Goal: Task Accomplishment & Management: Complete application form

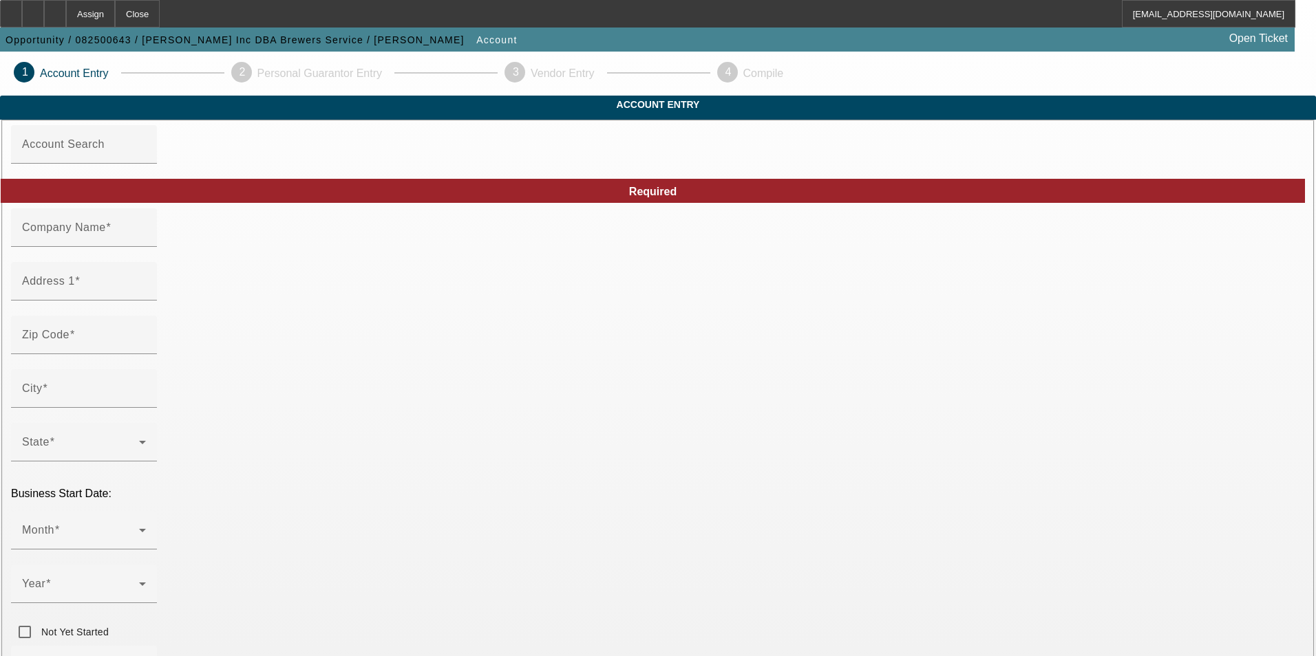
type input "[PERSON_NAME] Inc"
type input "[STREET_ADDRESS]"
type input "04758"
type input "Mars Hill"
type input "[PHONE_NUMBER]"
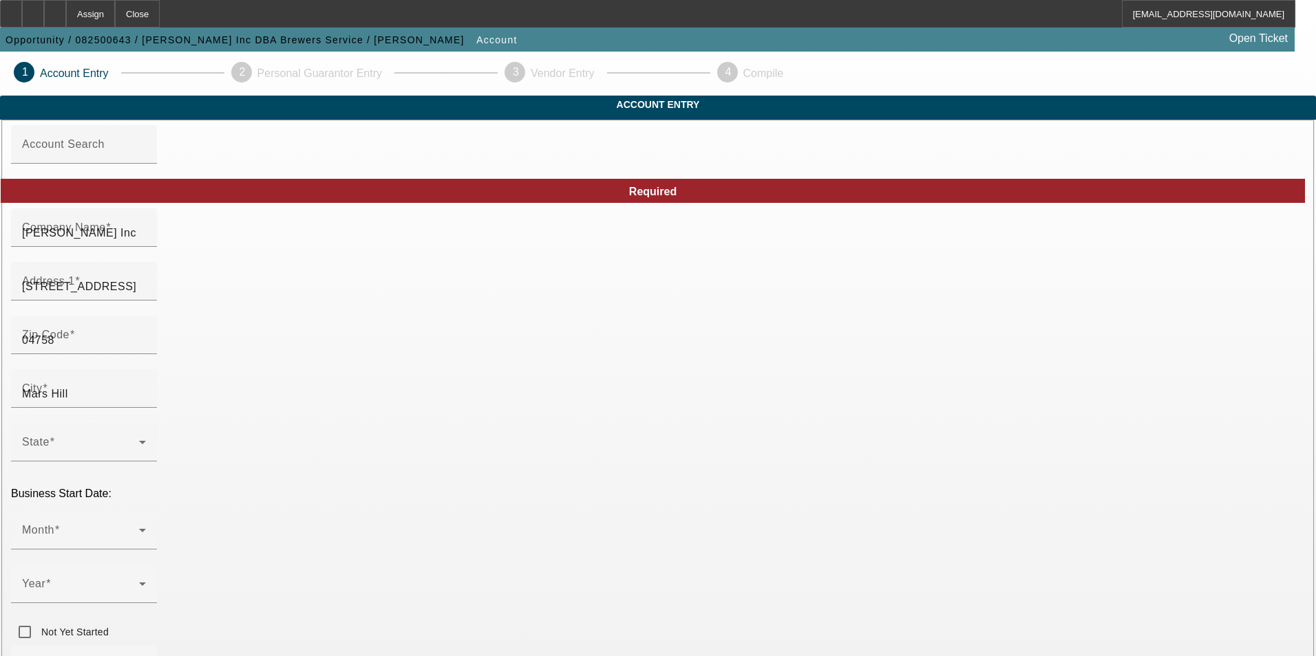
type input "Brewers Service"
type input "[EMAIL_ADDRESS][DOMAIN_NAME]"
type input "[DATE]"
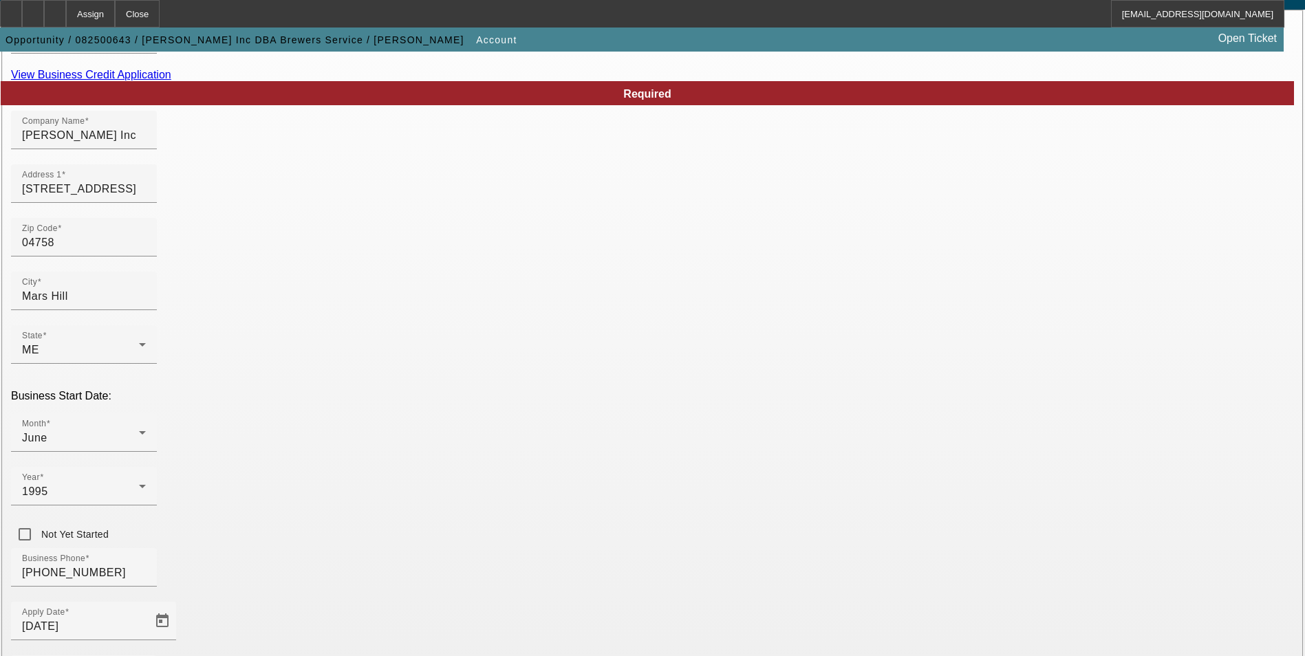
scroll to position [224, 0]
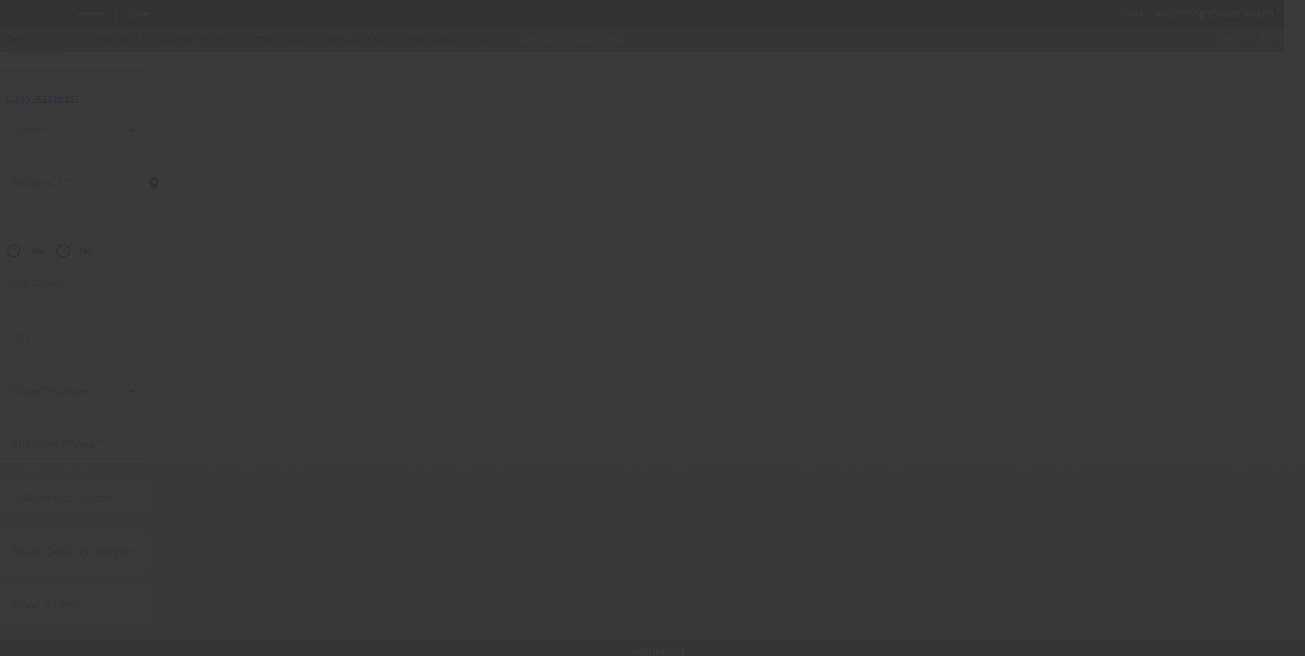
type input "Terry"
type input "Brewer"
type input "17 Grove St"
radio input "true"
type input "04758"
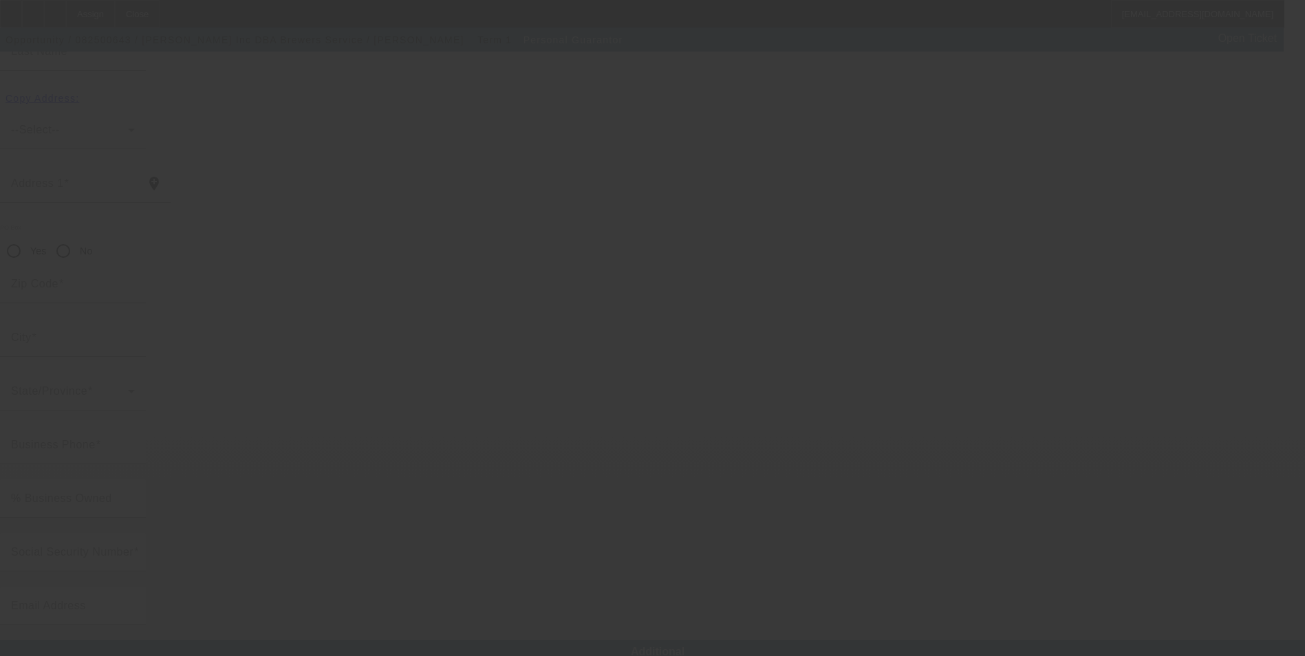
type input "Mars Hill"
type input "(207) 551-8784"
type input "100"
type input "006-56-7338"
type input "tbrewer43@yahoo.com"
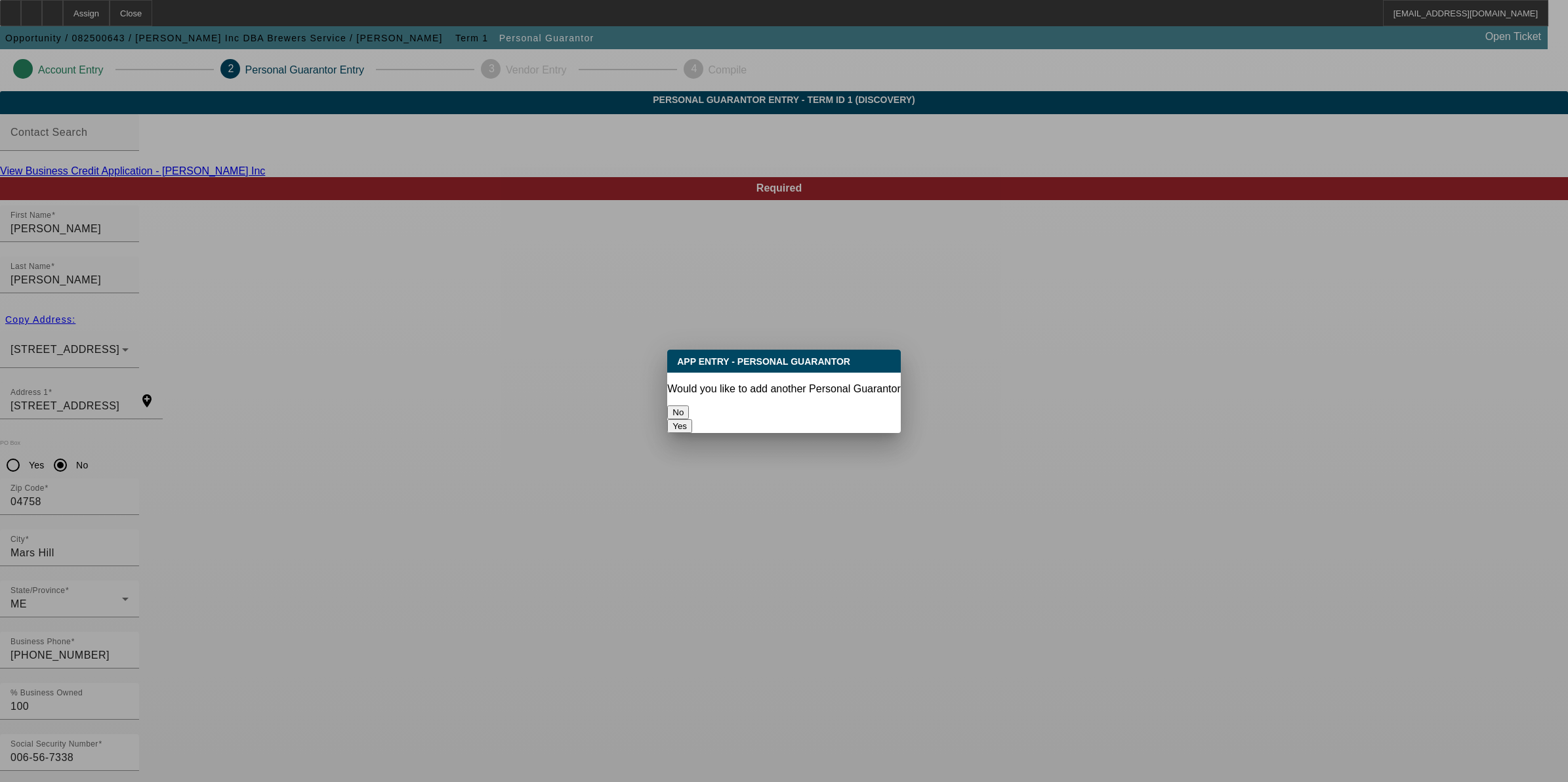
click at [689, 405] on button "No" at bounding box center [678, 412] width 22 height 13
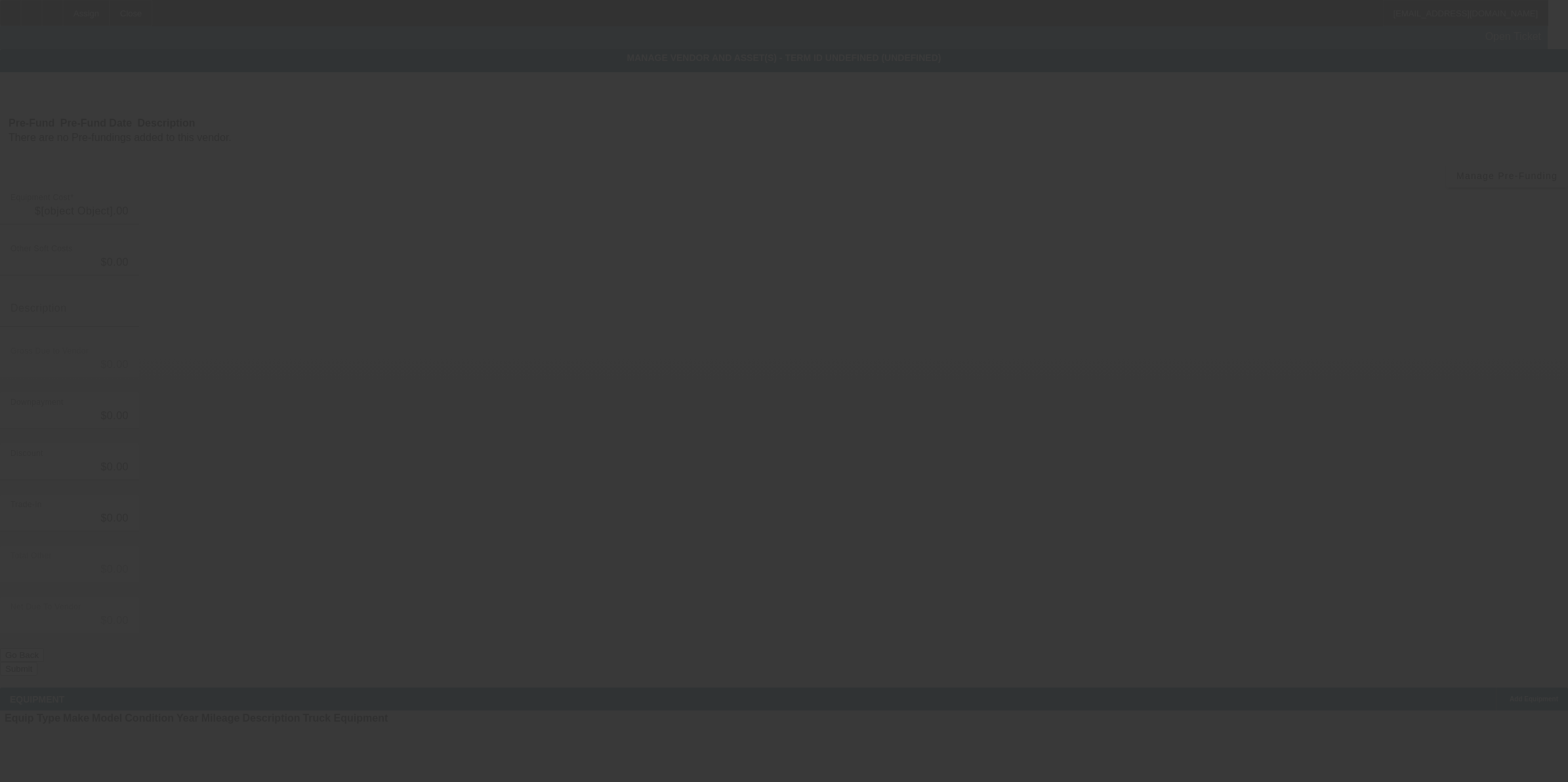
type input "$215,000.00"
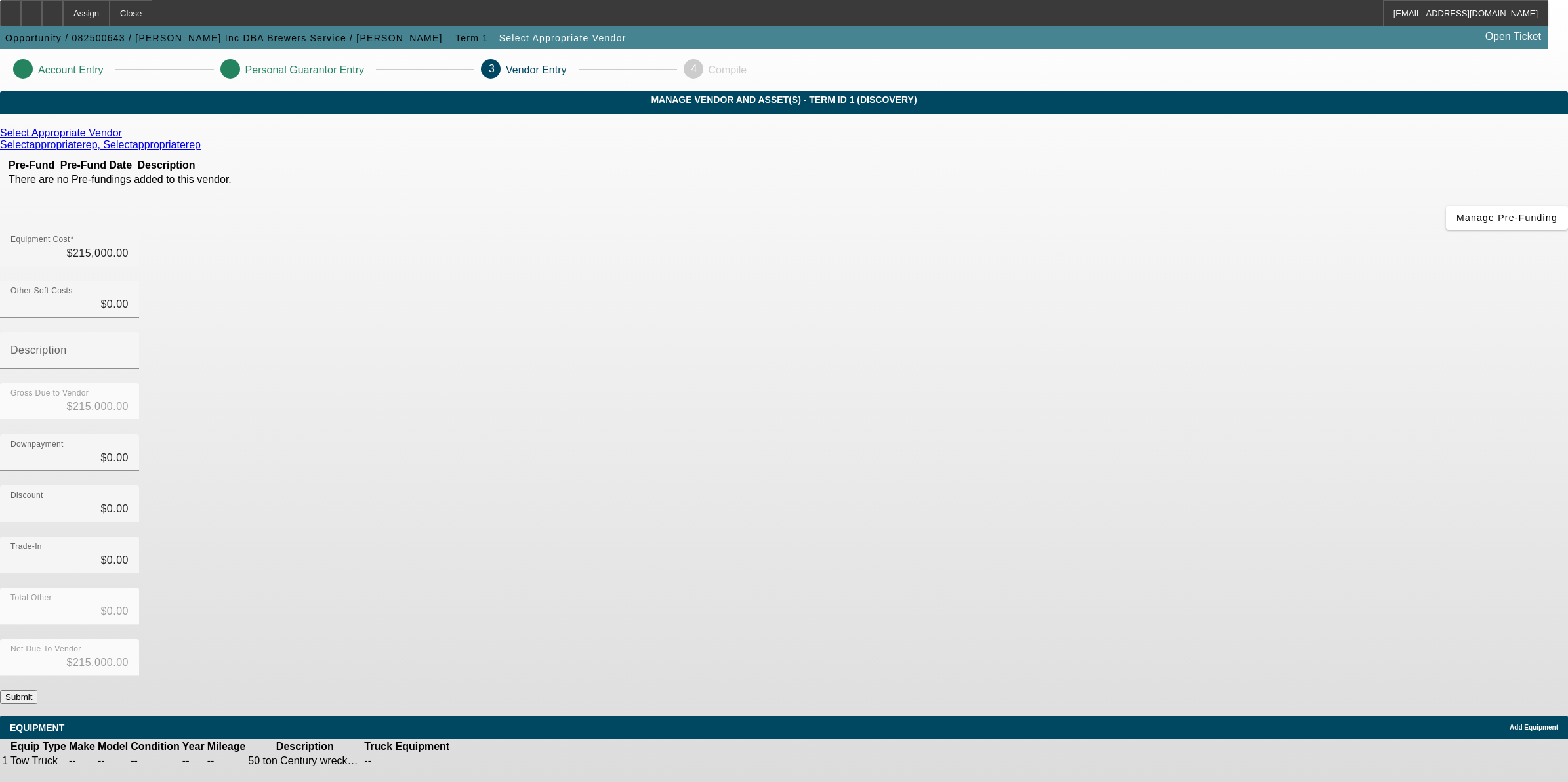
click at [37, 626] on button "Submit" at bounding box center [18, 697] width 37 height 13
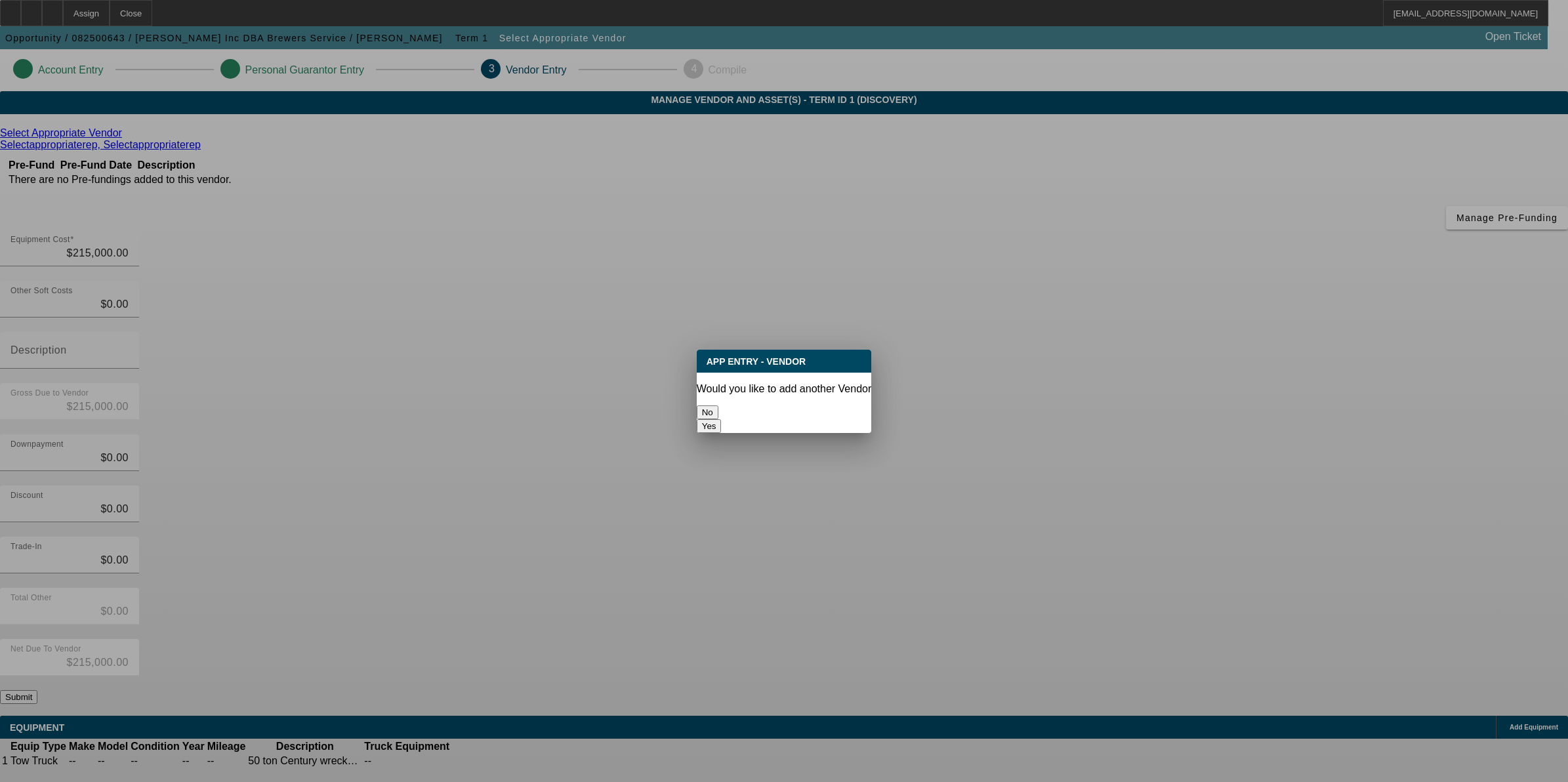
click at [718, 405] on button "No" at bounding box center [708, 412] width 22 height 13
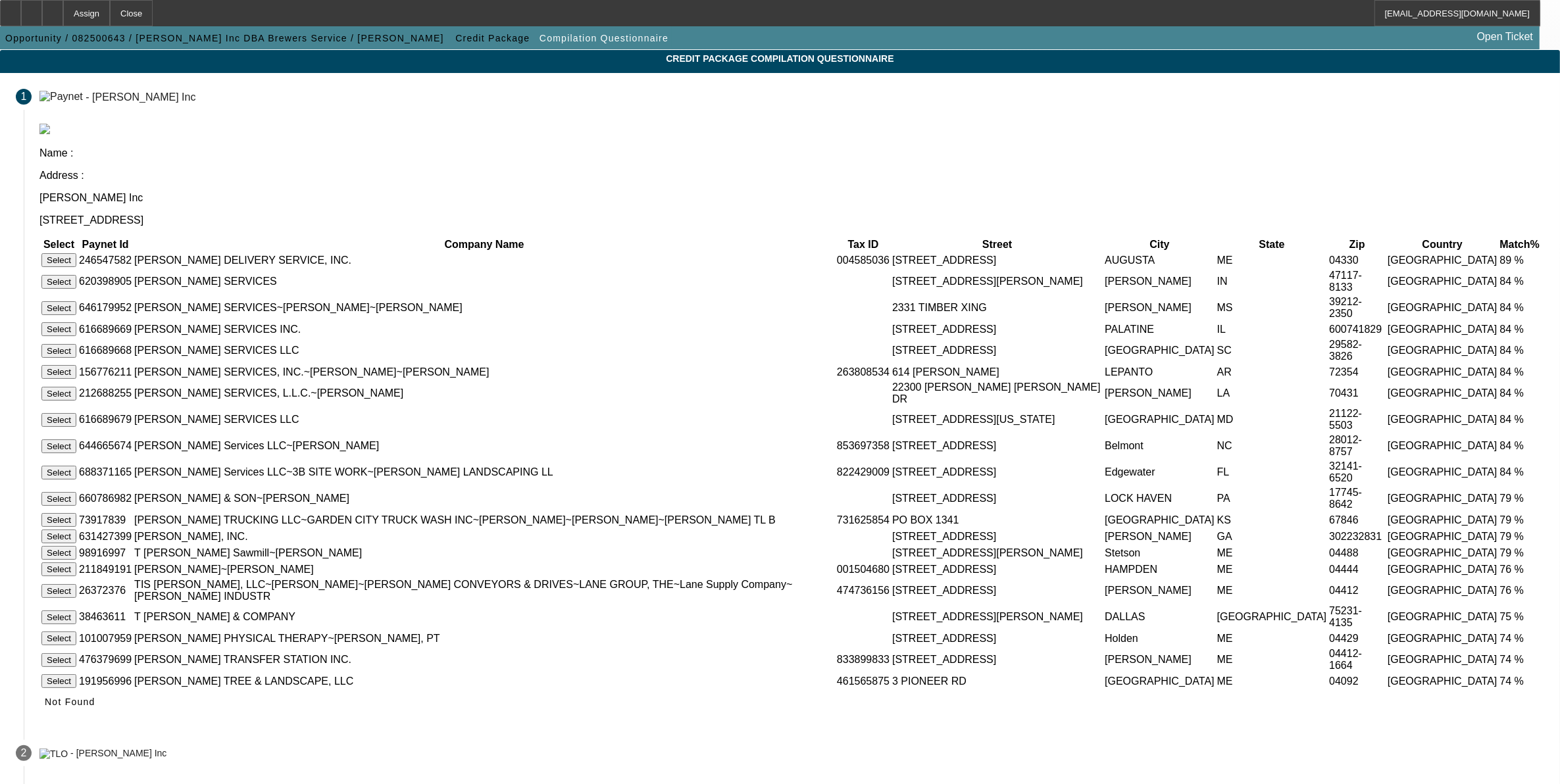
scroll to position [82, 0]
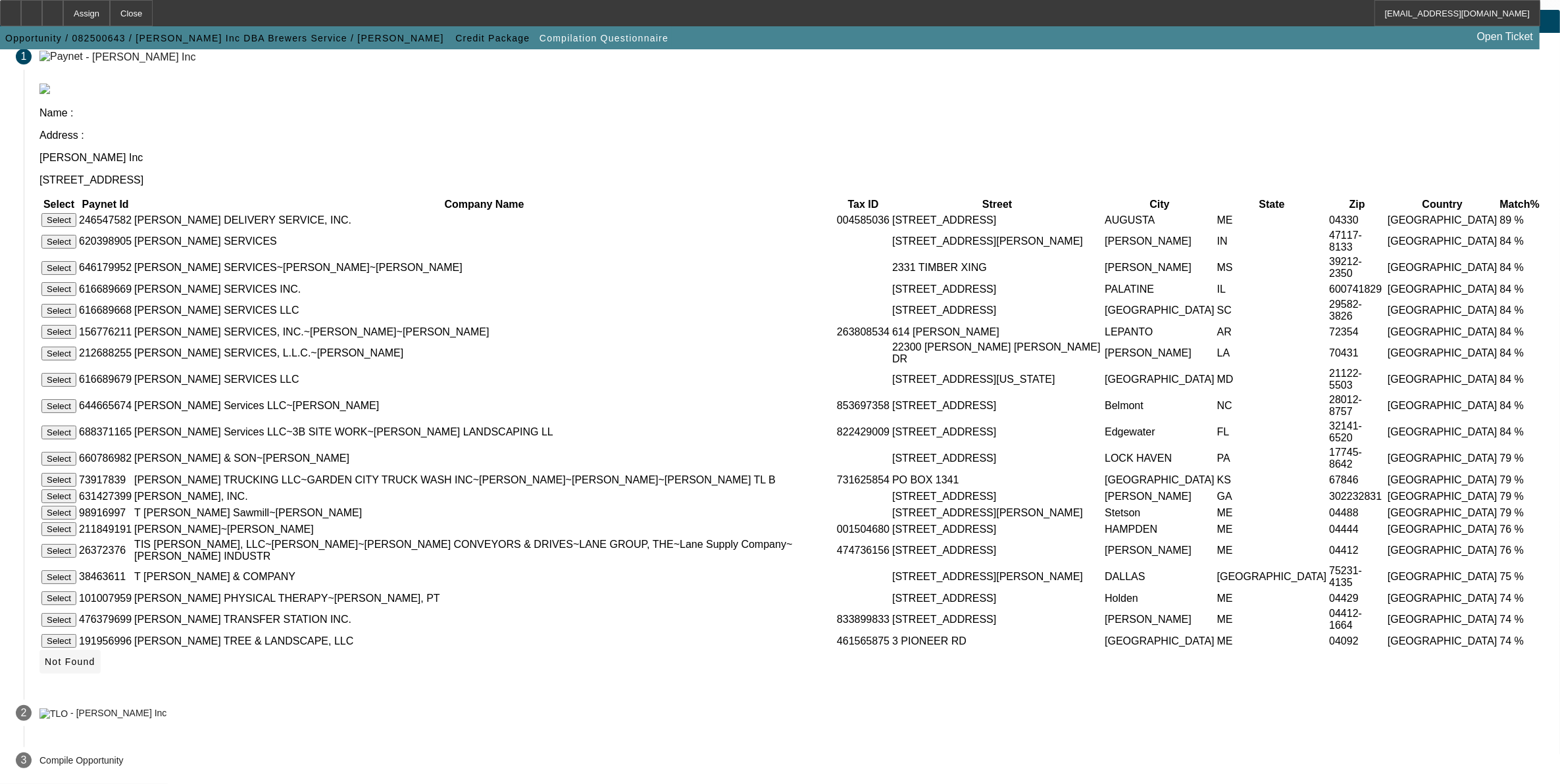
click at [96, 627] on span "Not Found" at bounding box center [70, 662] width 51 height 11
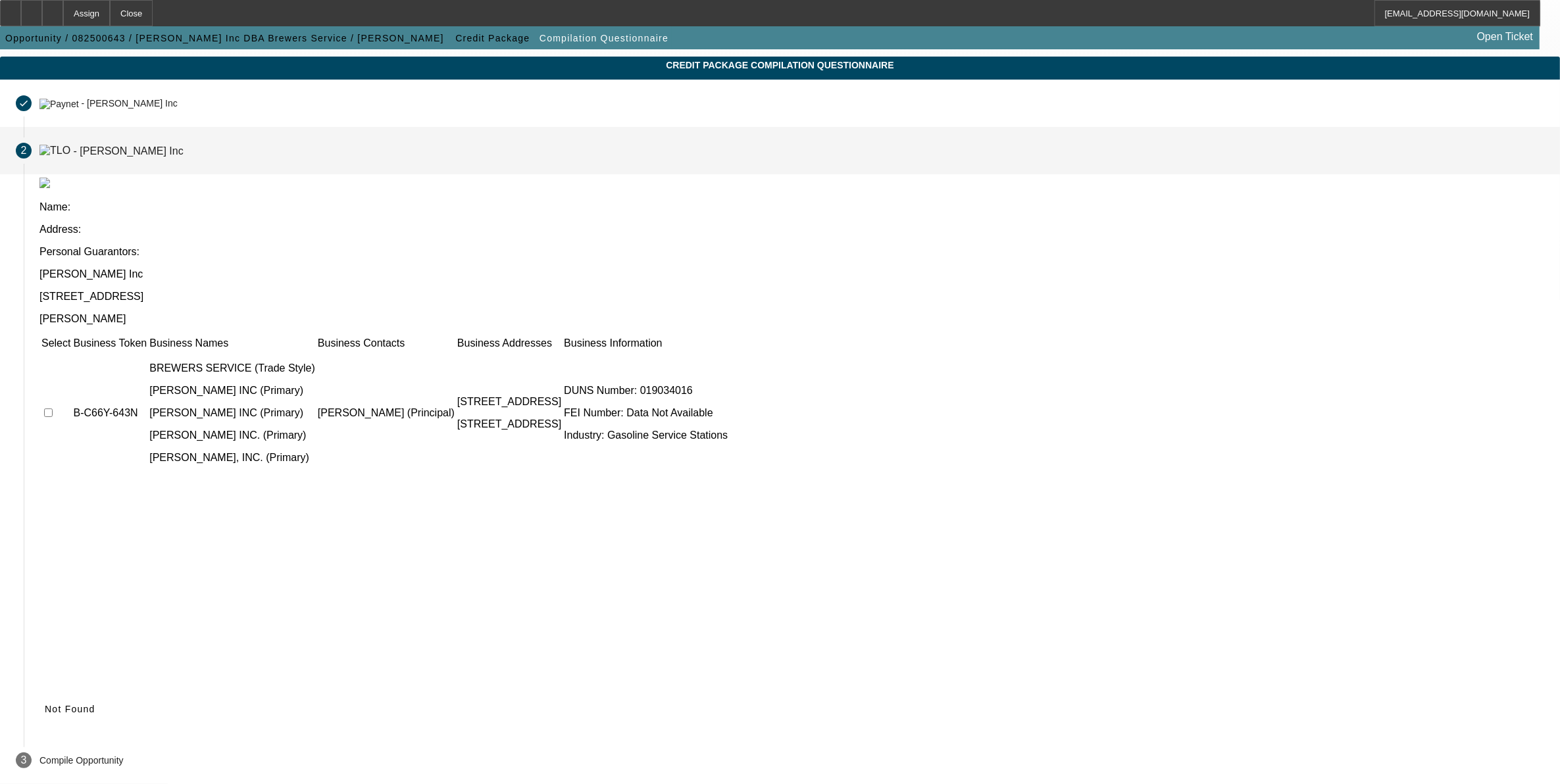
scroll to position [0, 0]
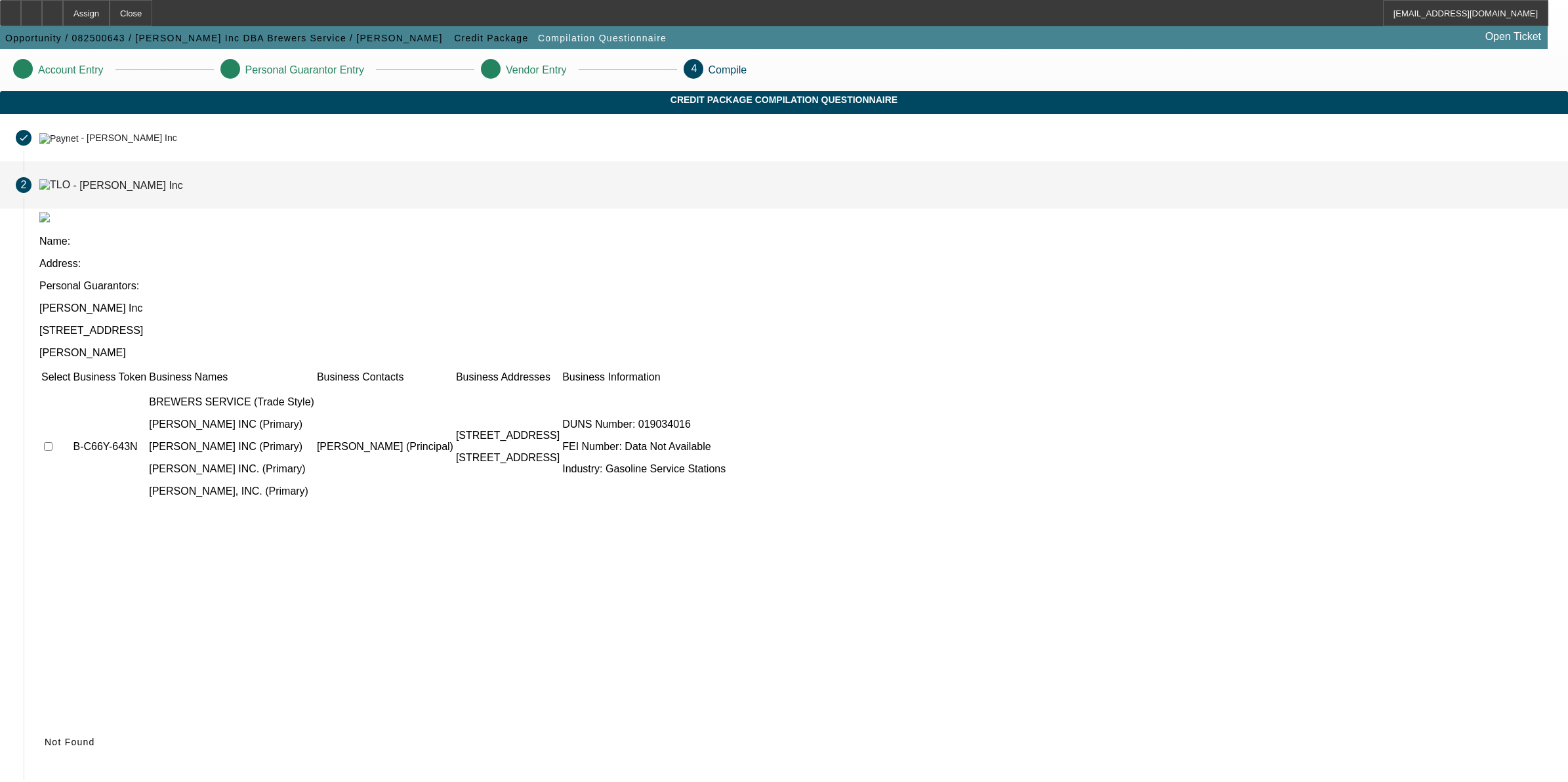
click at [52, 442] on input "checkbox" at bounding box center [48, 446] width 9 height 9
checkbox input "true"
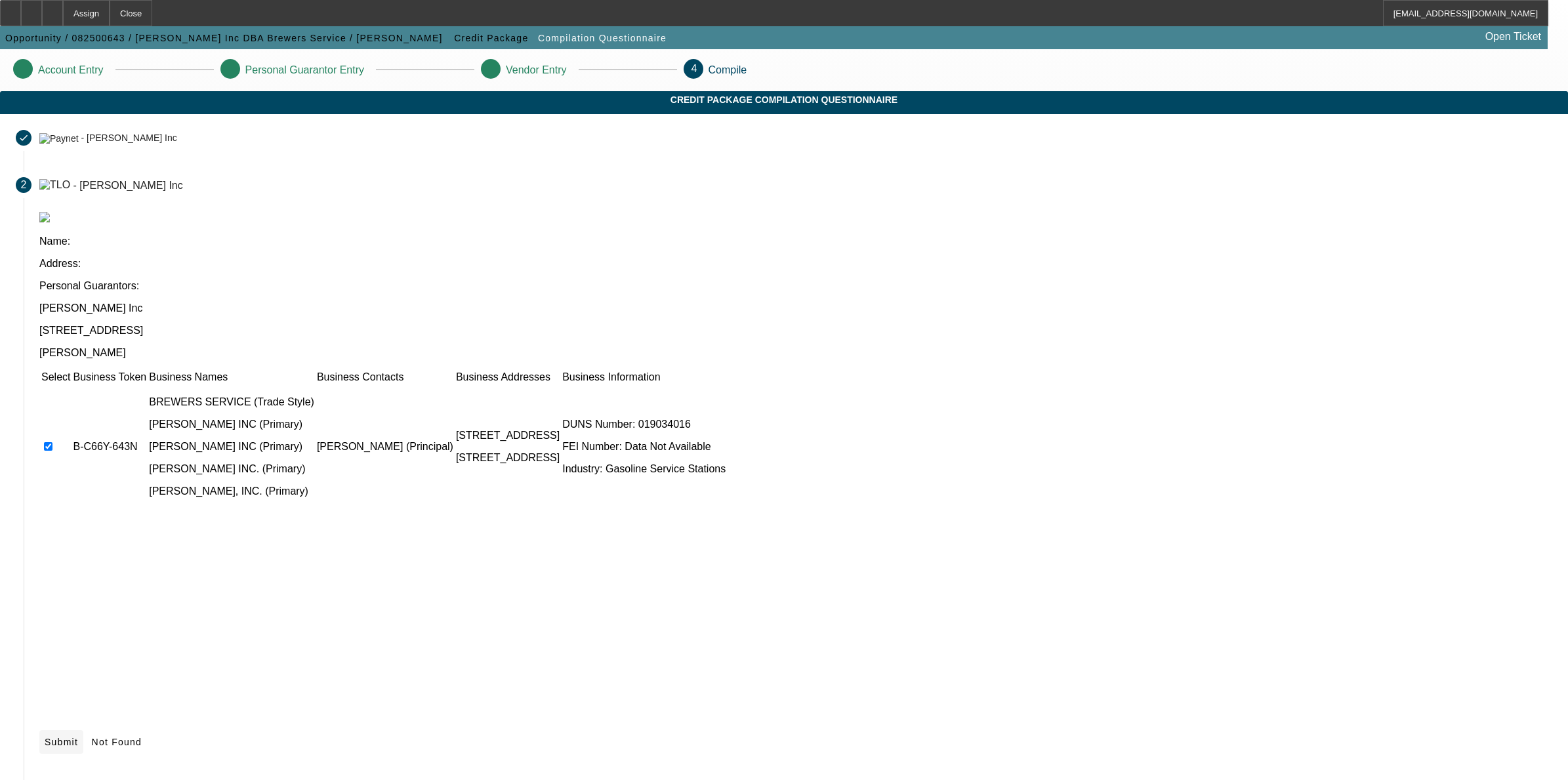
click at [45, 626] on icon at bounding box center [45, 742] width 0 height 10
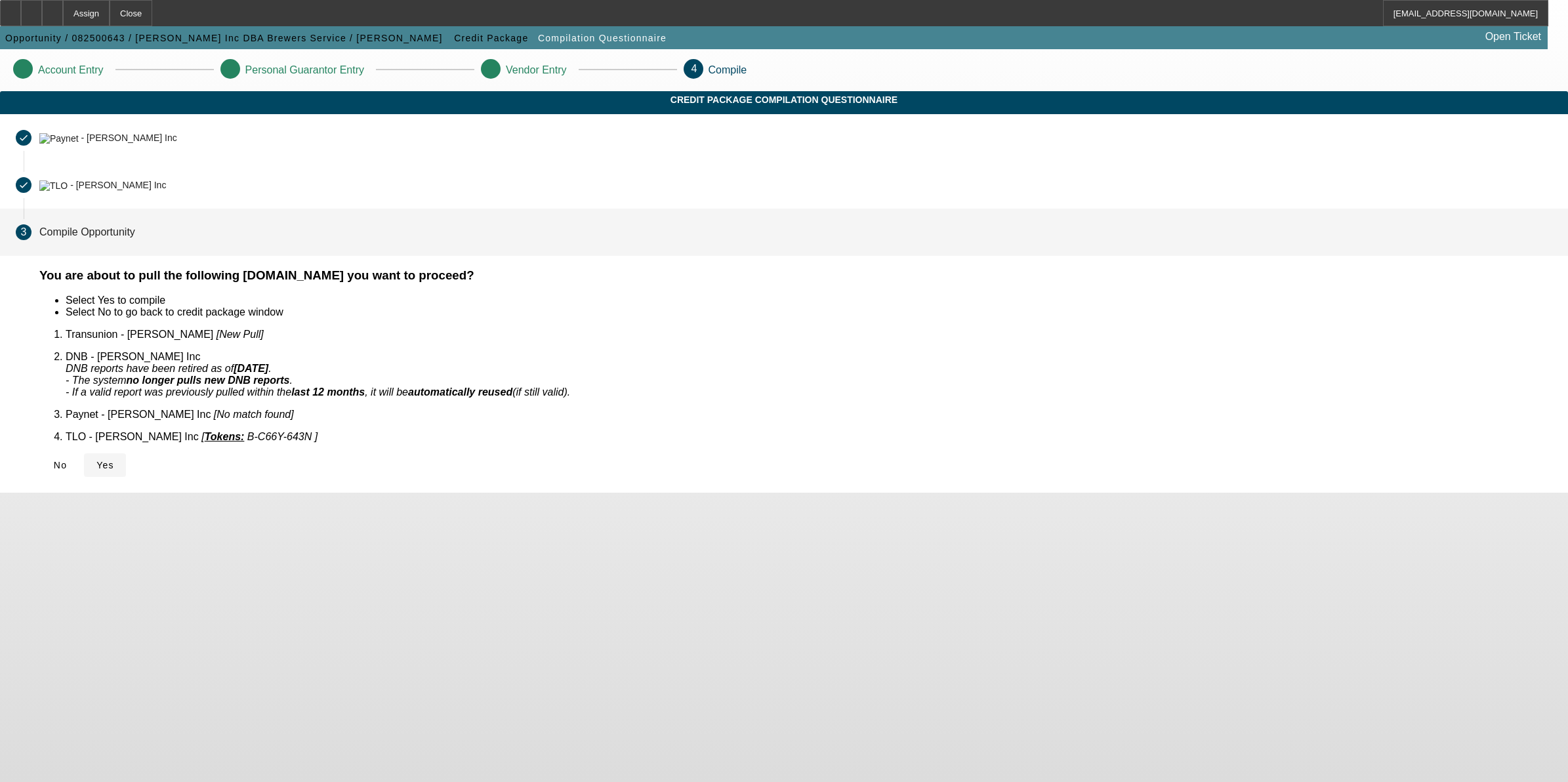
click at [114, 460] on span "Yes" at bounding box center [105, 464] width 18 height 10
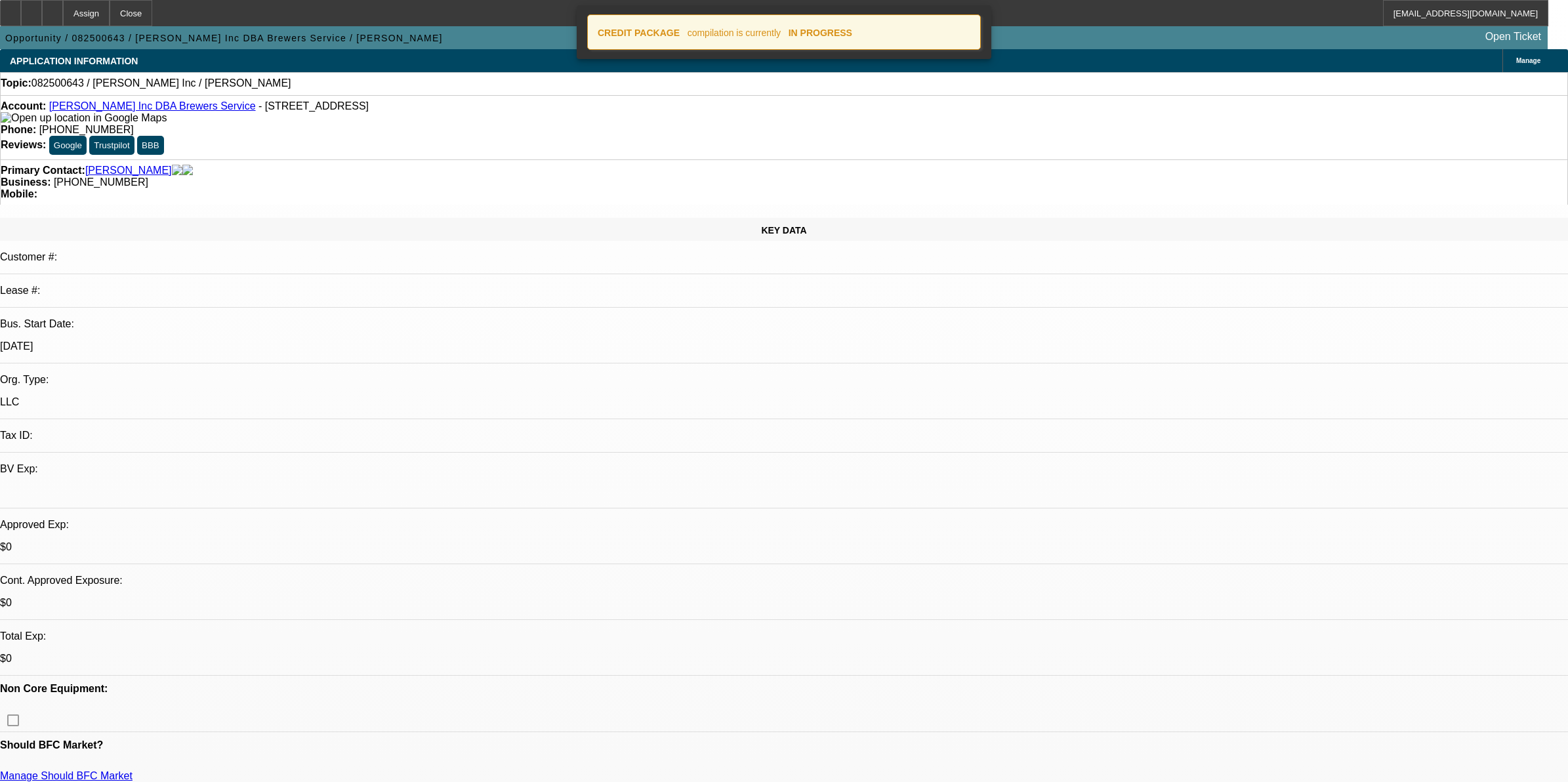
select select "0"
select select "2"
select select "0.1"
select select "4"
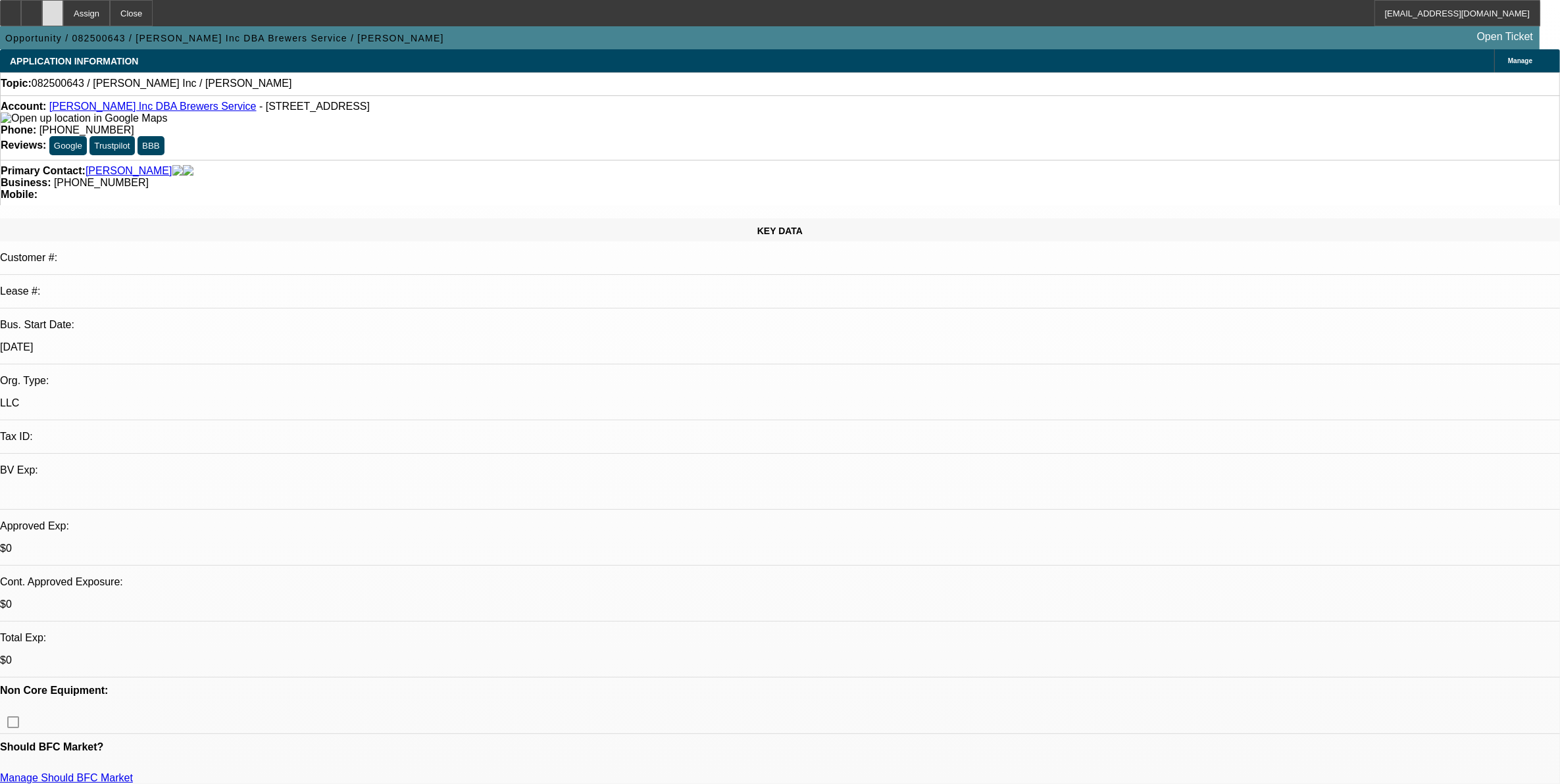
click at [63, 11] on div at bounding box center [53, 13] width 21 height 27
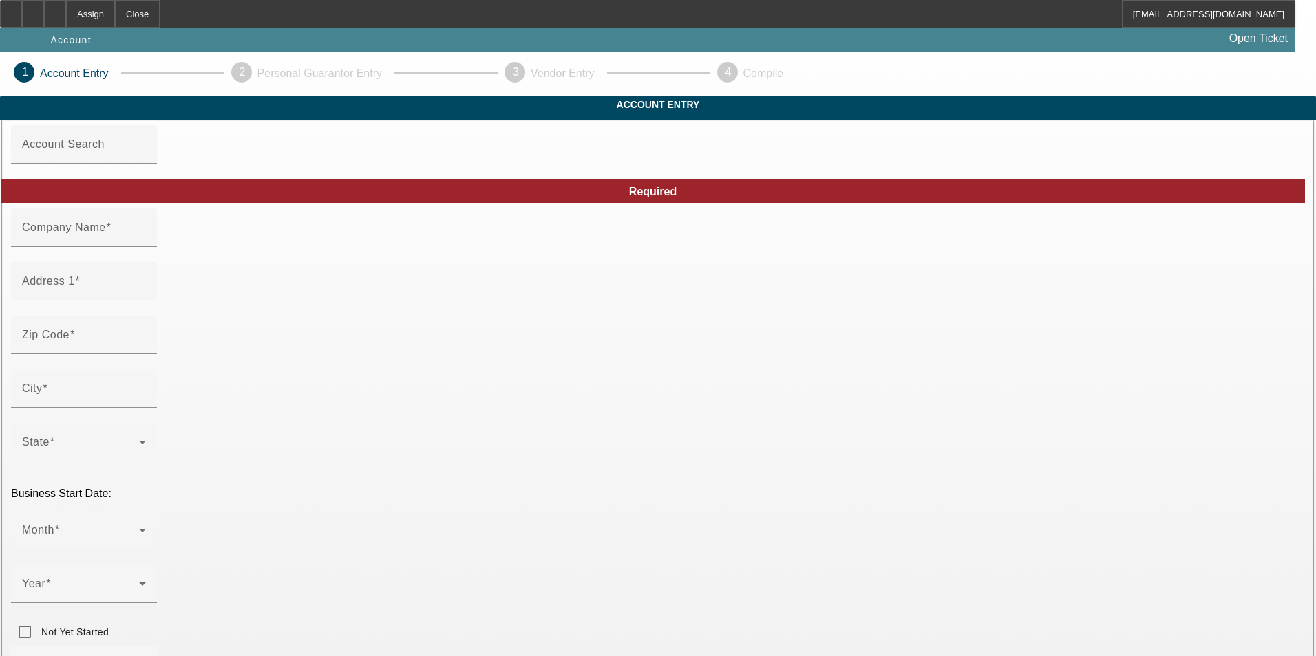
type input "[PERSON_NAME] Valley Recovery LLC"
type input "[STREET_ADDRESS]"
type input "93908"
type input "[PERSON_NAME]"
type input "[PHONE_NUMBER]"
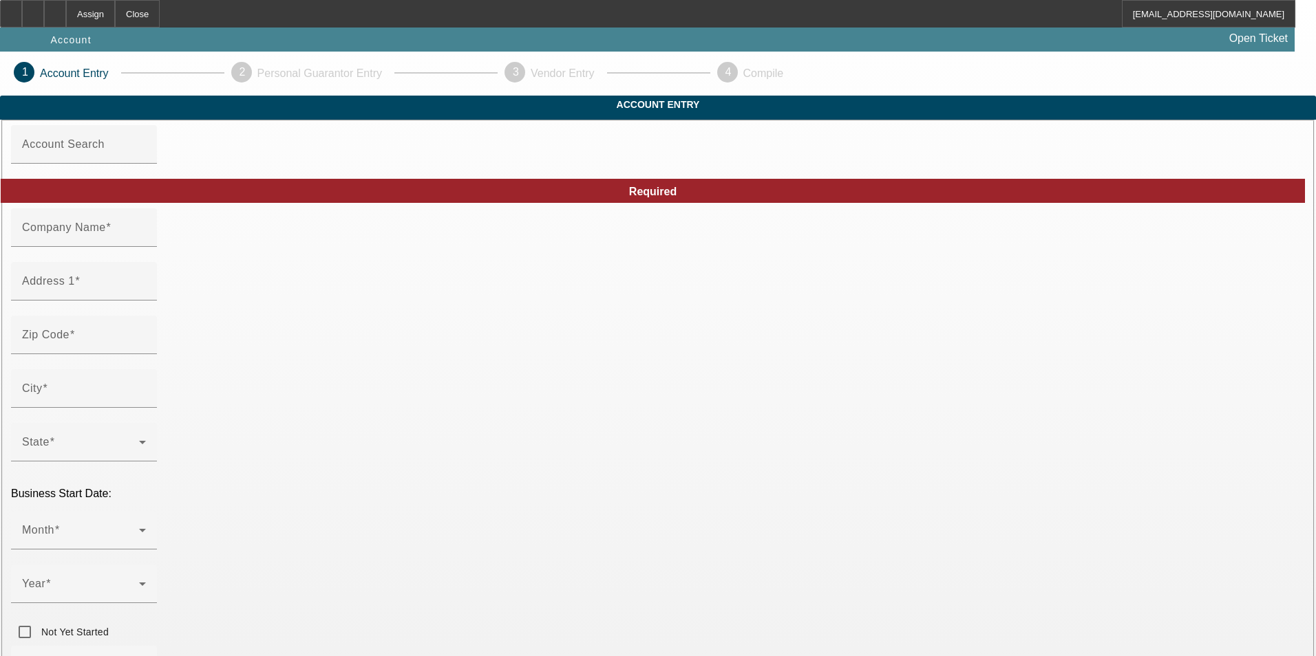
type input "[PERSON_NAME] Valley Recovery Agency"
type input "[PERSON_NAME][EMAIL_ADDRESS][DOMAIN_NAME]"
type input "603306040"
type input "[DATE]"
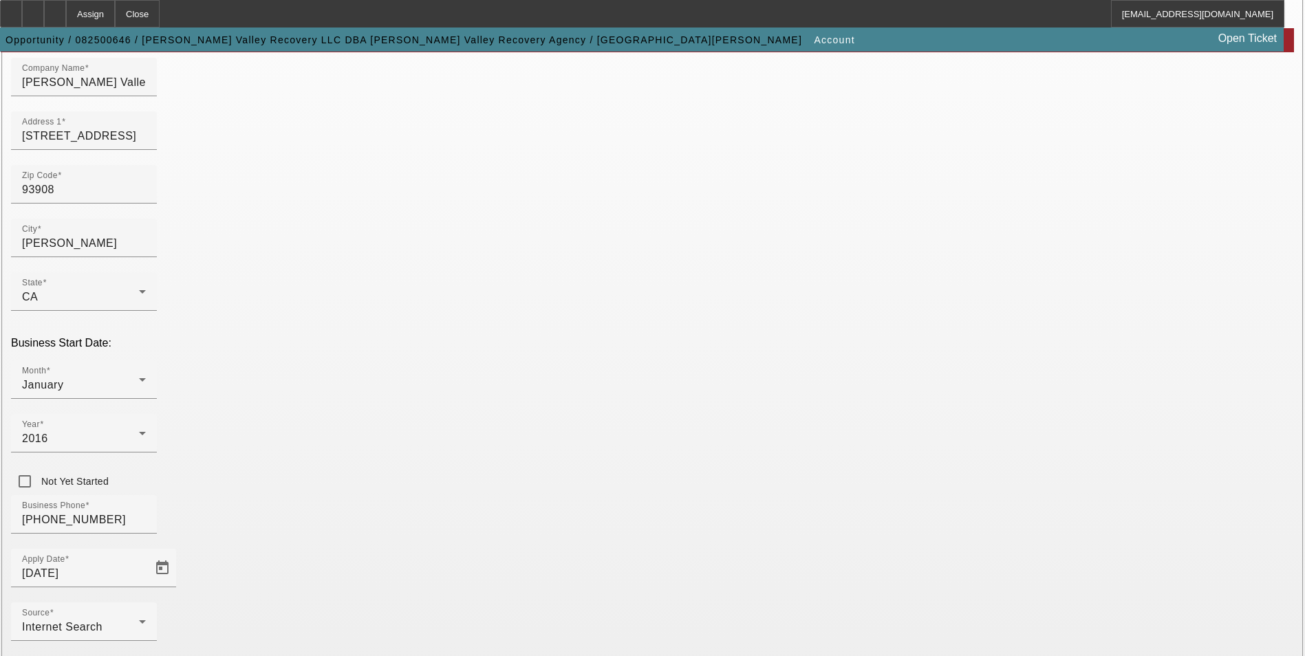
scroll to position [224, 0]
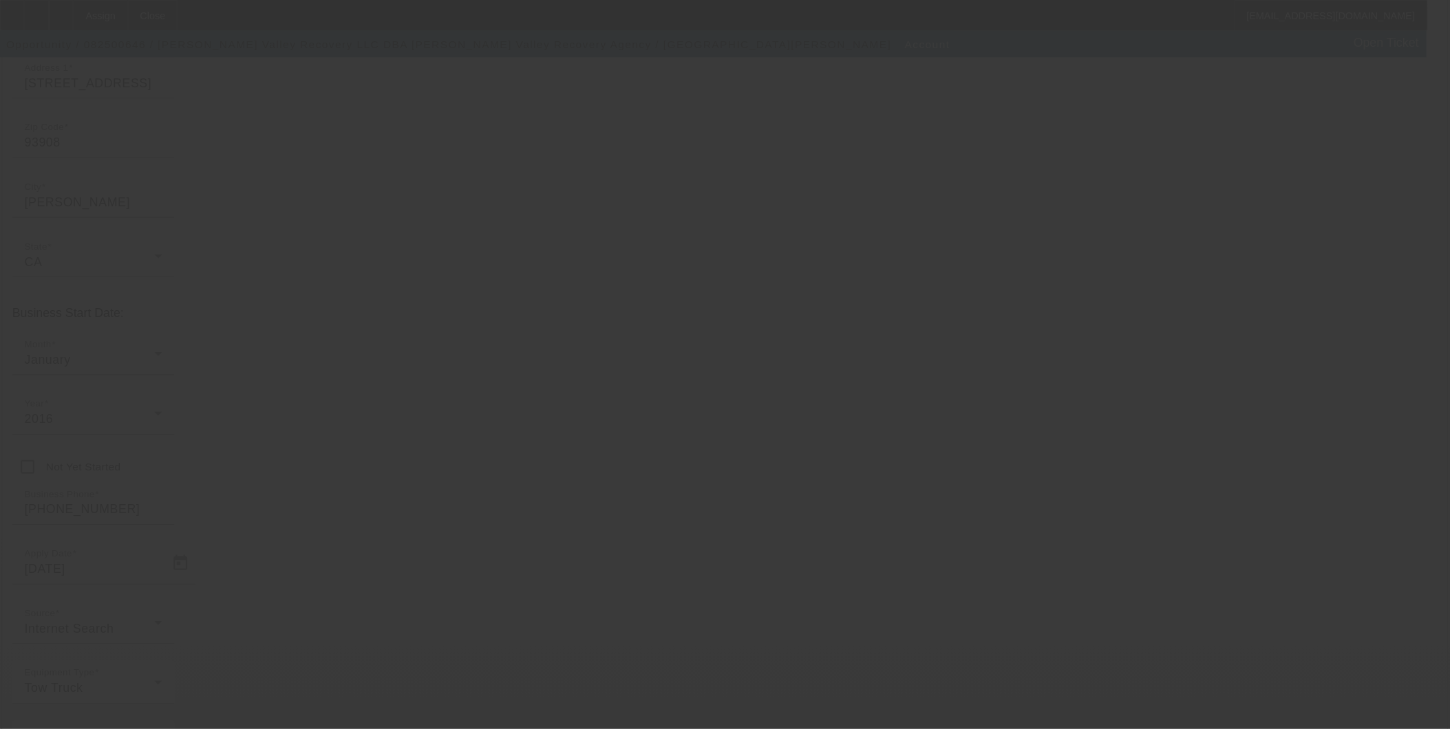
scroll to position [147, 0]
type input "Anthony"
type input "Argueta"
type input "1843 buckingham dr"
radio input "true"
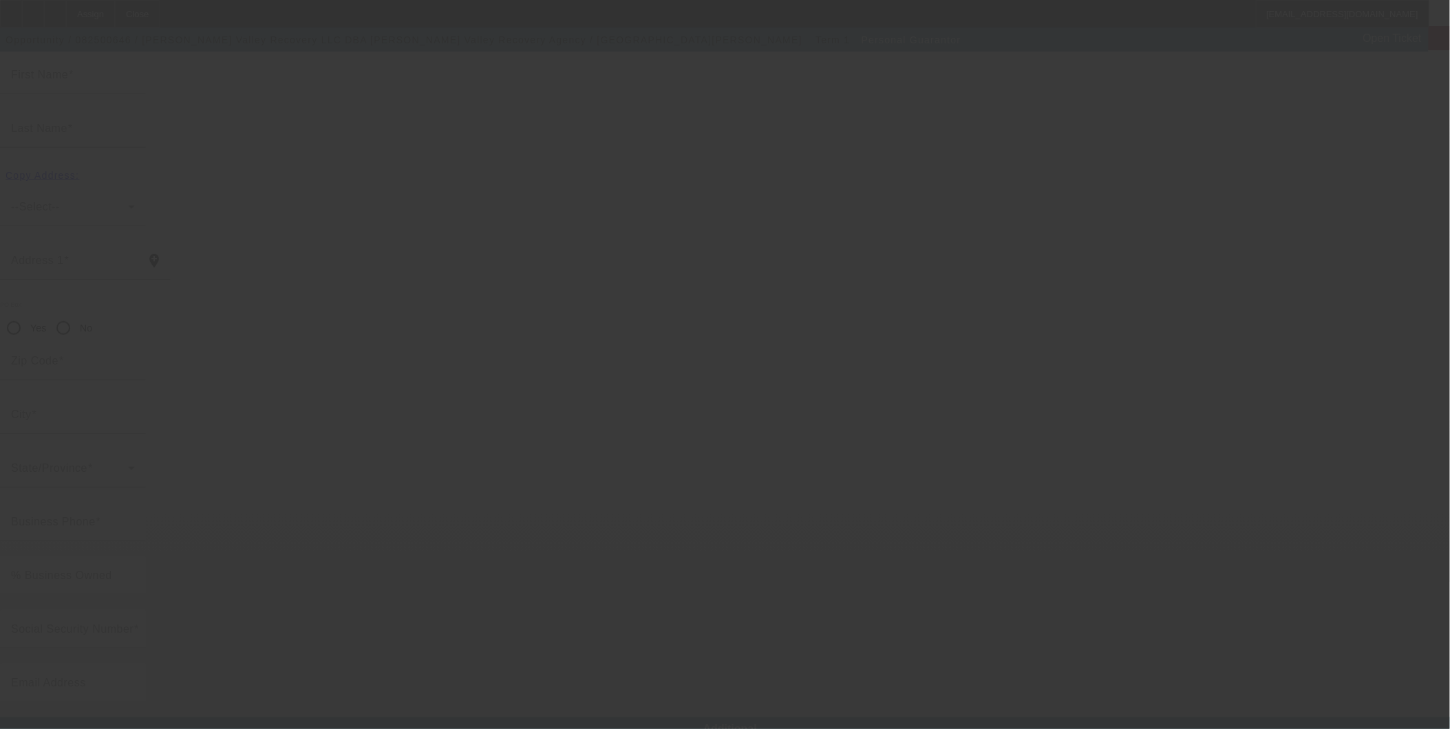
type input "93906"
type input "Salinas"
type input "(831) 229-6098"
type input "100"
type input "603-30-6040"
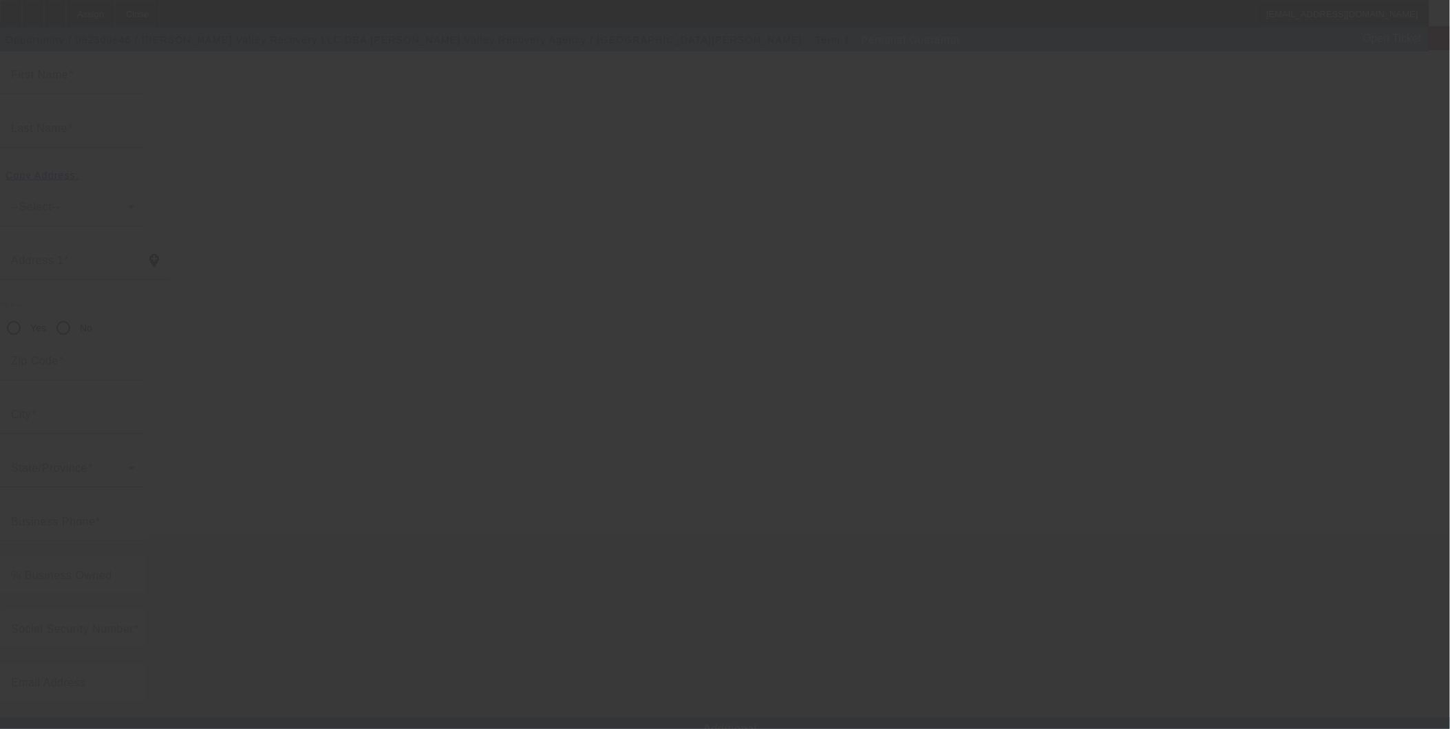
type input "anthony@svraservices.com"
type input "(814) 598-6999"
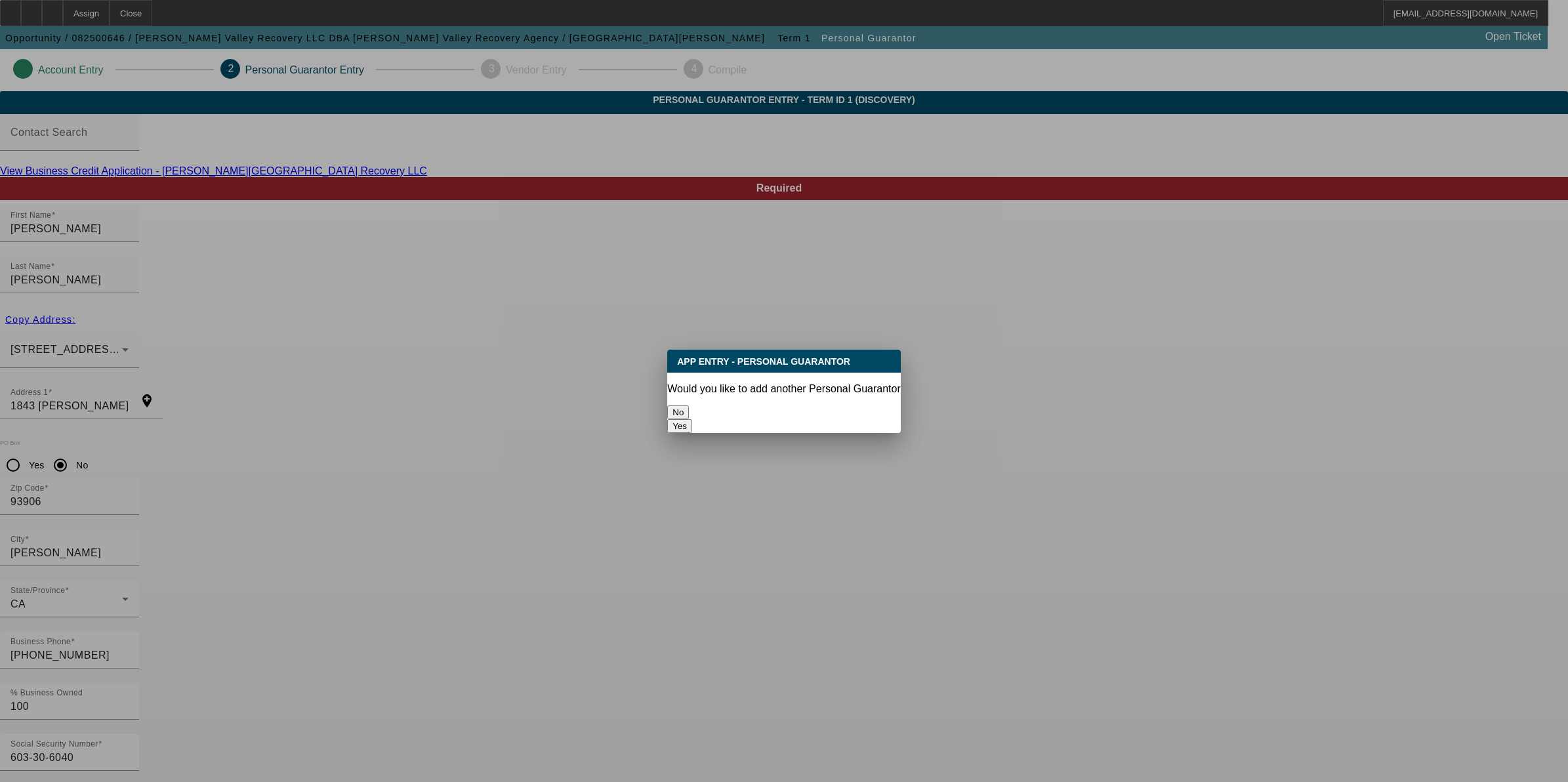
click at [689, 407] on button "No" at bounding box center [678, 412] width 22 height 13
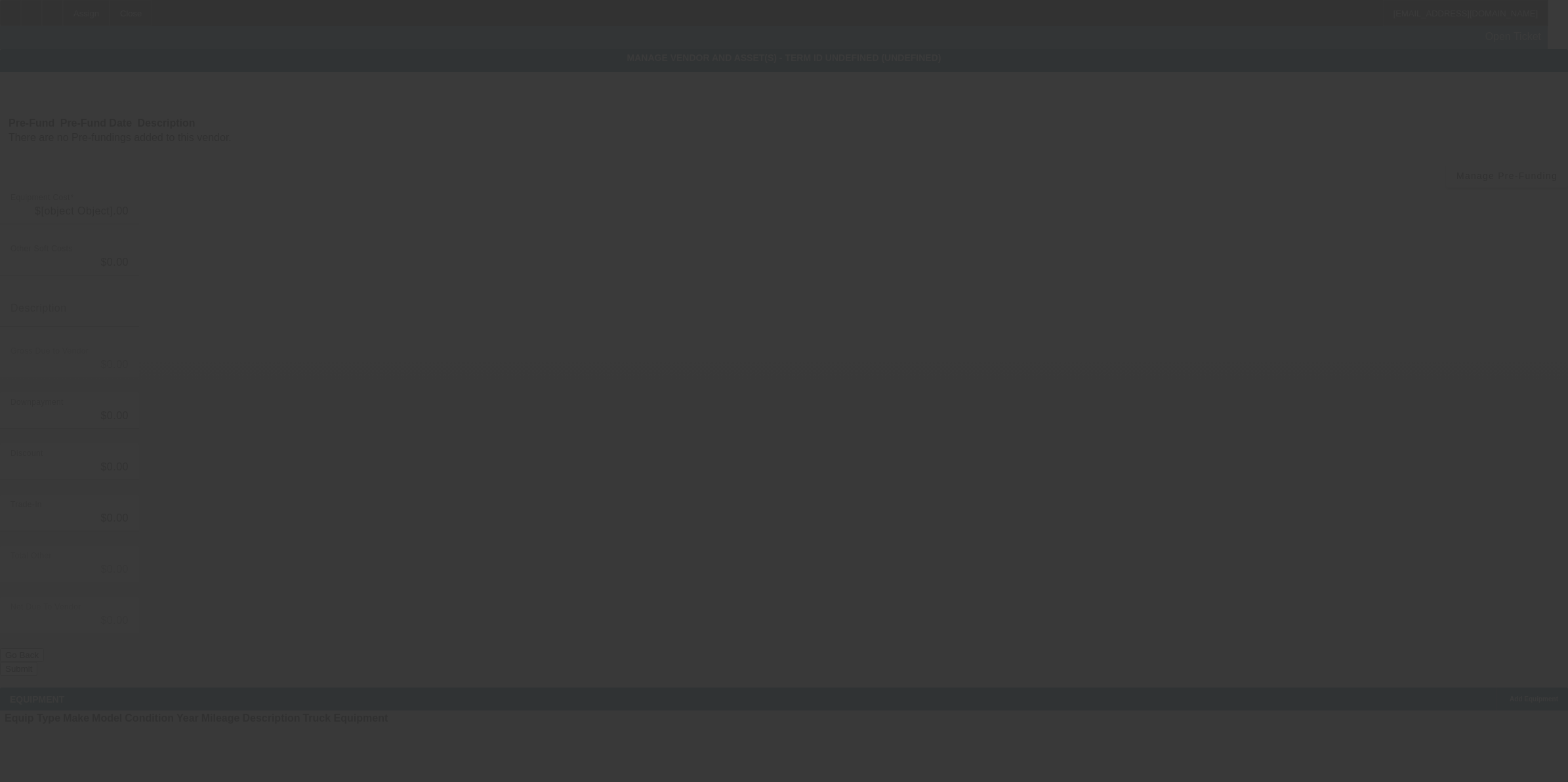
type input "$150,000.00"
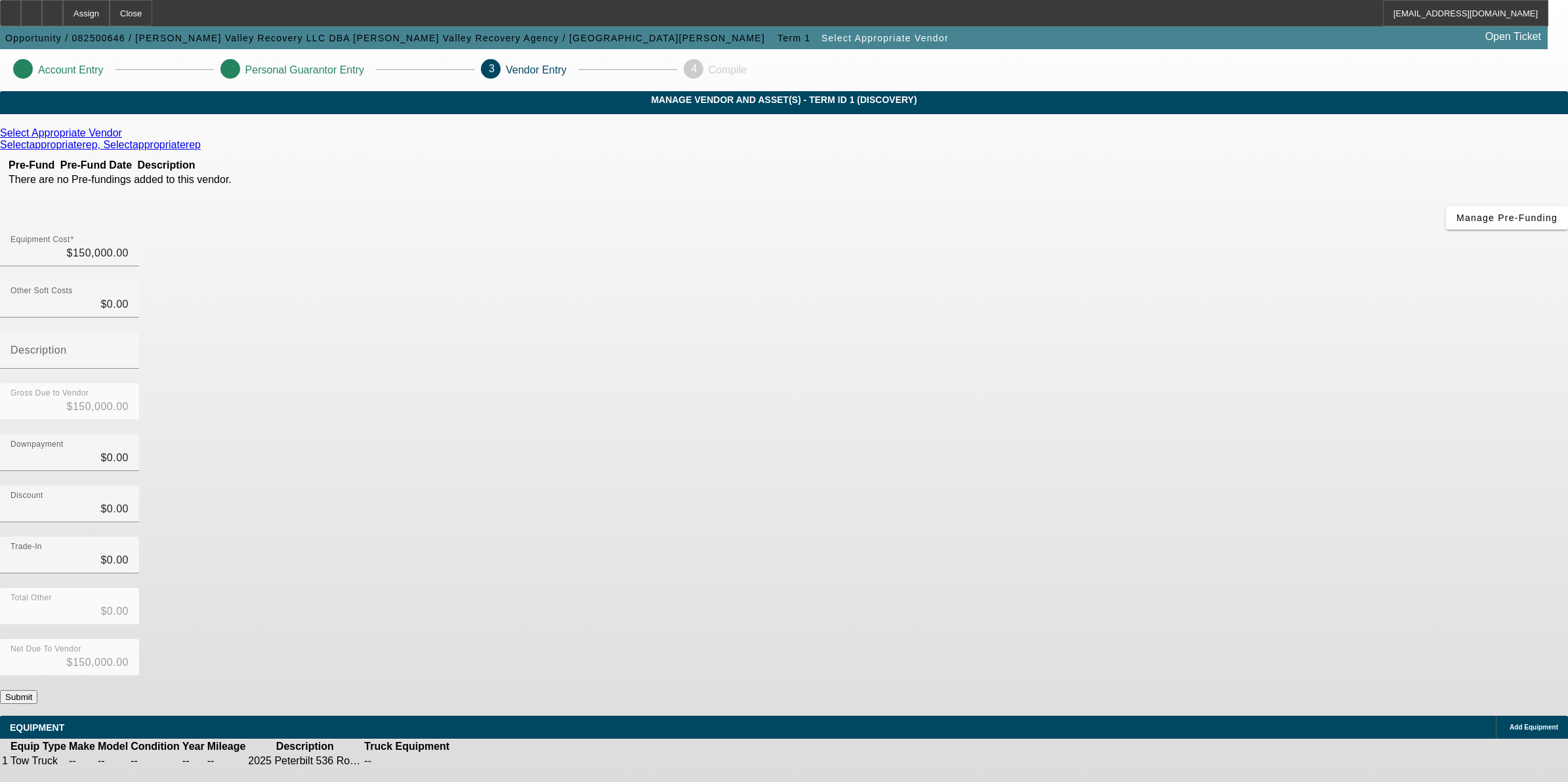
click at [37, 626] on button "Submit" at bounding box center [18, 697] width 37 height 13
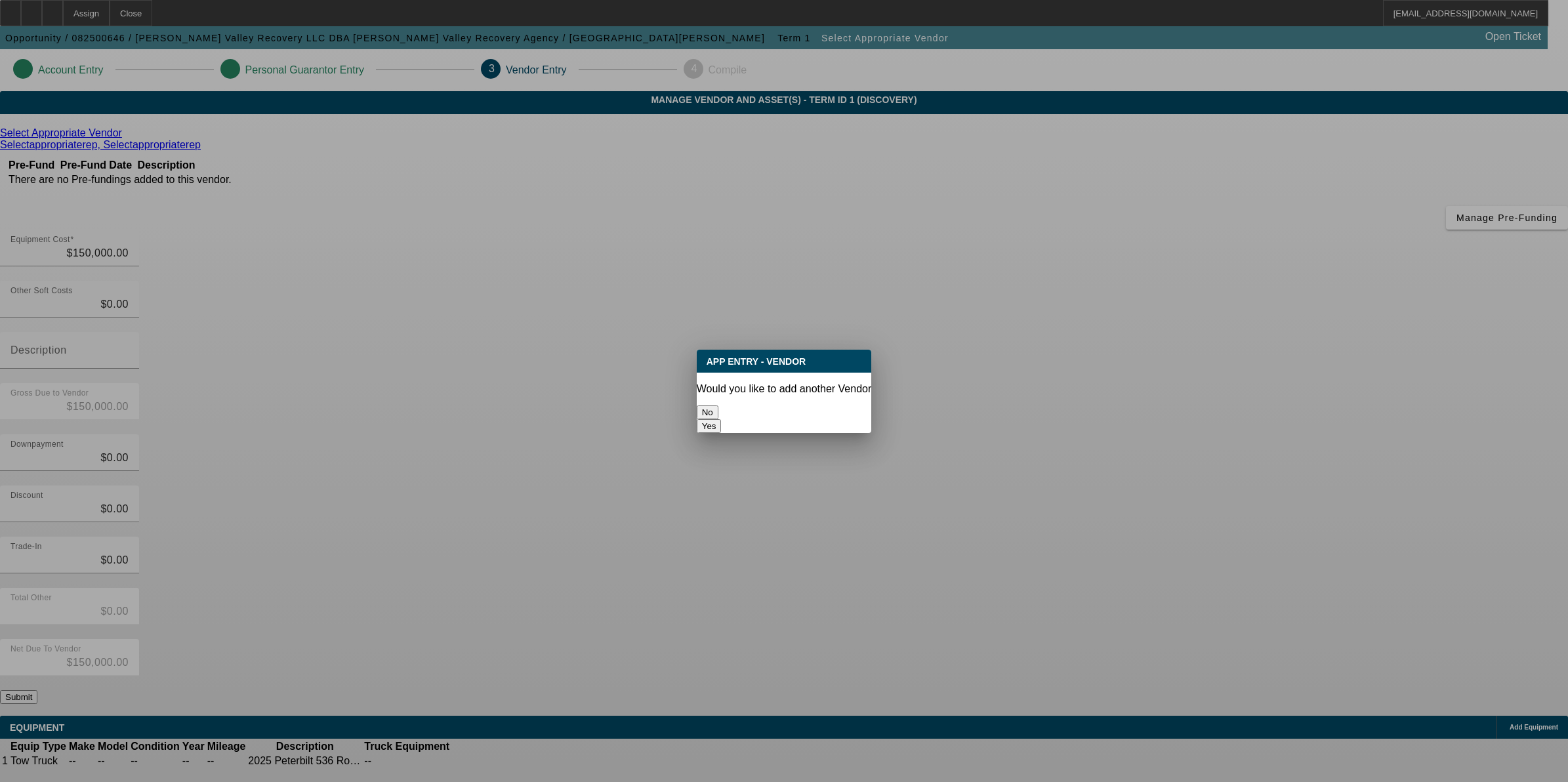
click at [718, 405] on button "No" at bounding box center [708, 412] width 22 height 13
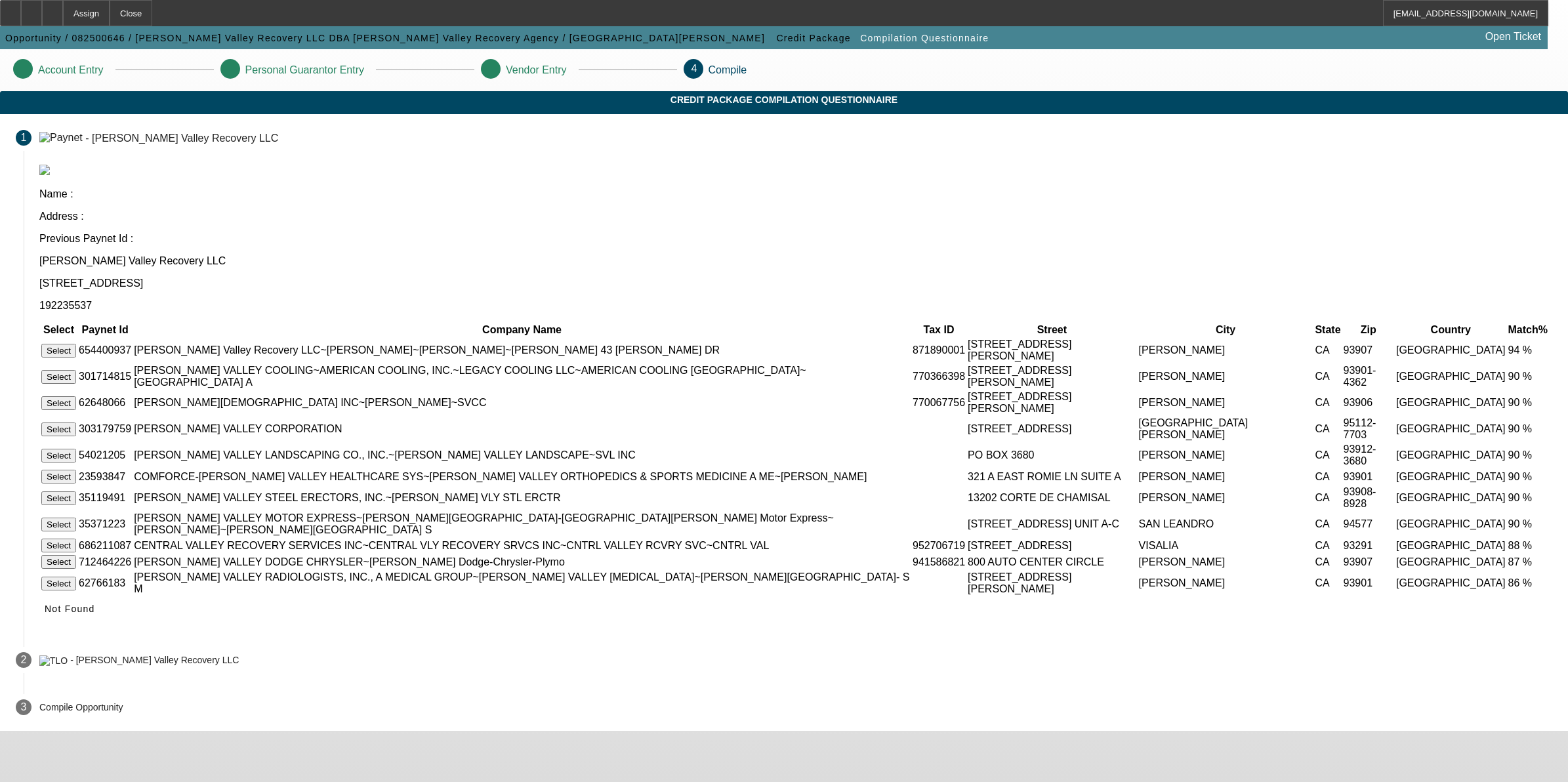
click at [76, 344] on button "Select" at bounding box center [58, 351] width 34 height 13
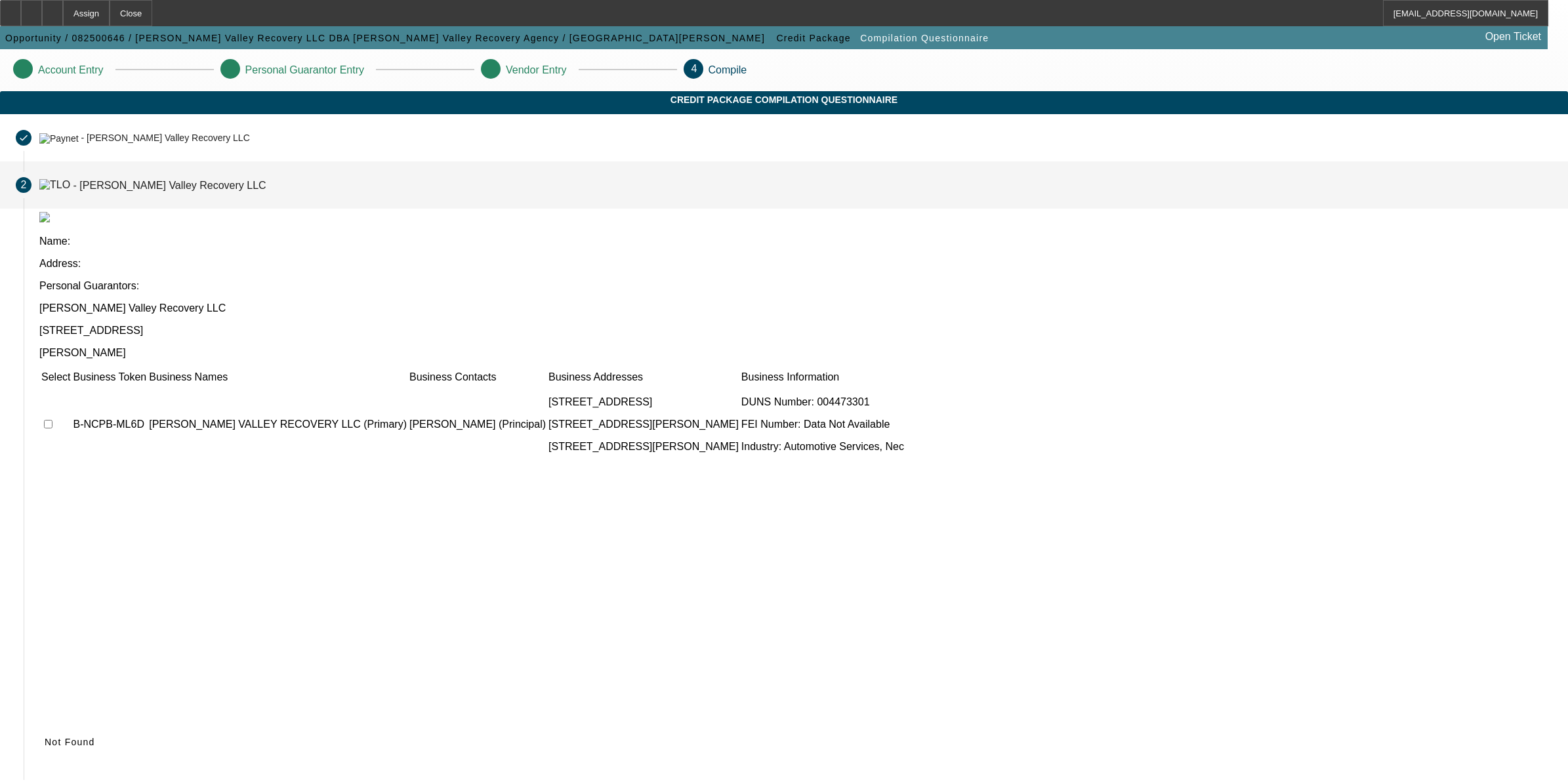
click at [52, 420] on input "checkbox" at bounding box center [48, 423] width 9 height 9
checkbox input "true"
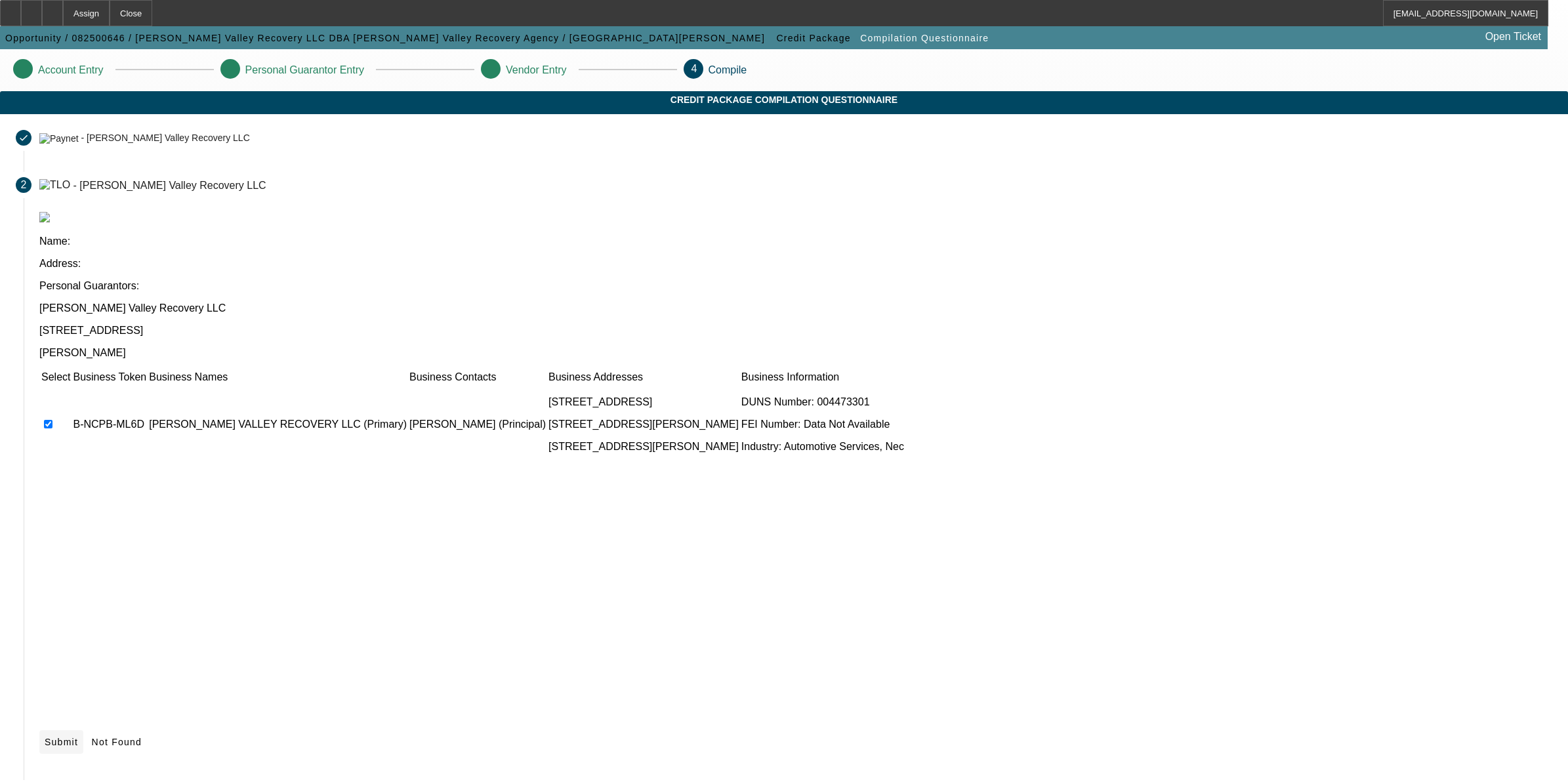
click at [45, 626] on icon at bounding box center [45, 742] width 0 height 10
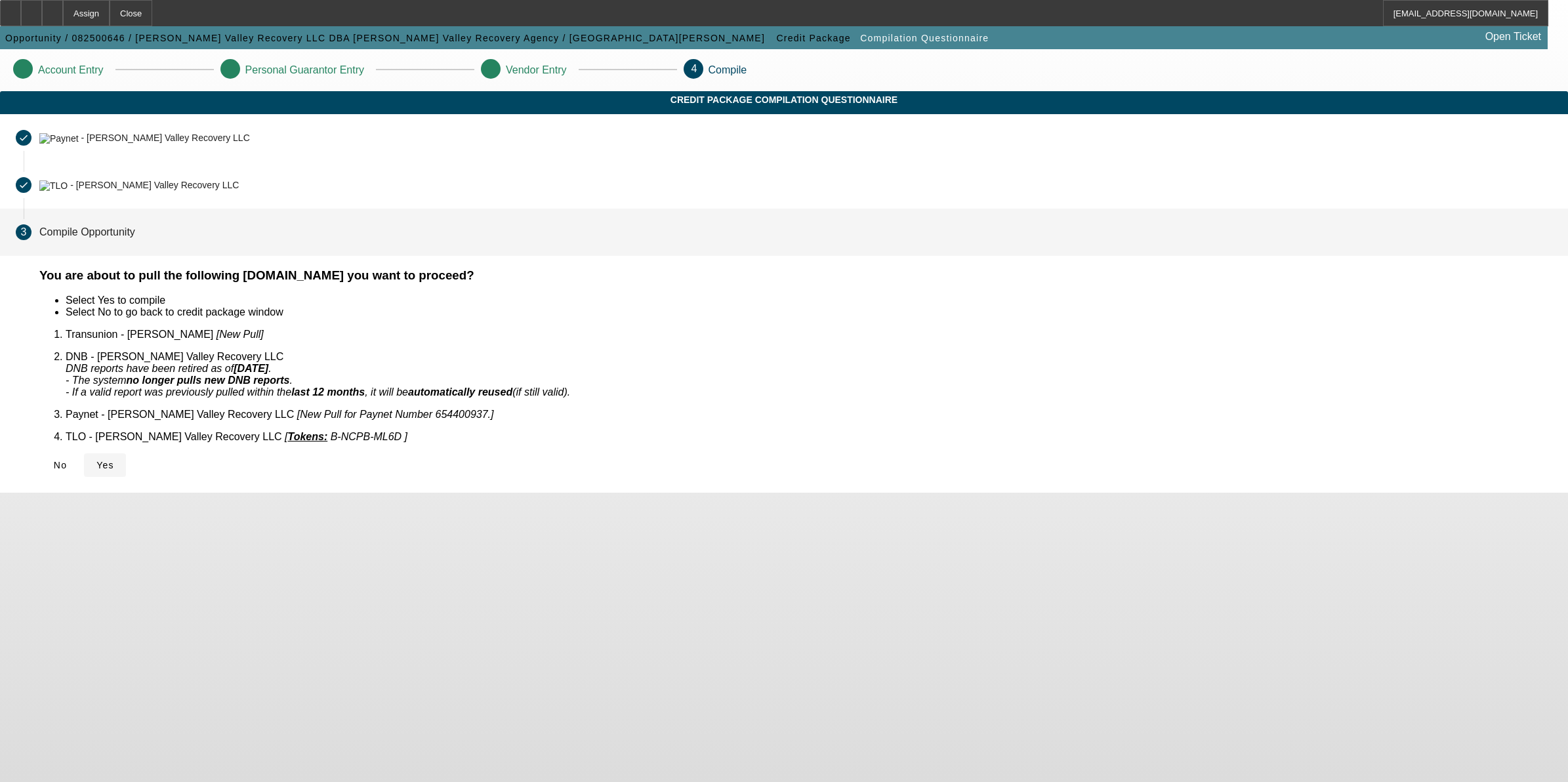
click at [114, 460] on span "Yes" at bounding box center [105, 464] width 18 height 10
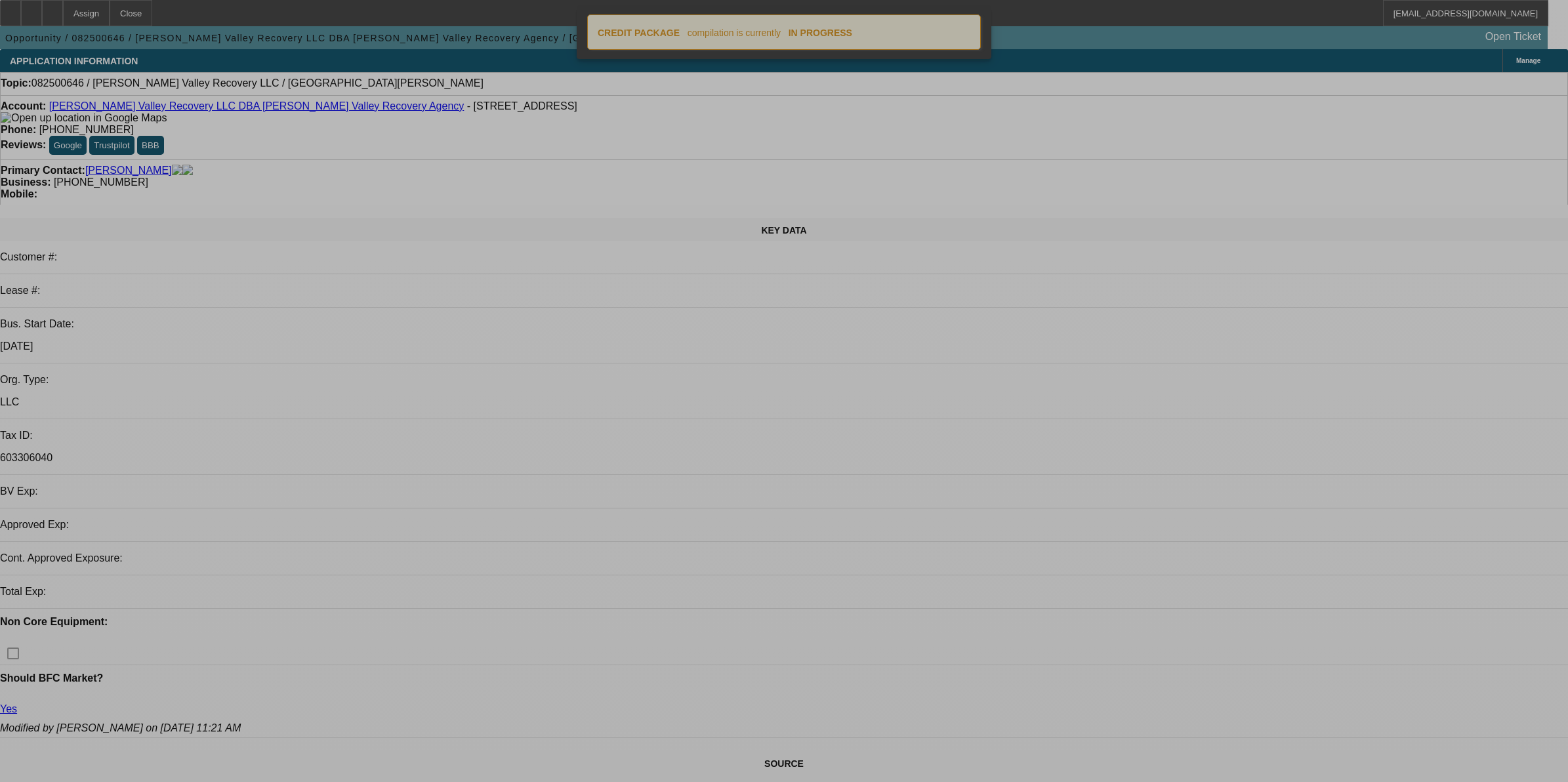
select select "0"
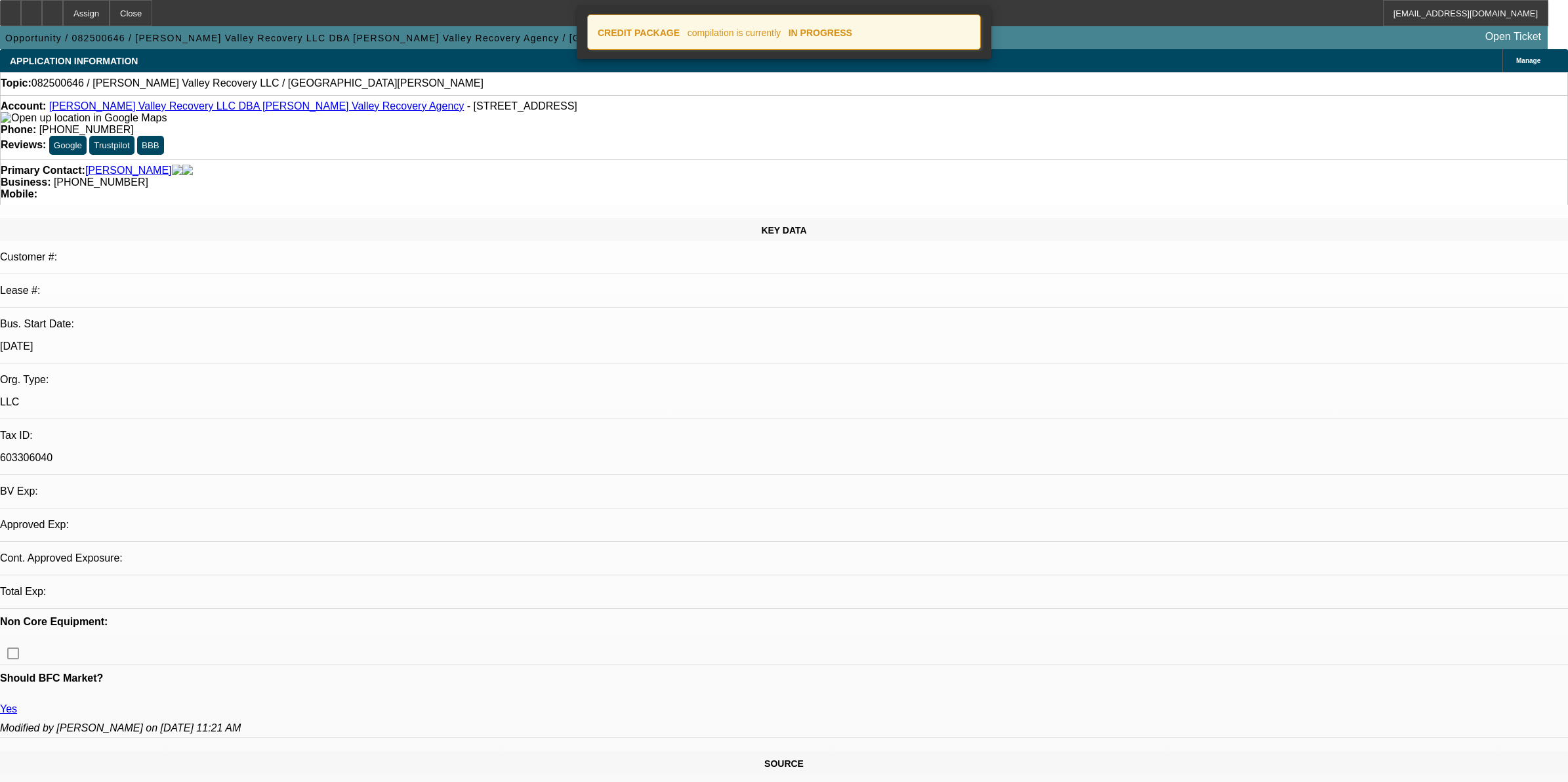
select select "2"
select select "0.1"
select select "4"
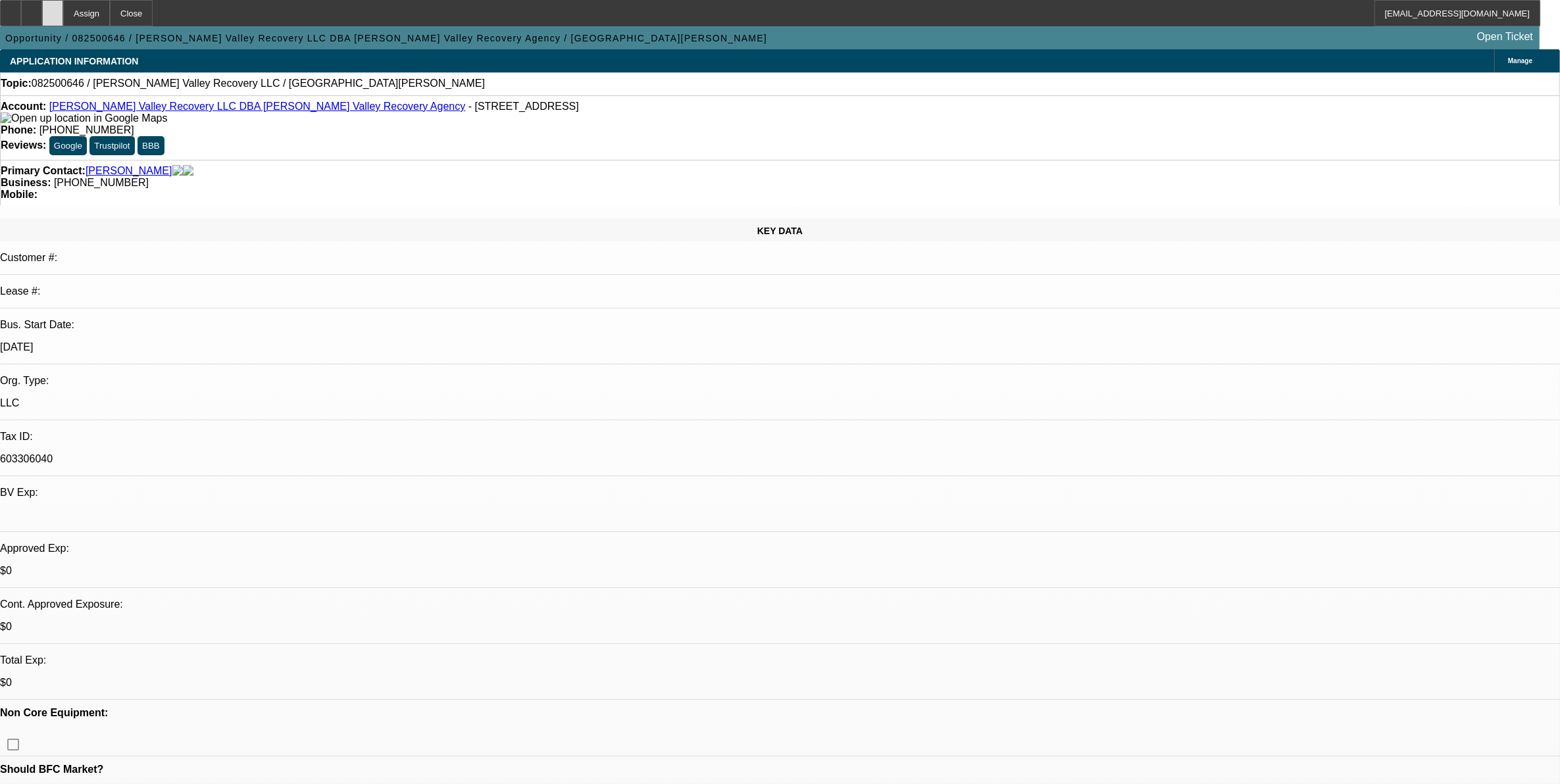
click at [63, 20] on div at bounding box center [53, 13] width 21 height 27
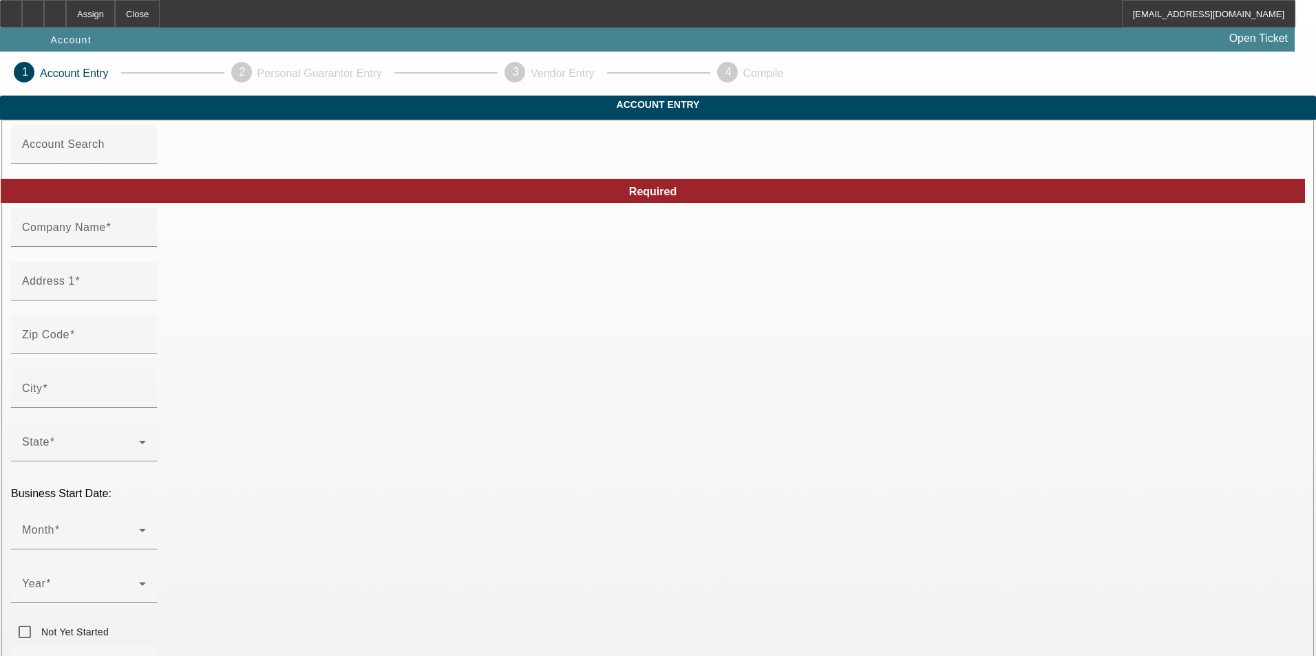
type input "Shego Towing"
type input "1674 Memorial Dr SE"
type input "30317"
type input "Atlanta"
type input "(678) 978-0621"
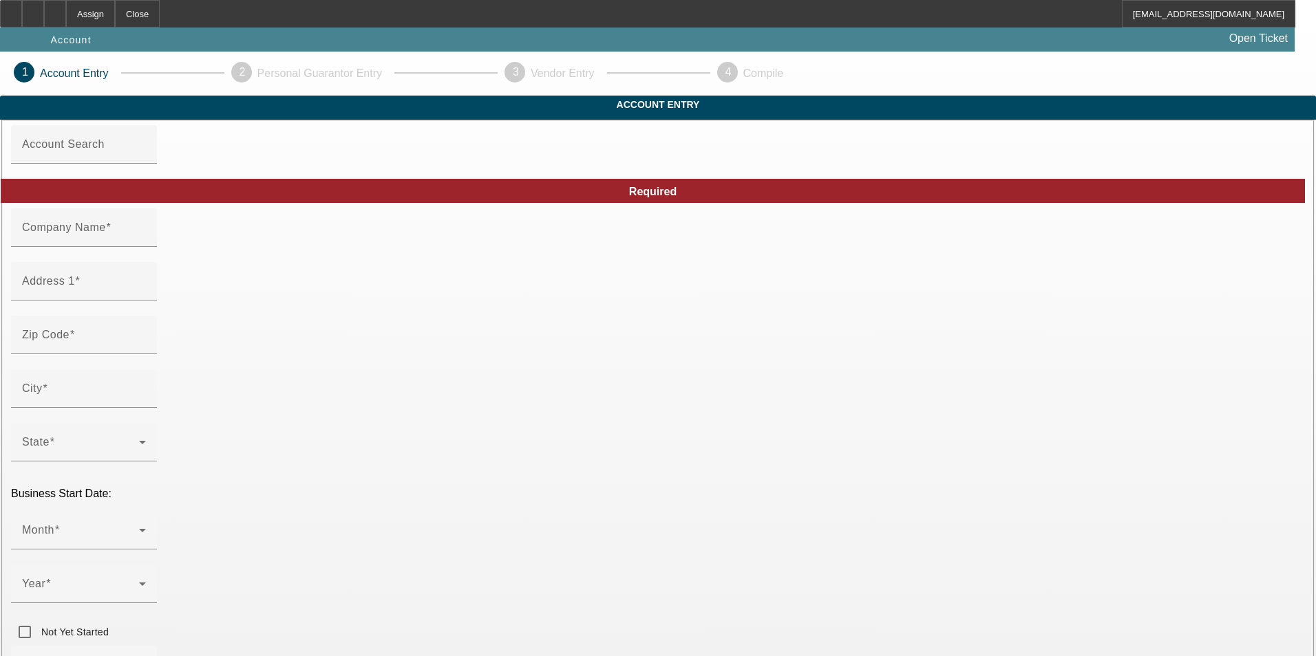
type input "shegotowing@gmail.com"
type input "39-3770192"
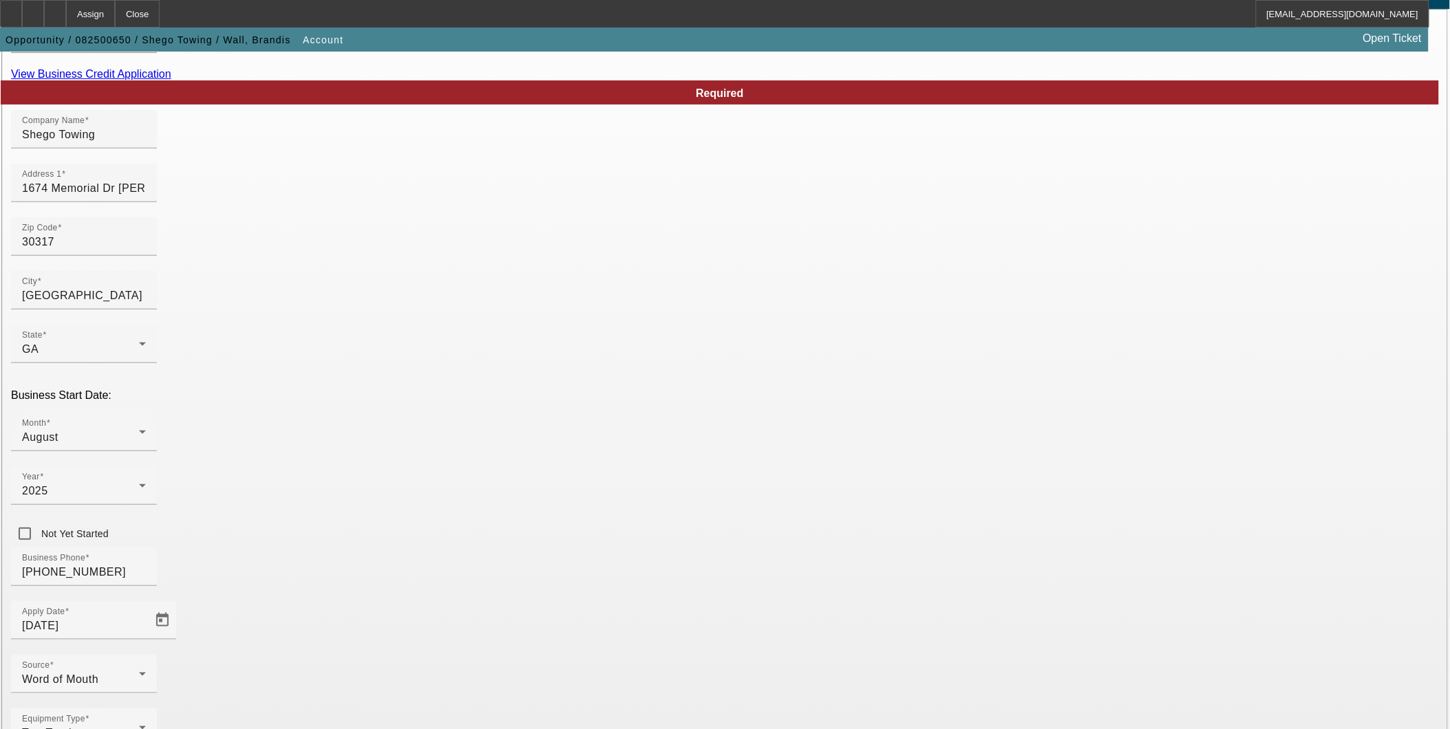
scroll to position [147, 0]
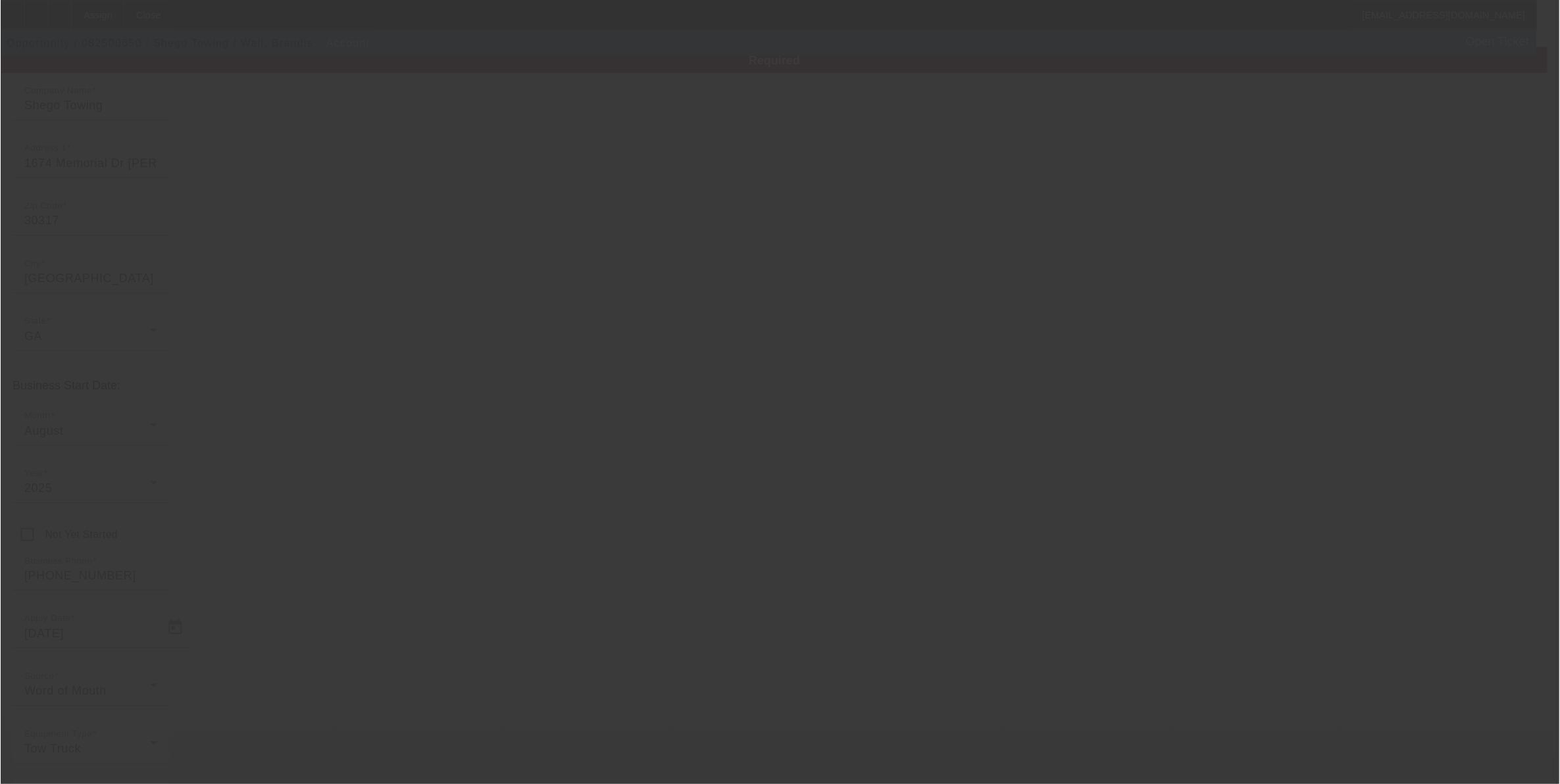
scroll to position [60, 0]
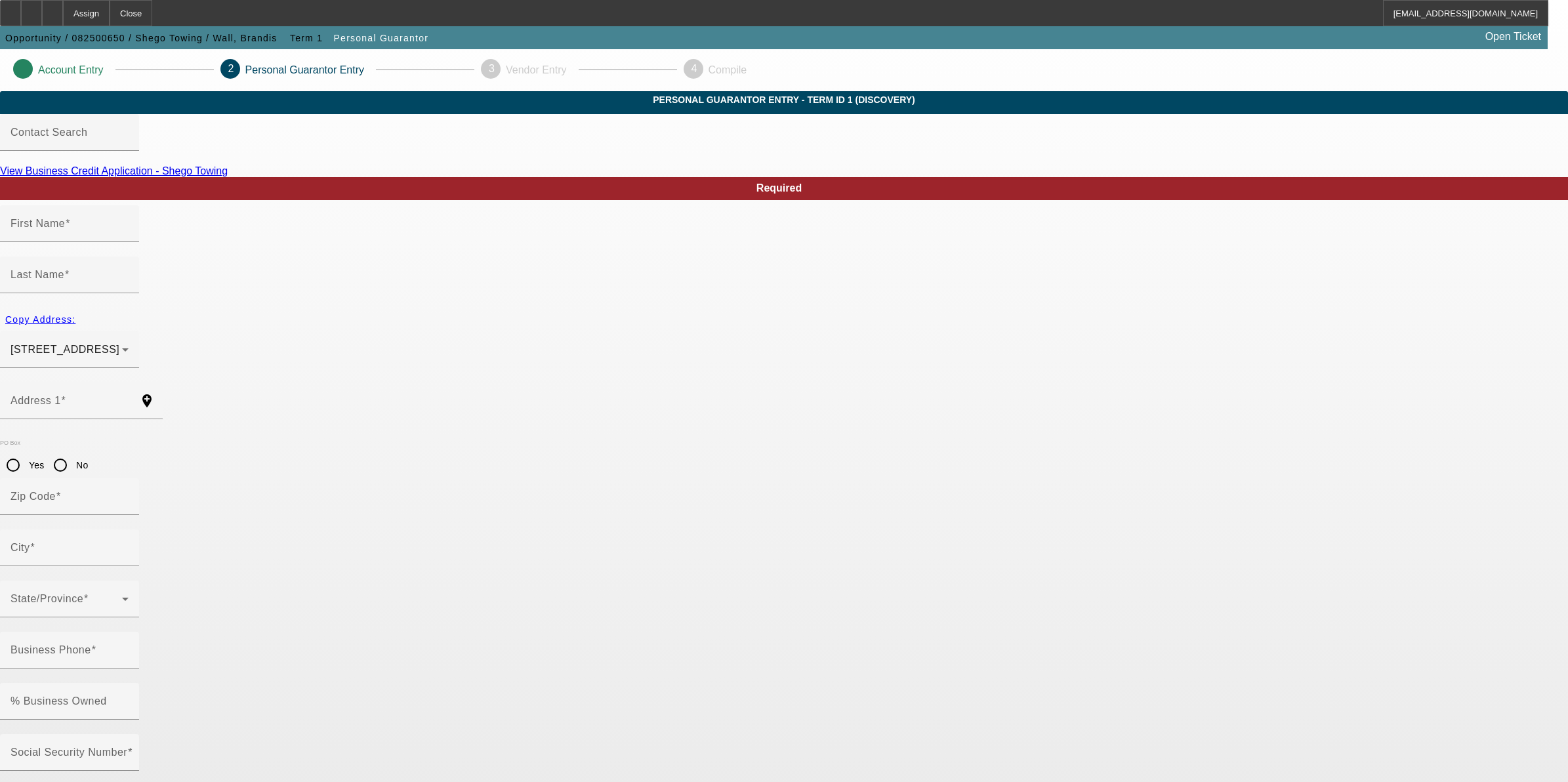
type input "Brandis"
type input "Wall"
type input "1674 Memorial Drive Southeast"
radio input "true"
type input "30317"
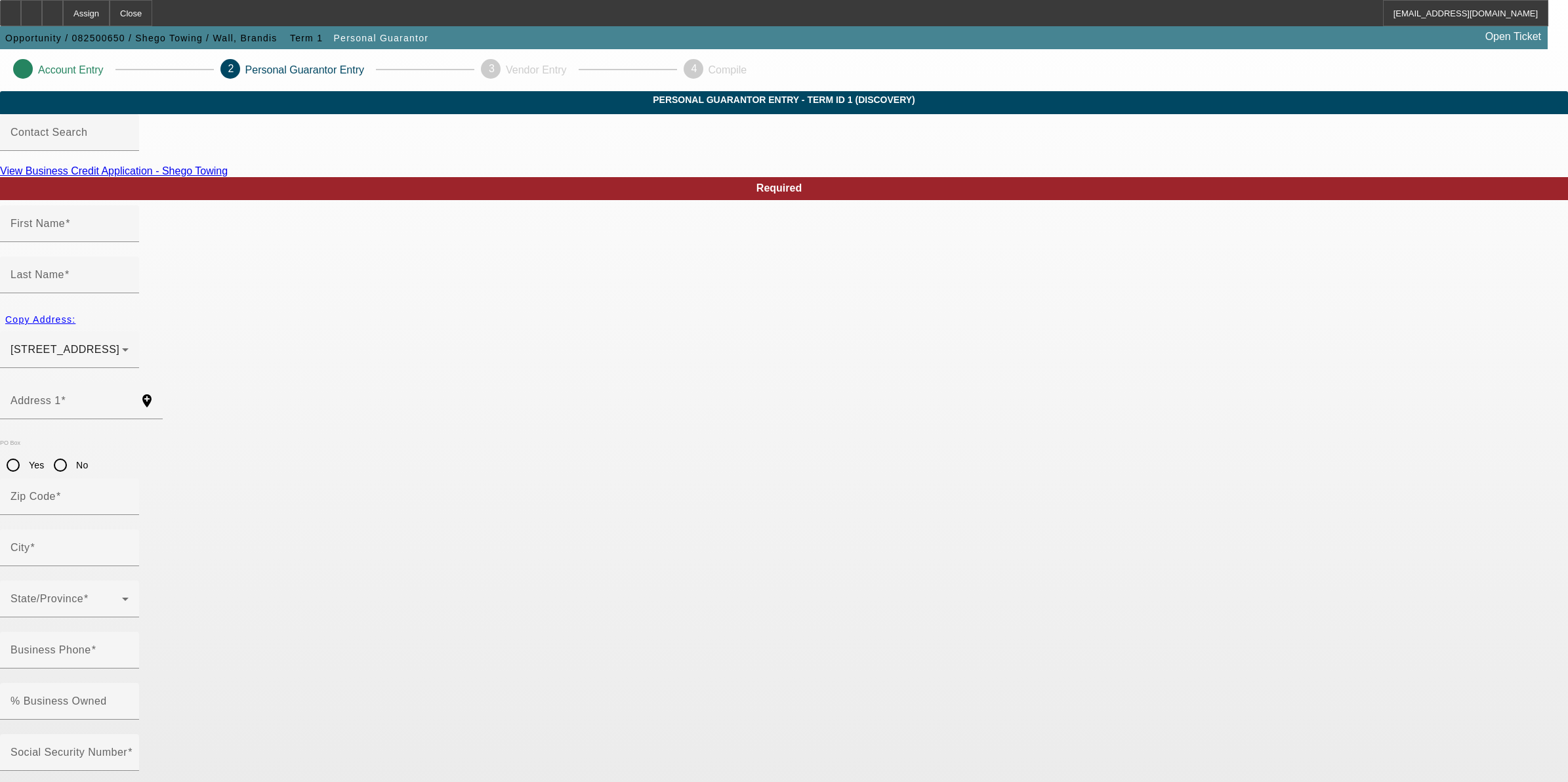
type input "Atlanta"
type input "(678) 978-0621"
type input "100"
type input "671-12-8355"
type input "shegotowing@gmail.com"
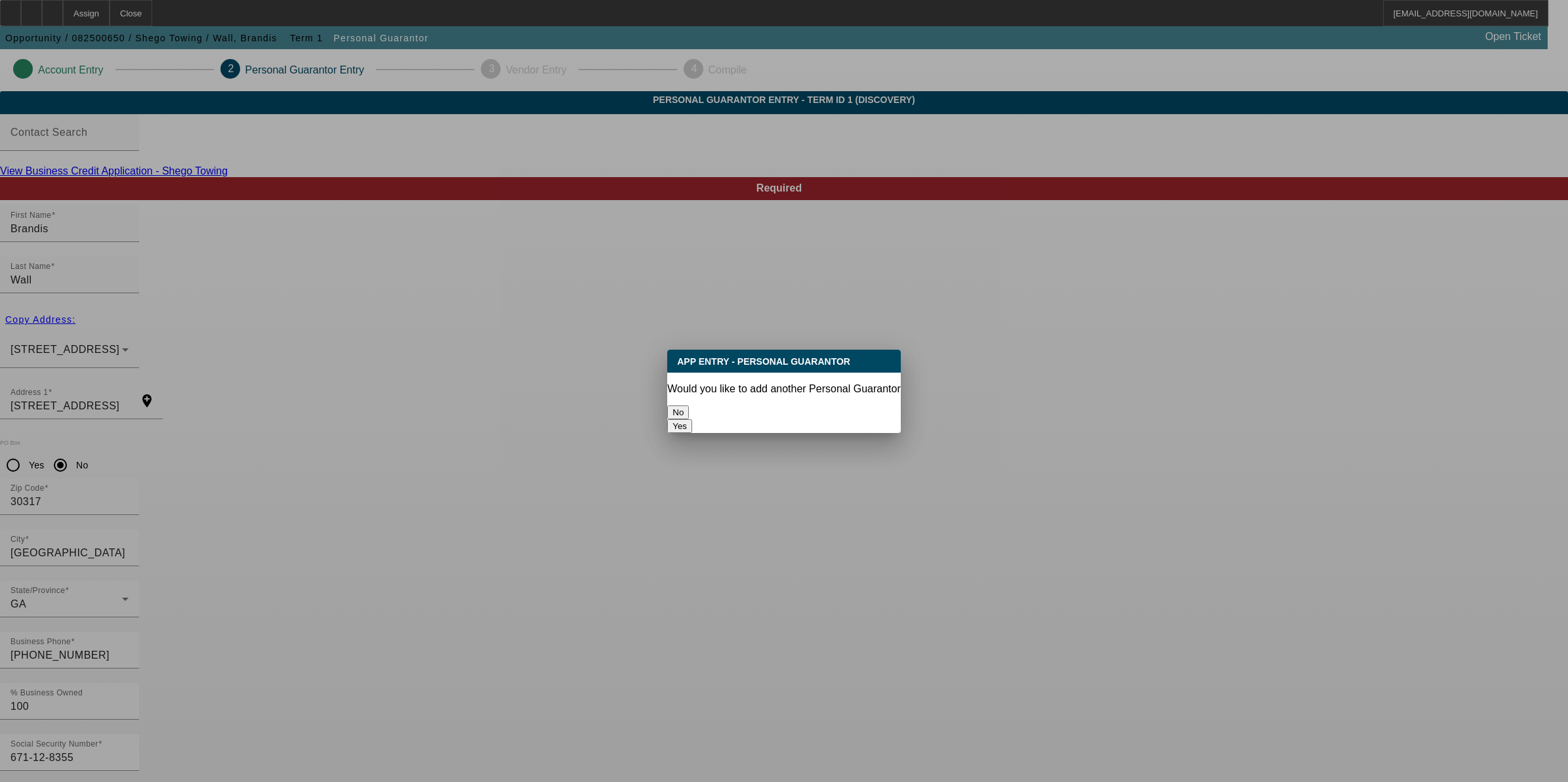
click at [689, 405] on button "No" at bounding box center [678, 412] width 22 height 13
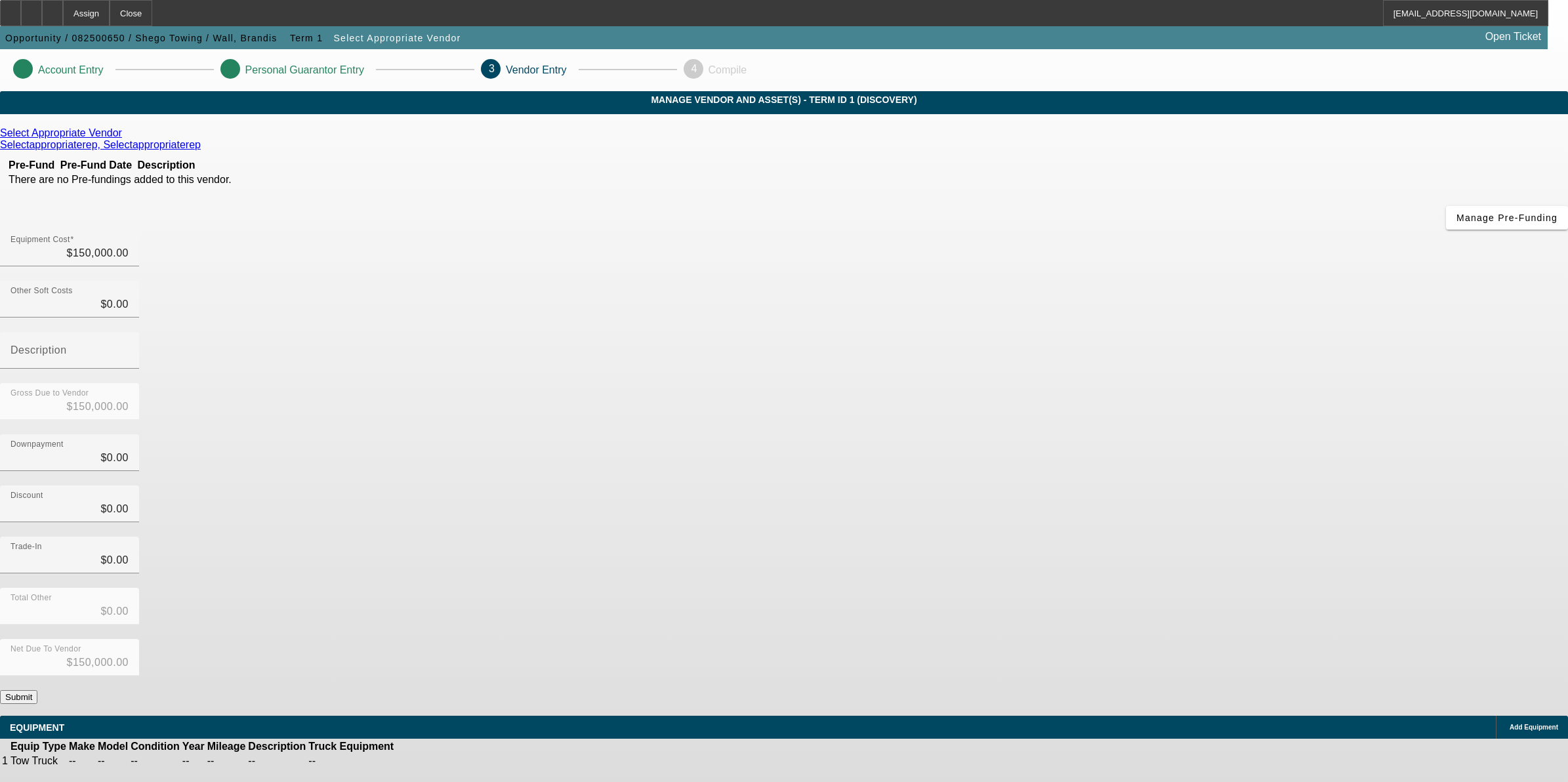
click at [37, 626] on button "Submit" at bounding box center [18, 697] width 37 height 13
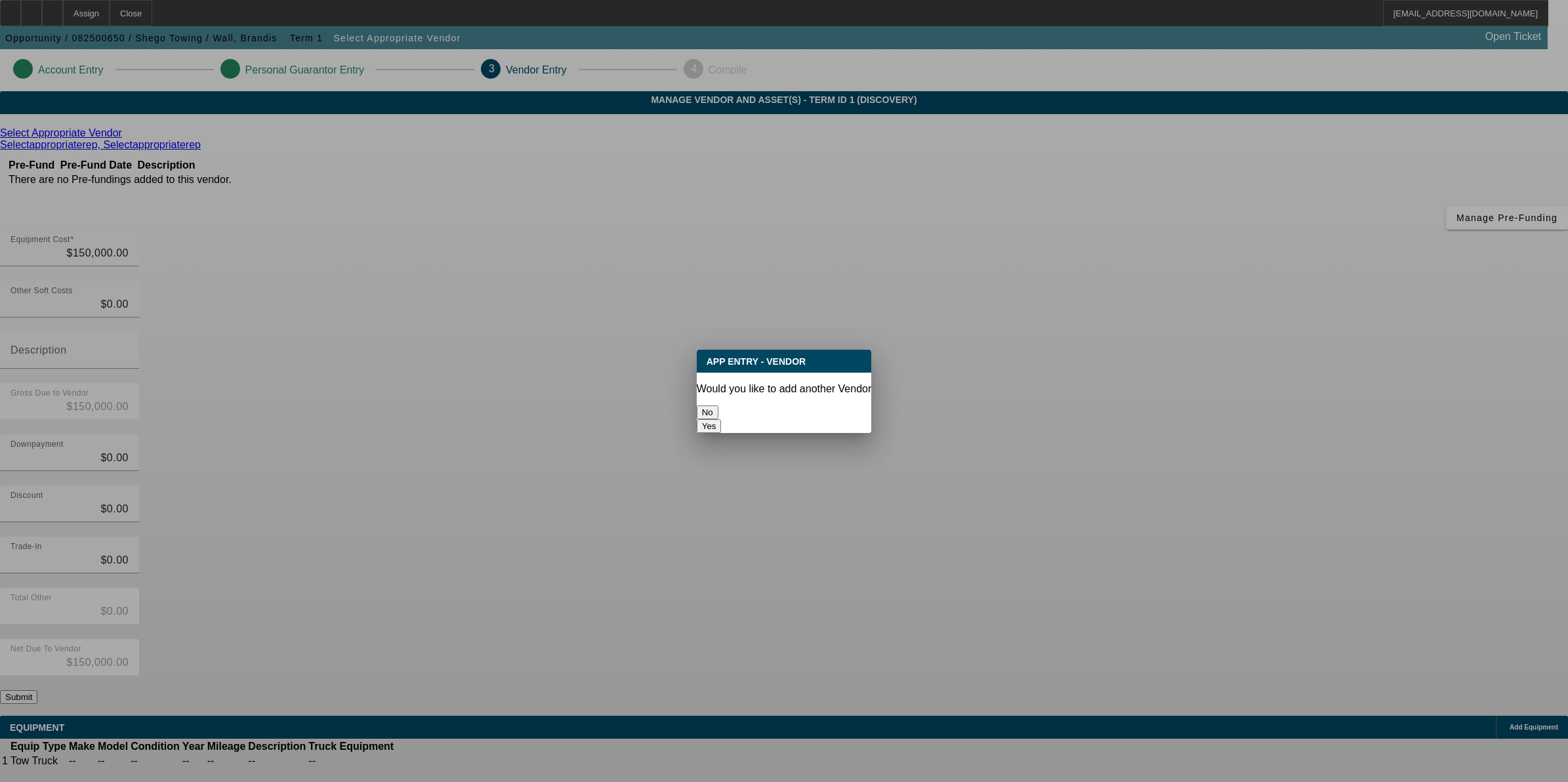
click at [718, 405] on button "No" at bounding box center [708, 412] width 22 height 13
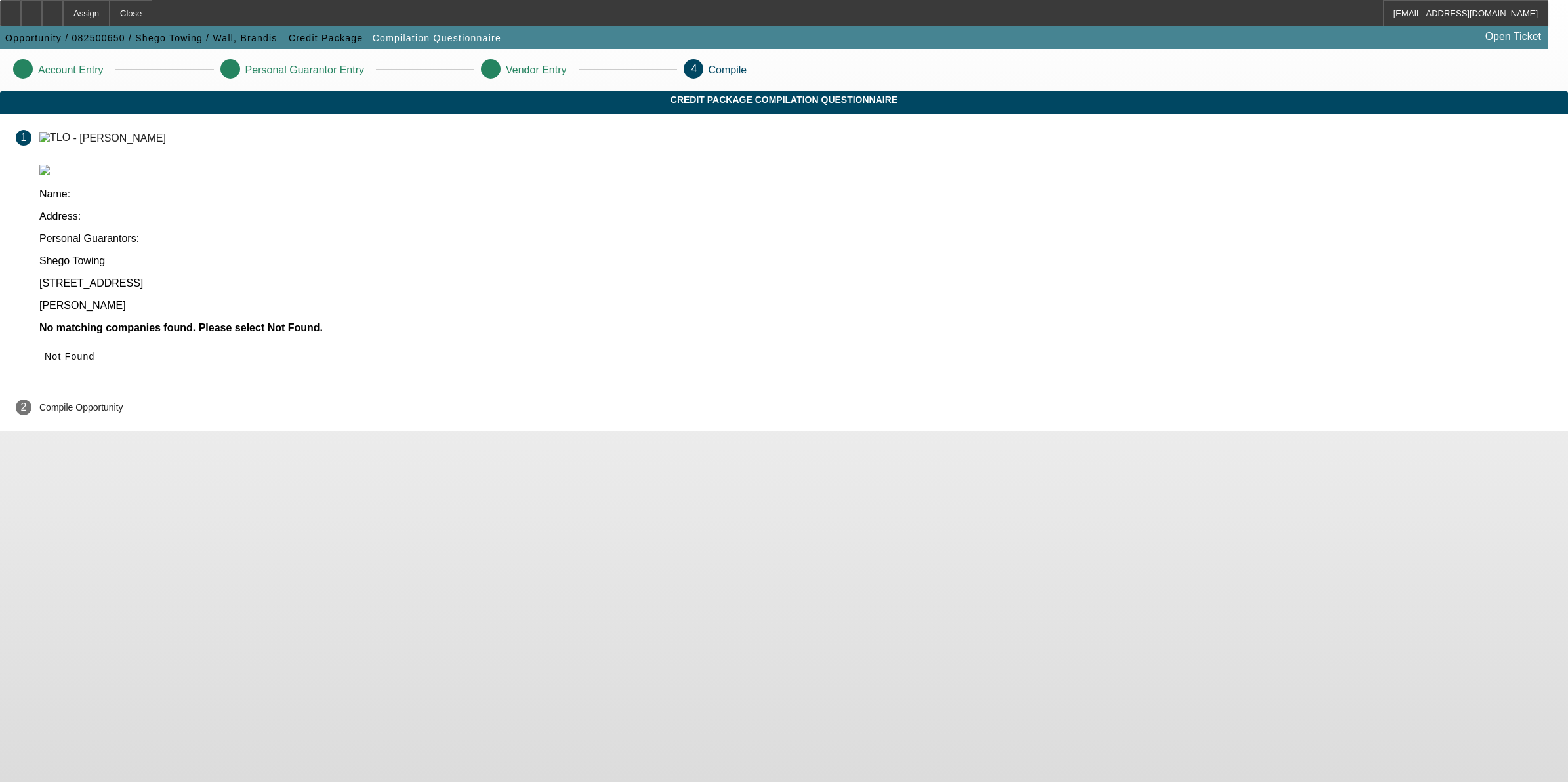
click at [95, 351] on span "Not Found" at bounding box center [70, 356] width 51 height 10
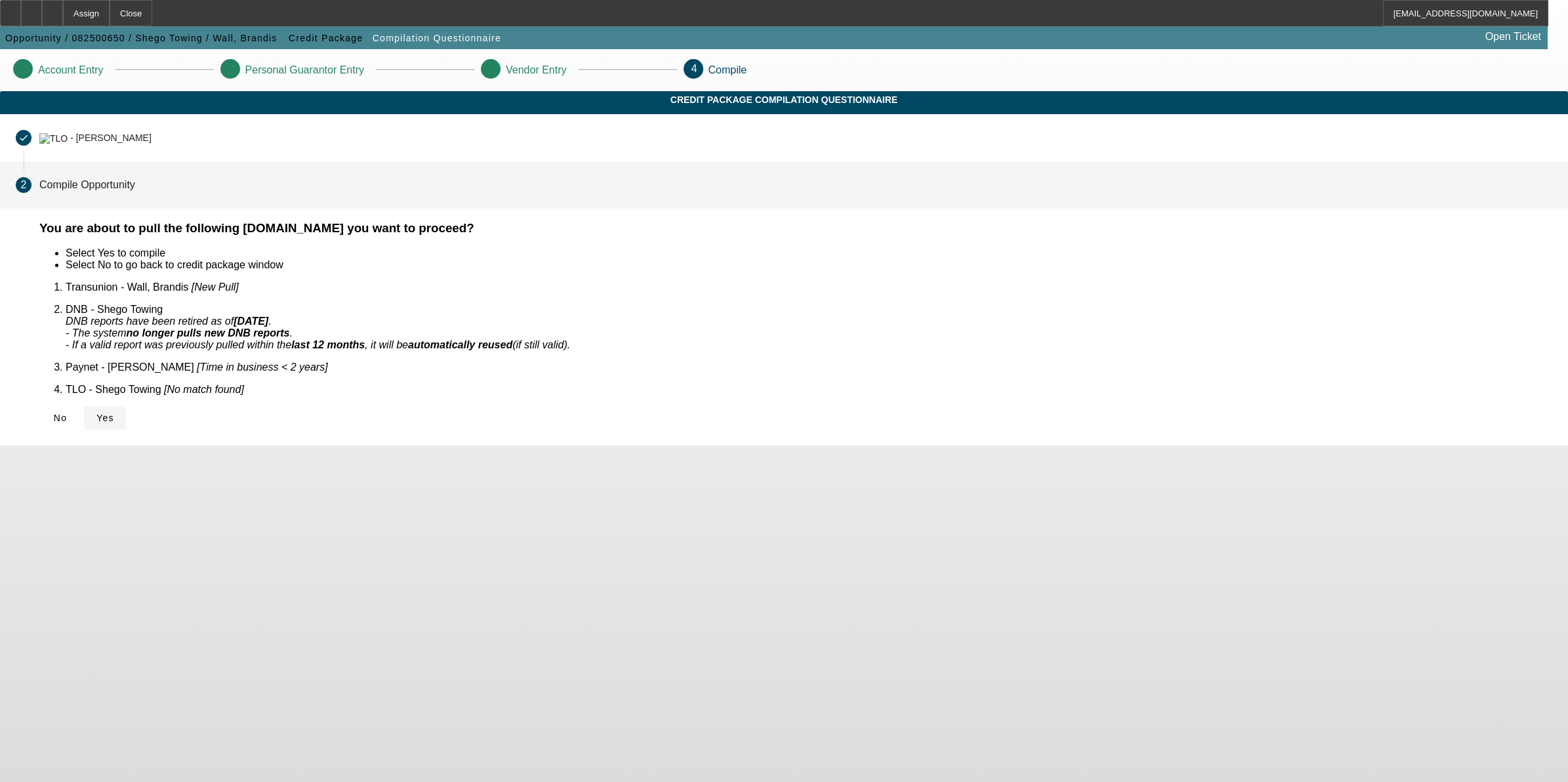
click at [96, 413] on icon at bounding box center [96, 418] width 0 height 10
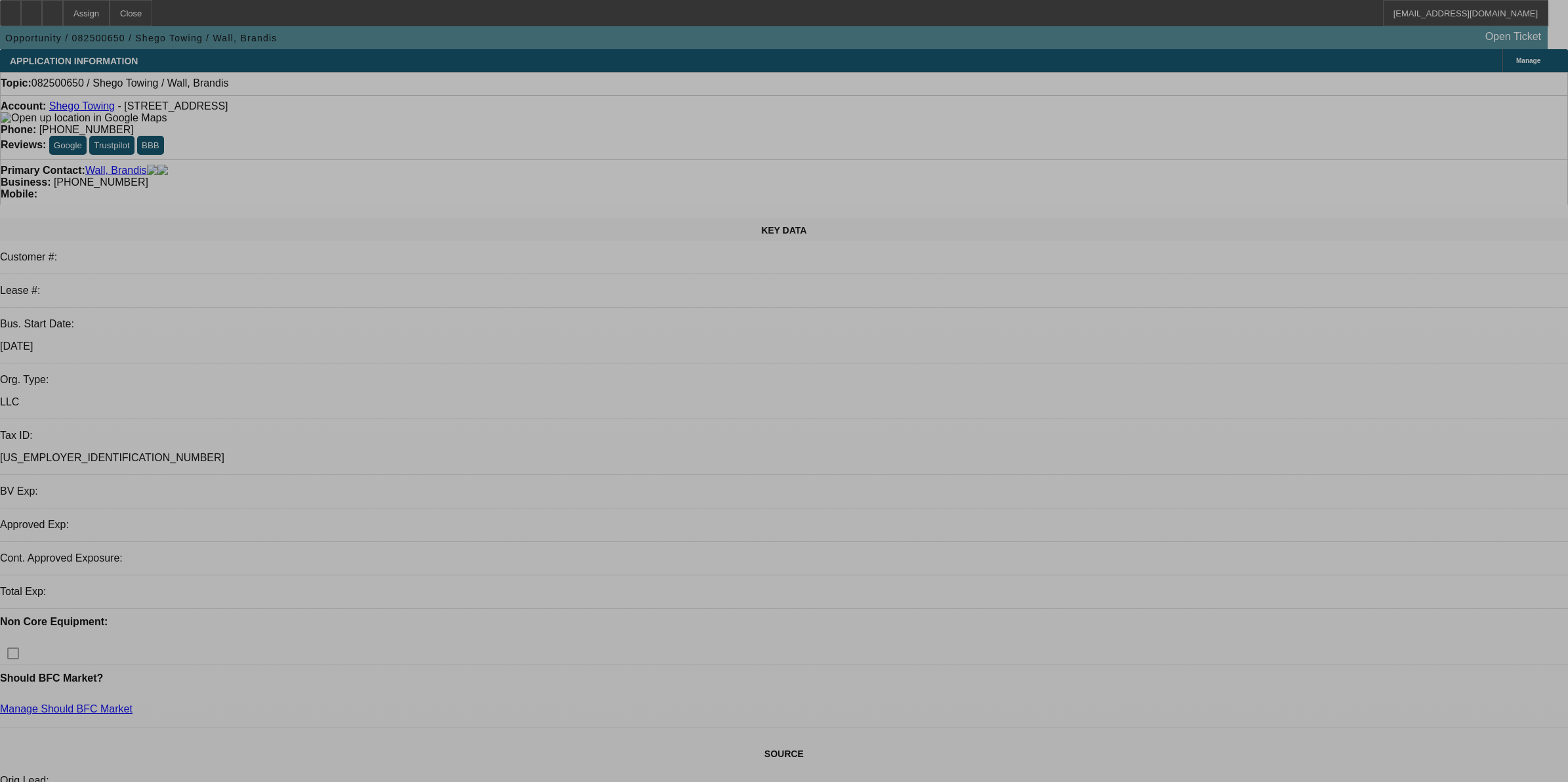
select select "0"
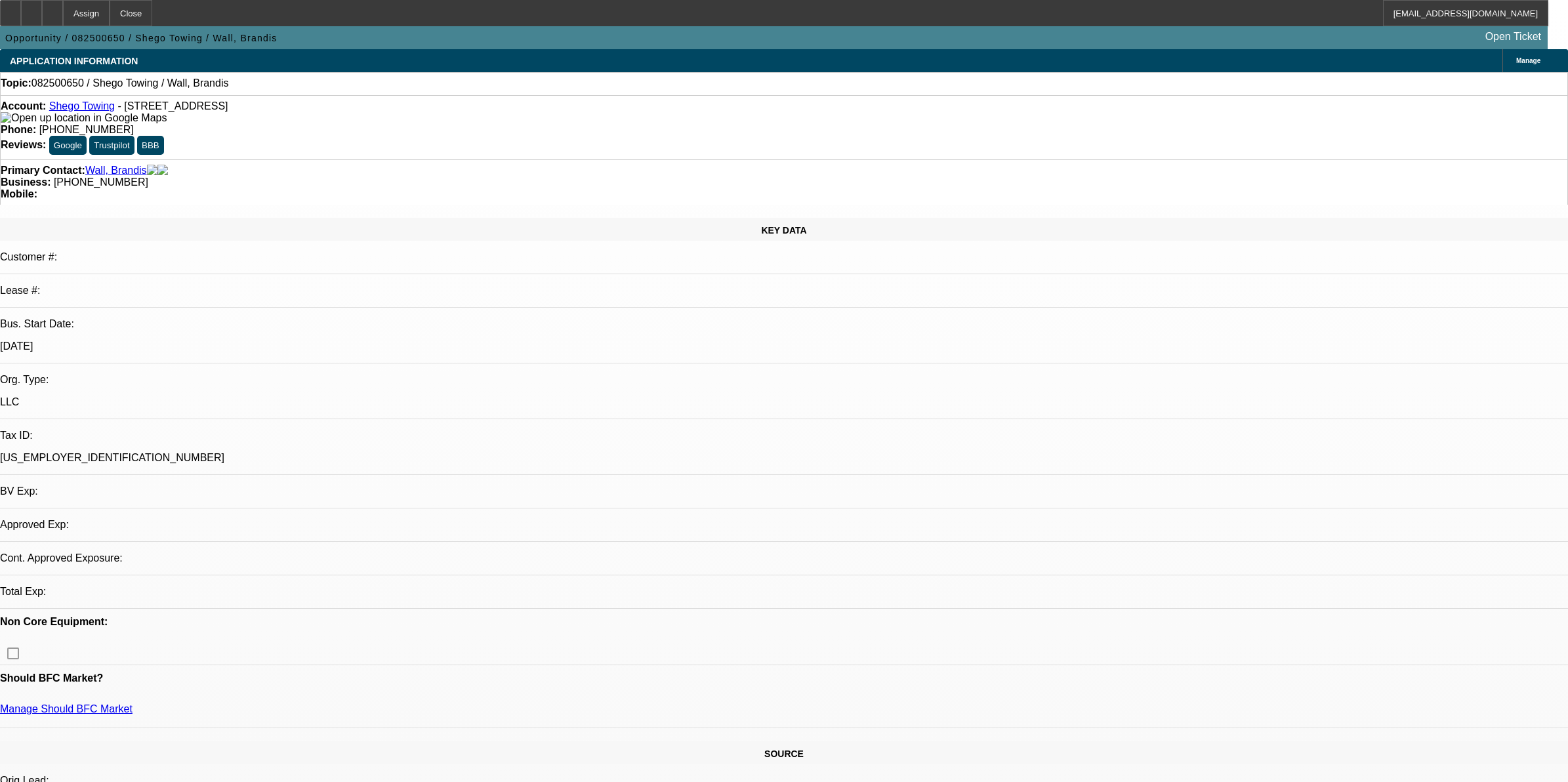
select select "2"
select select "0.1"
select select "4"
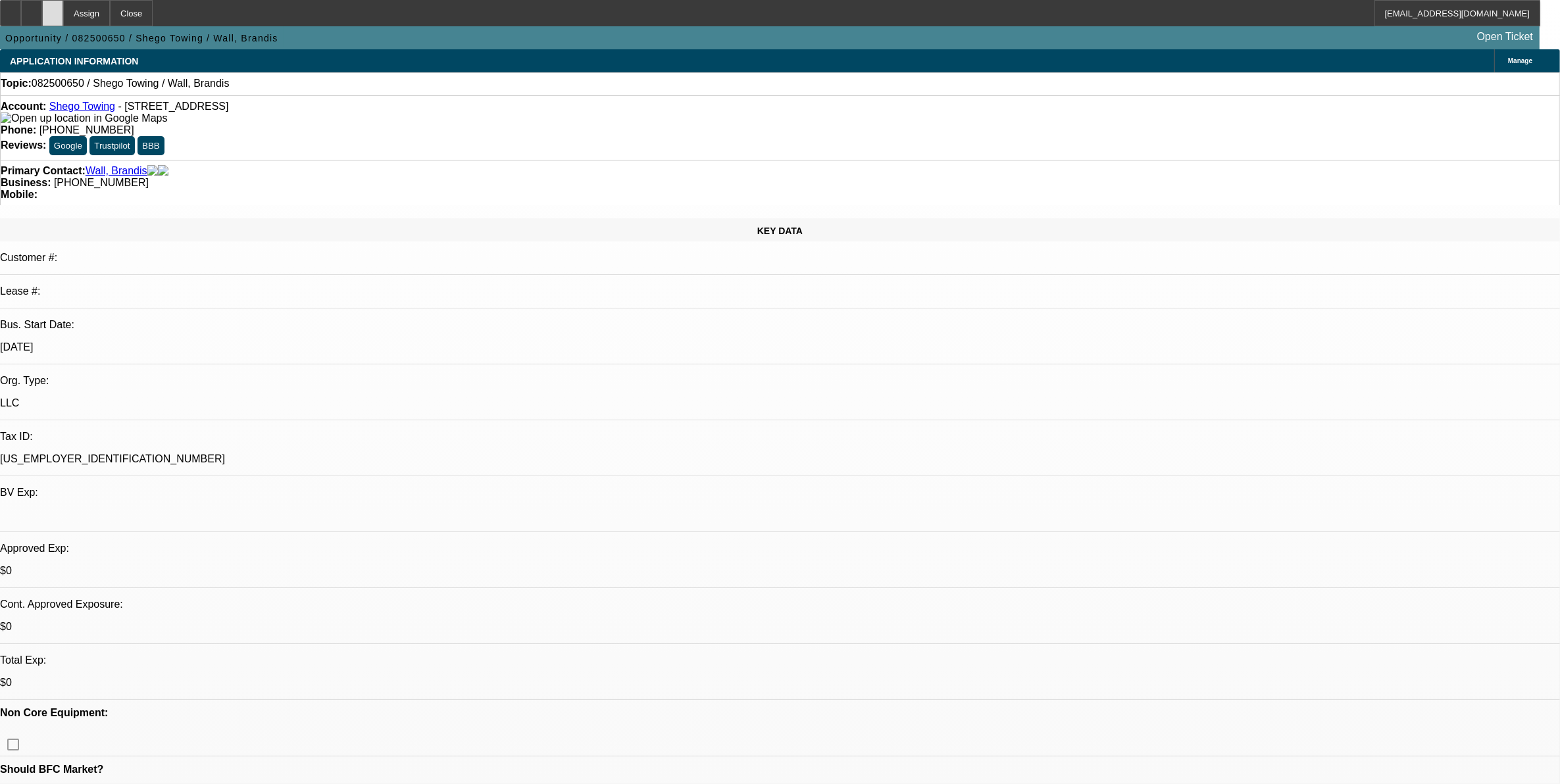
click at [63, 20] on div at bounding box center [53, 13] width 21 height 27
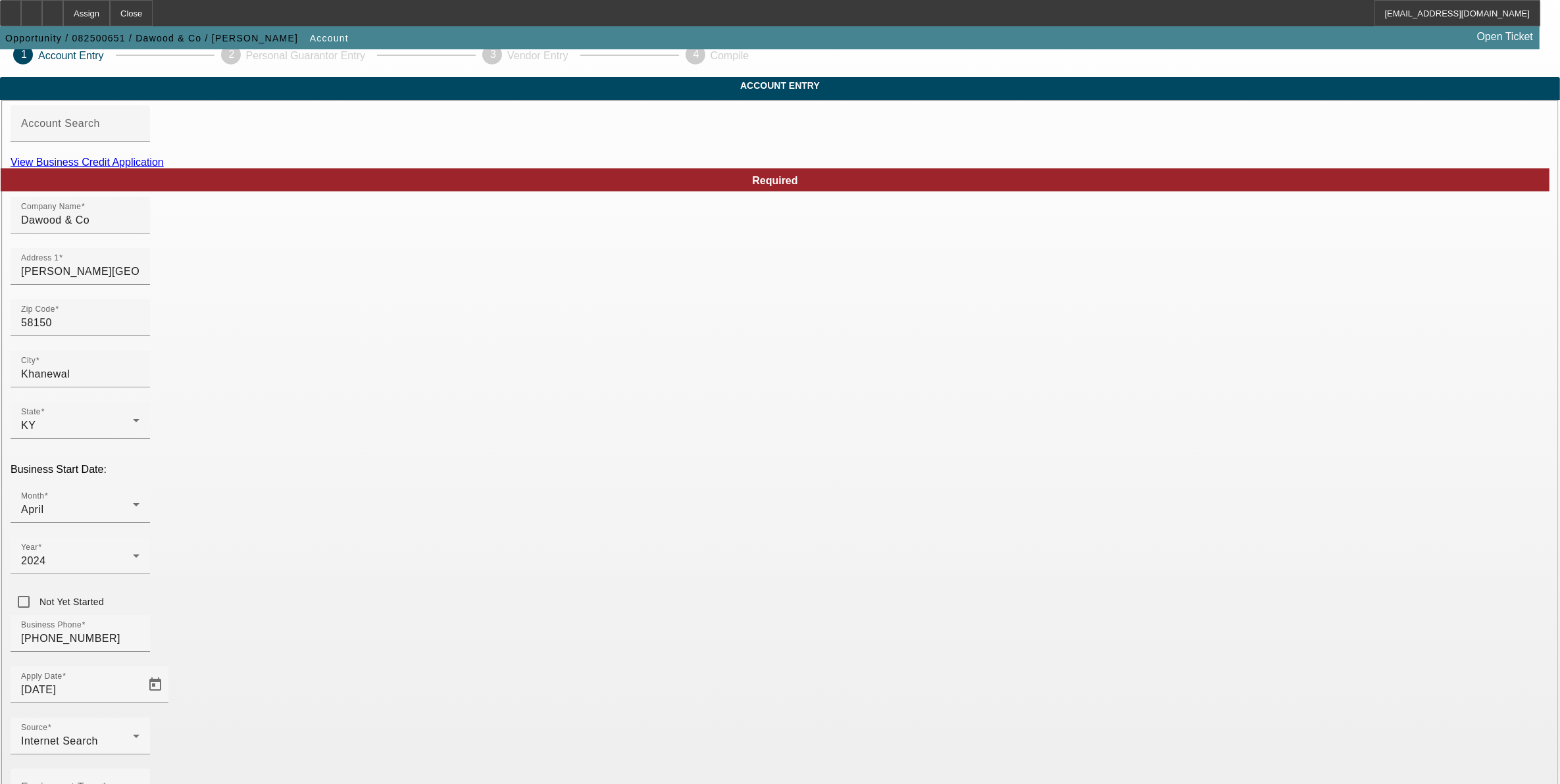
scroll to position [60, 0]
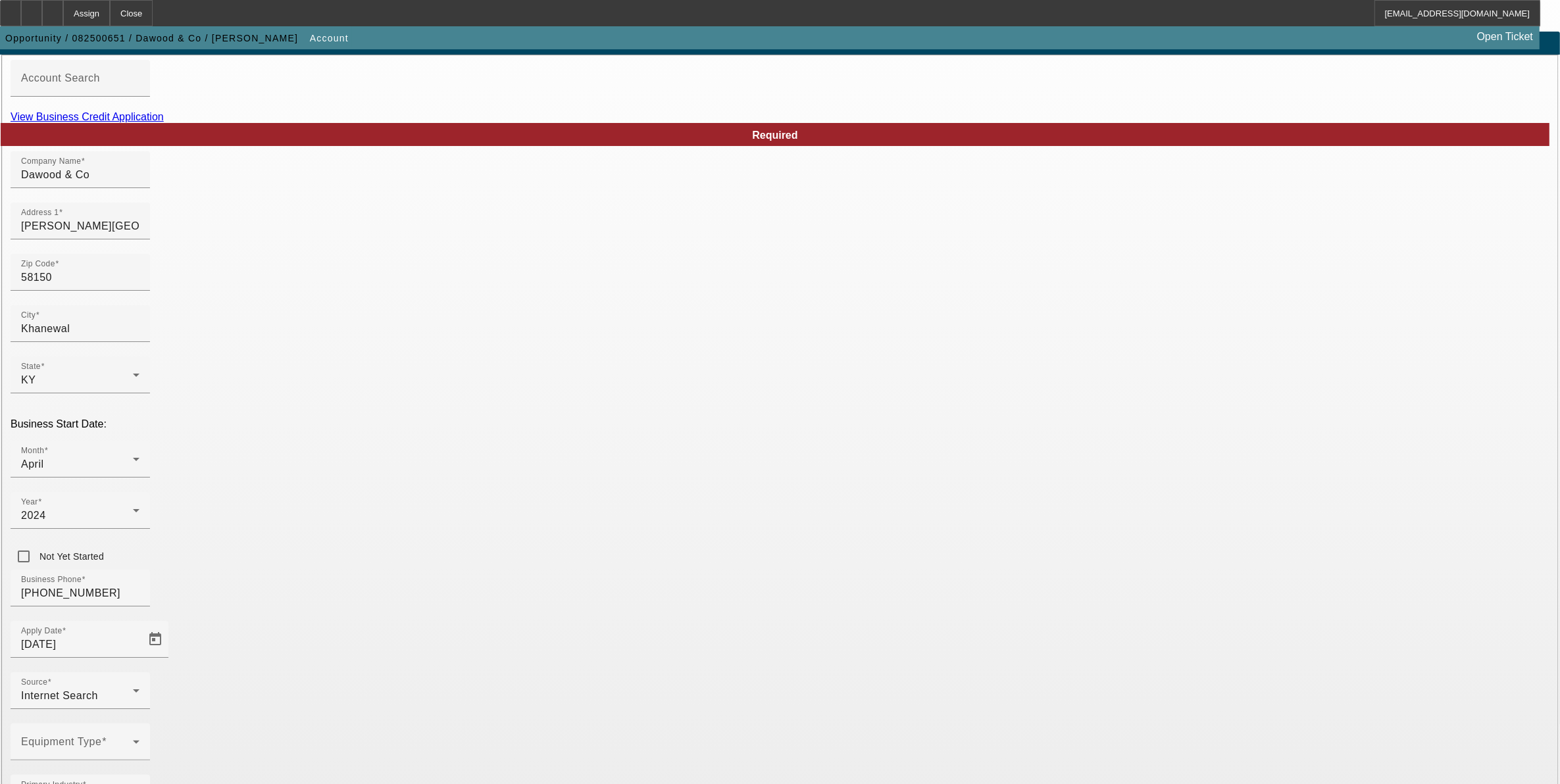
click at [133, 739] on span at bounding box center [77, 747] width 112 height 16
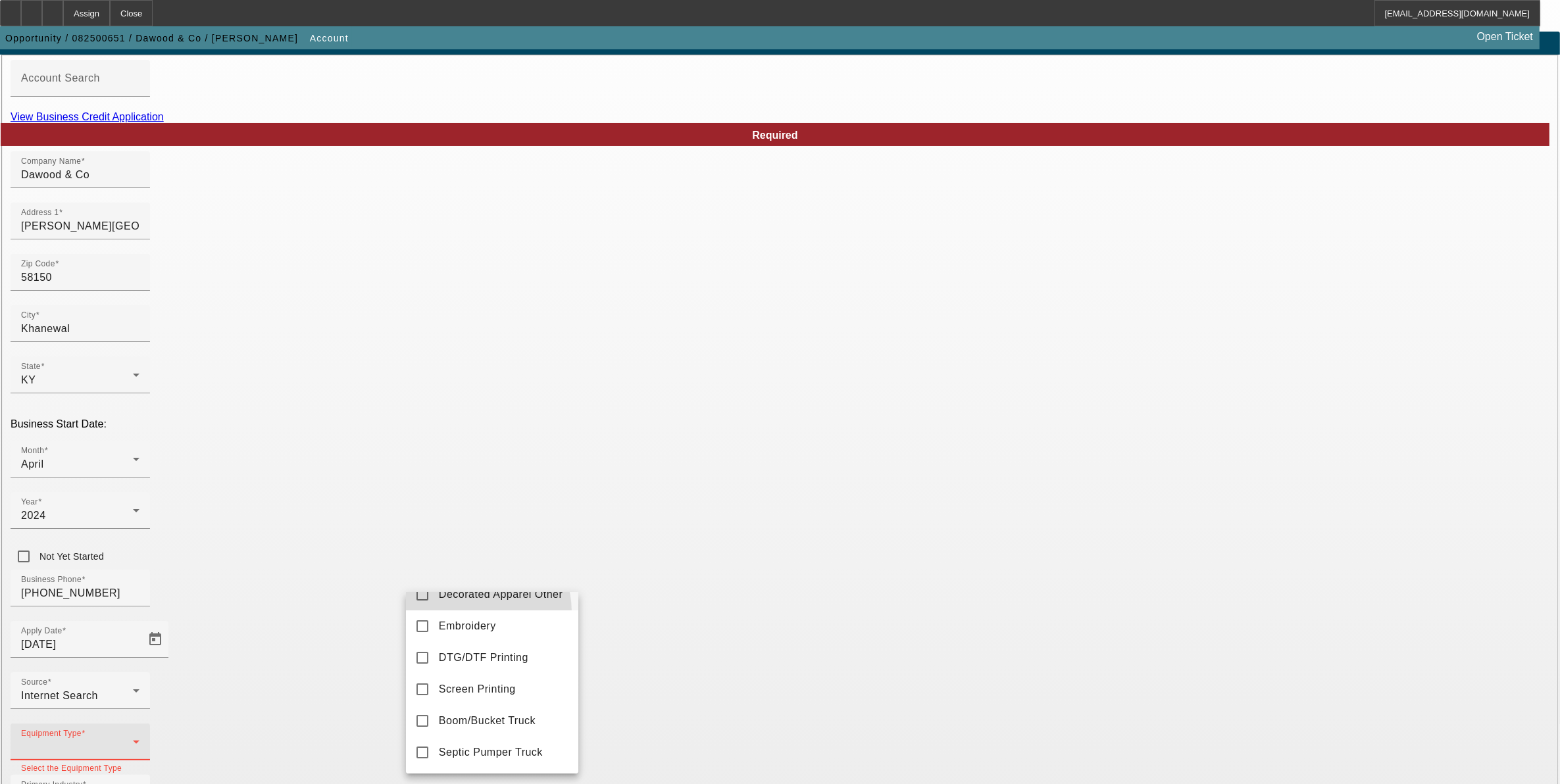
click at [469, 602] on span "Decorated Apparel Other" at bounding box center [501, 595] width 124 height 16
click at [477, 616] on span "Decorated Apparel Other" at bounding box center [501, 609] width 124 height 16
click at [465, 650] on mat-option "Other" at bounding box center [493, 634] width 172 height 32
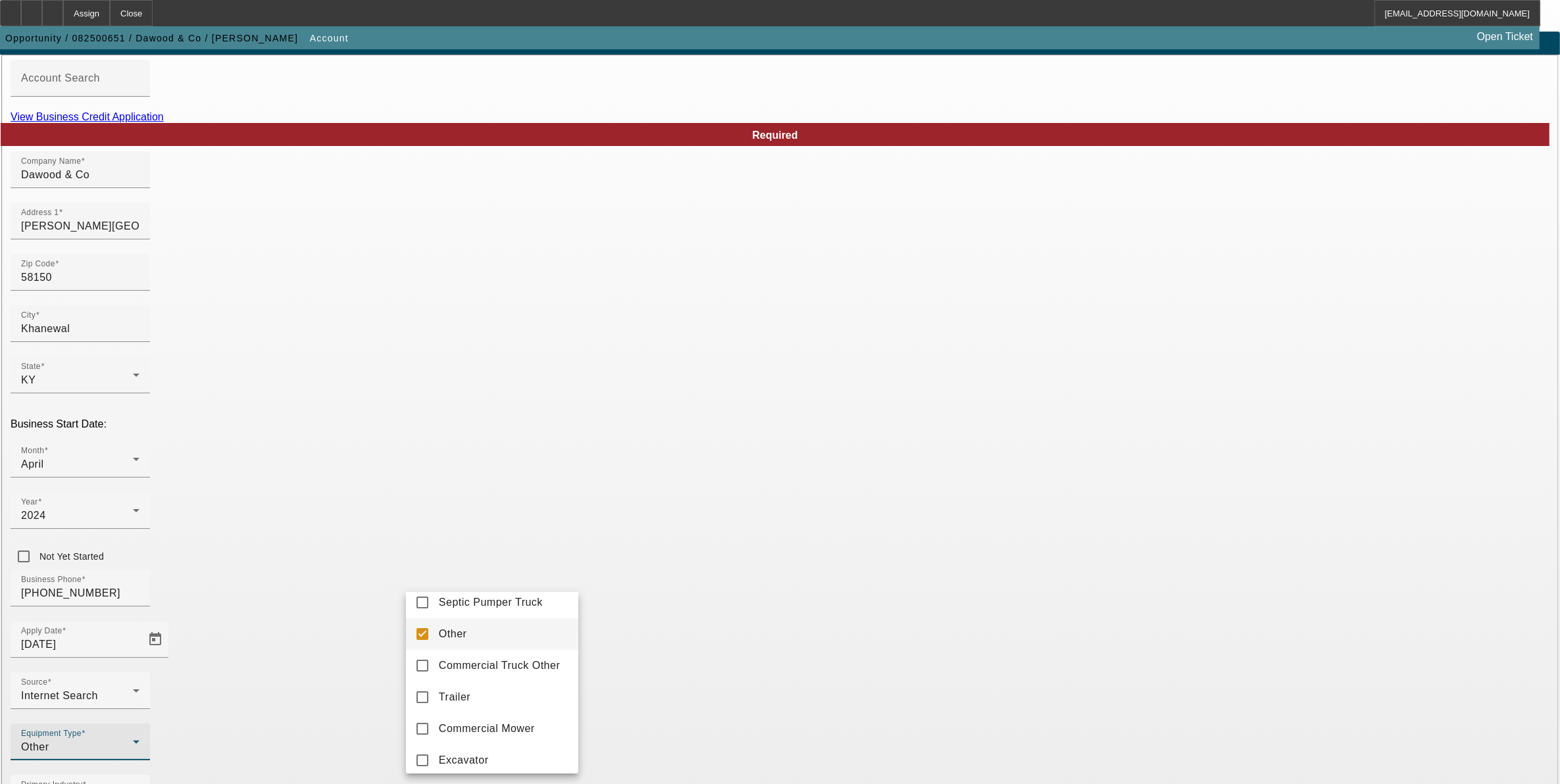
click at [636, 636] on div at bounding box center [780, 392] width 1560 height 784
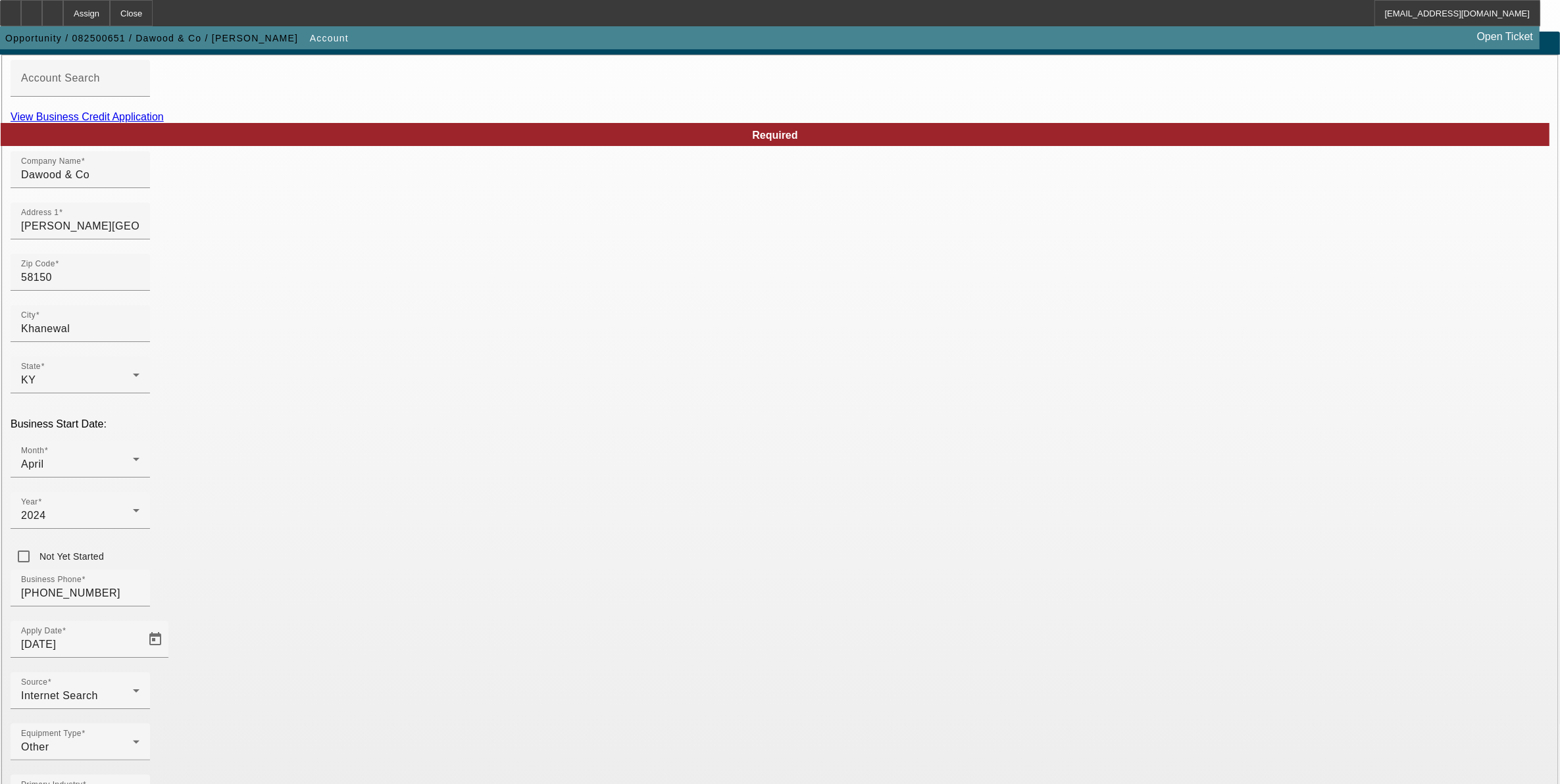
click at [164, 122] on link "View Business Credit Application" at bounding box center [87, 117] width 153 height 11
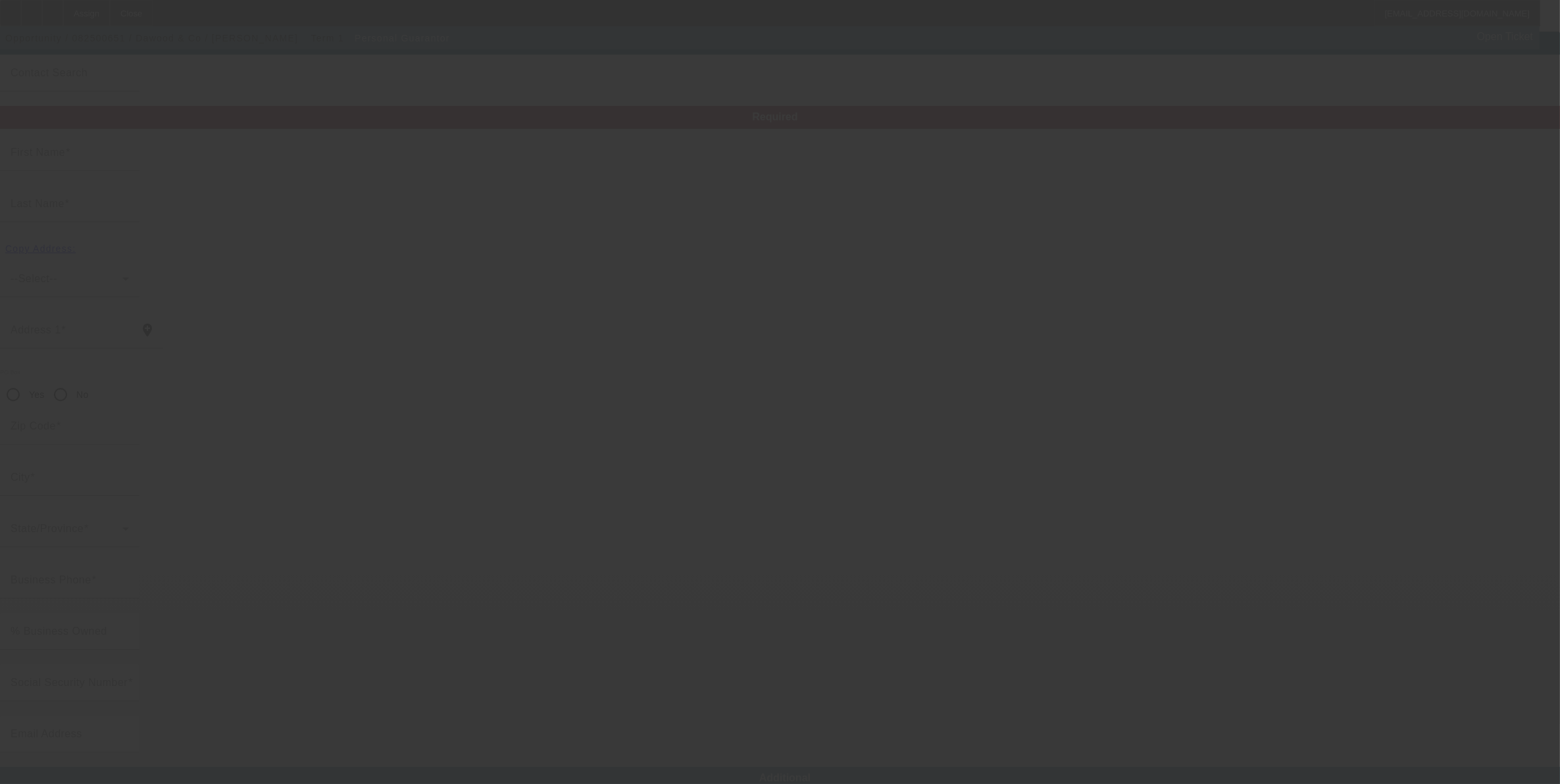
type input "Tariq"
type input "Hanif"
type input "Hakeem Abad House No 59 Street No 2 khanewal Punjab Pakistan"
radio input "true"
type input "58150"
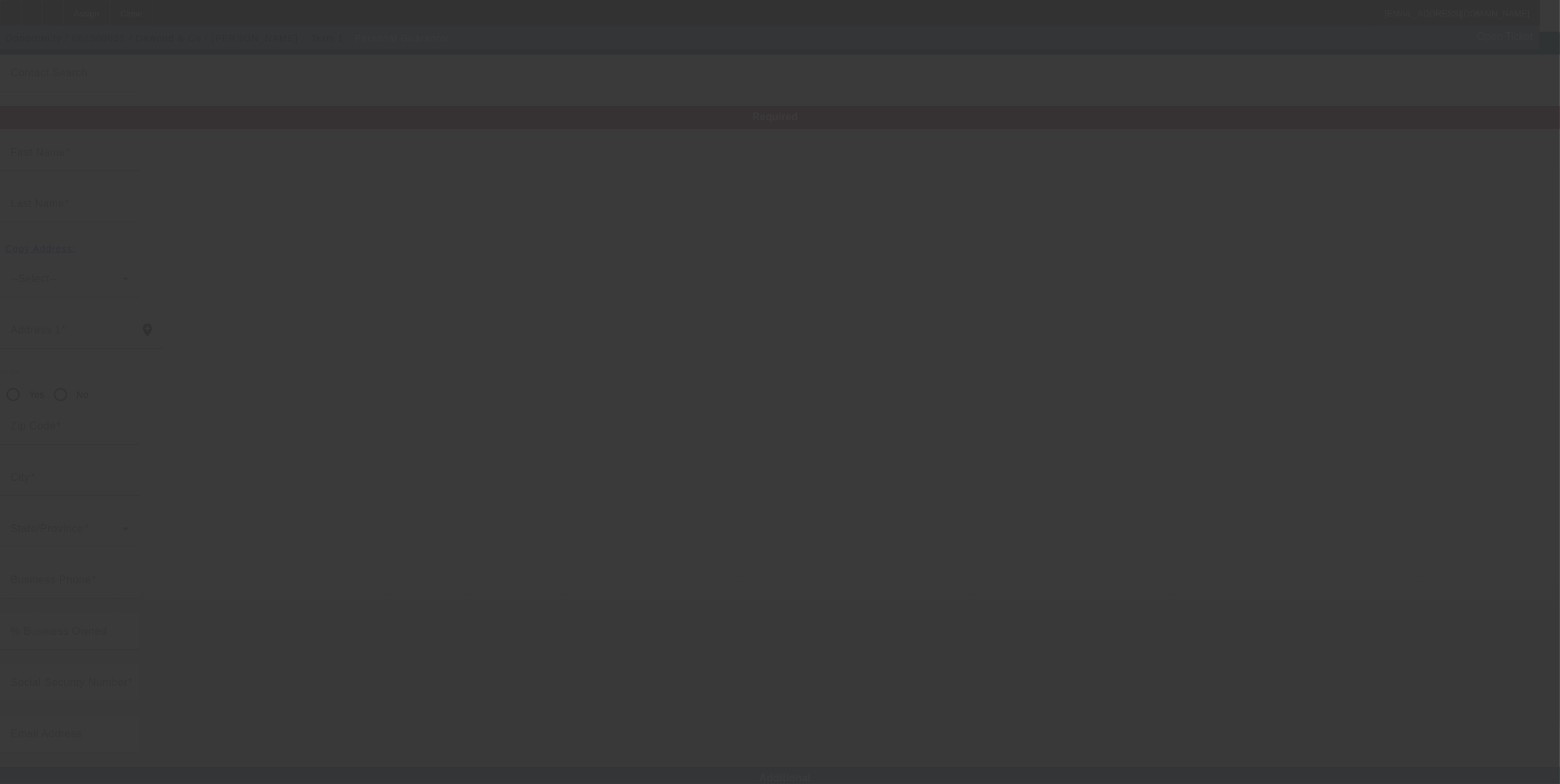
type input "Khanewal"
type input "(329) 756-9470"
type input "75"
type input "876-86-8686"
type input "tariqhanif2423@gmail.com"
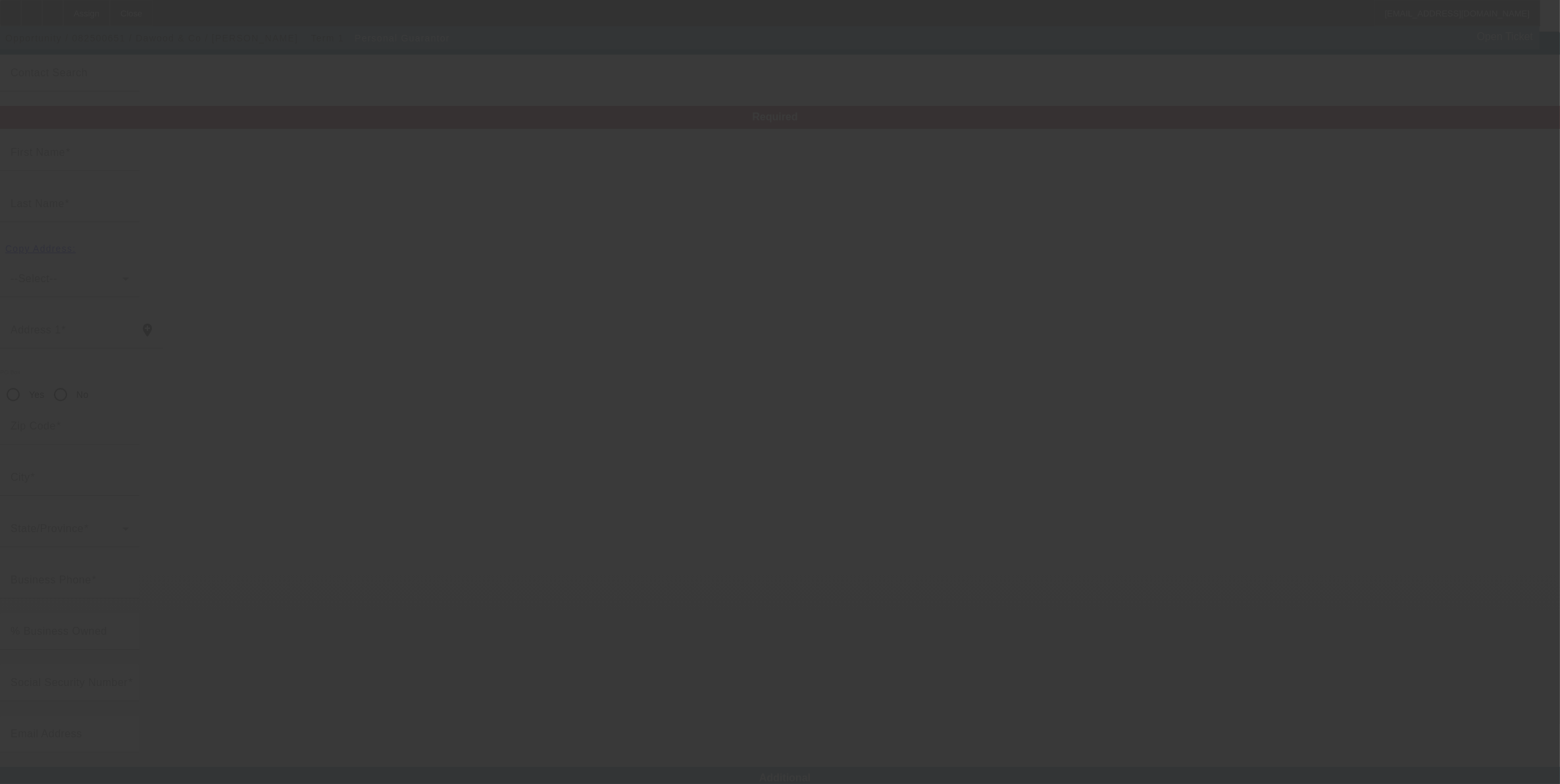
type input "(329) 756-9470"
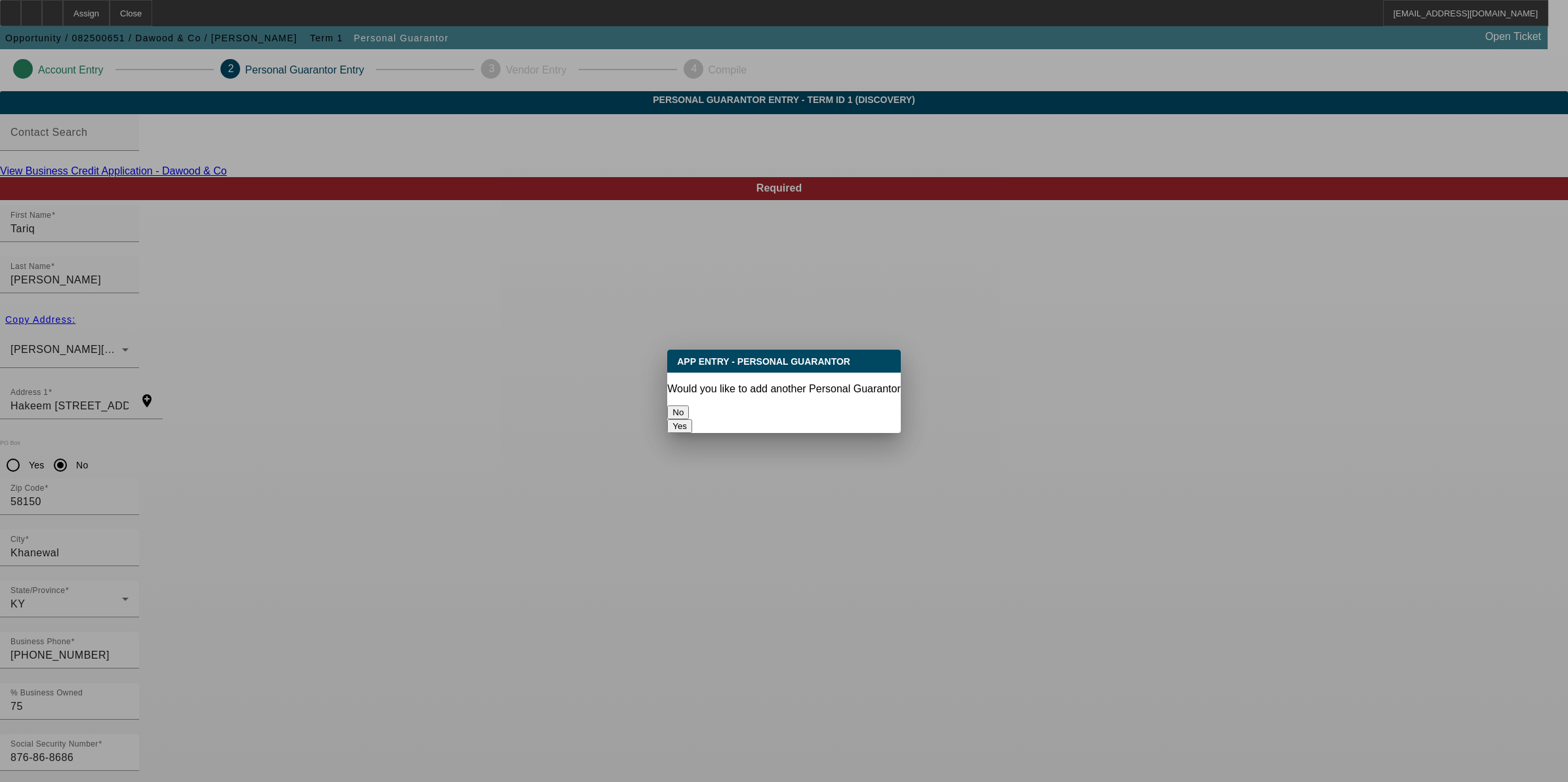
click at [689, 405] on button "No" at bounding box center [678, 412] width 22 height 13
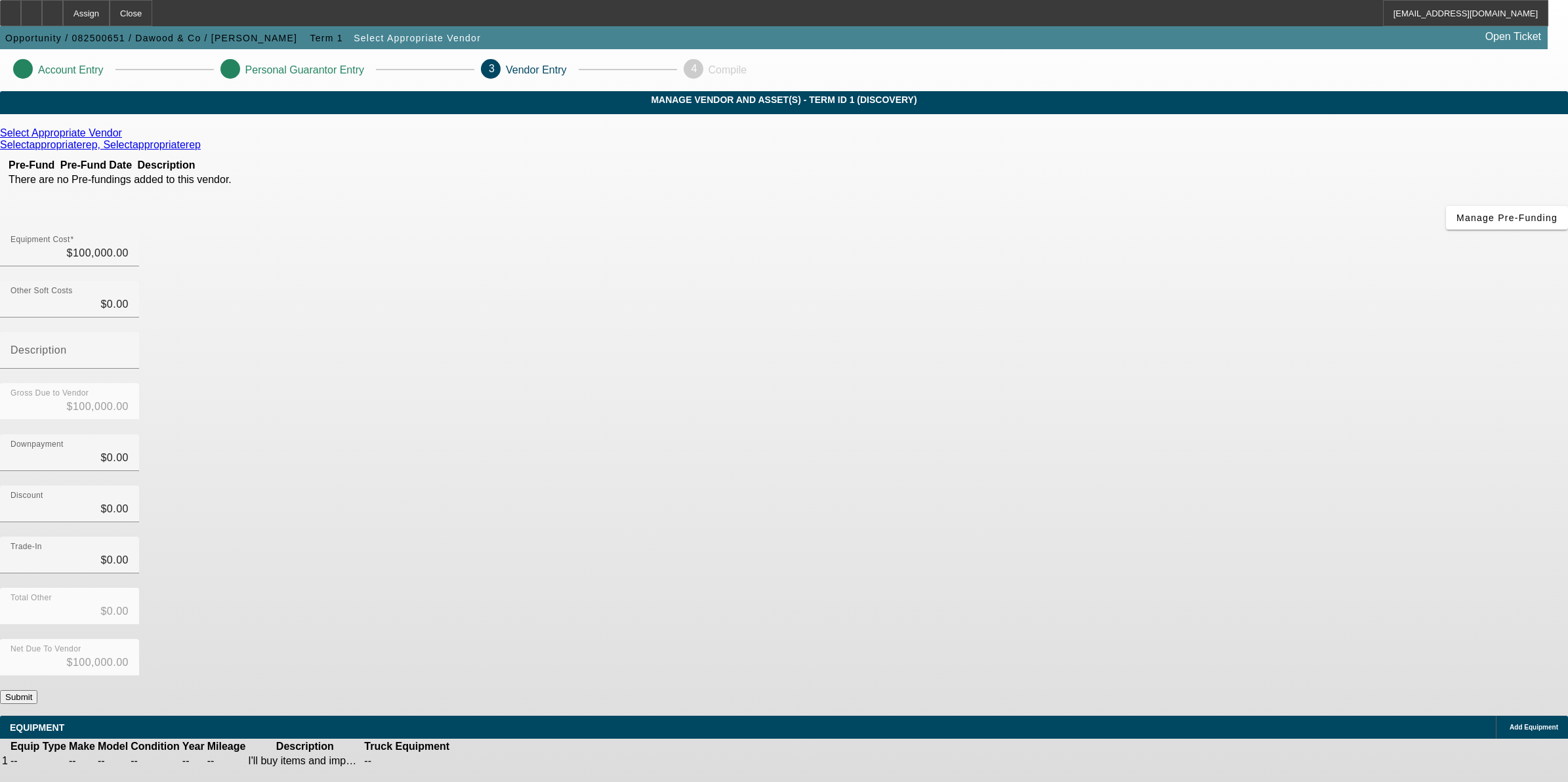
click at [37, 690] on button "Submit" at bounding box center [18, 697] width 37 height 13
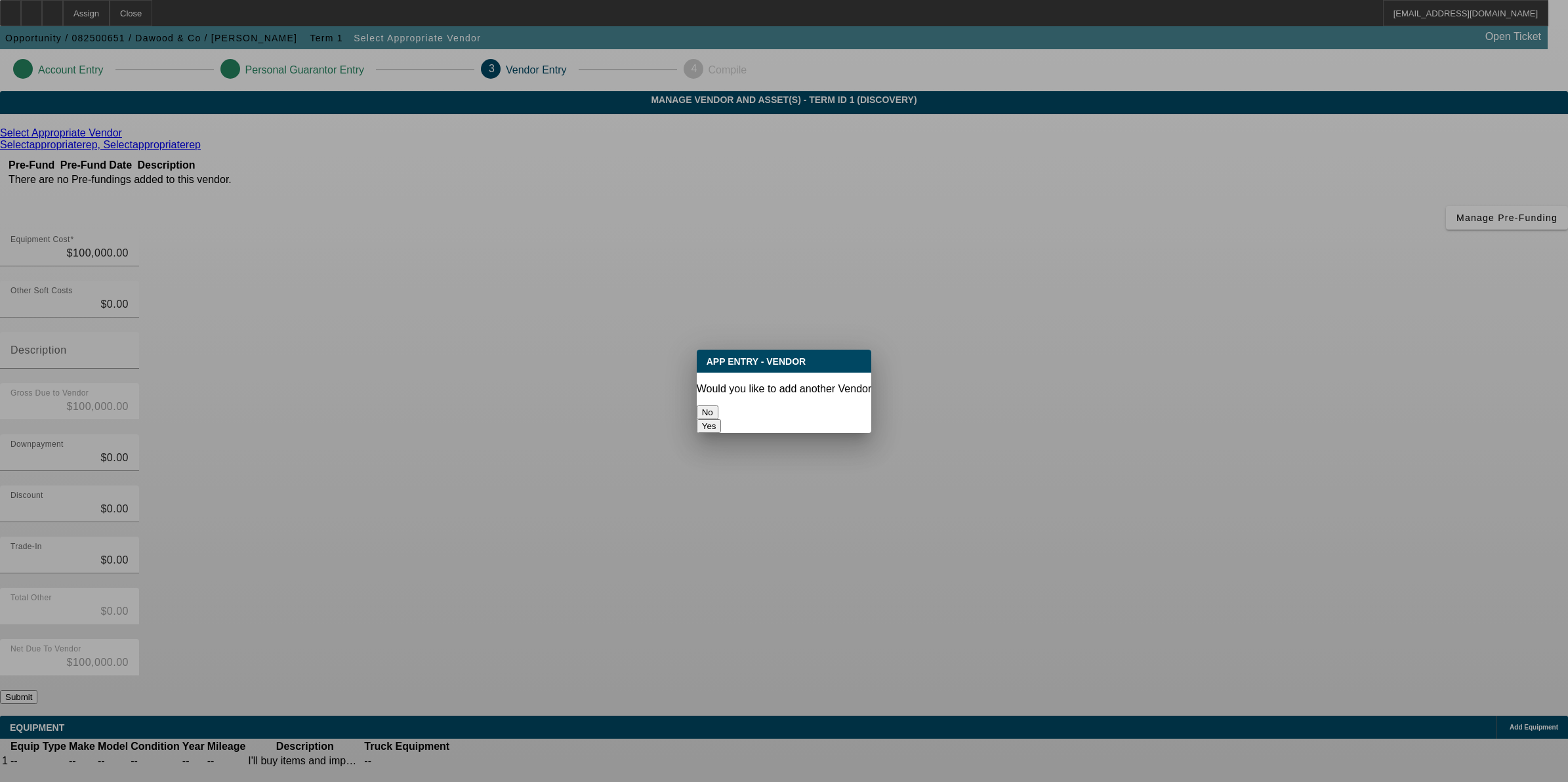
click at [718, 407] on button "No" at bounding box center [708, 412] width 22 height 13
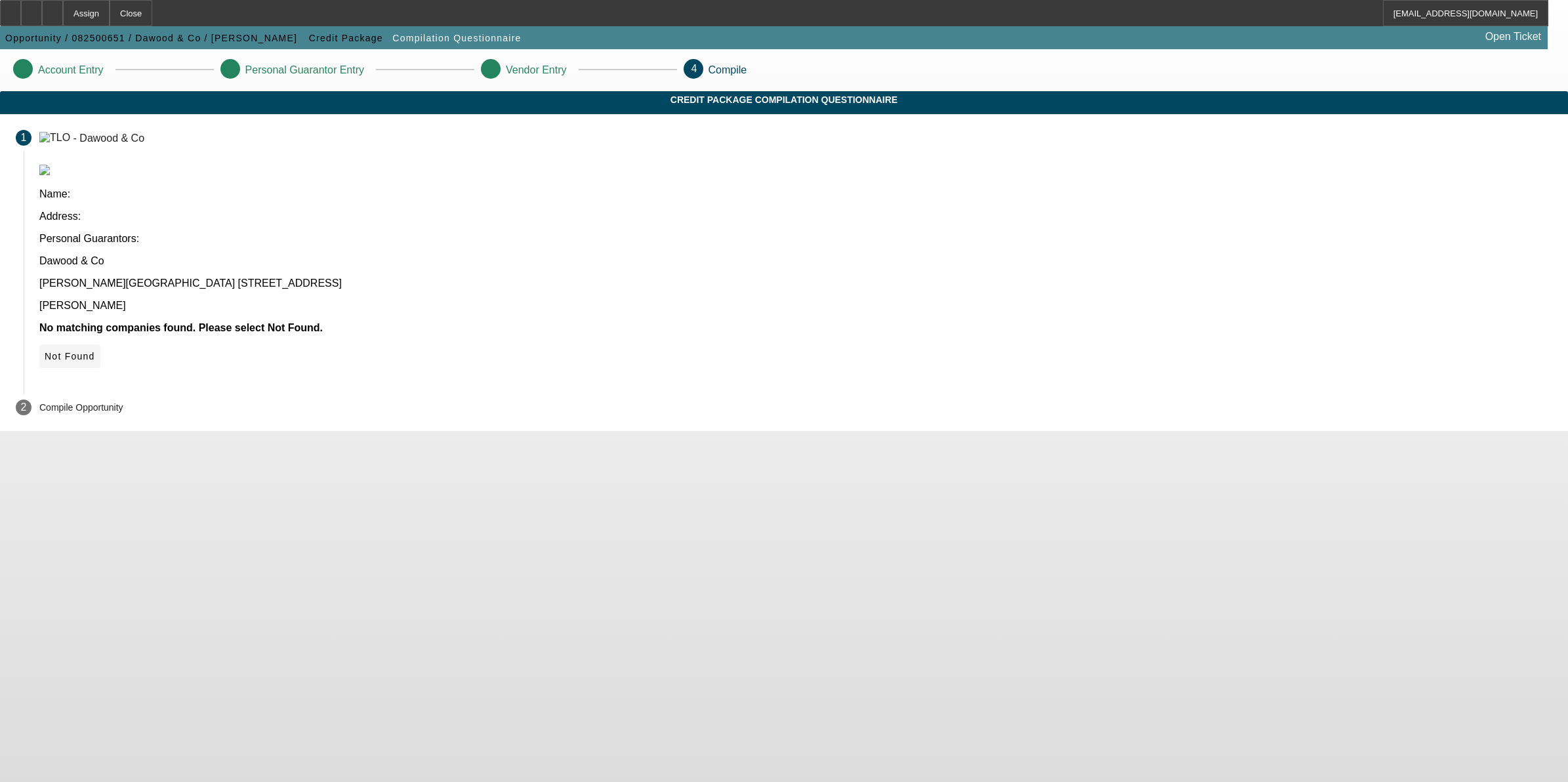
click at [45, 351] on icon at bounding box center [45, 356] width 0 height 10
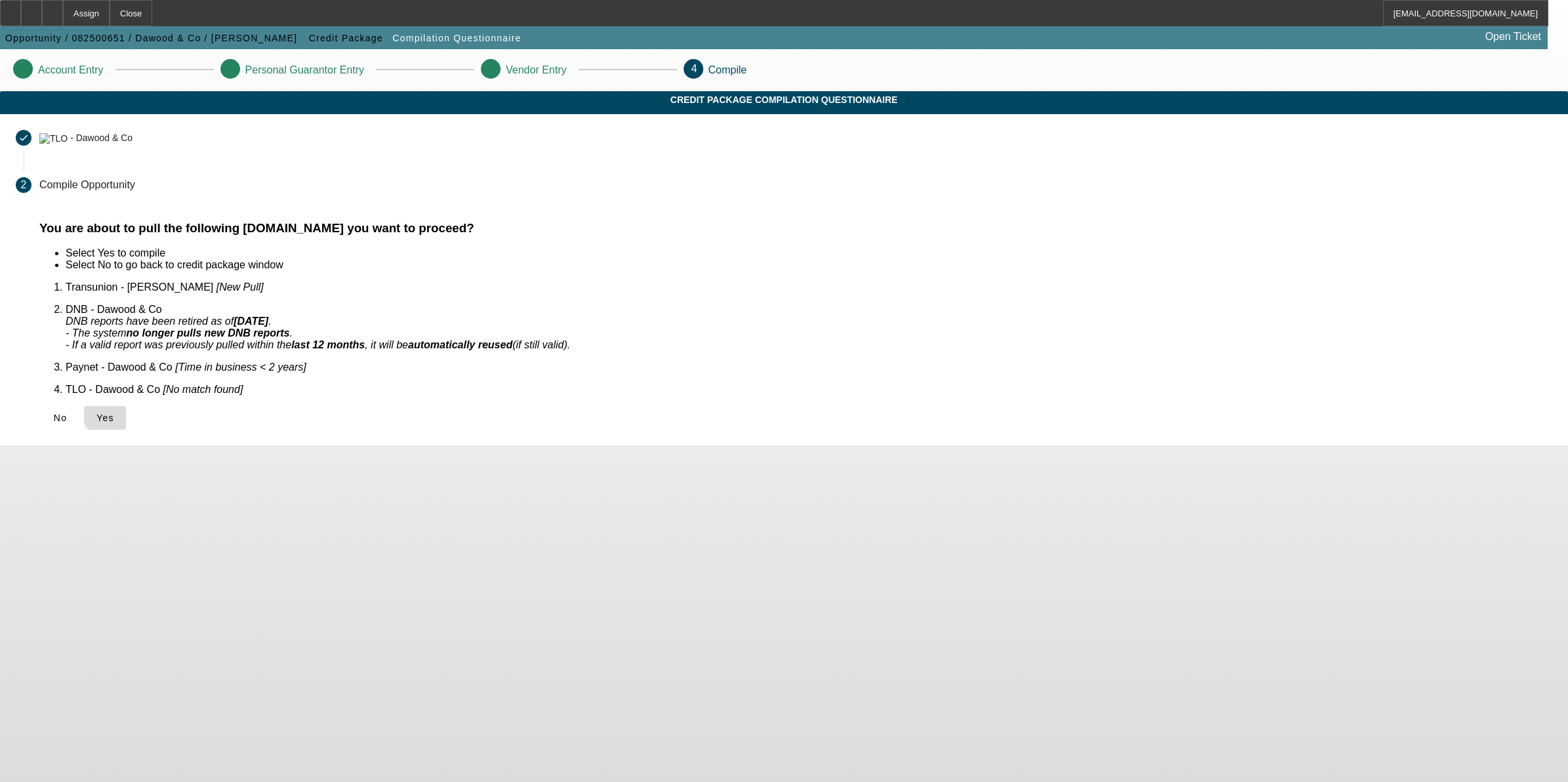
click at [114, 413] on span "Yes" at bounding box center [105, 418] width 18 height 10
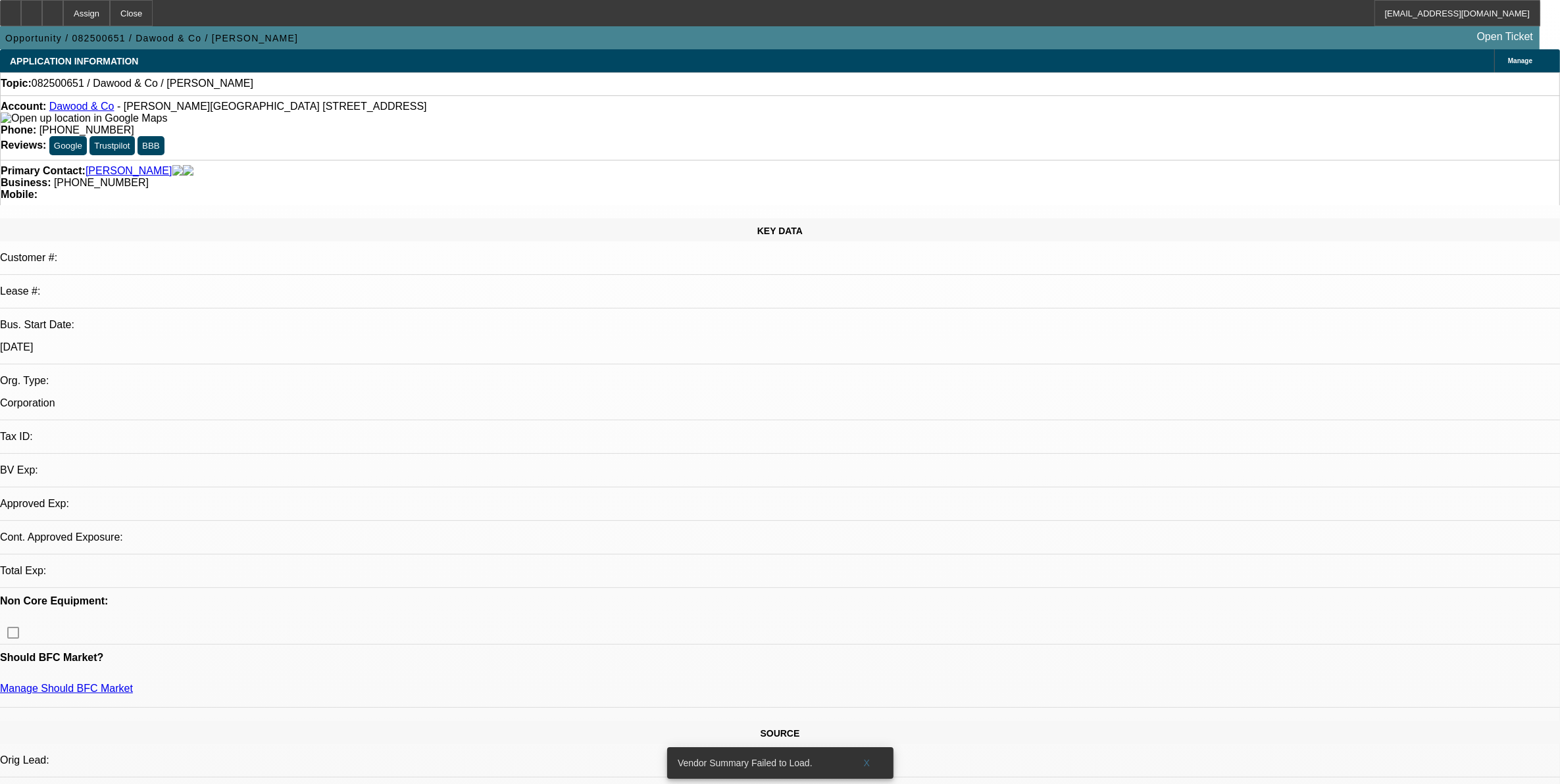
select select "0"
select select "2"
select select "0.1"
select select "4"
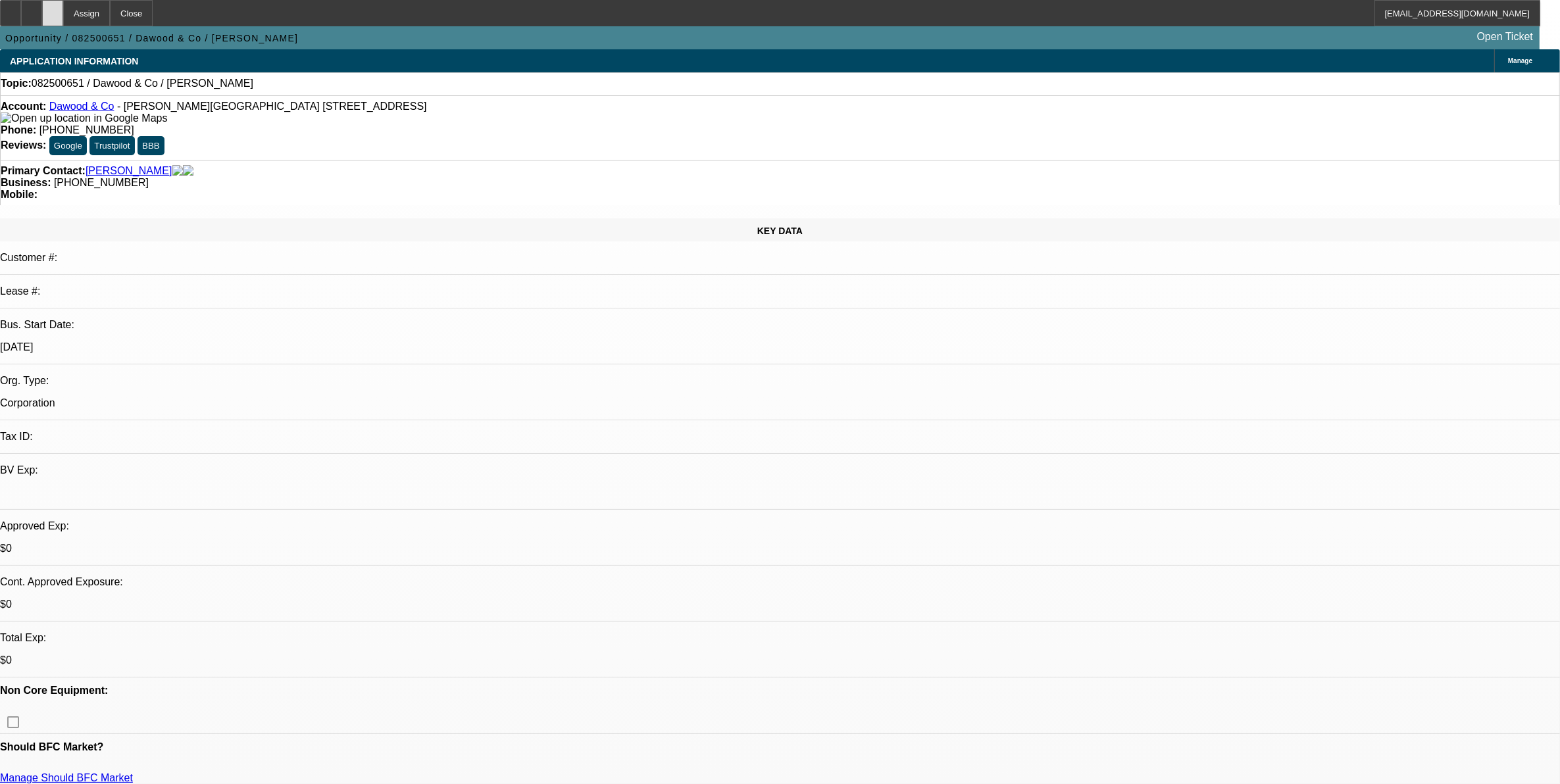
click at [63, 20] on div at bounding box center [53, 13] width 21 height 27
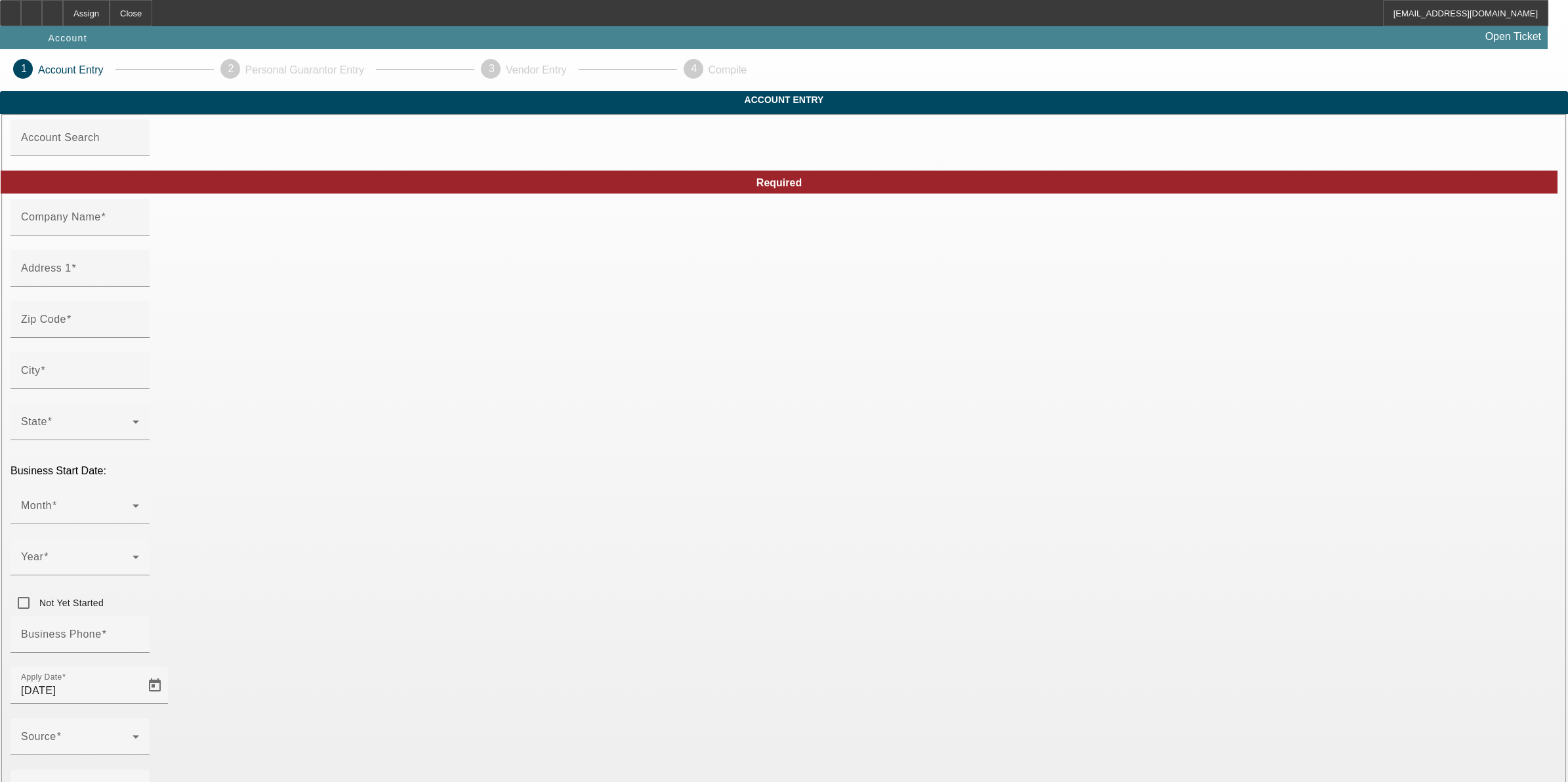
type input "[DATE]"
type input "Roadside Towing and Recovery TN LLC"
type input "[STREET_ADDRESS][PERSON_NAME]"
type input "63873"
type input "Portageville"
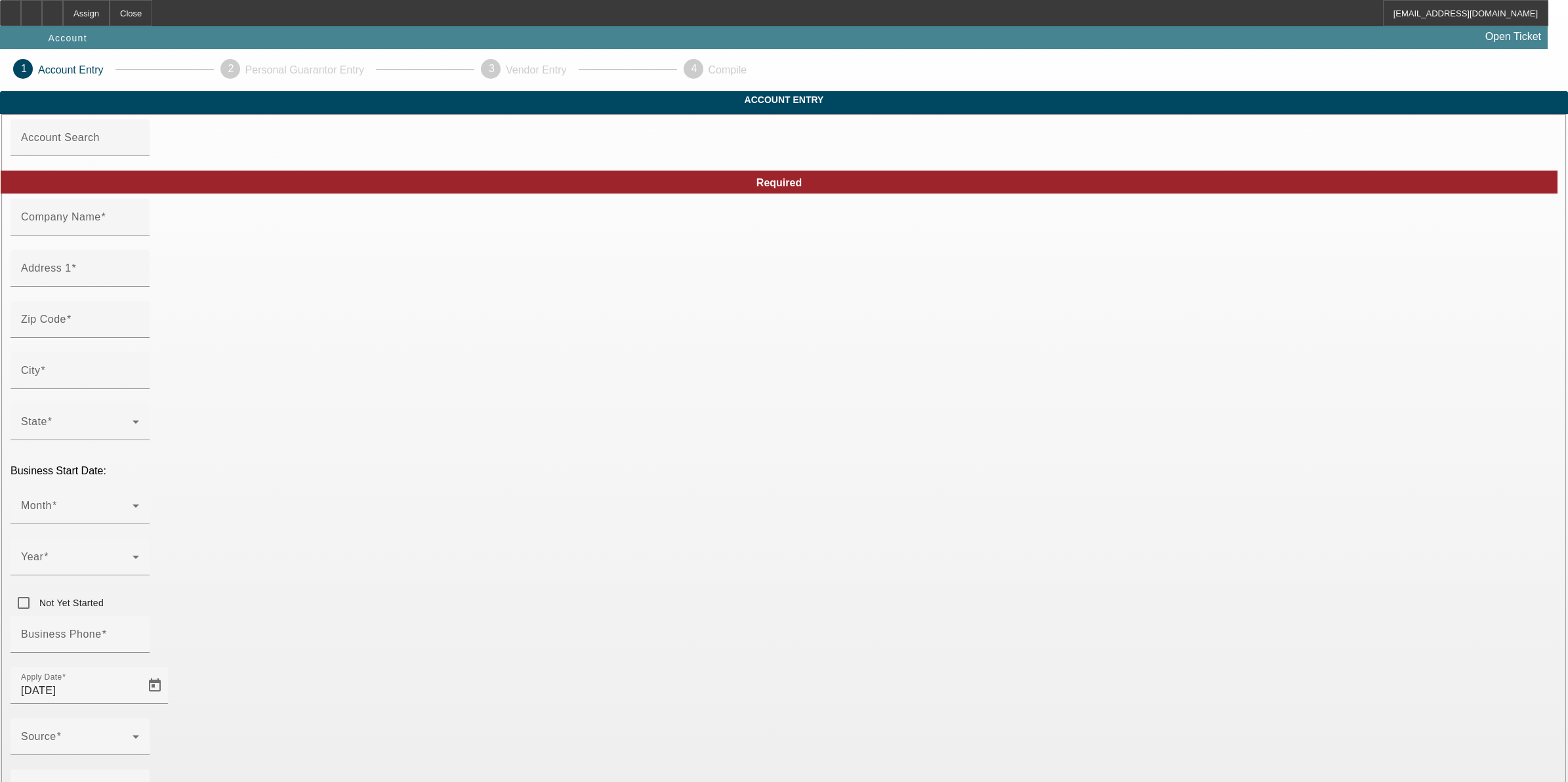
type input "[PHONE_NUMBER]"
type input "[EMAIL_ADDRESS][DOMAIN_NAME]"
type input "[US_EMPLOYER_IDENTIFICATION_NUMBER]"
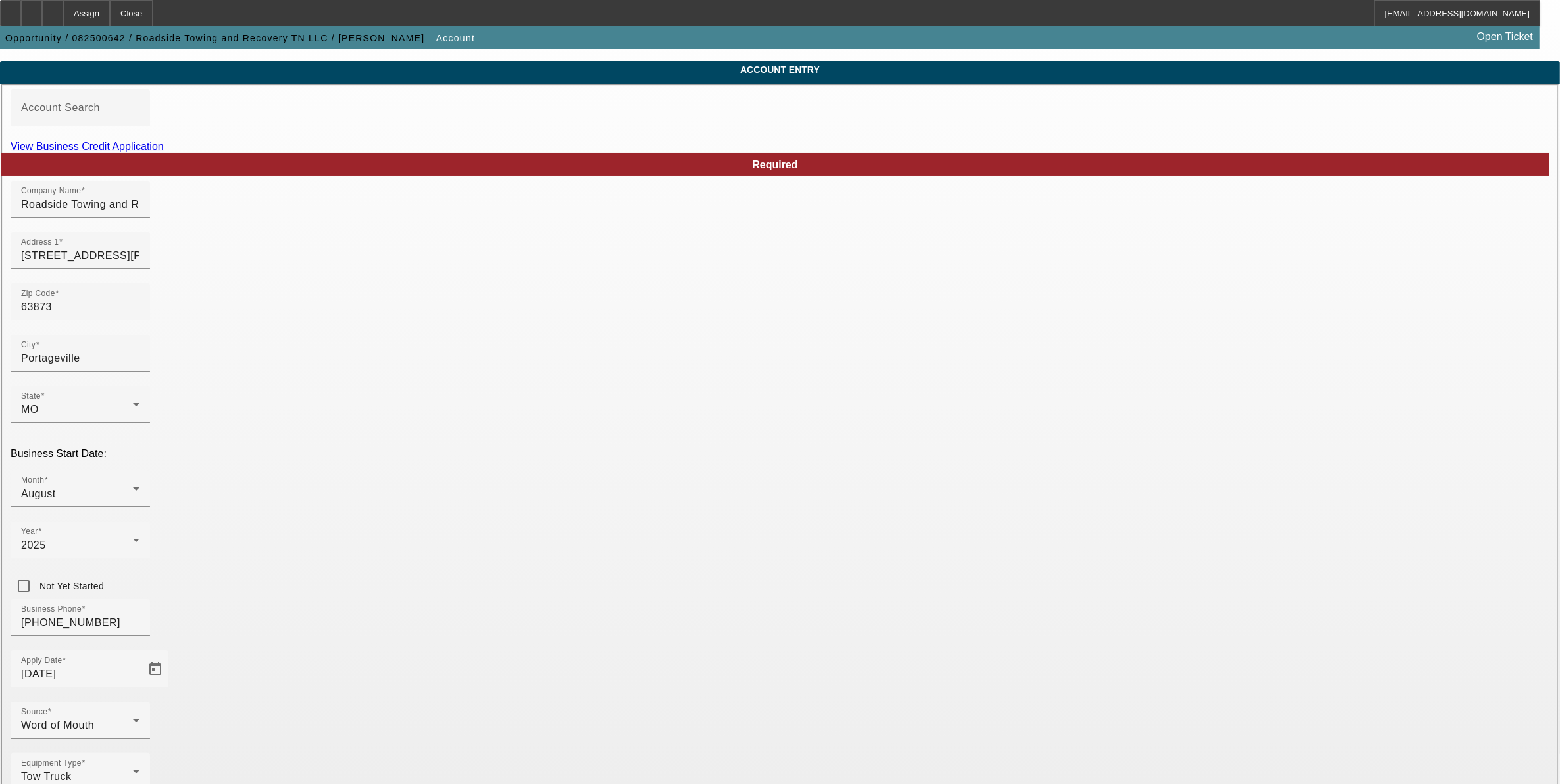
scroll to position [60, 0]
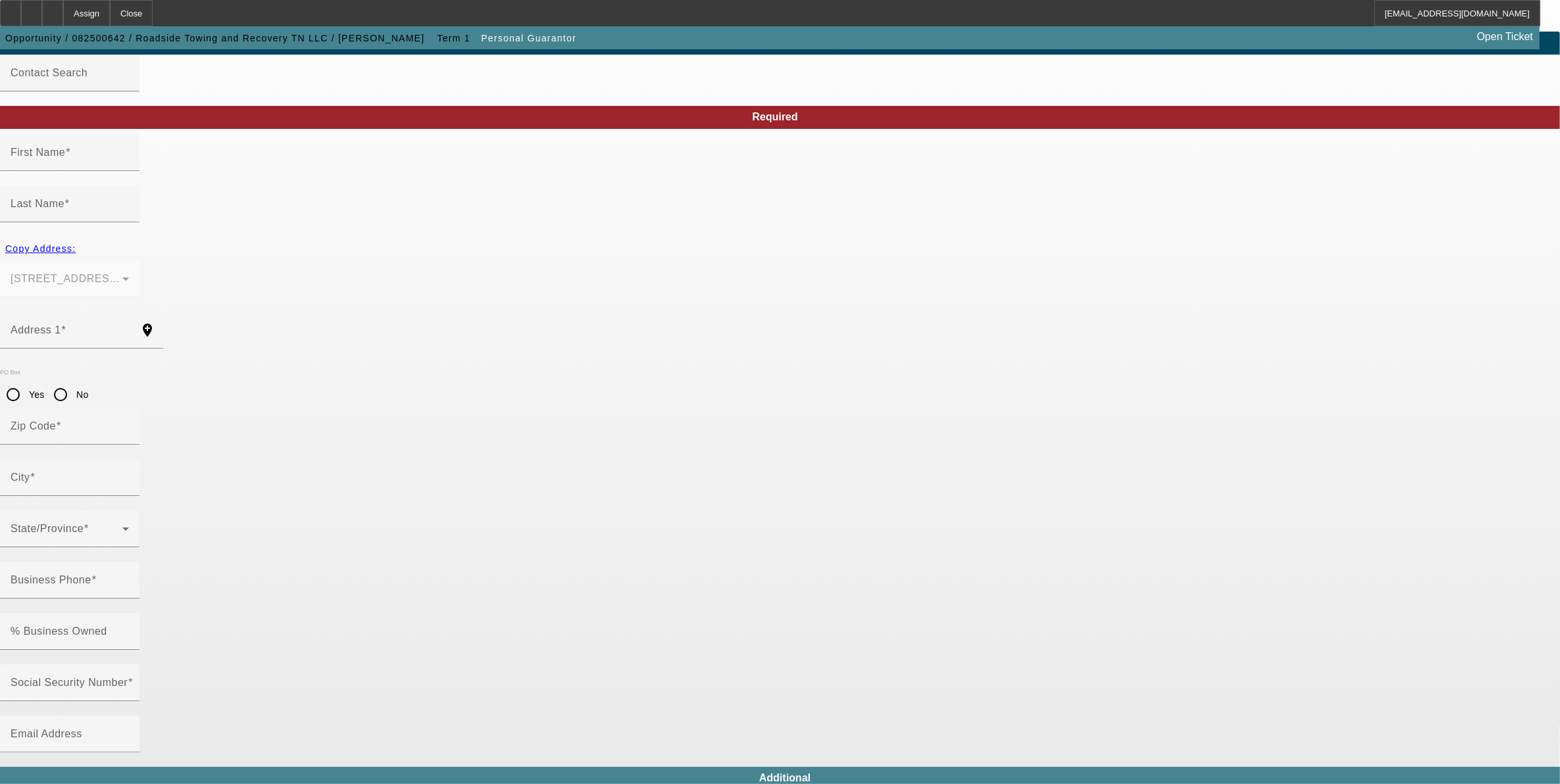
type input "[PERSON_NAME]"
type input "[STREET_ADDRESS][PERSON_NAME]"
radio input "true"
type input "63873"
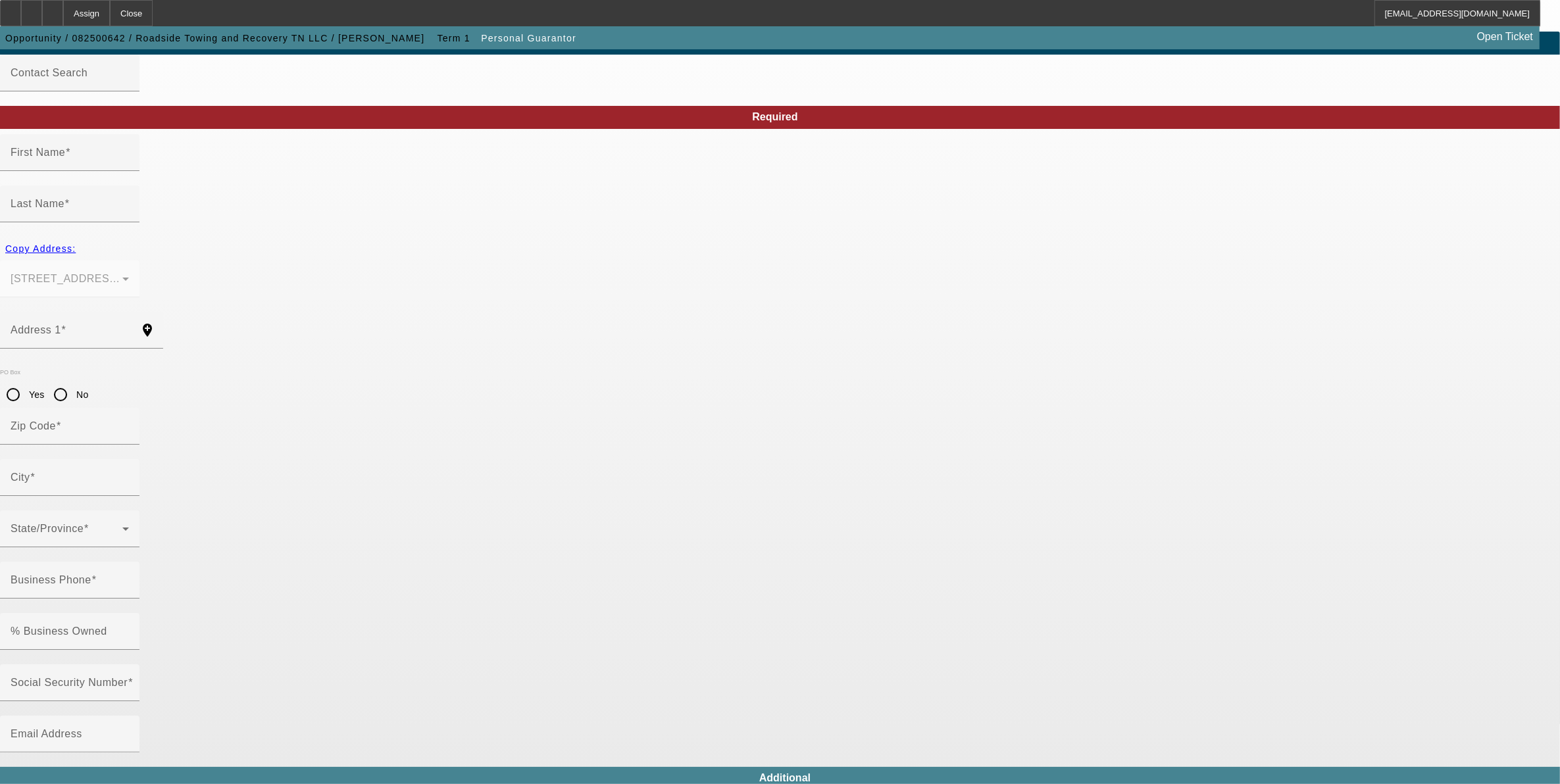
type input "Portageville"
type input "[PHONE_NUMBER]"
type input "100"
type input "491-92-2934"
type input "[EMAIL_ADDRESS][DOMAIN_NAME]"
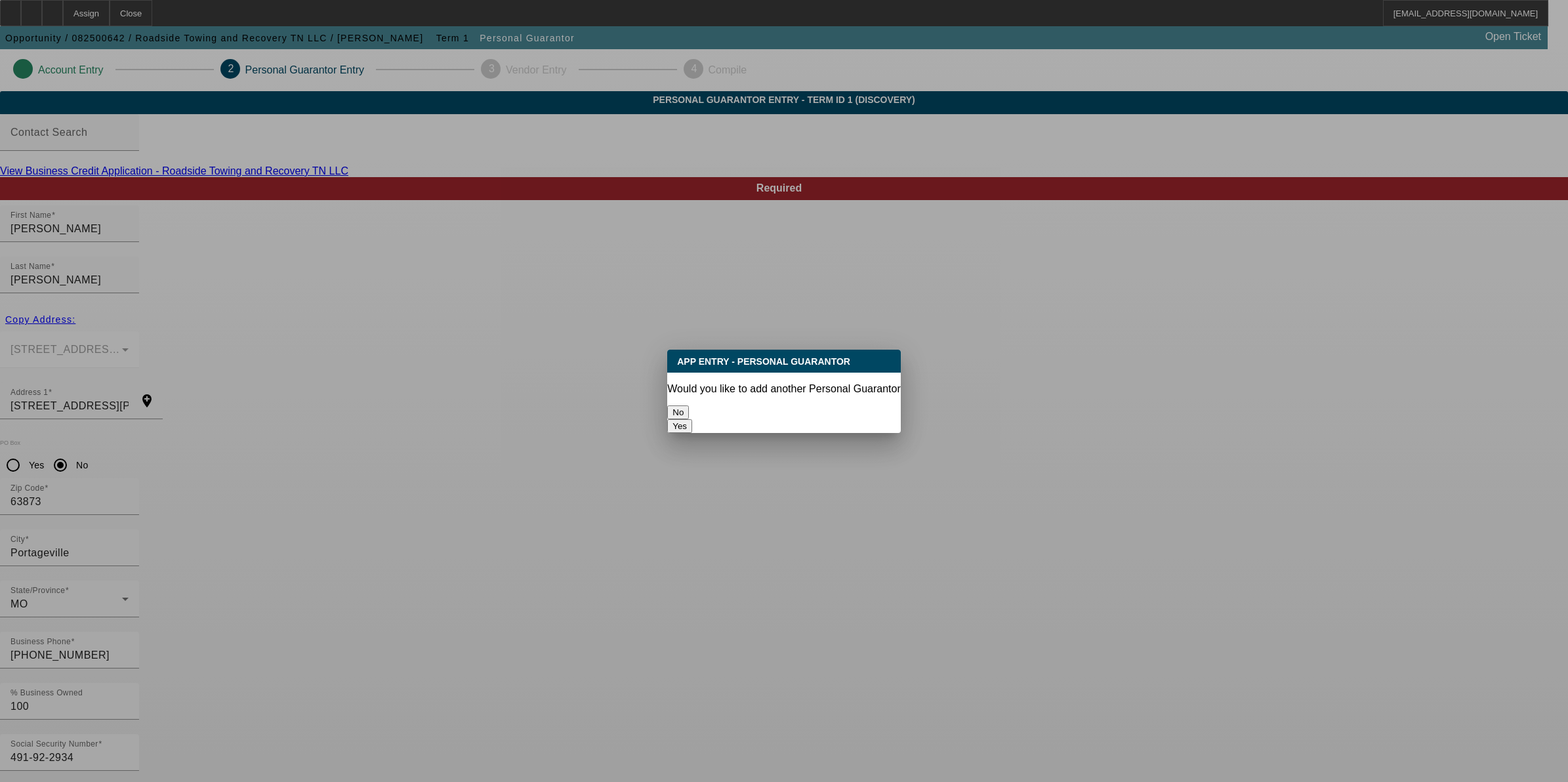
click at [689, 409] on button "No" at bounding box center [678, 412] width 22 height 13
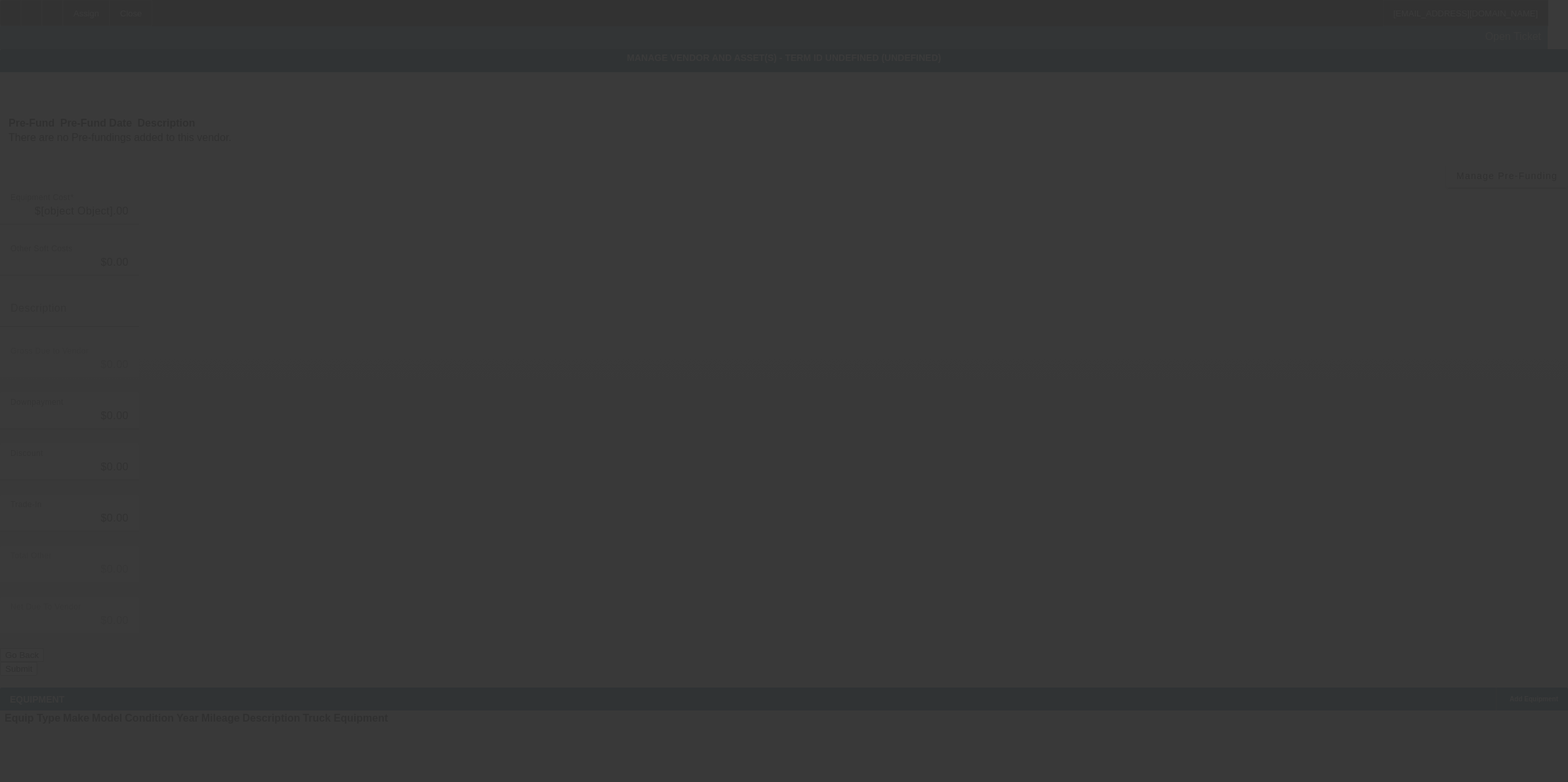
type input "$80,000.00"
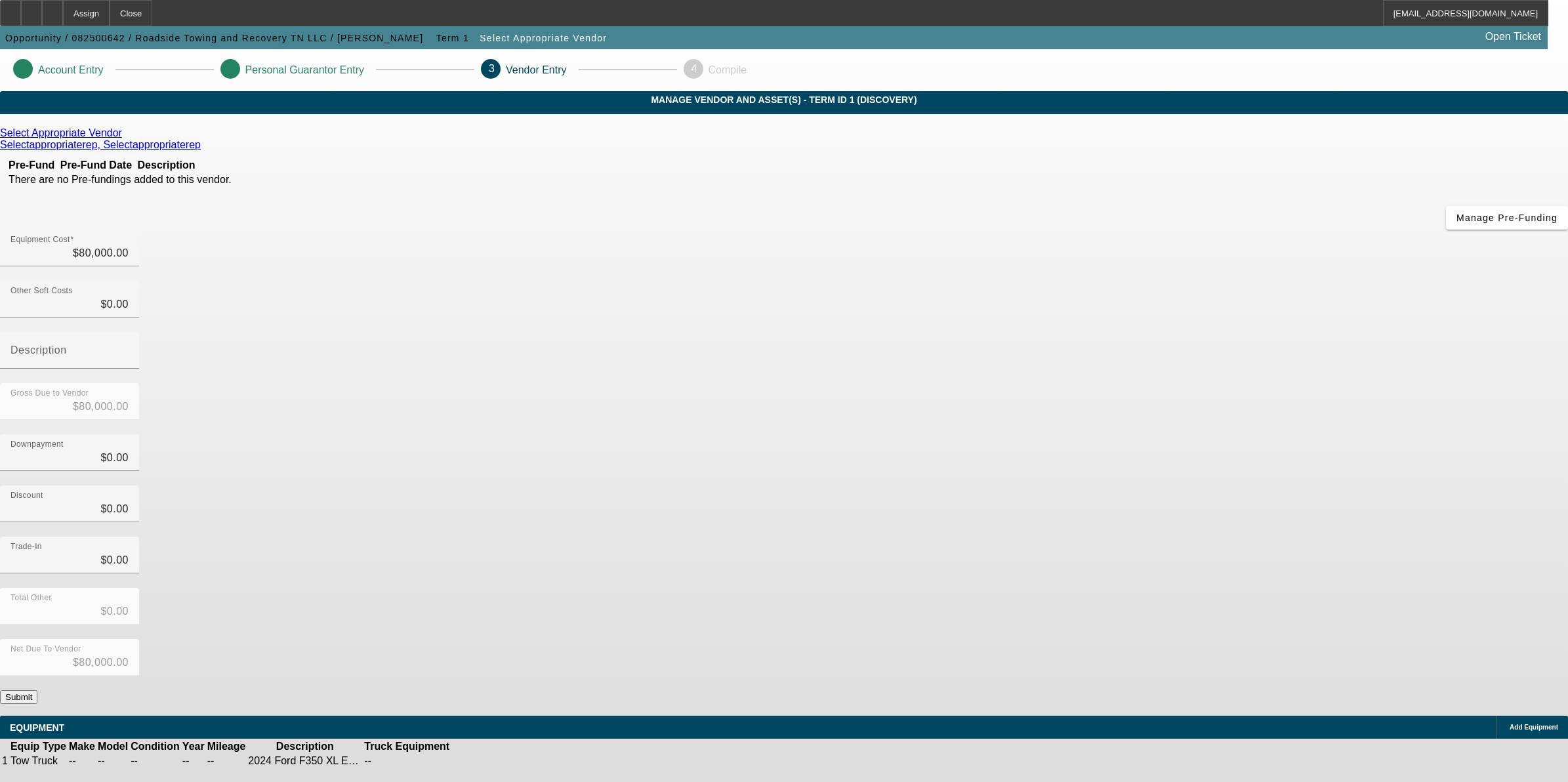
click at [37, 690] on button "Submit" at bounding box center [18, 697] width 37 height 13
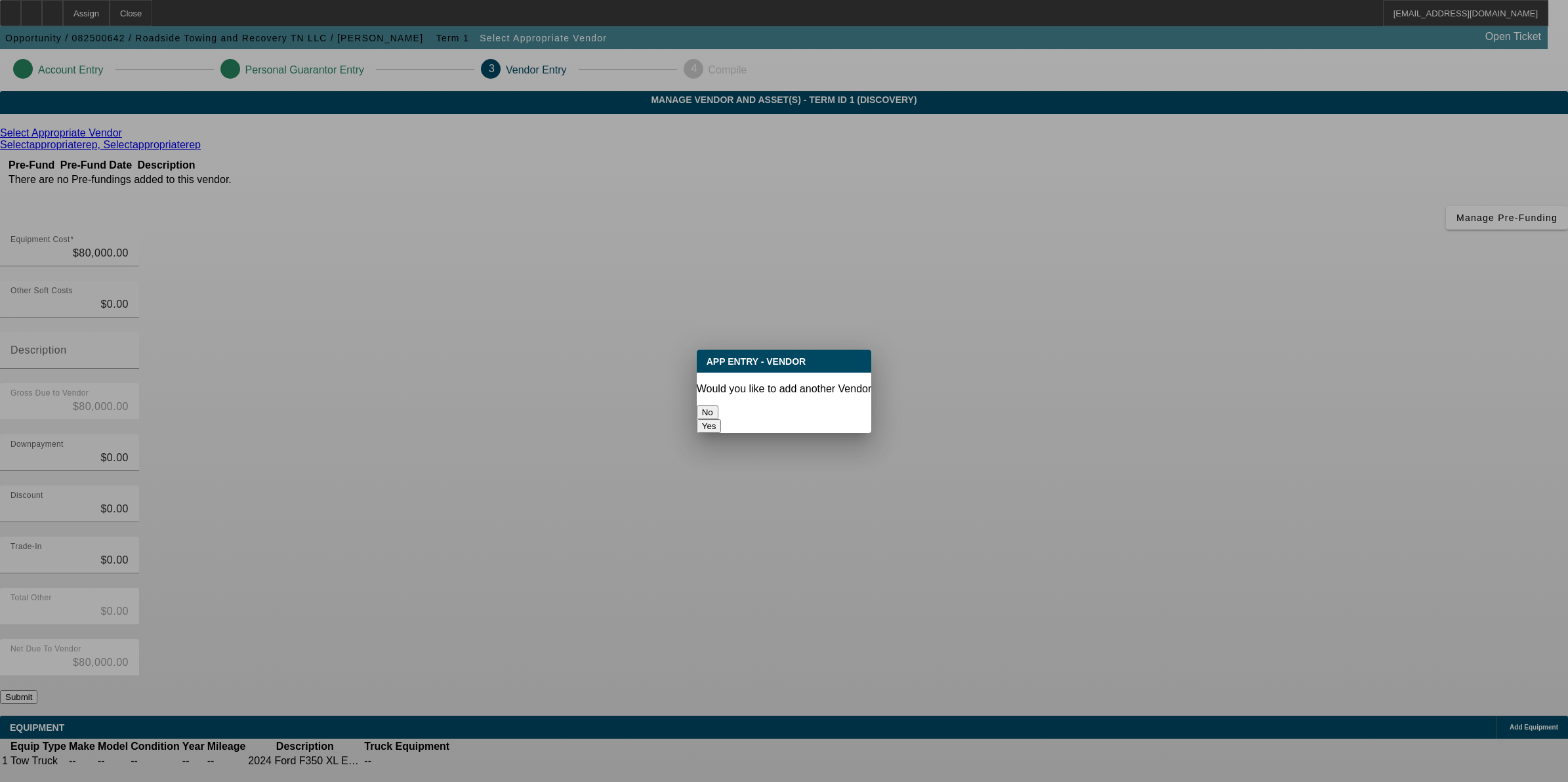
click at [718, 405] on button "No" at bounding box center [708, 412] width 22 height 13
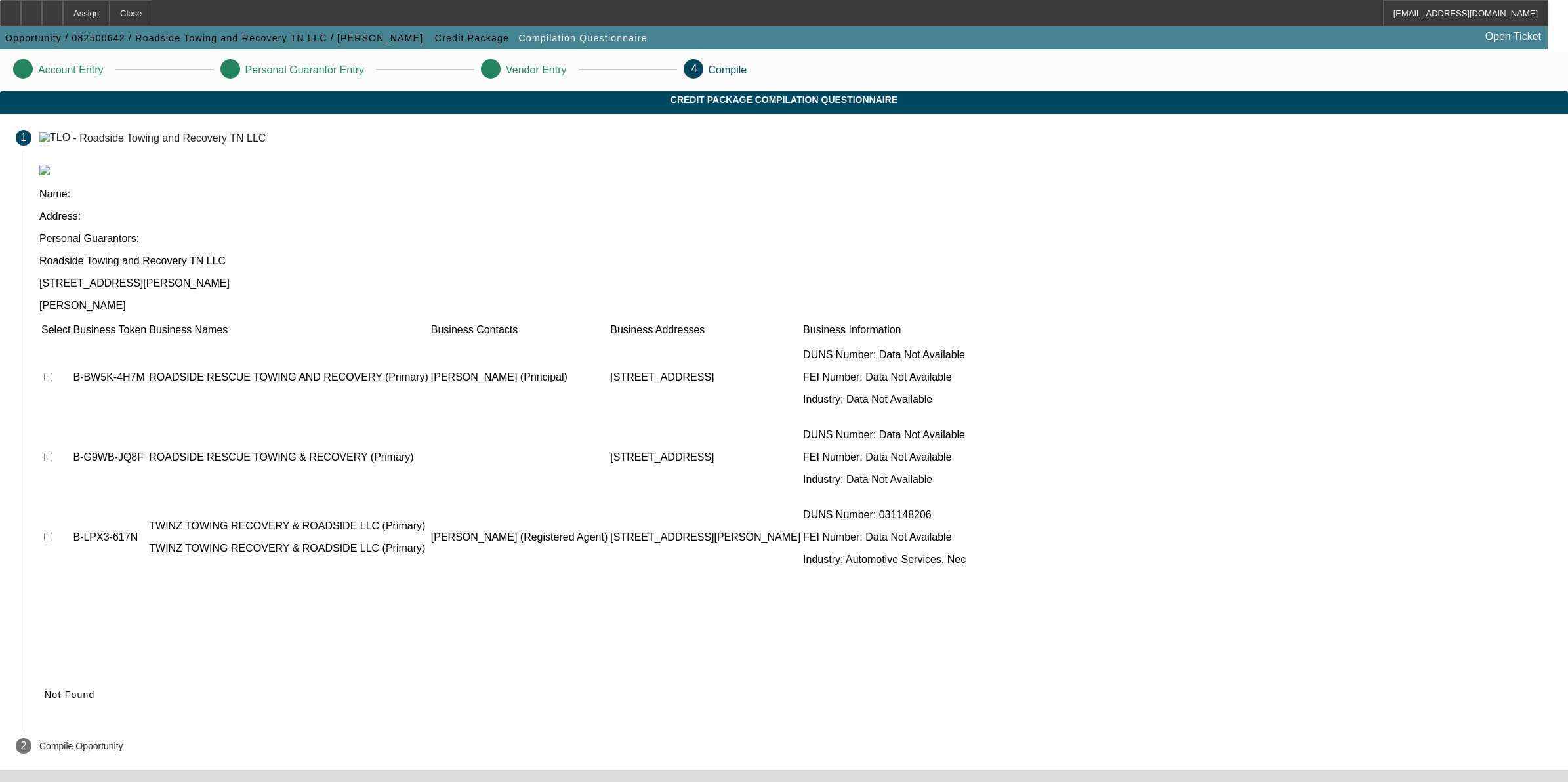
click at [71, 338] on td at bounding box center [56, 377] width 31 height 79
click at [52, 453] on input "checkbox" at bounding box center [48, 457] width 9 height 9
checkbox input "true"
click at [52, 373] on input "checkbox" at bounding box center [48, 377] width 9 height 9
checkbox input "true"
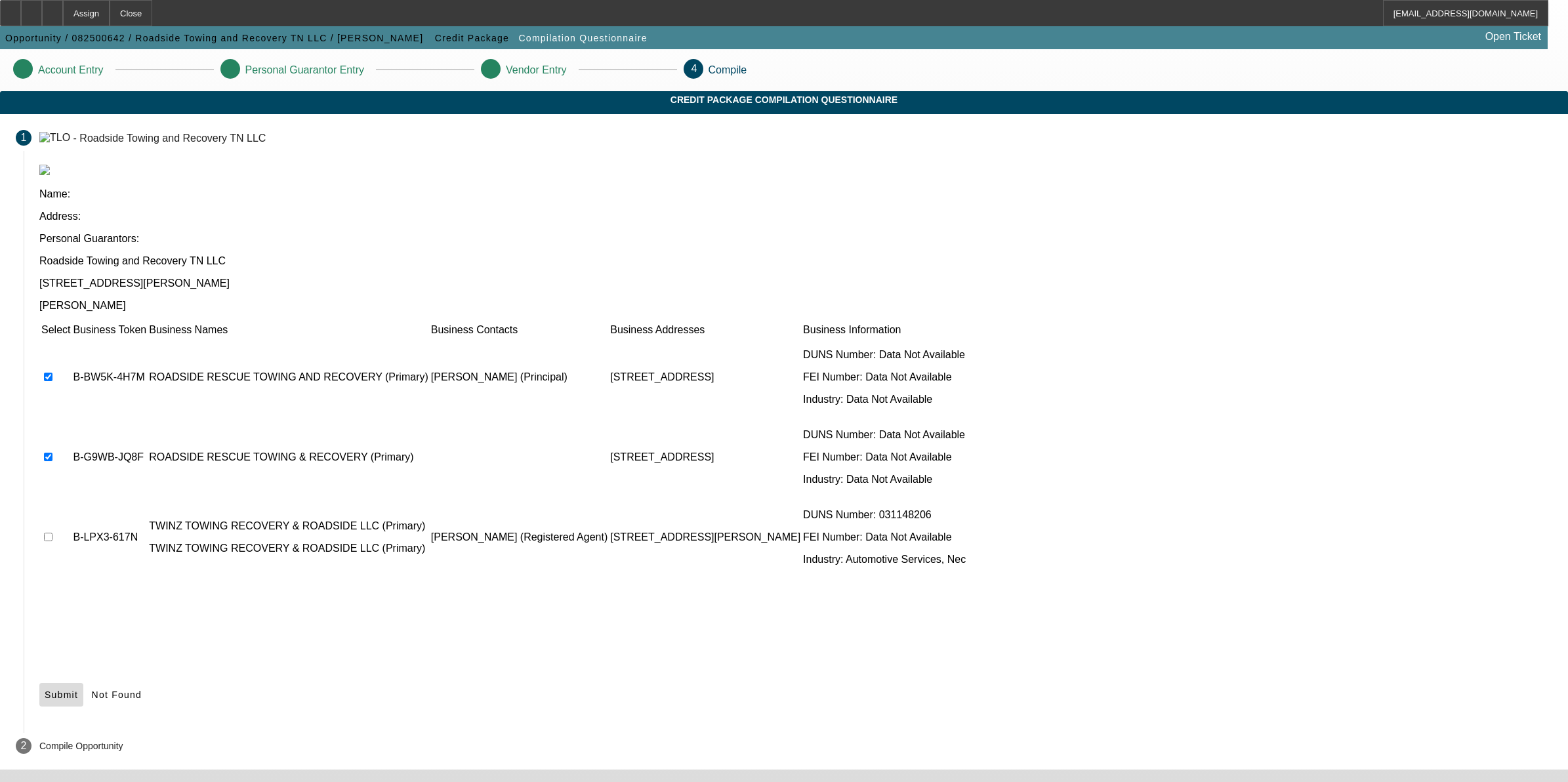
click at [45, 689] on icon at bounding box center [45, 694] width 0 height 10
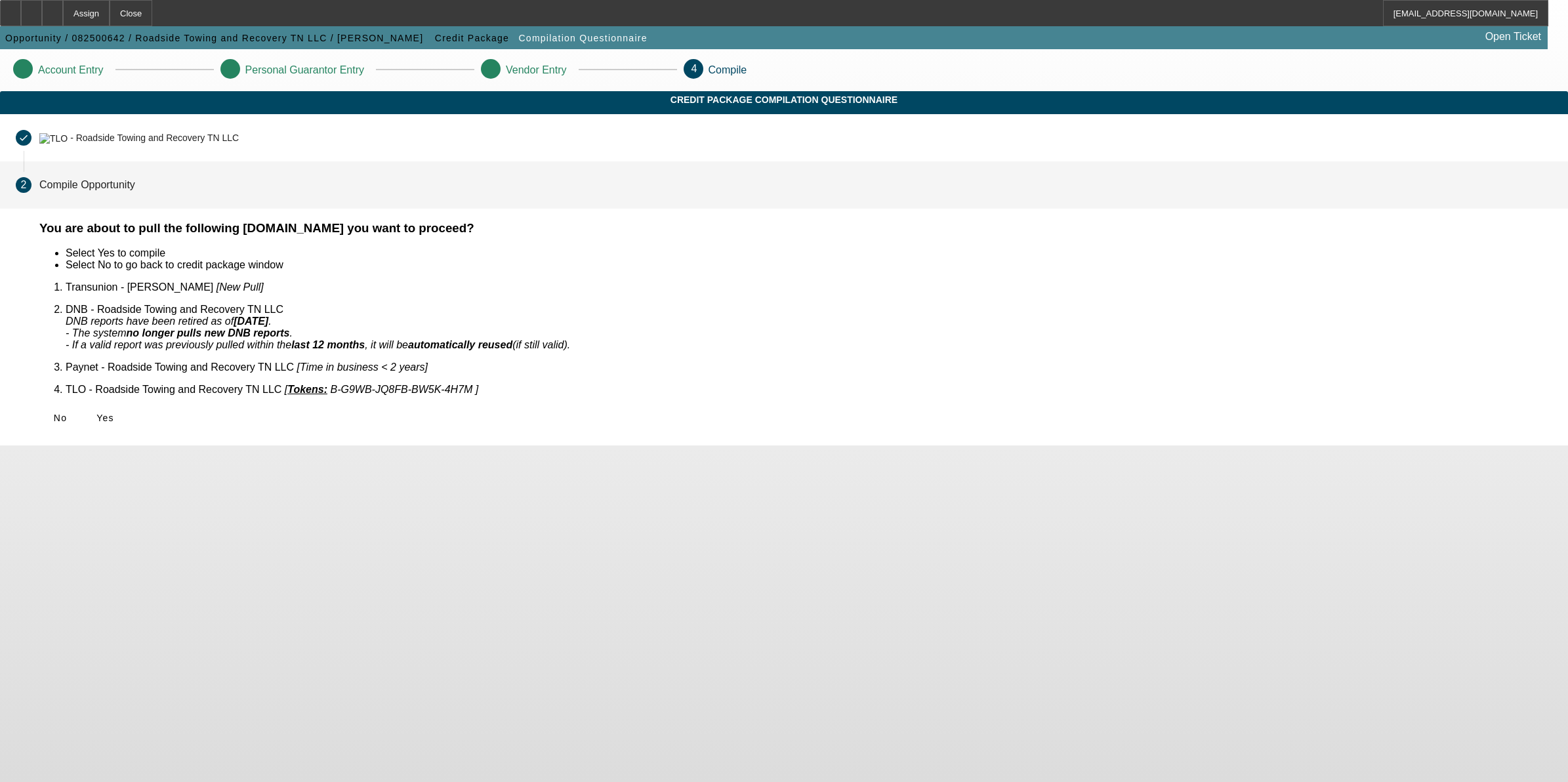
click at [114, 413] on span "Yes" at bounding box center [105, 418] width 18 height 10
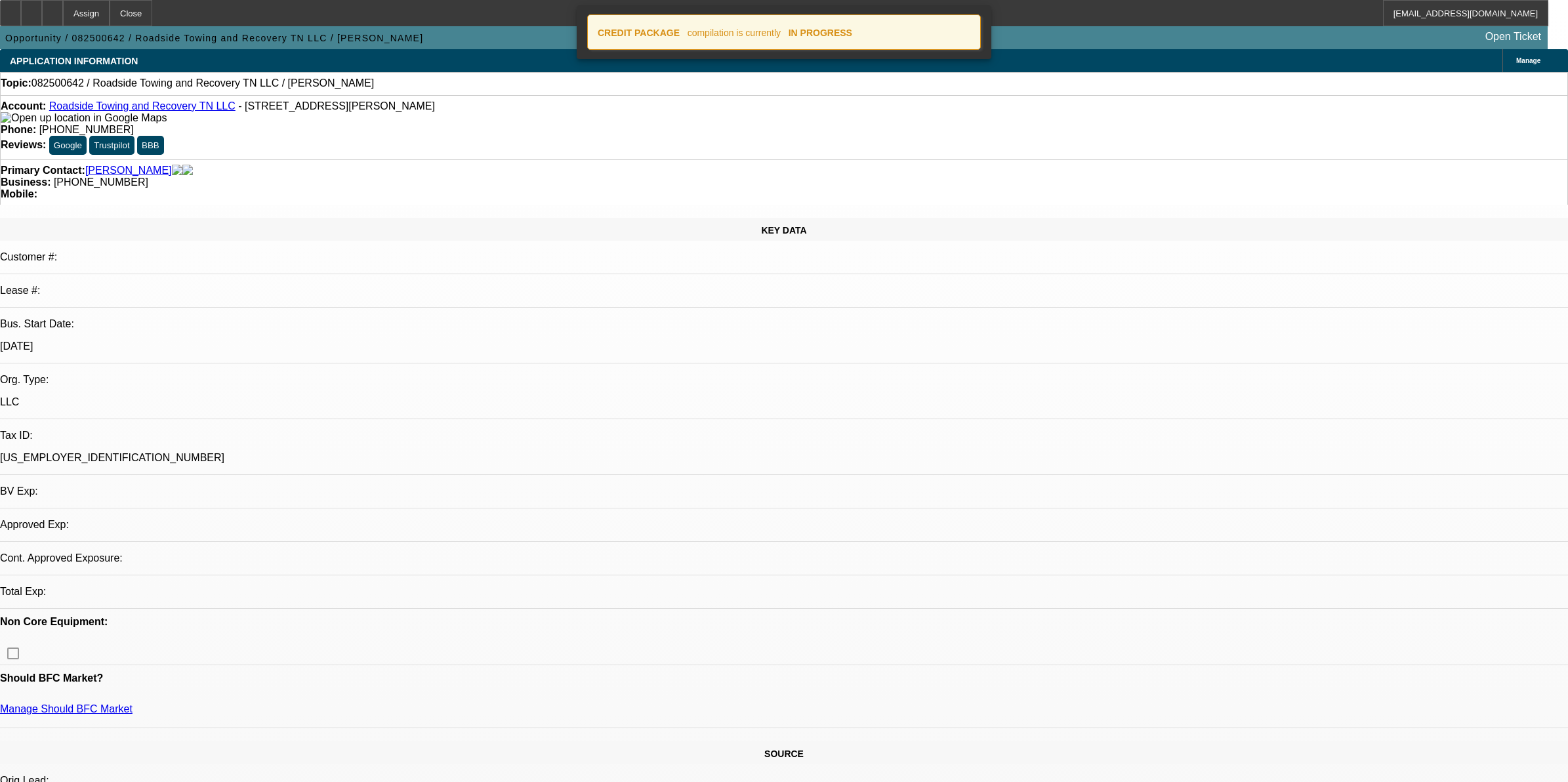
select select "0"
select select "2"
select select "0.1"
select select "4"
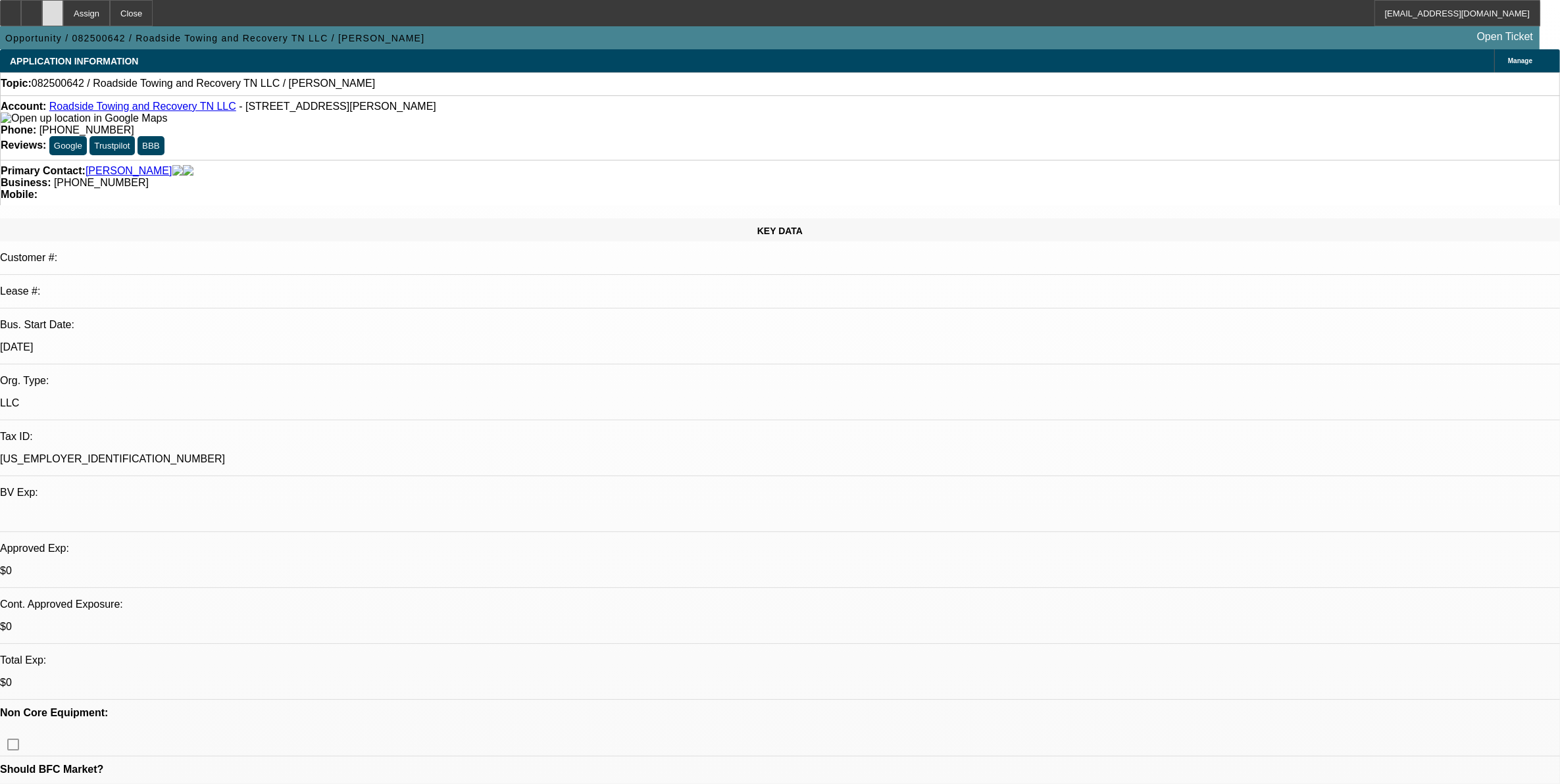
click at [63, 15] on div at bounding box center [53, 13] width 21 height 27
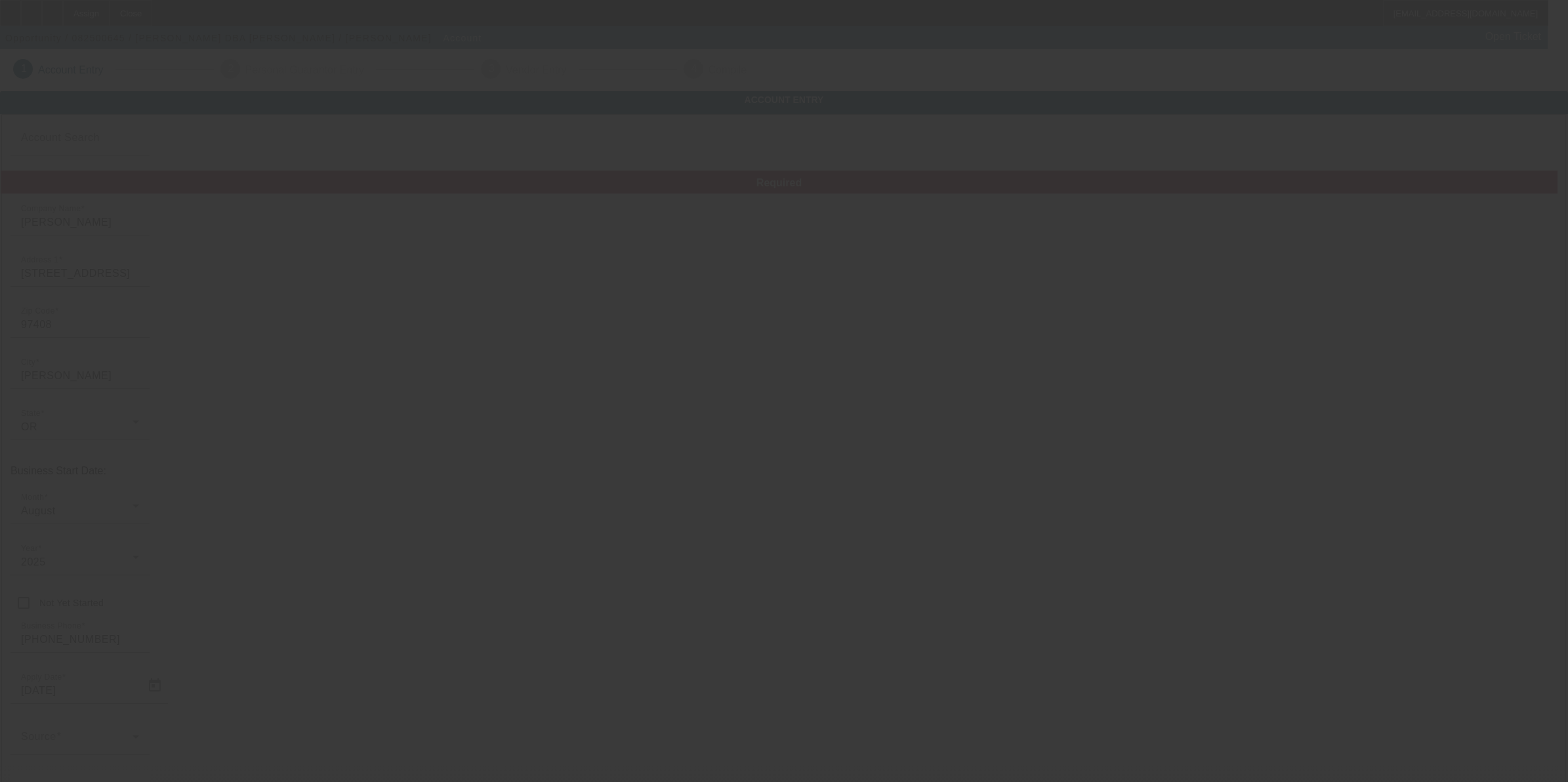
type input "[DATE]"
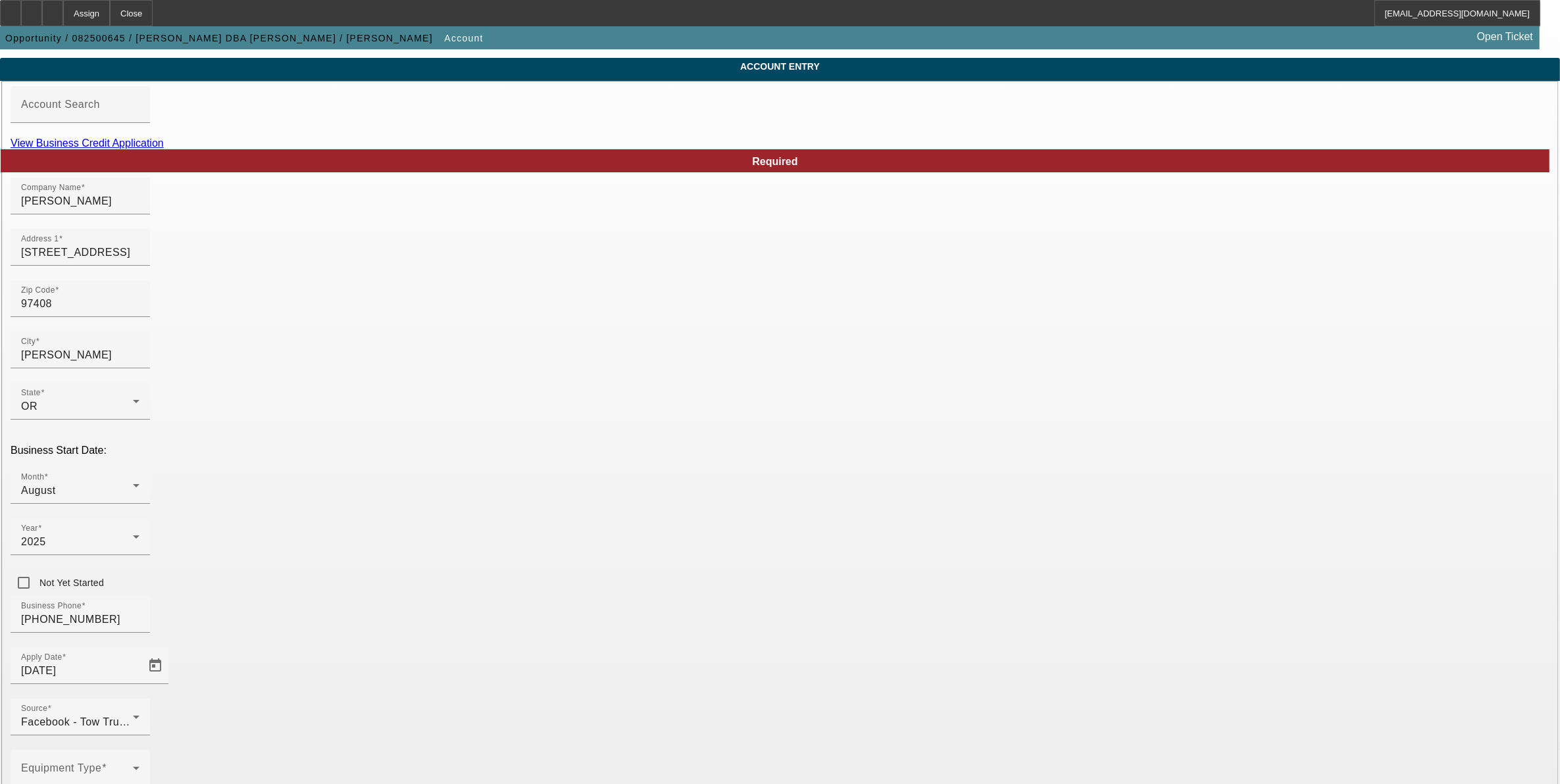
scroll to position [60, 0]
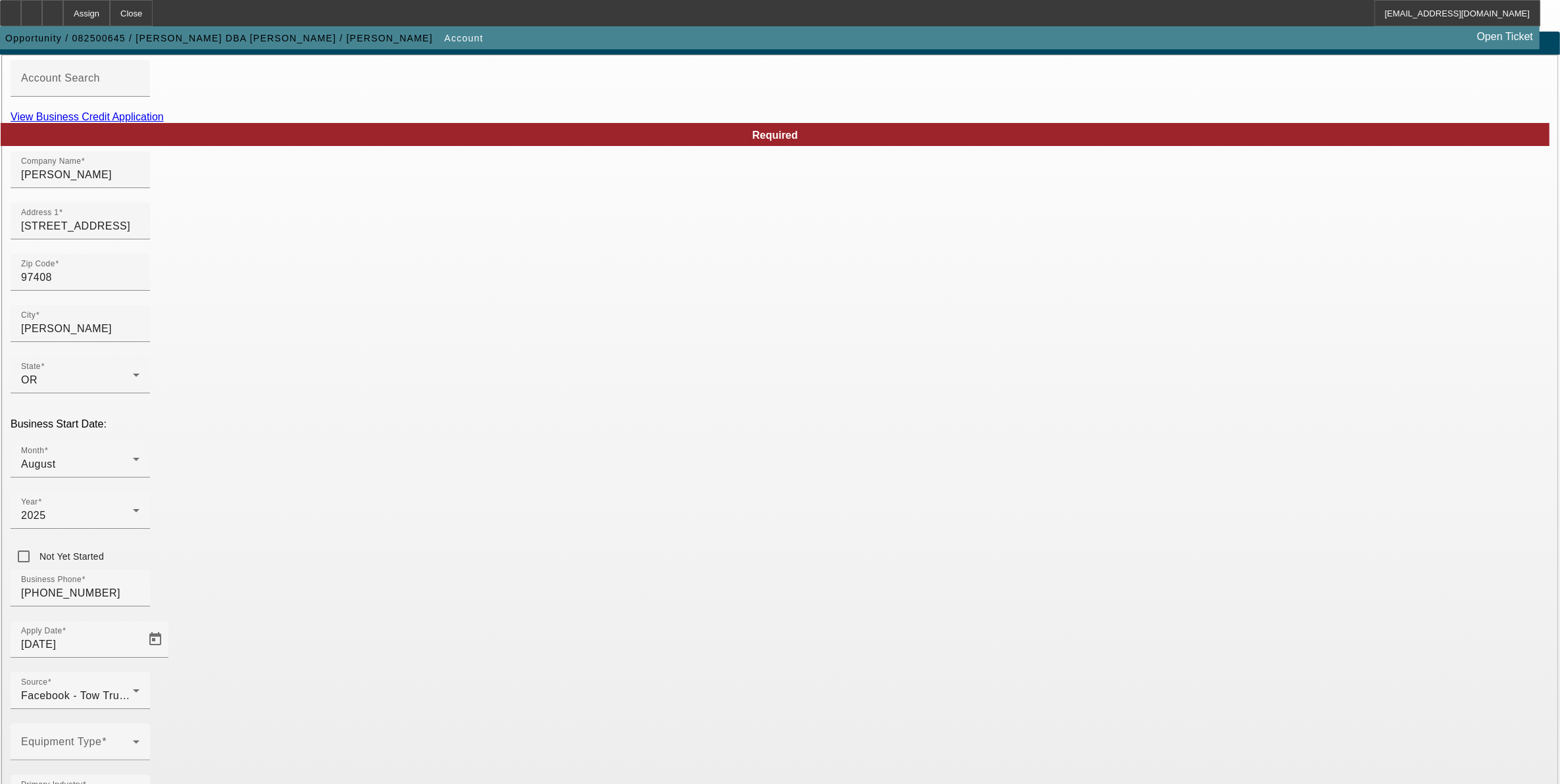
click at [133, 739] on span at bounding box center [77, 747] width 112 height 16
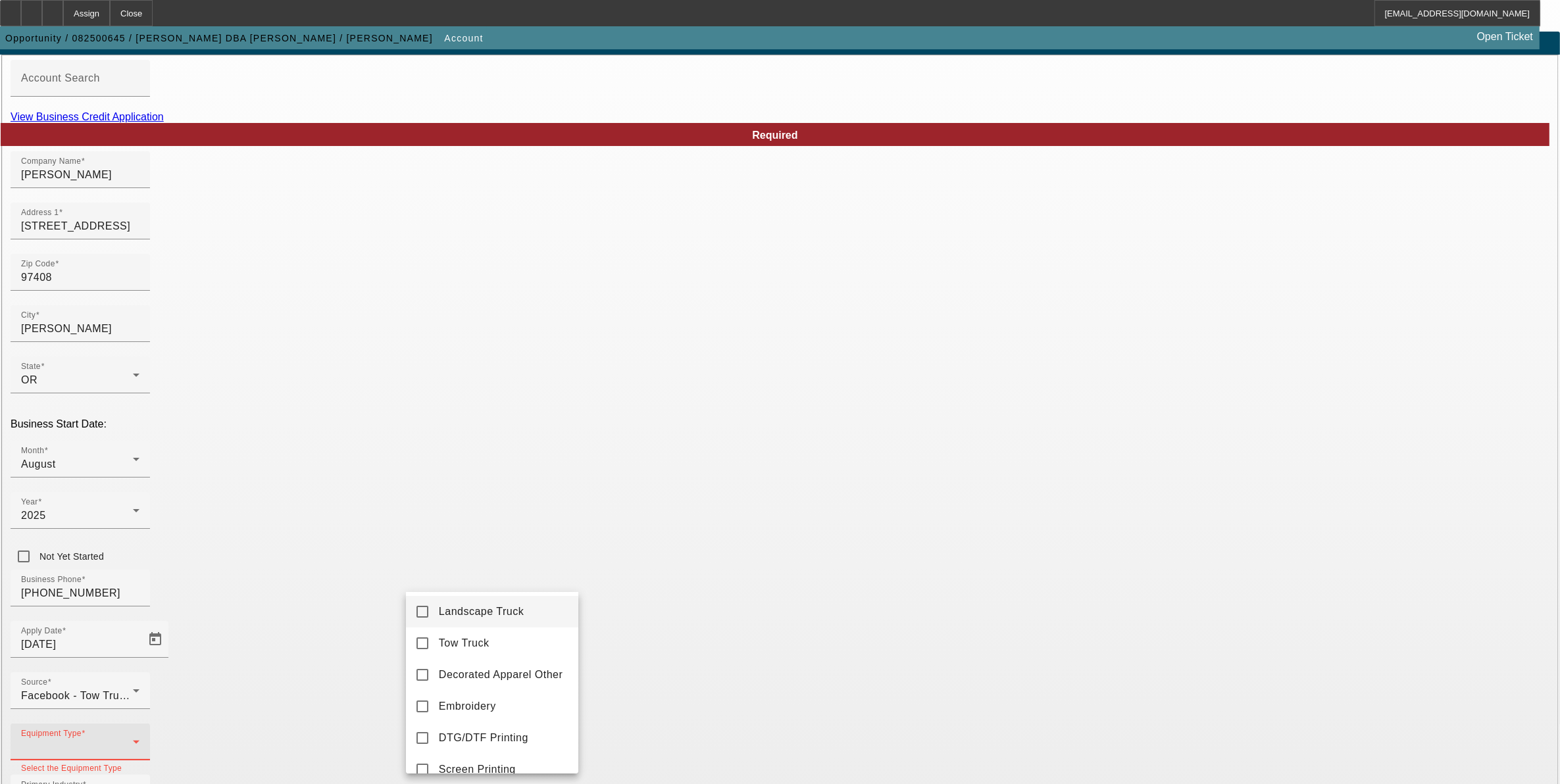
scroll to position [0, 0]
click at [481, 655] on mat-option "Tow Truck" at bounding box center [493, 644] width 172 height 32
click at [863, 676] on div at bounding box center [780, 392] width 1560 height 784
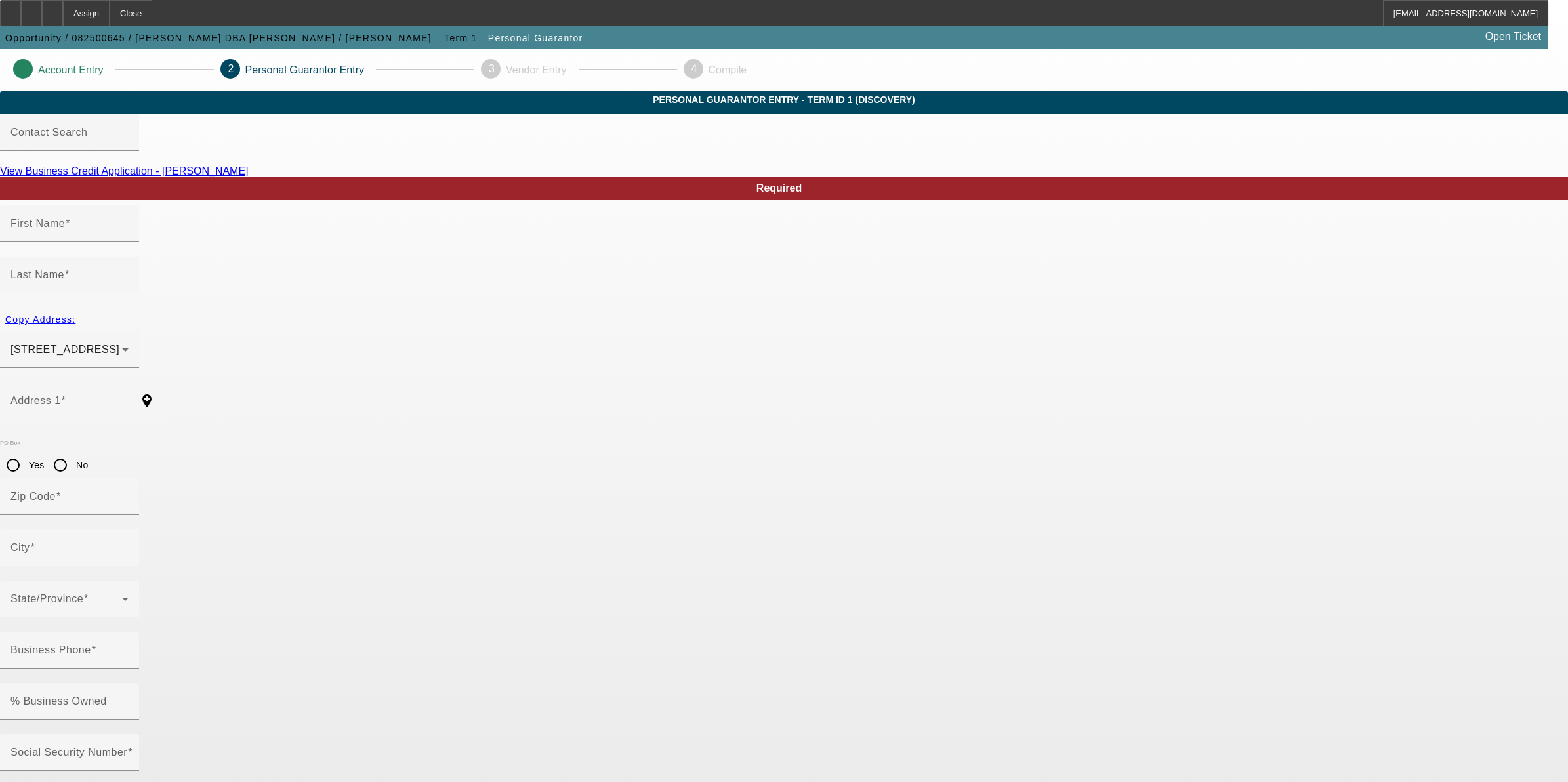
type input "[PERSON_NAME]"
type input "[STREET_ADDRESS]"
radio input "true"
type input "97408"
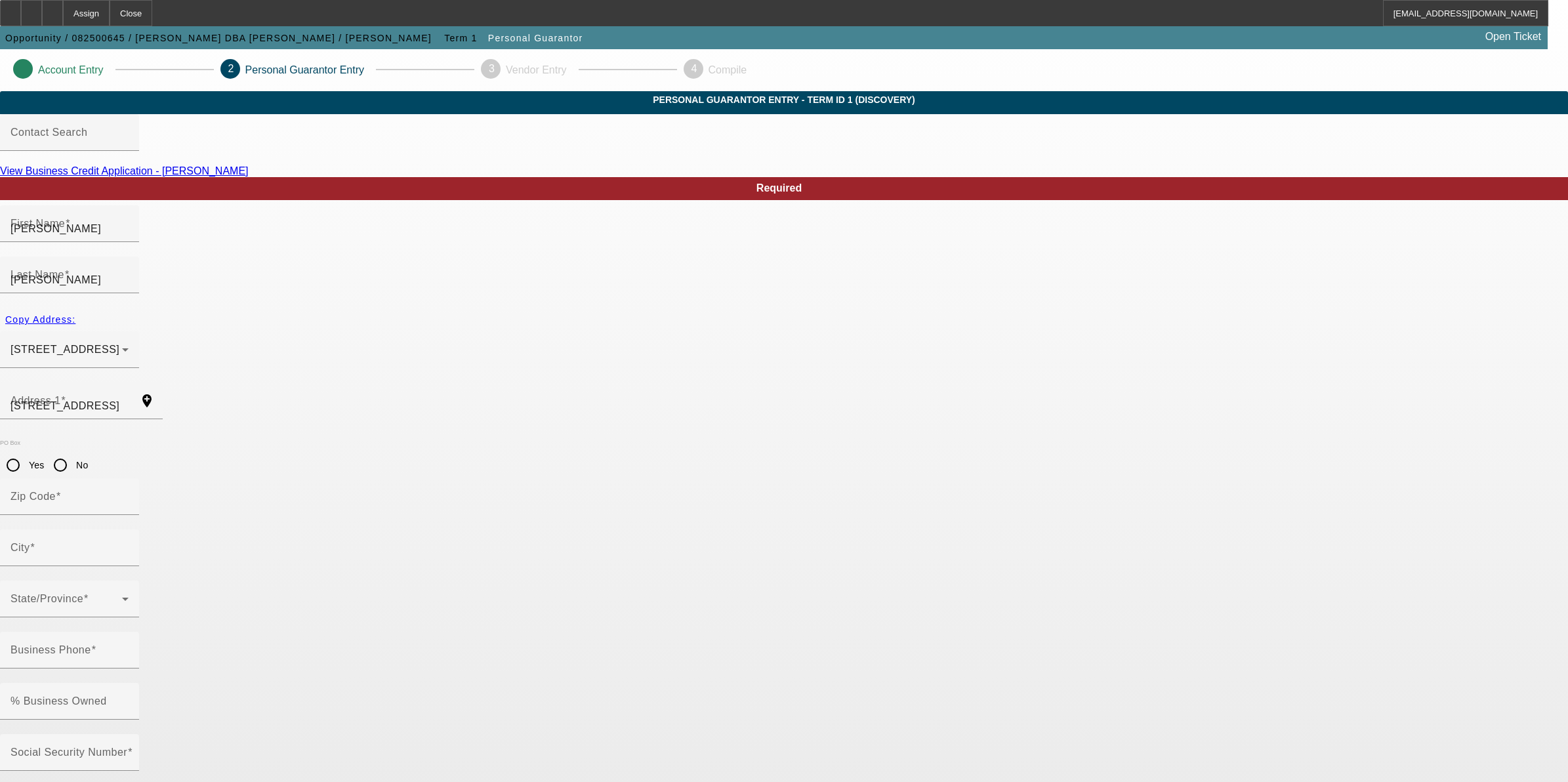
type input "[PERSON_NAME]"
type input "[PHONE_NUMBER]"
type input "100"
type input "542-37-5440"
type input "[EMAIL_ADDRESS][DOMAIN_NAME]"
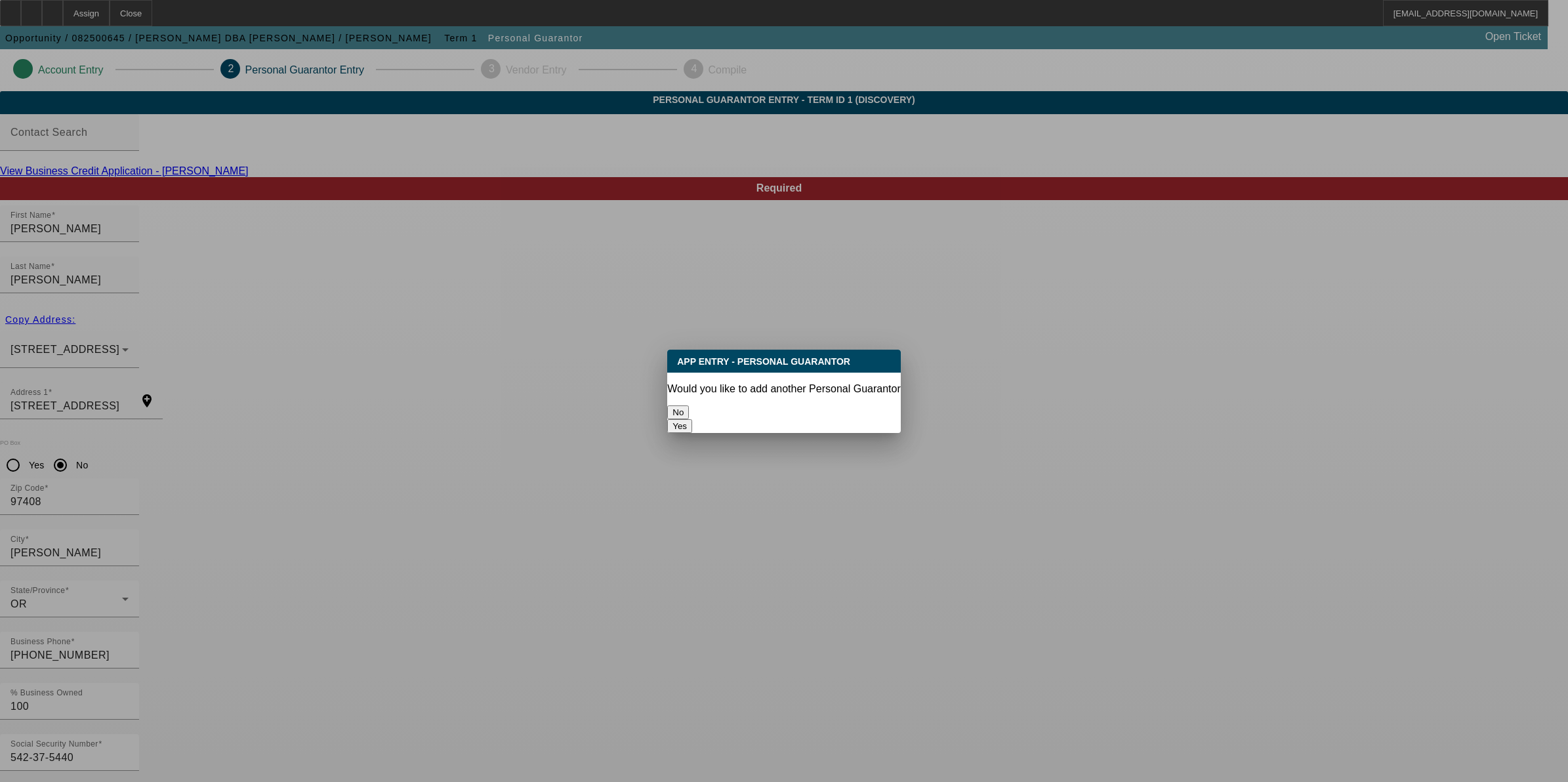
click at [689, 405] on button "No" at bounding box center [678, 412] width 22 height 13
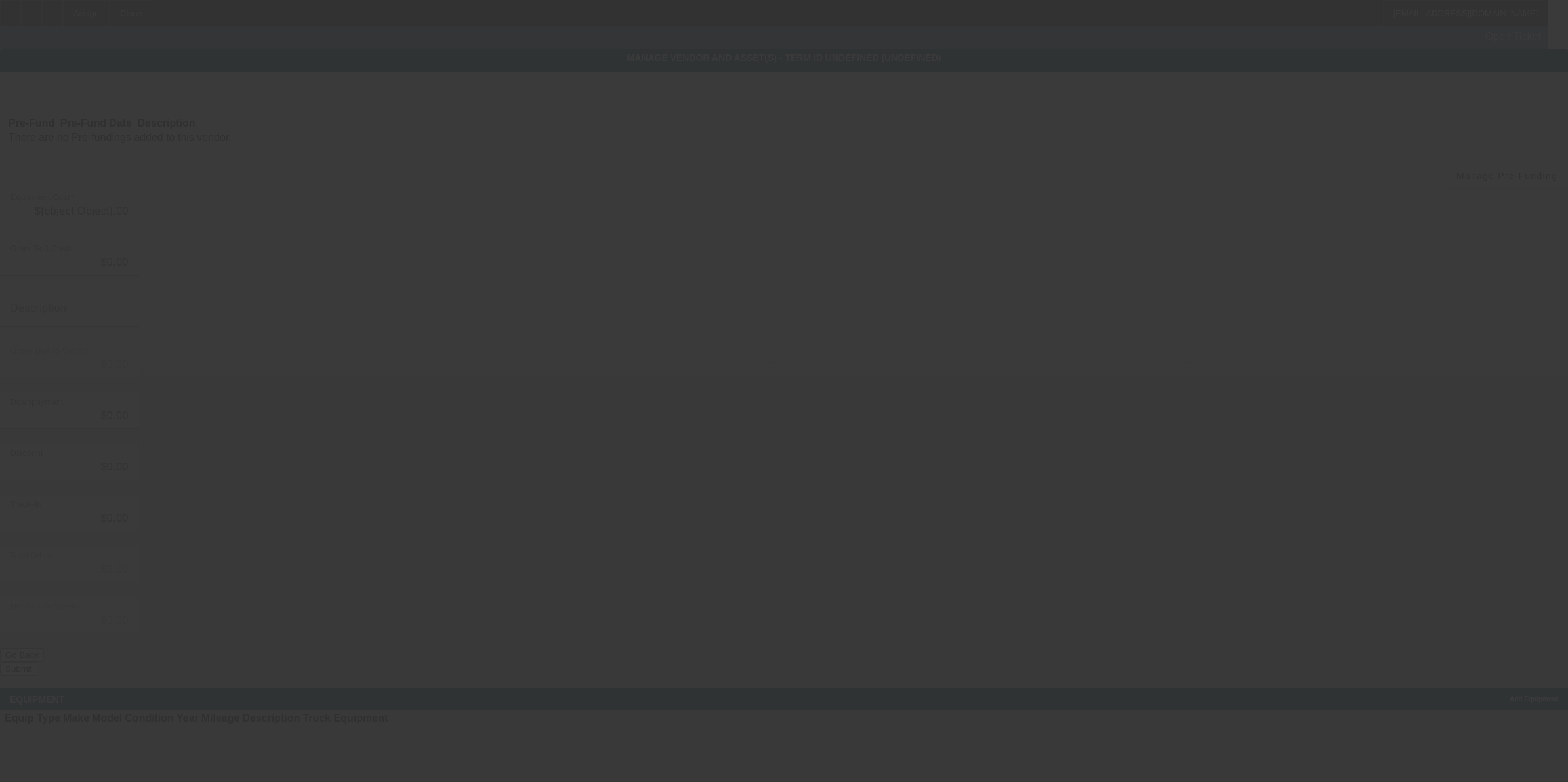
type input "$36,000.00"
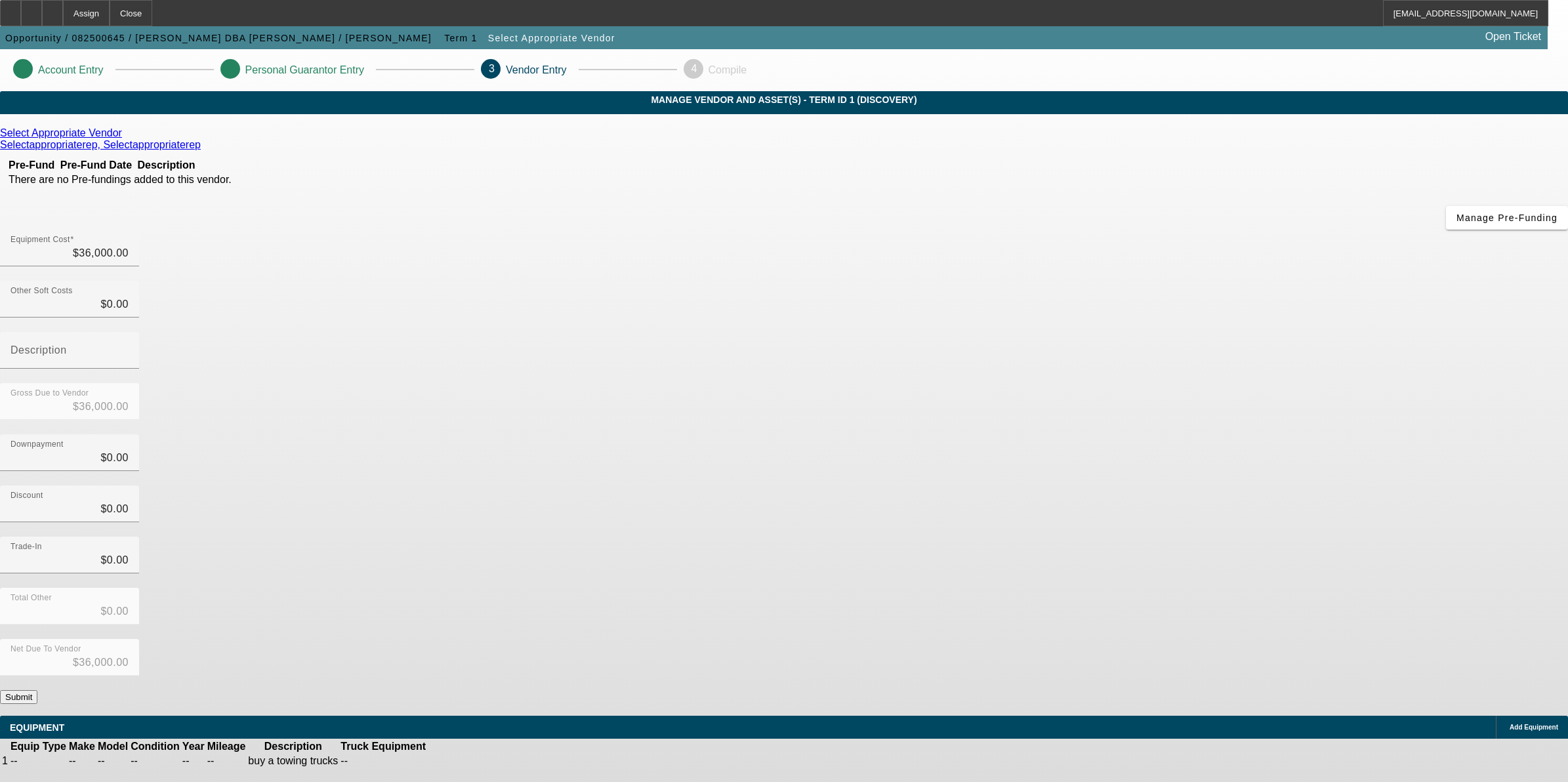
click at [37, 690] on button "Submit" at bounding box center [18, 697] width 37 height 13
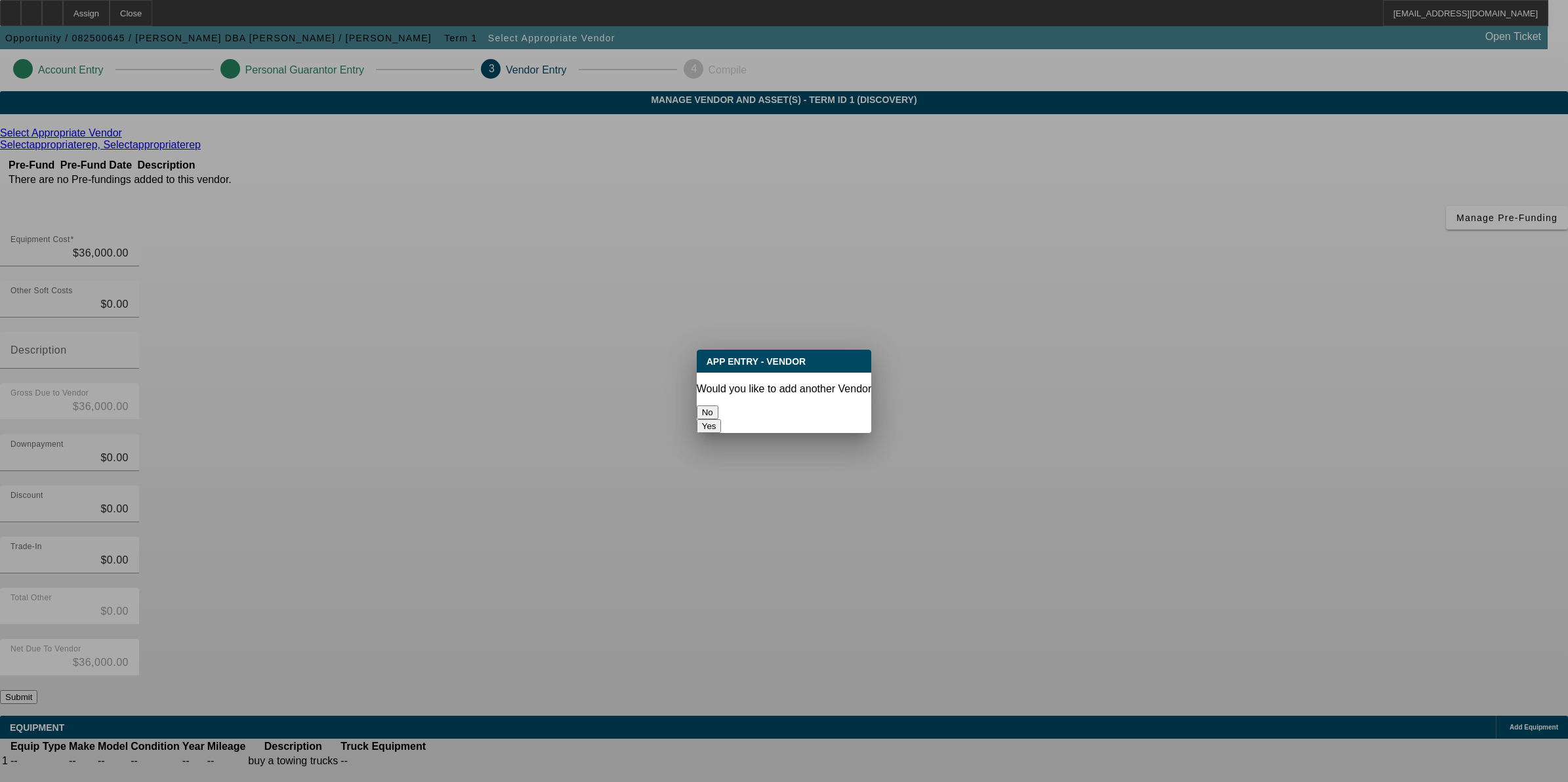
click at [718, 410] on button "No" at bounding box center [708, 412] width 22 height 13
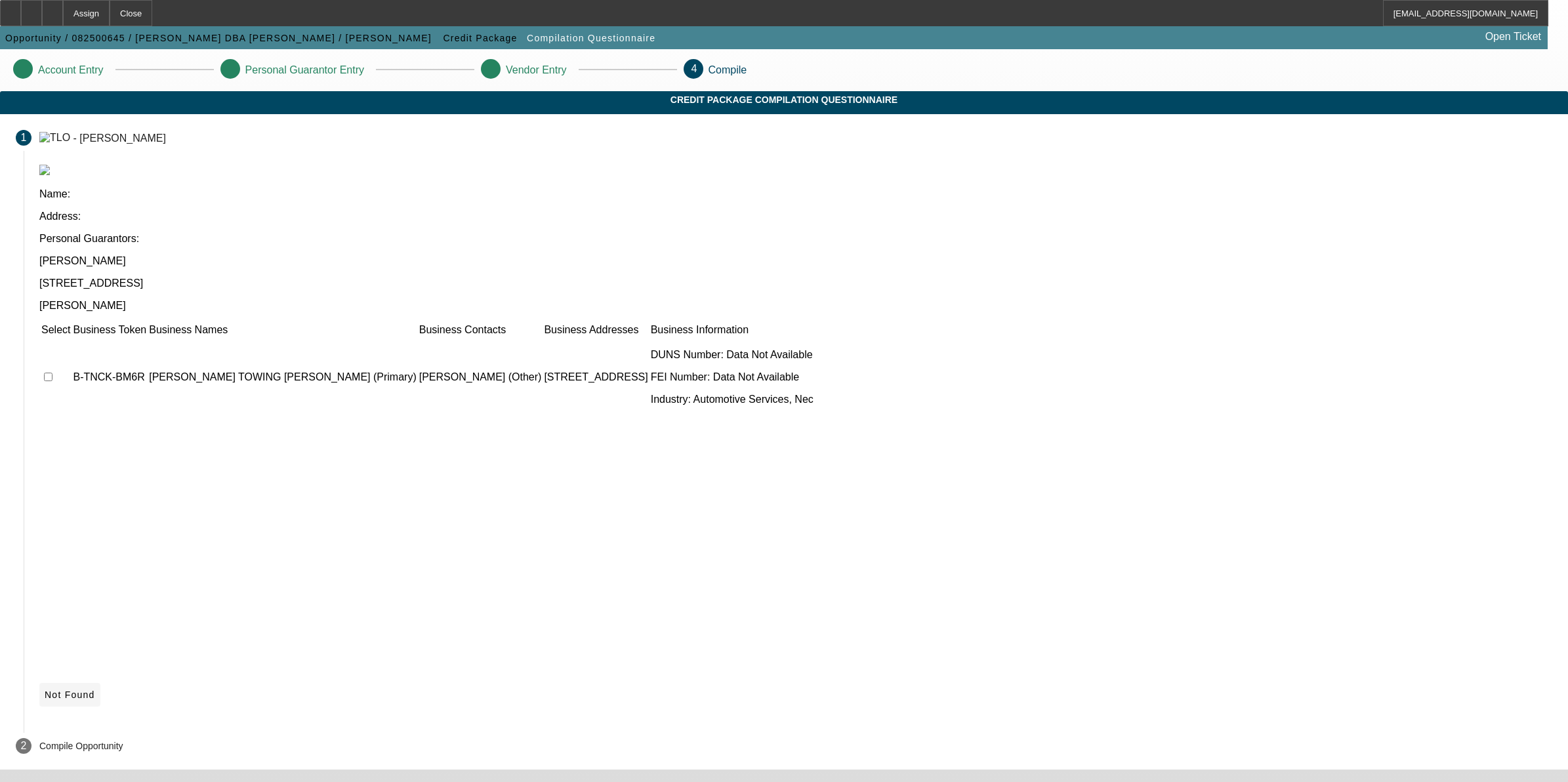
click at [100, 679] on span at bounding box center [70, 694] width 61 height 31
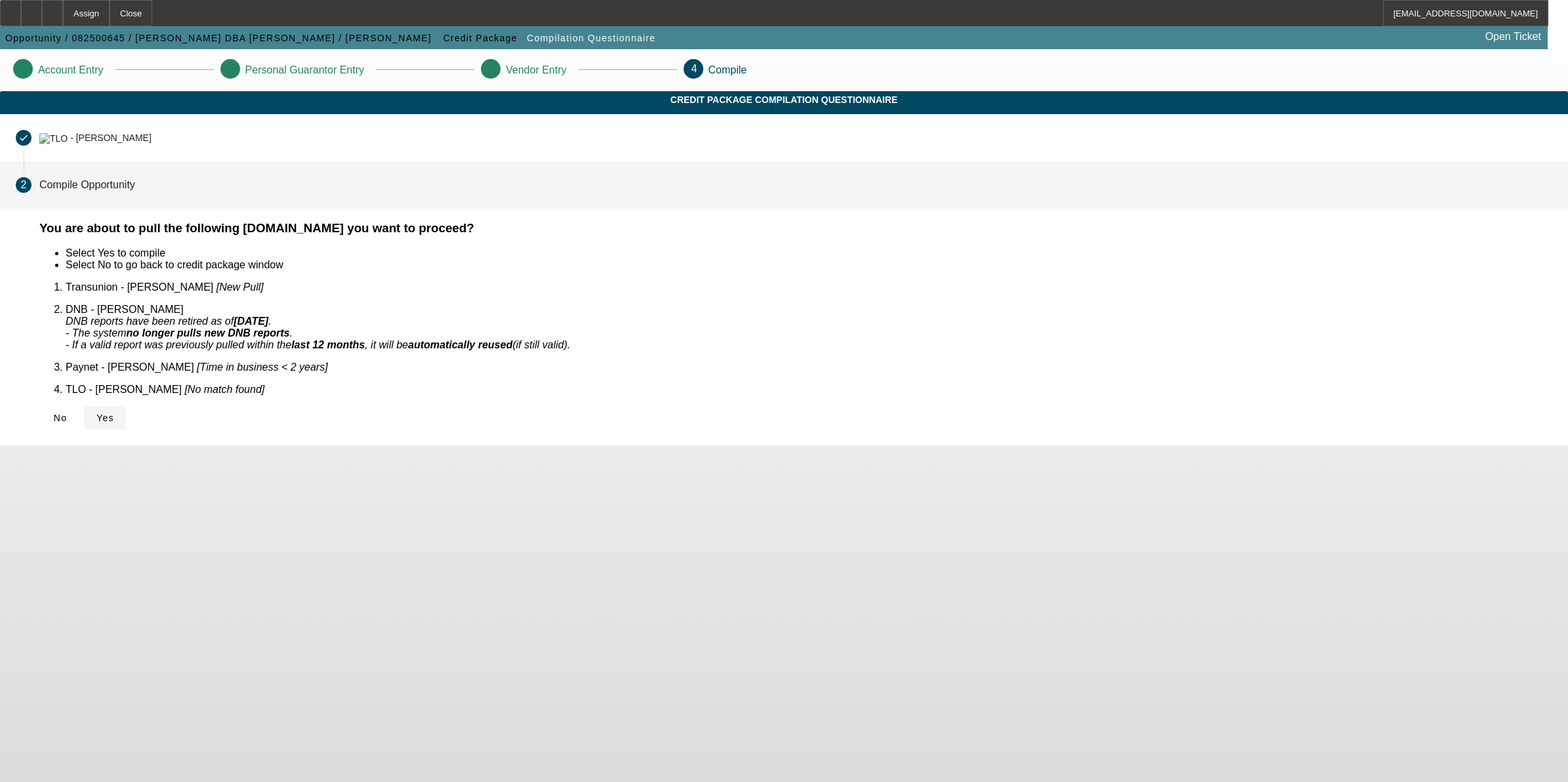
click at [114, 413] on span "Yes" at bounding box center [105, 418] width 18 height 10
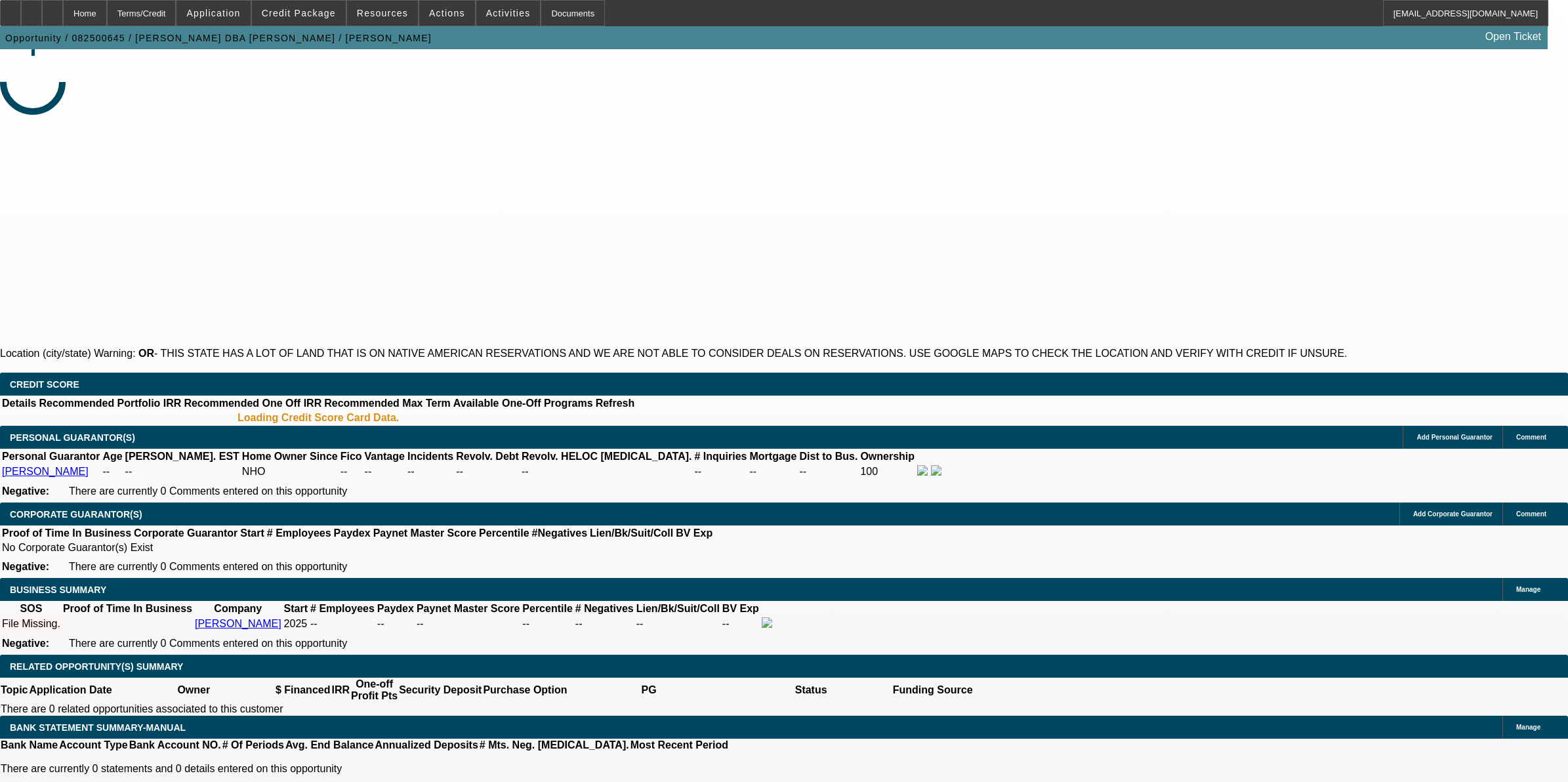
select select "0"
select select "2"
select select "0.1"
select select "4"
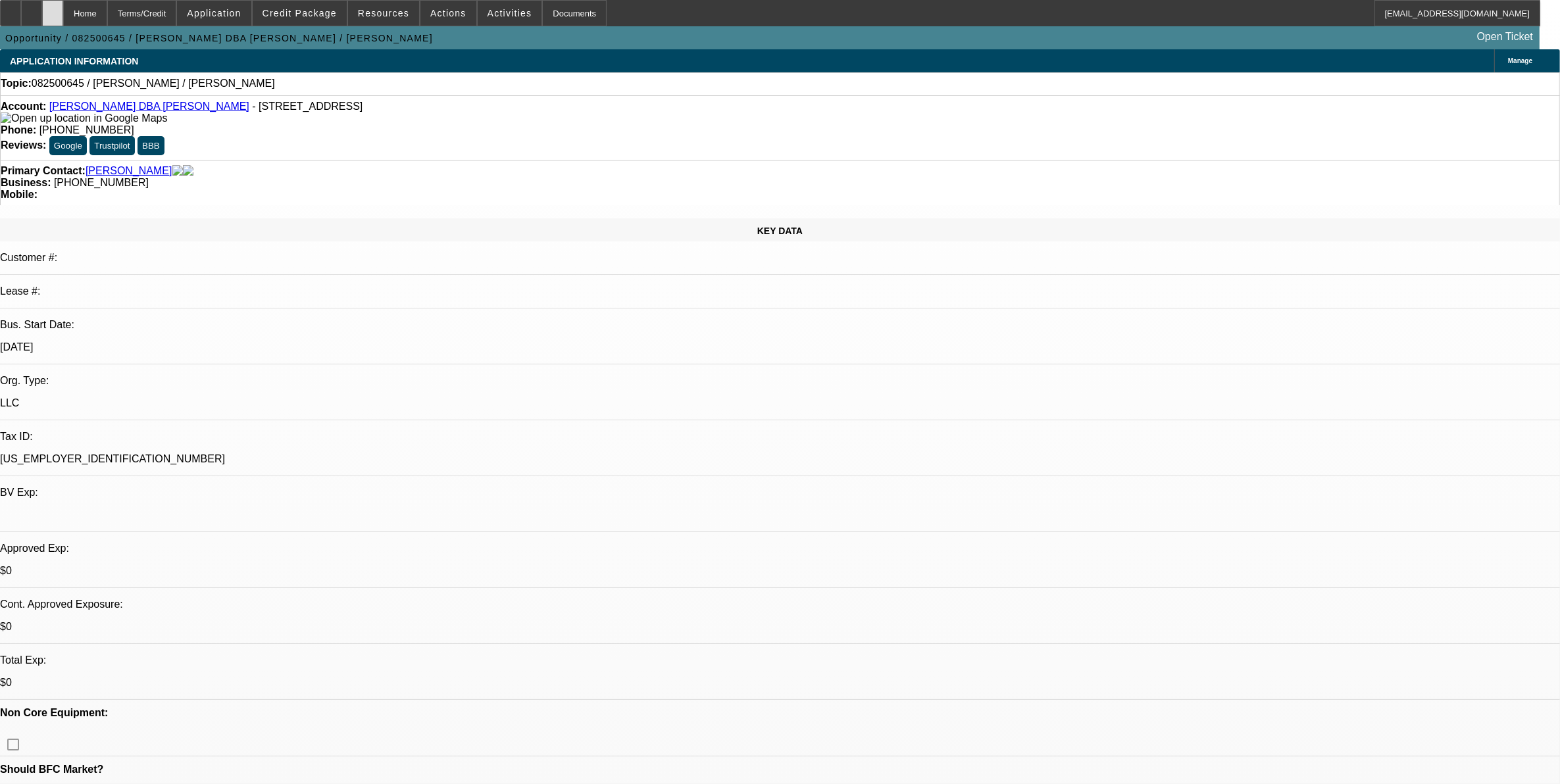
click at [63, 18] on div at bounding box center [53, 13] width 21 height 27
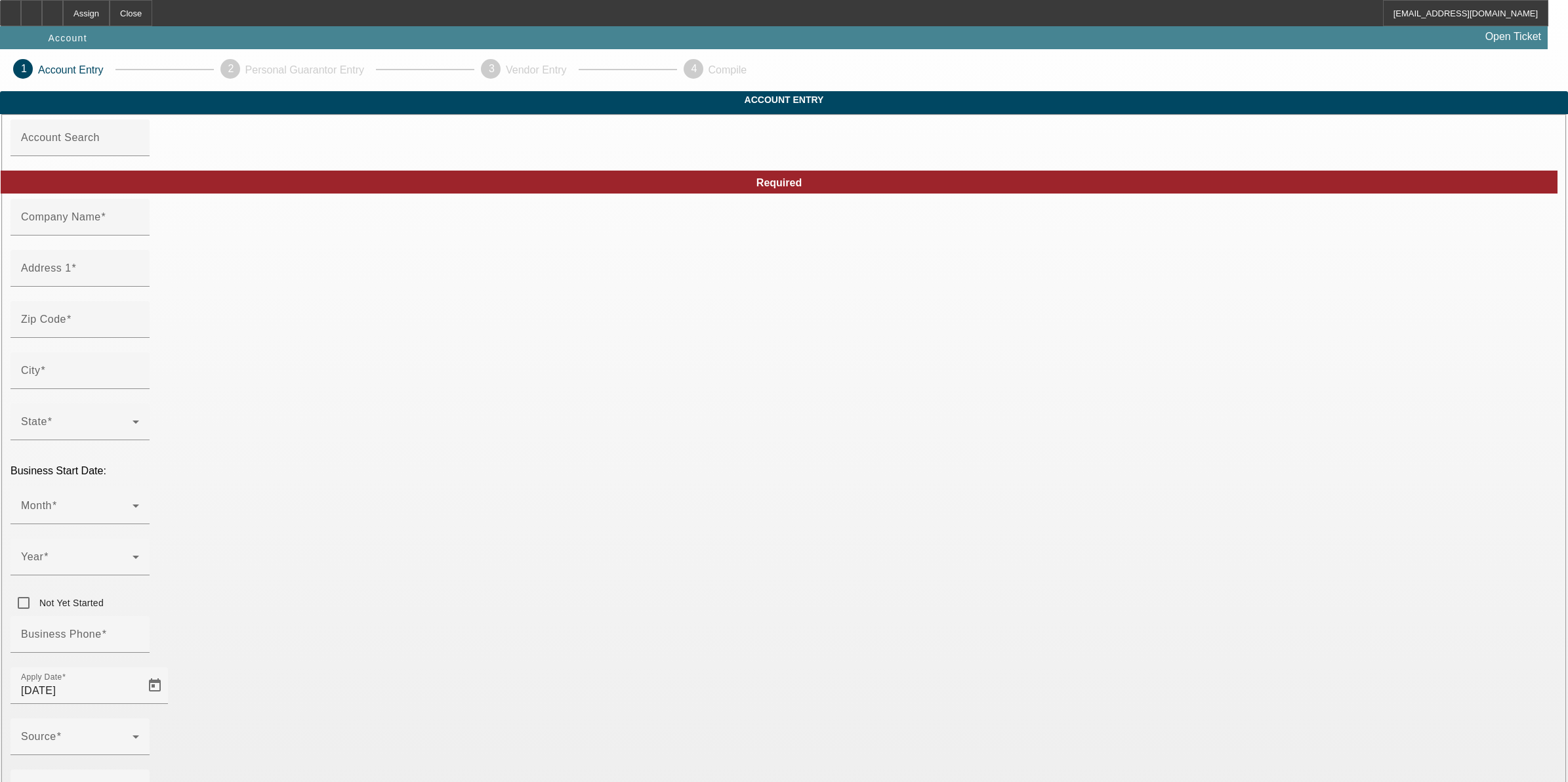
type input "[DATE]"
type input "Precision cutz"
type input "250 Lakeland Hills Dr"
type input "62208"
type input "Fairview Heights"
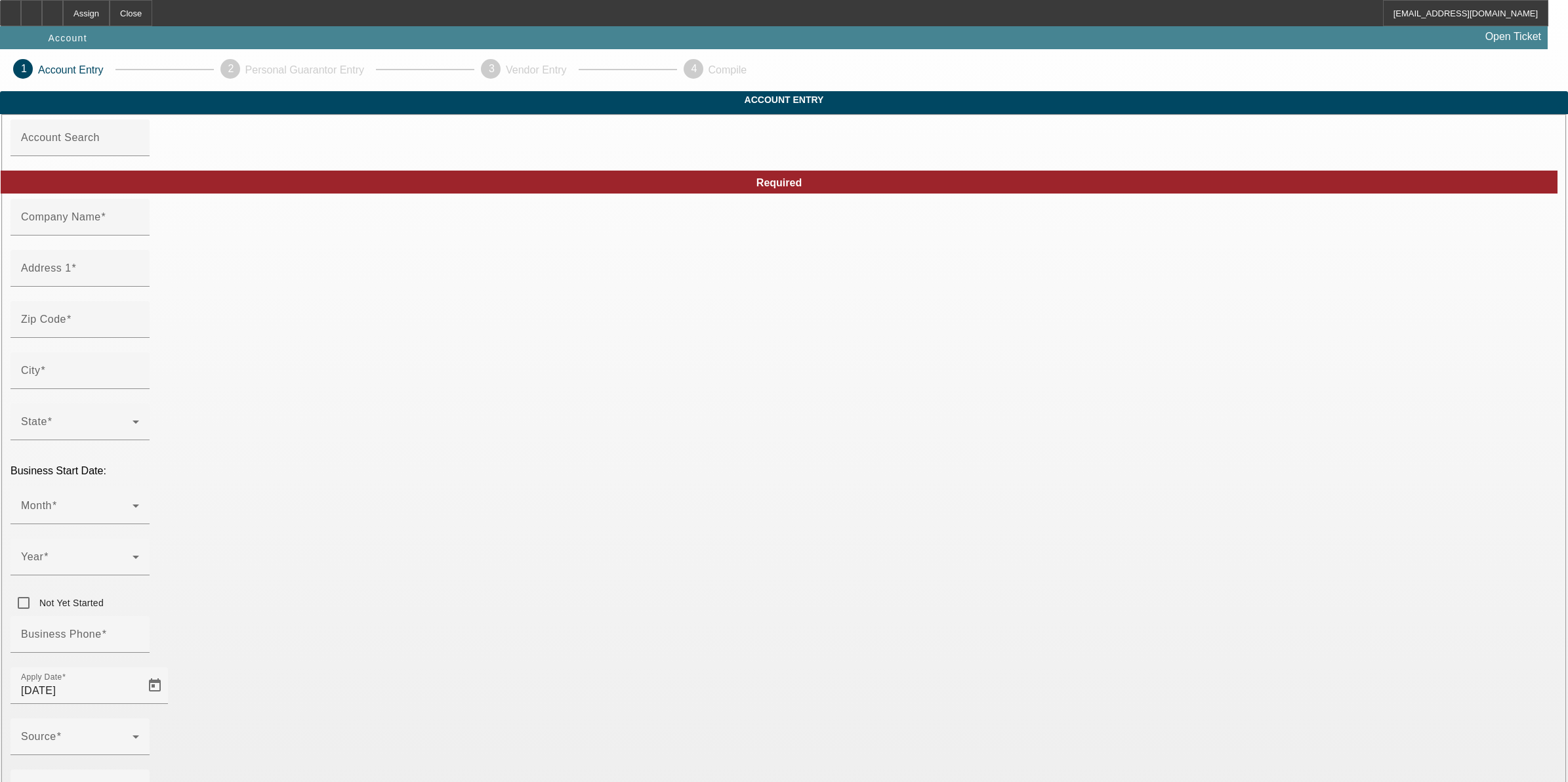
type input "(618) 310-4773"
type input "reggiecoleman98@icloud.com"
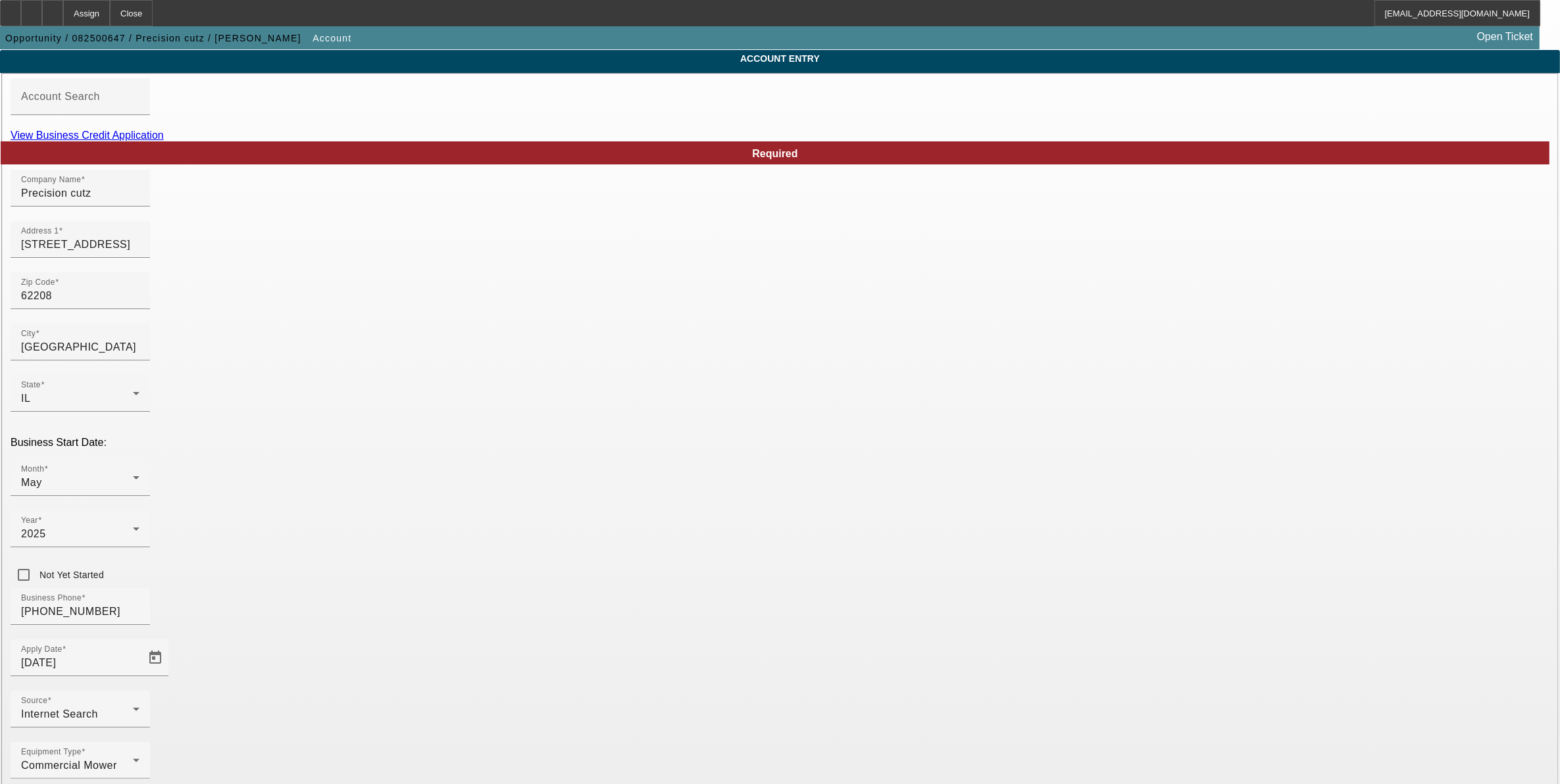
scroll to position [60, 0]
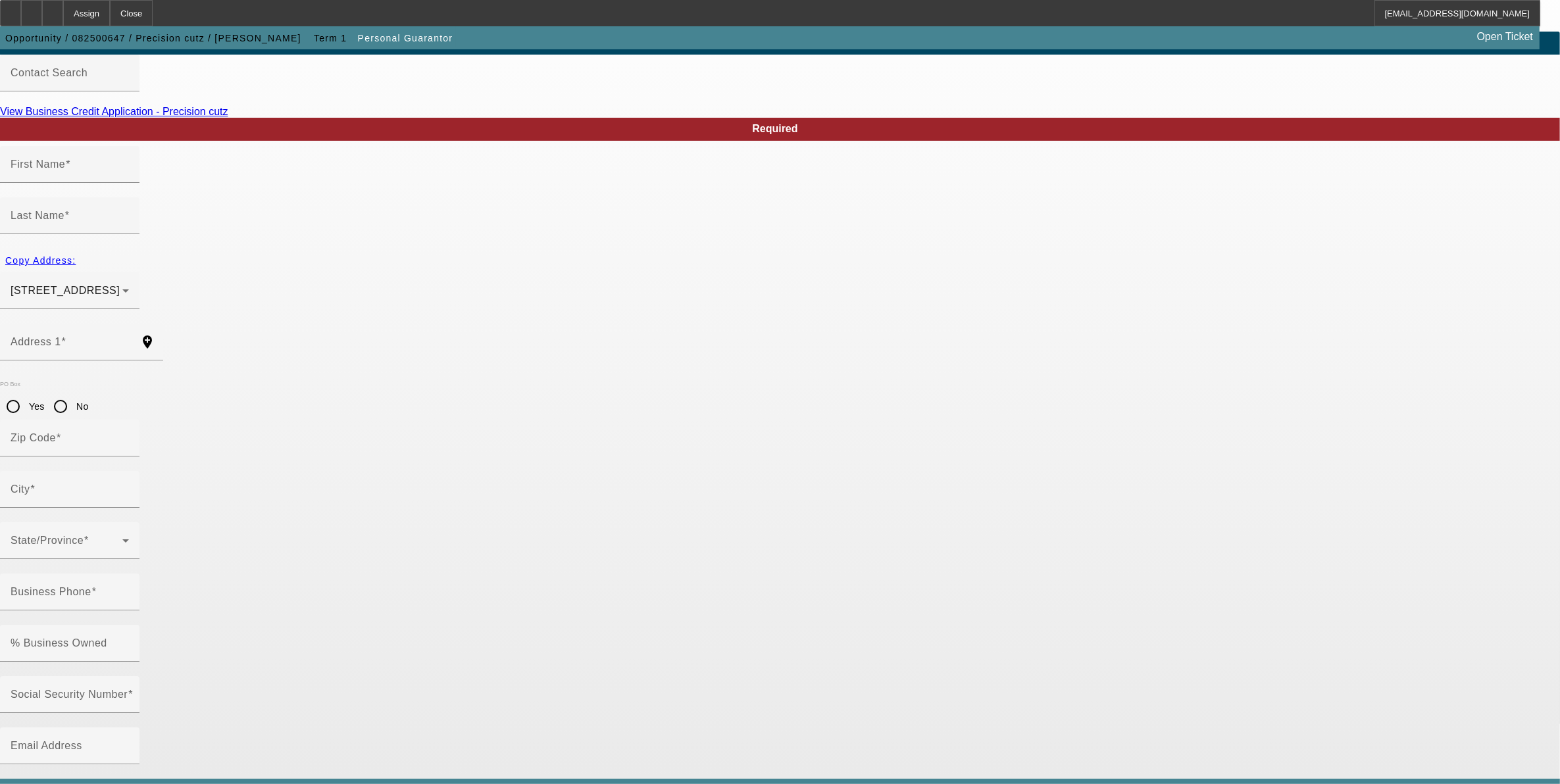
type input "Reginald"
type input "Coleman"
type input "250 Lakeland hills dr"
radio input "true"
type input "62208"
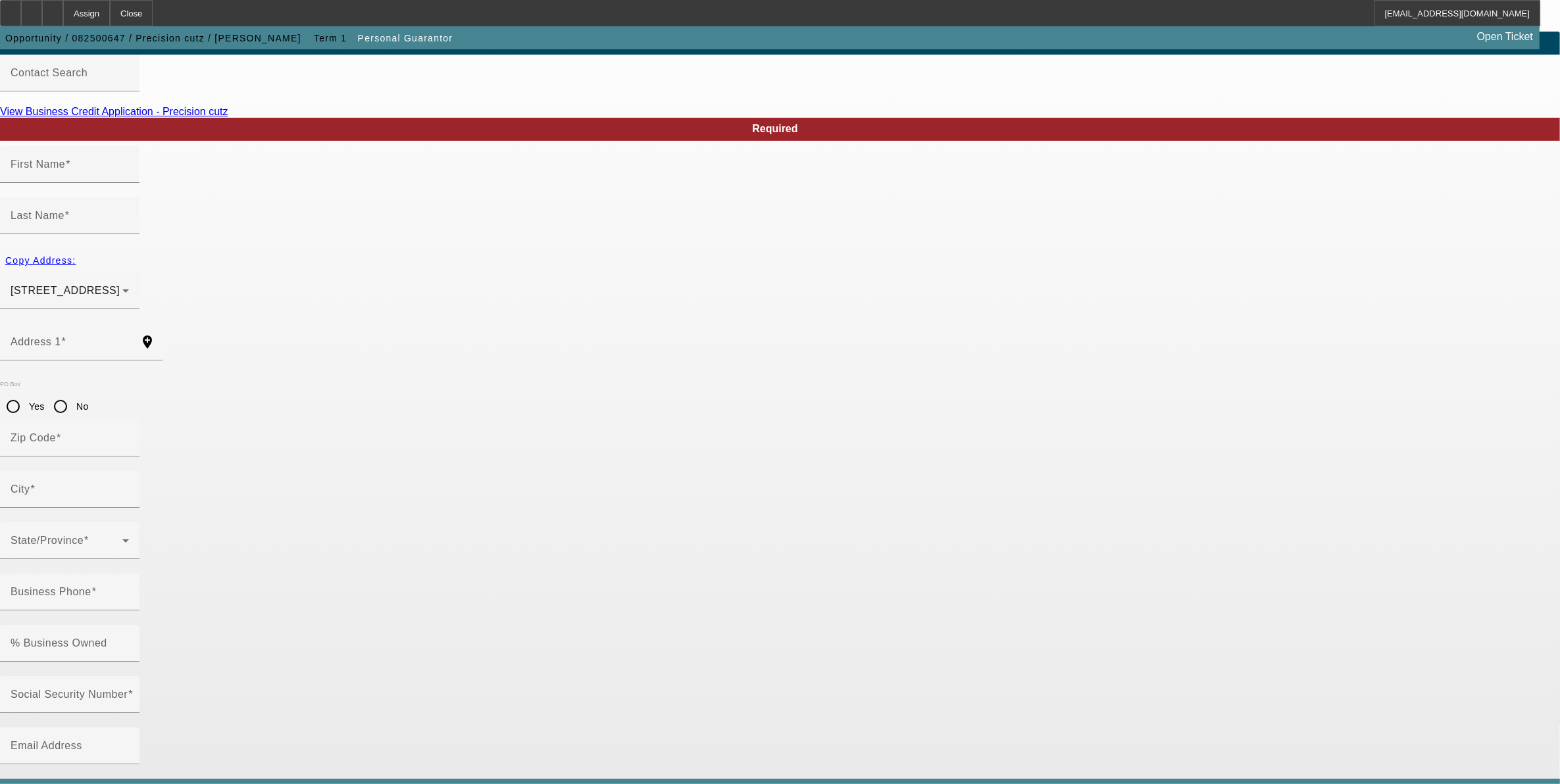
type input "Fairview Heights"
type input "(618) 310-4773"
type input "100"
type input "346-94-1235"
type input "reggiecoleman98@icloud.com"
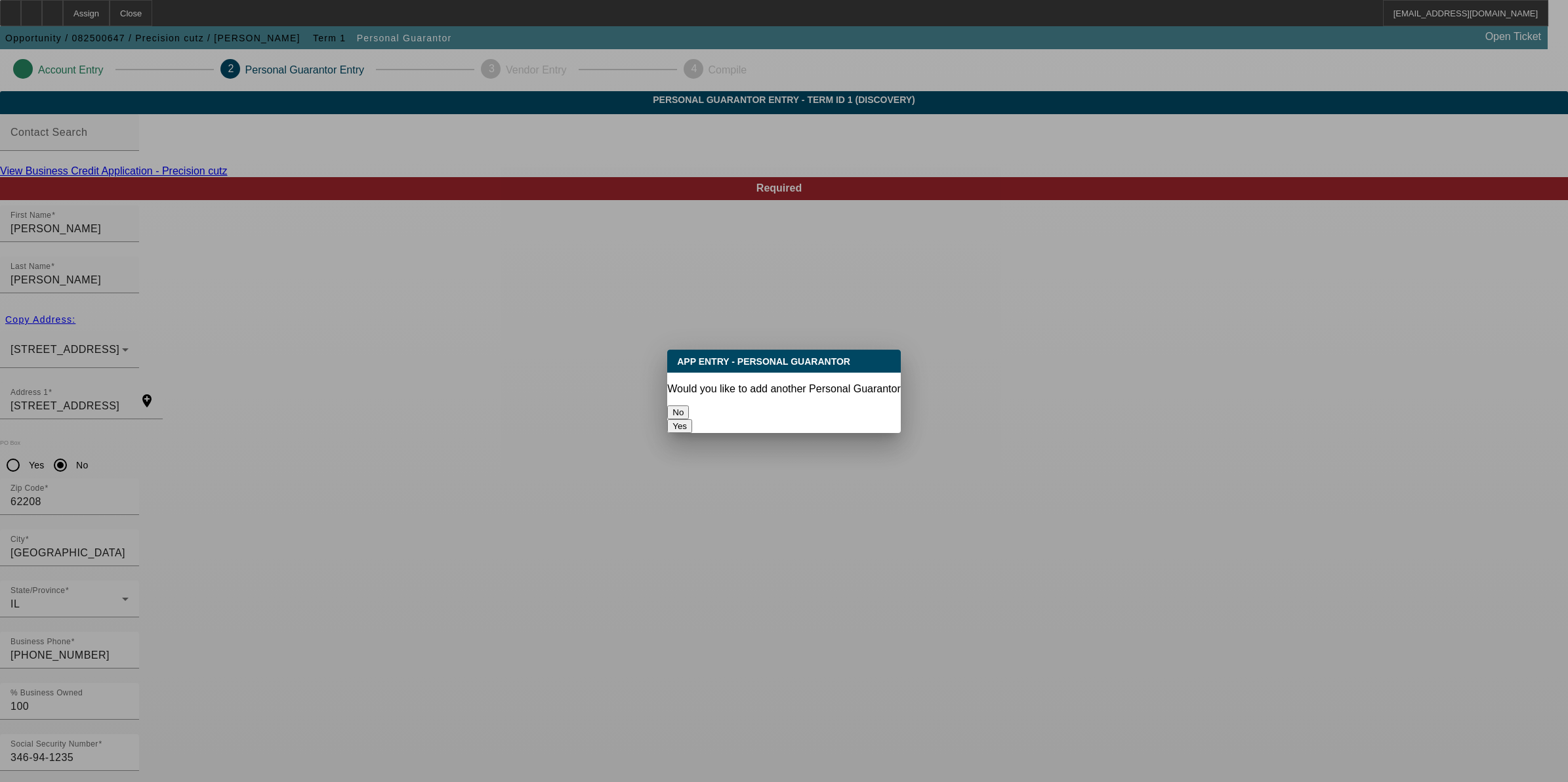
click at [689, 405] on button "No" at bounding box center [678, 412] width 22 height 13
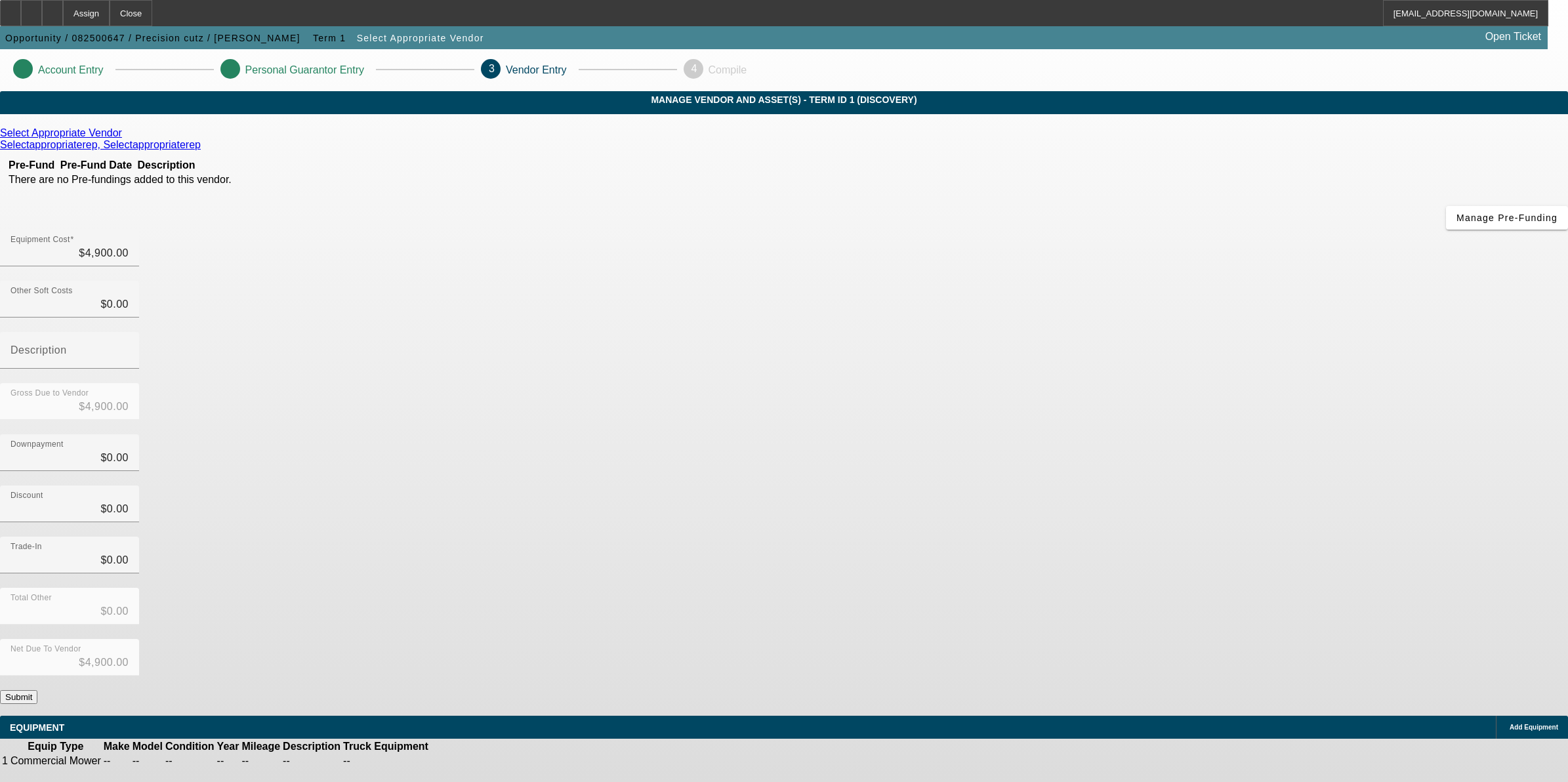
click at [37, 690] on button "Submit" at bounding box center [18, 697] width 37 height 13
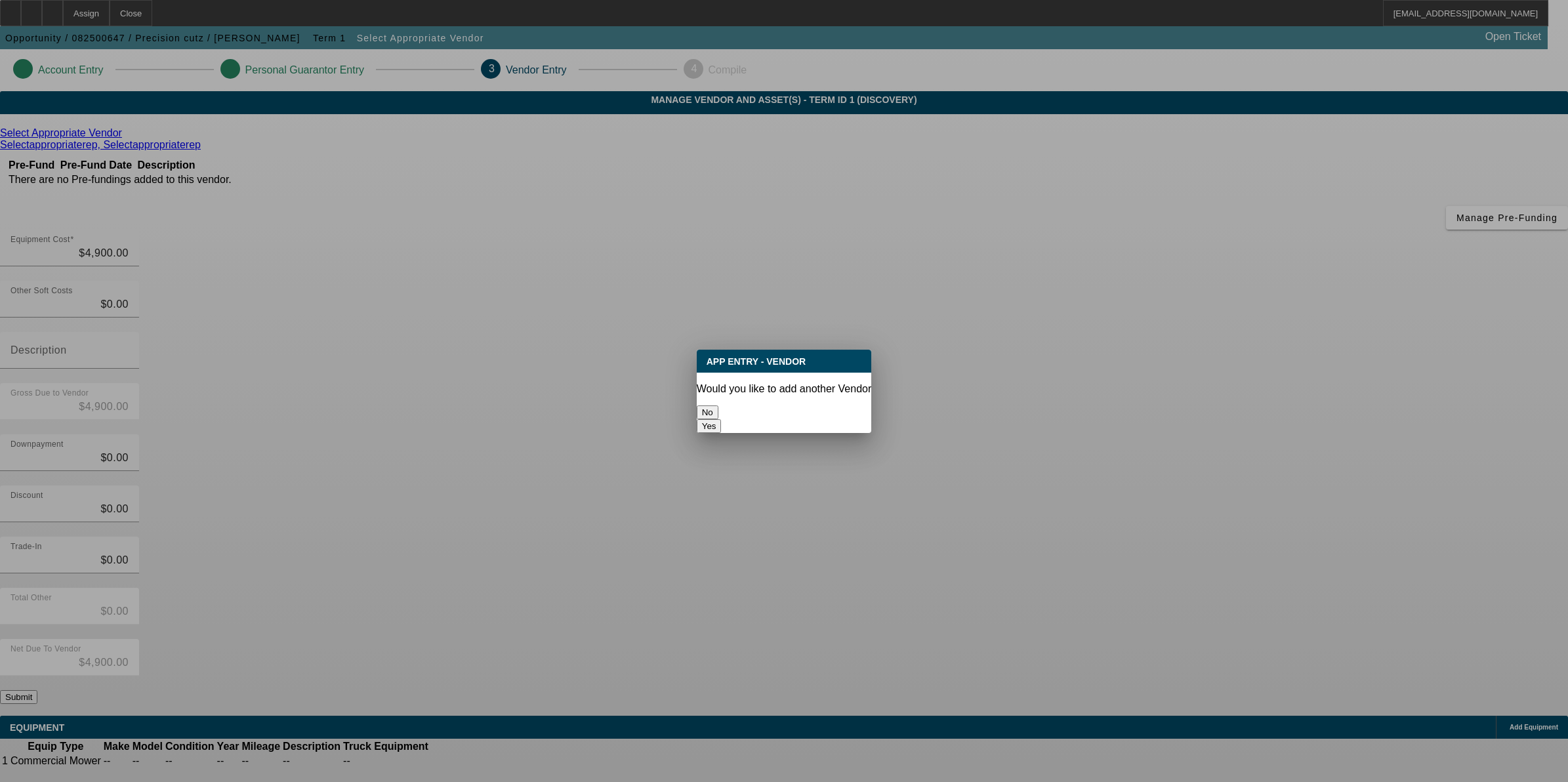
click at [718, 411] on button "No" at bounding box center [708, 412] width 22 height 13
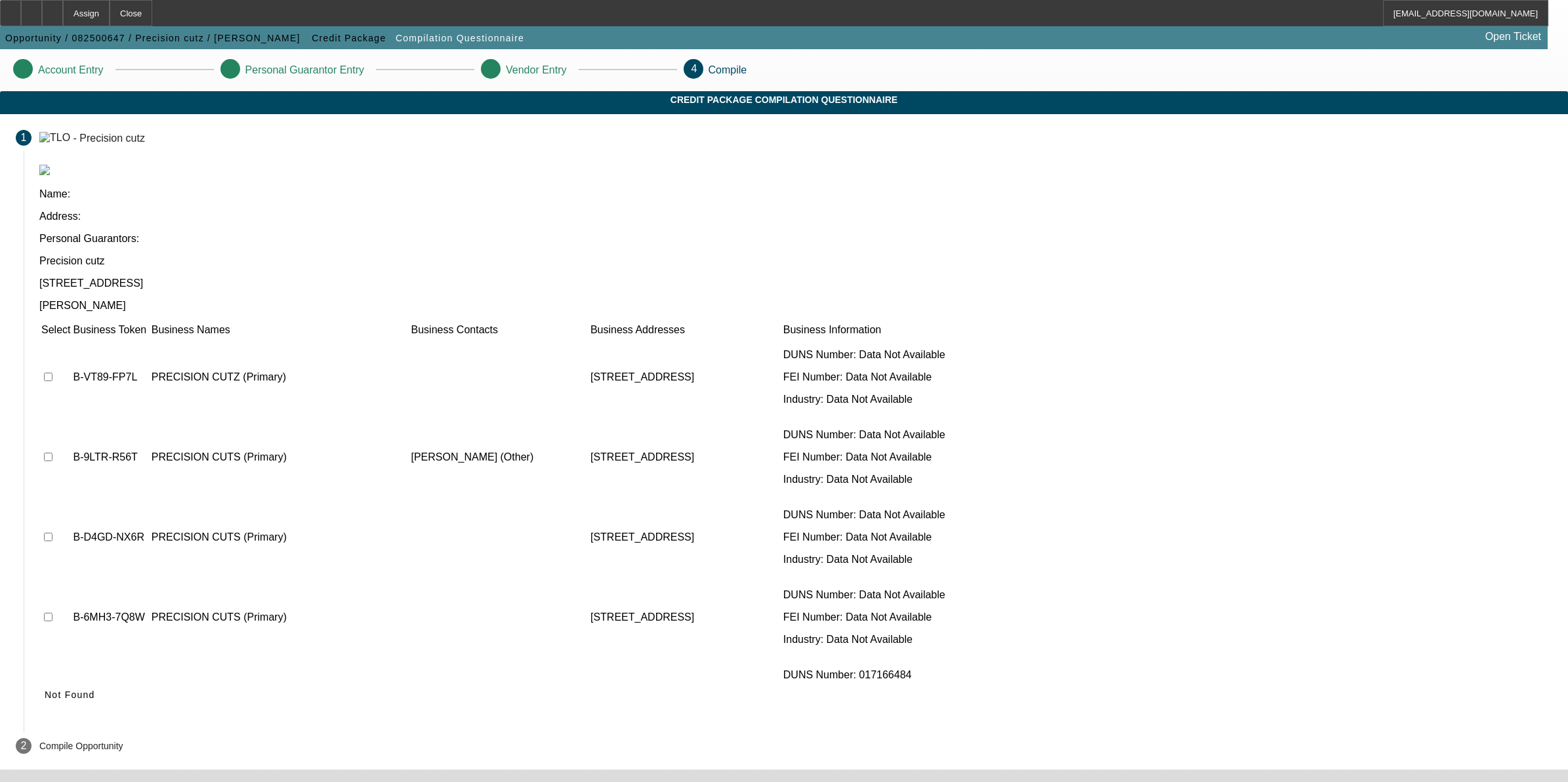
click at [52, 373] on input "checkbox" at bounding box center [48, 377] width 9 height 9
checkbox input "true"
click at [78, 689] on span "Submit" at bounding box center [61, 694] width 33 height 10
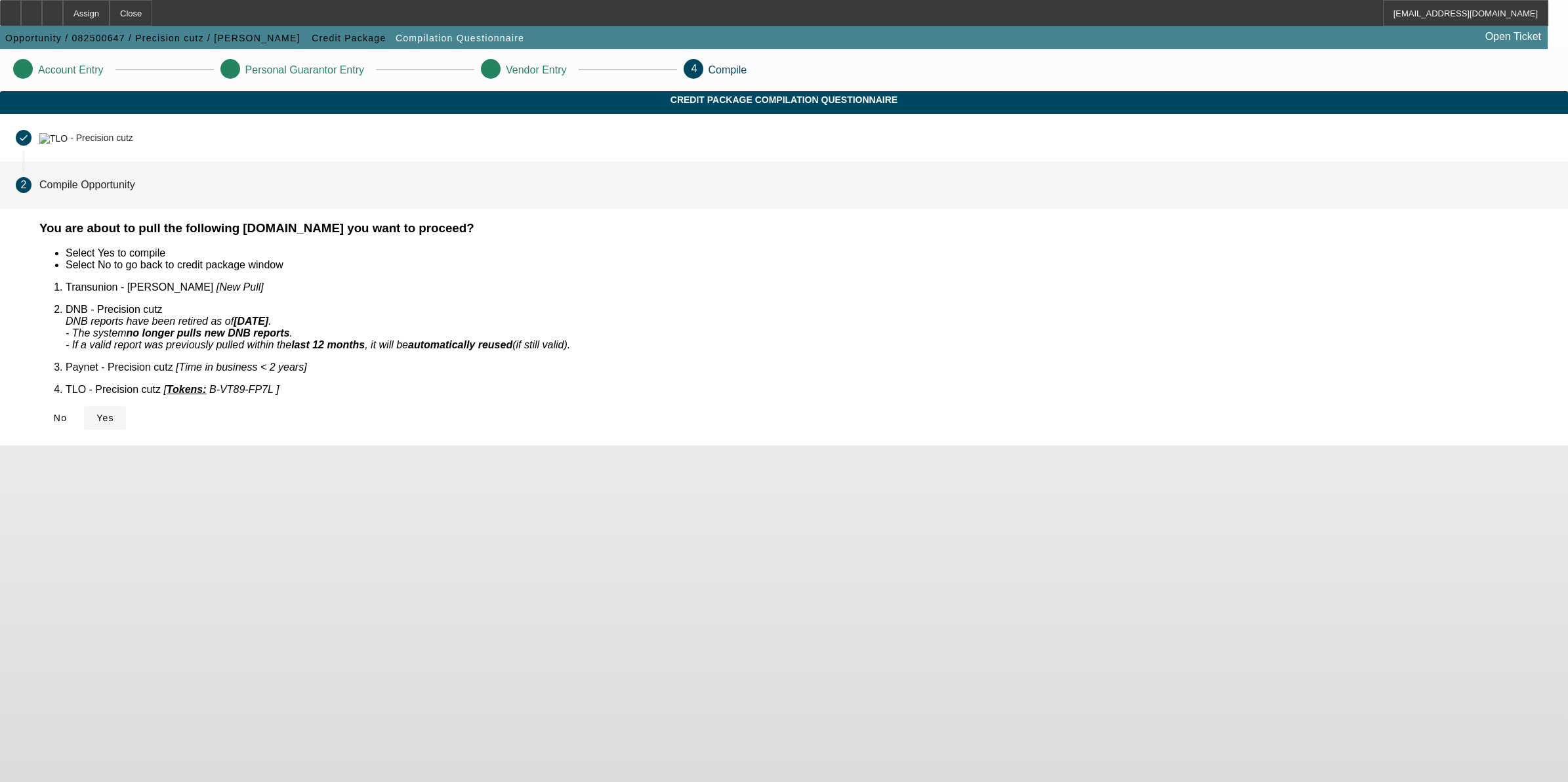
click at [126, 402] on span at bounding box center [105, 418] width 42 height 31
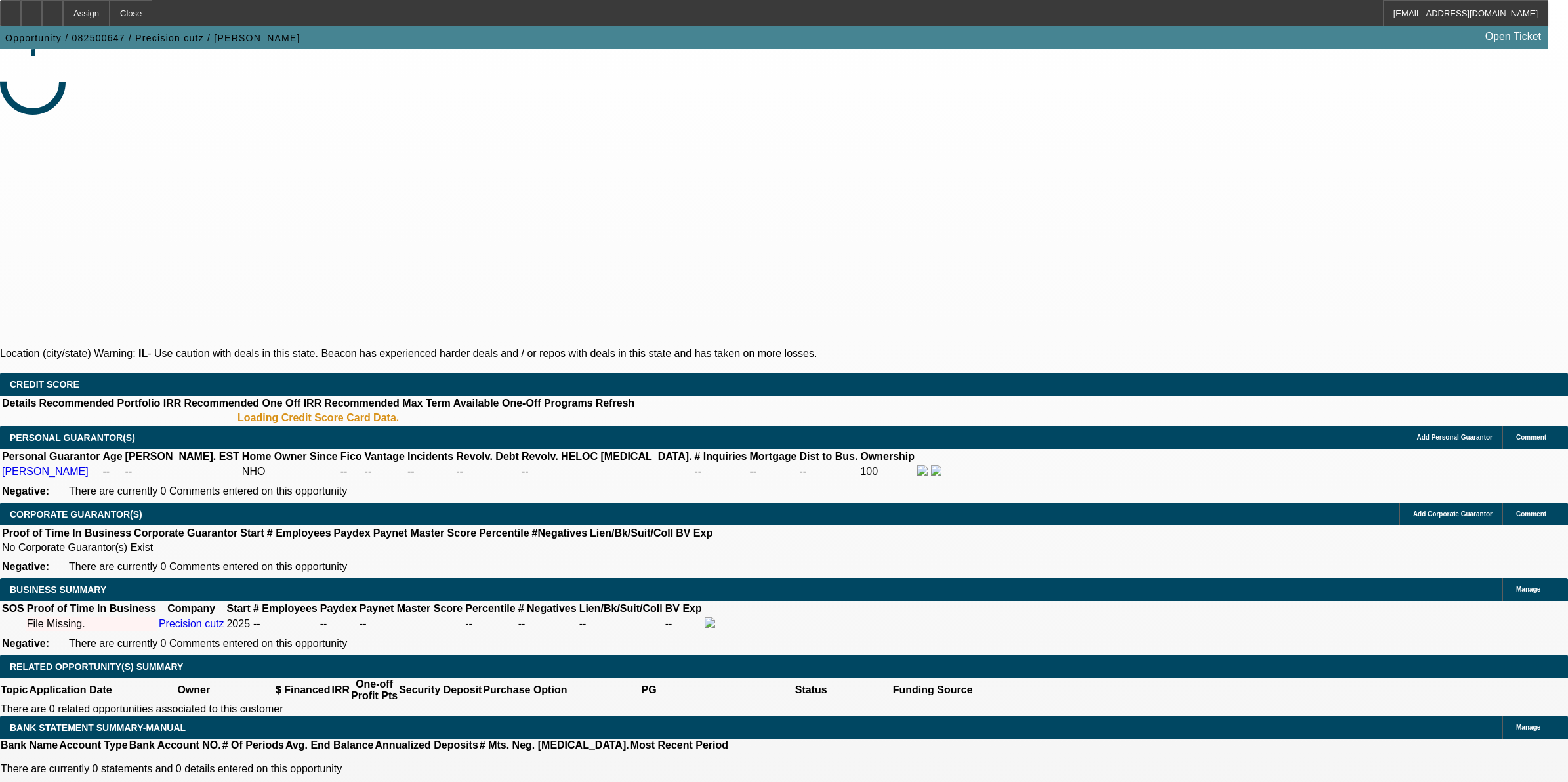
select select "0"
select select "2"
select select "0.1"
select select "4"
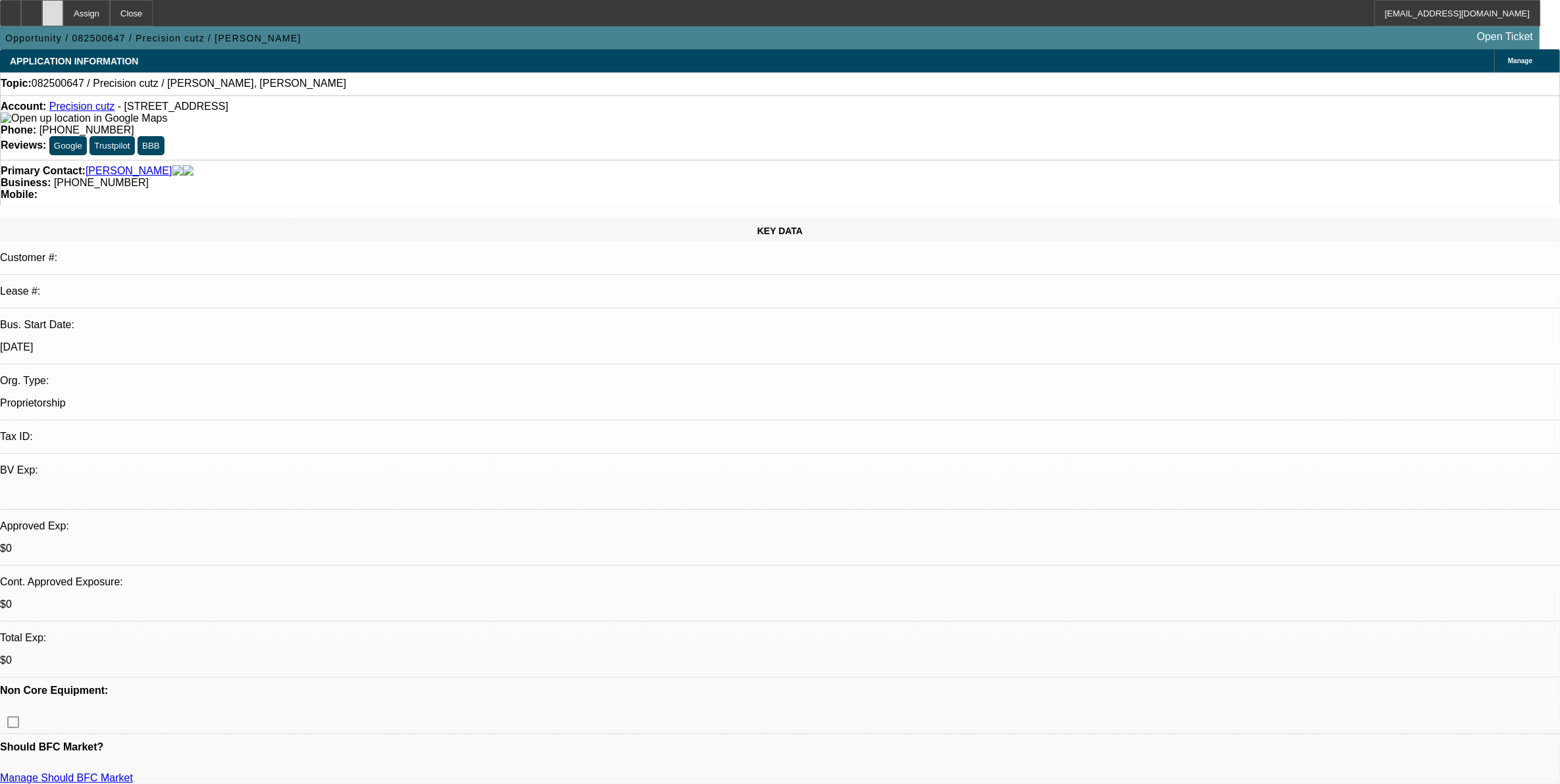
click at [63, 23] on div at bounding box center [53, 13] width 21 height 27
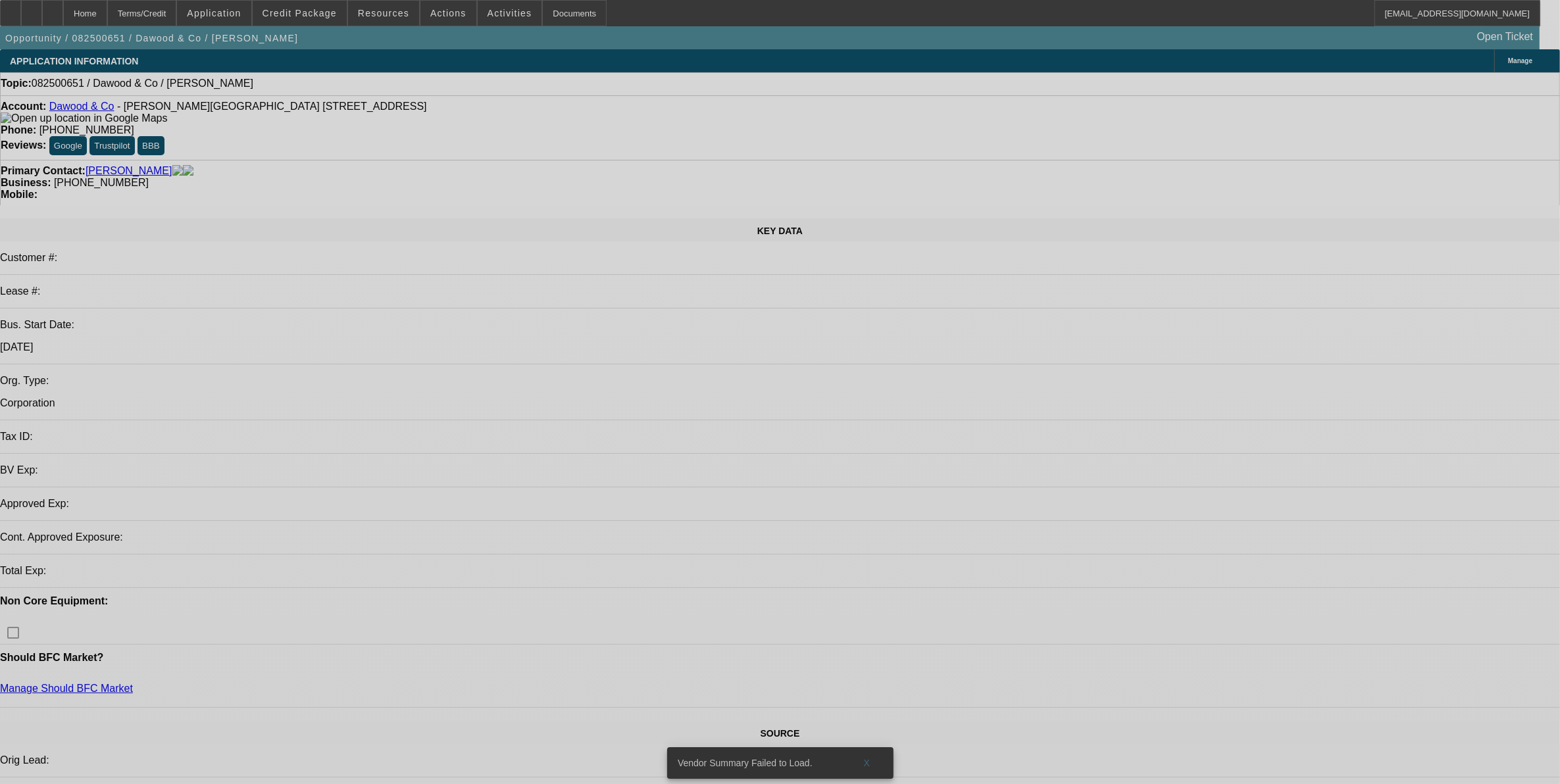
select select "0"
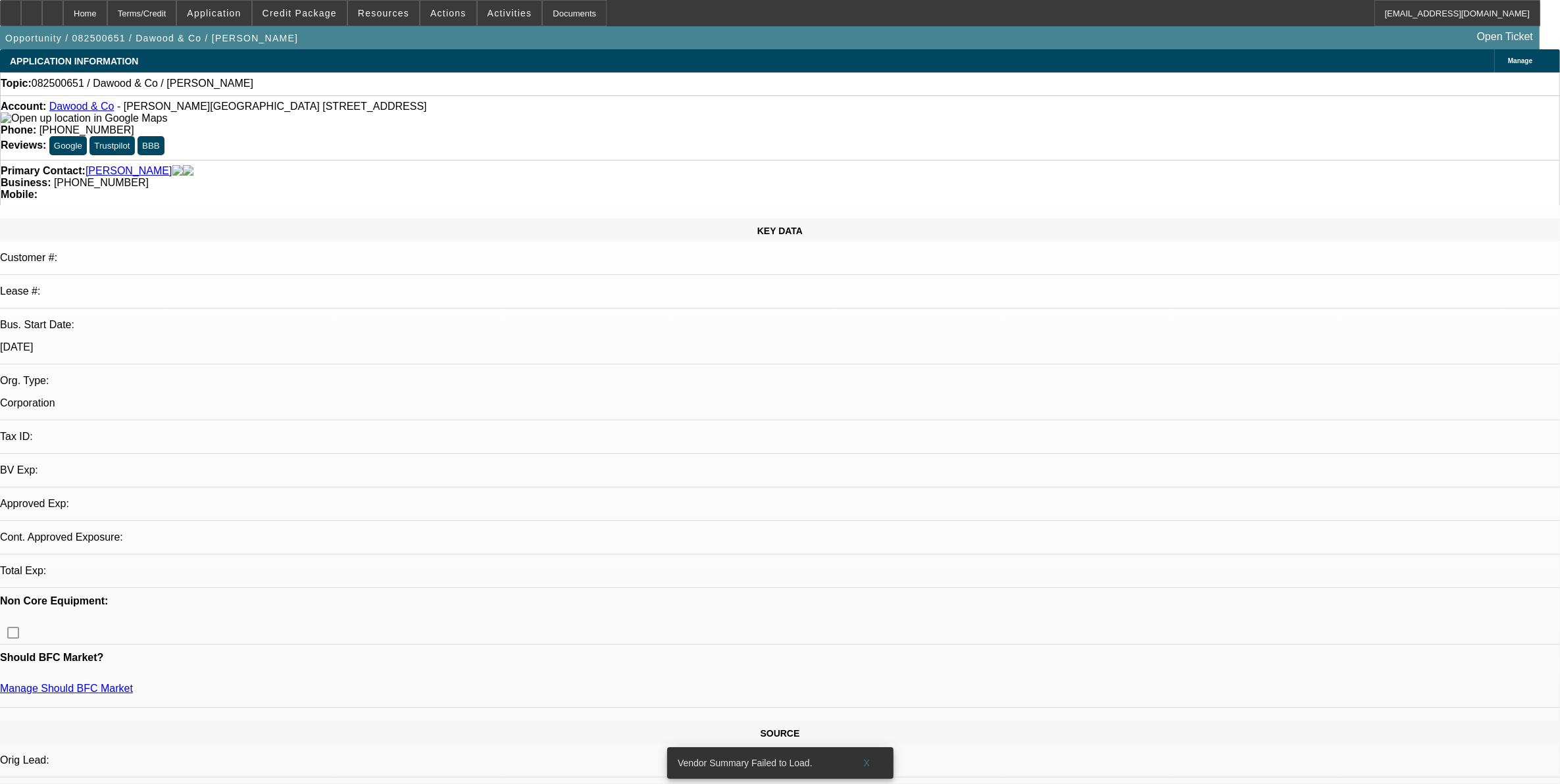
select select "2"
select select "0.1"
select select "4"
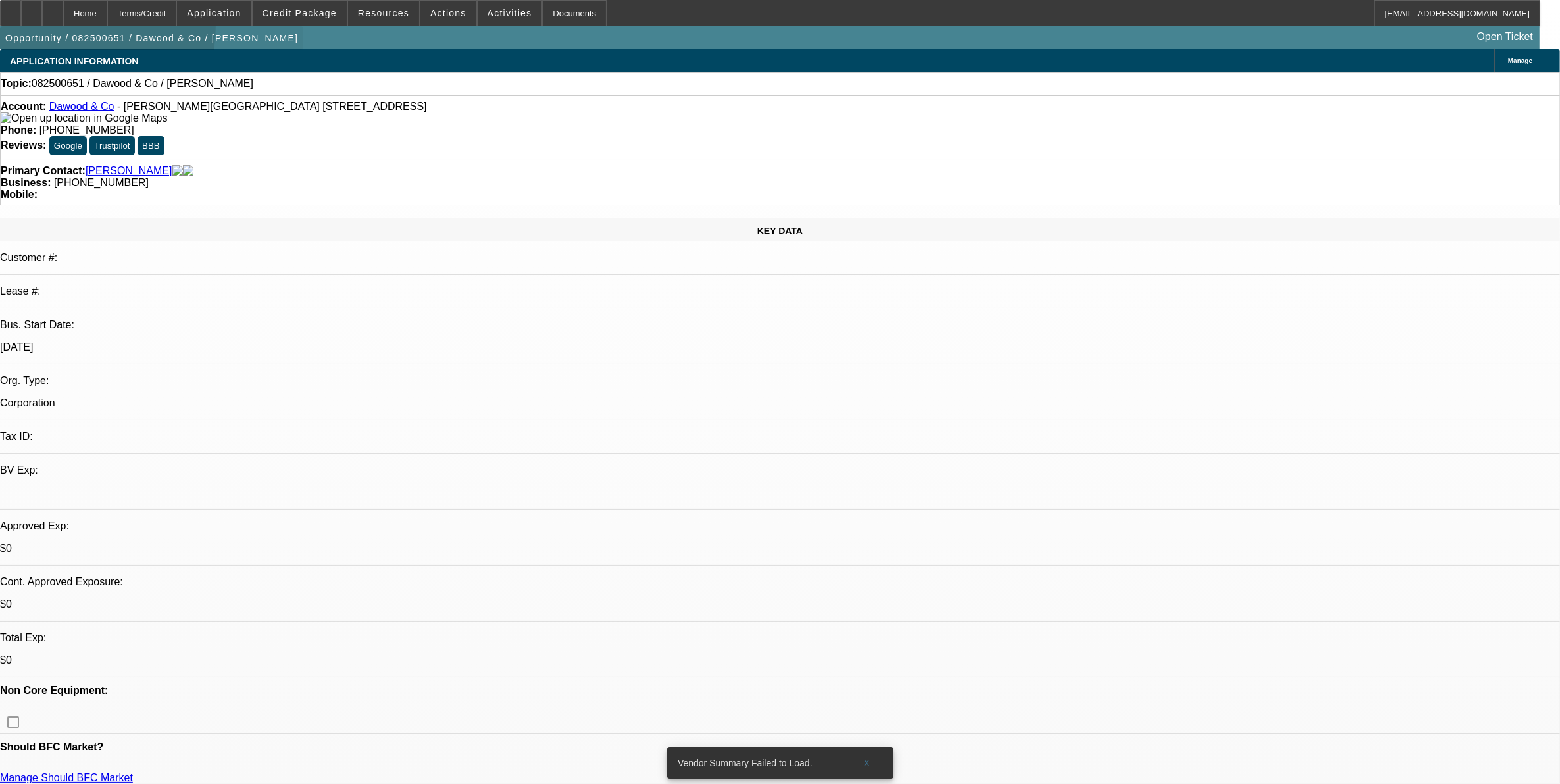
click at [31, 25] on span "button" at bounding box center [151, 37] width 303 height 32
click at [21, 18] on div at bounding box center [11, 13] width 21 height 27
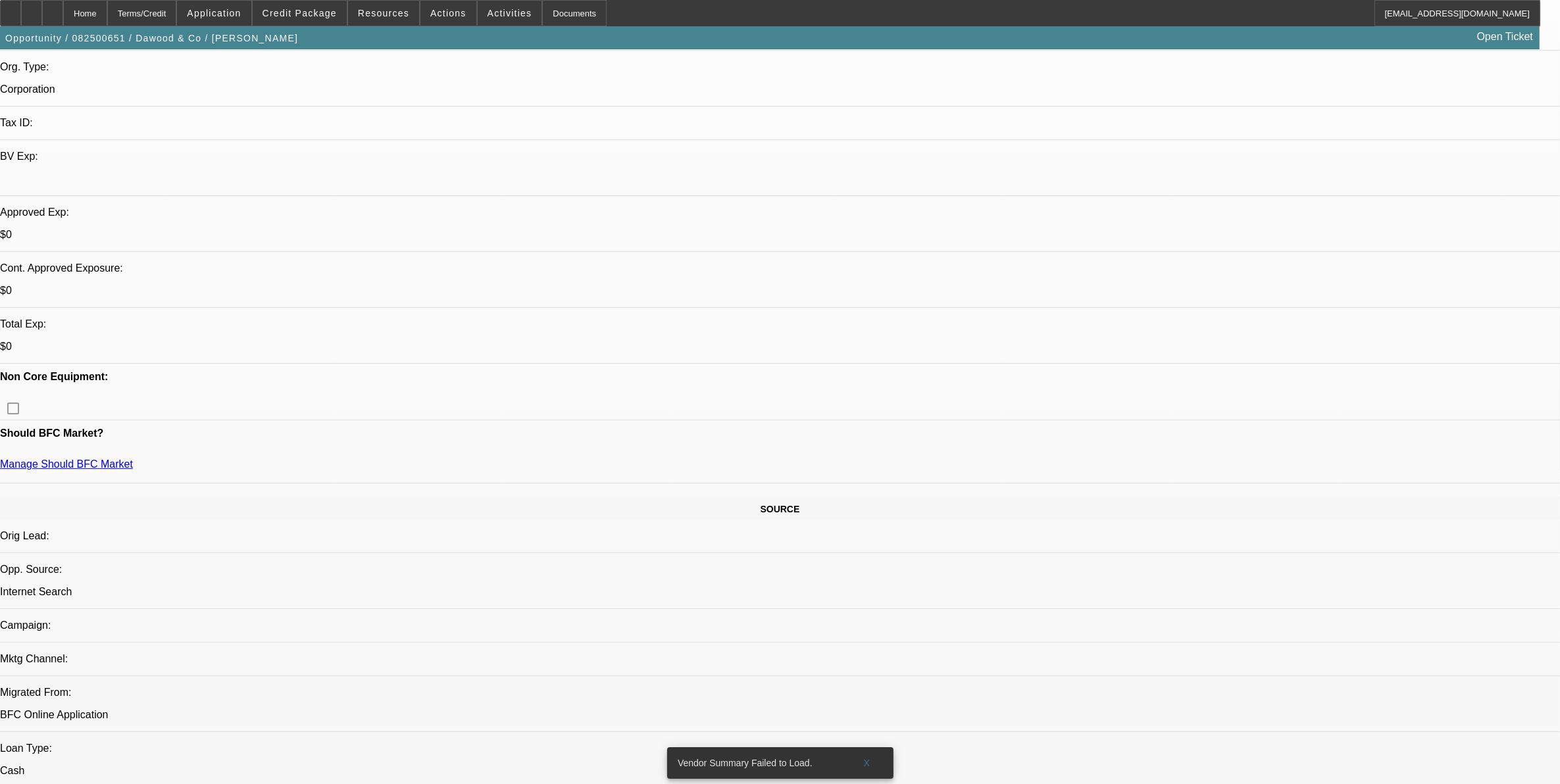
scroll to position [329, 0]
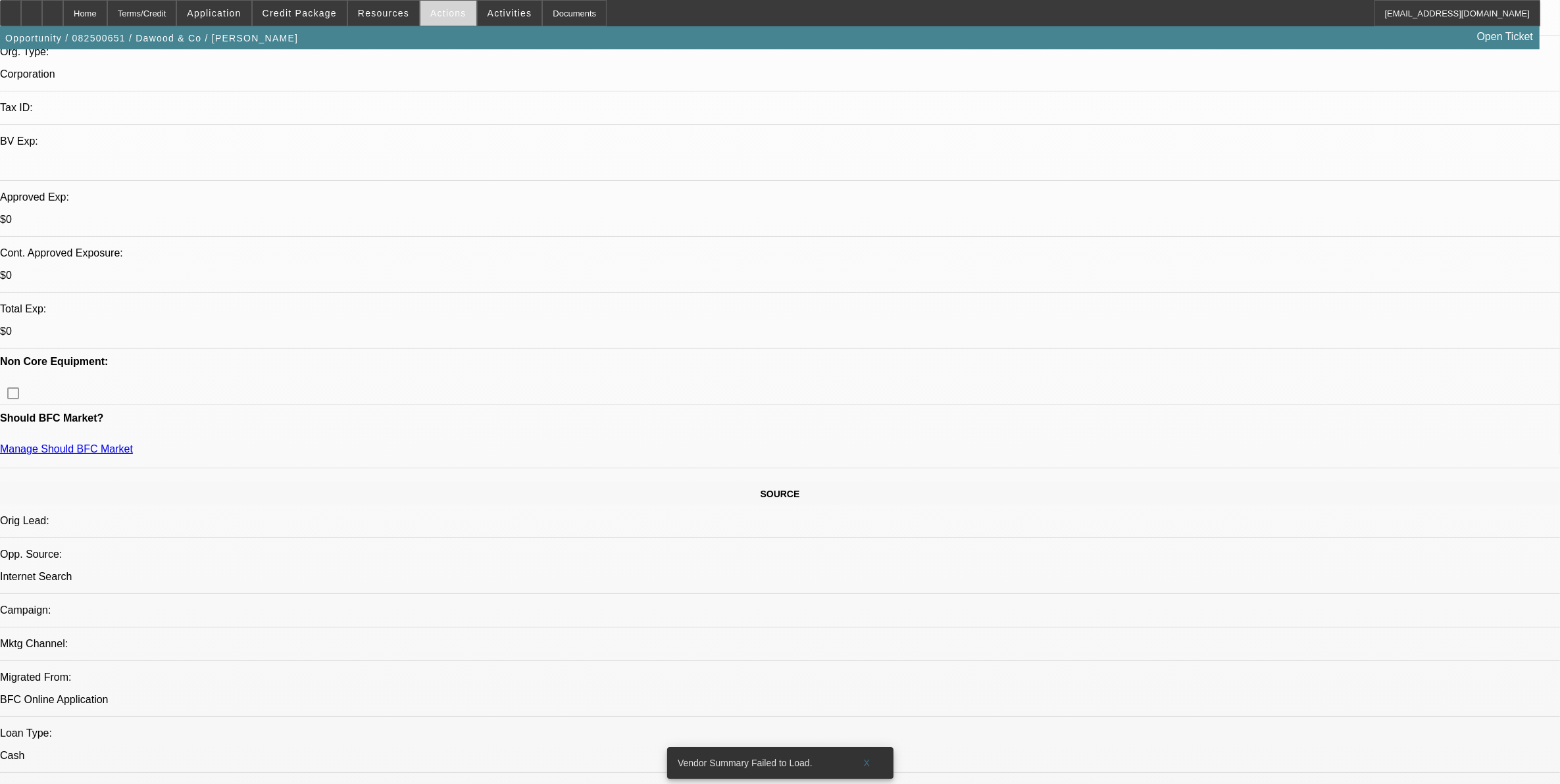
click at [434, 20] on span at bounding box center [449, 12] width 55 height 32
click at [470, 46] on span "Assign" at bounding box center [480, 47] width 104 height 16
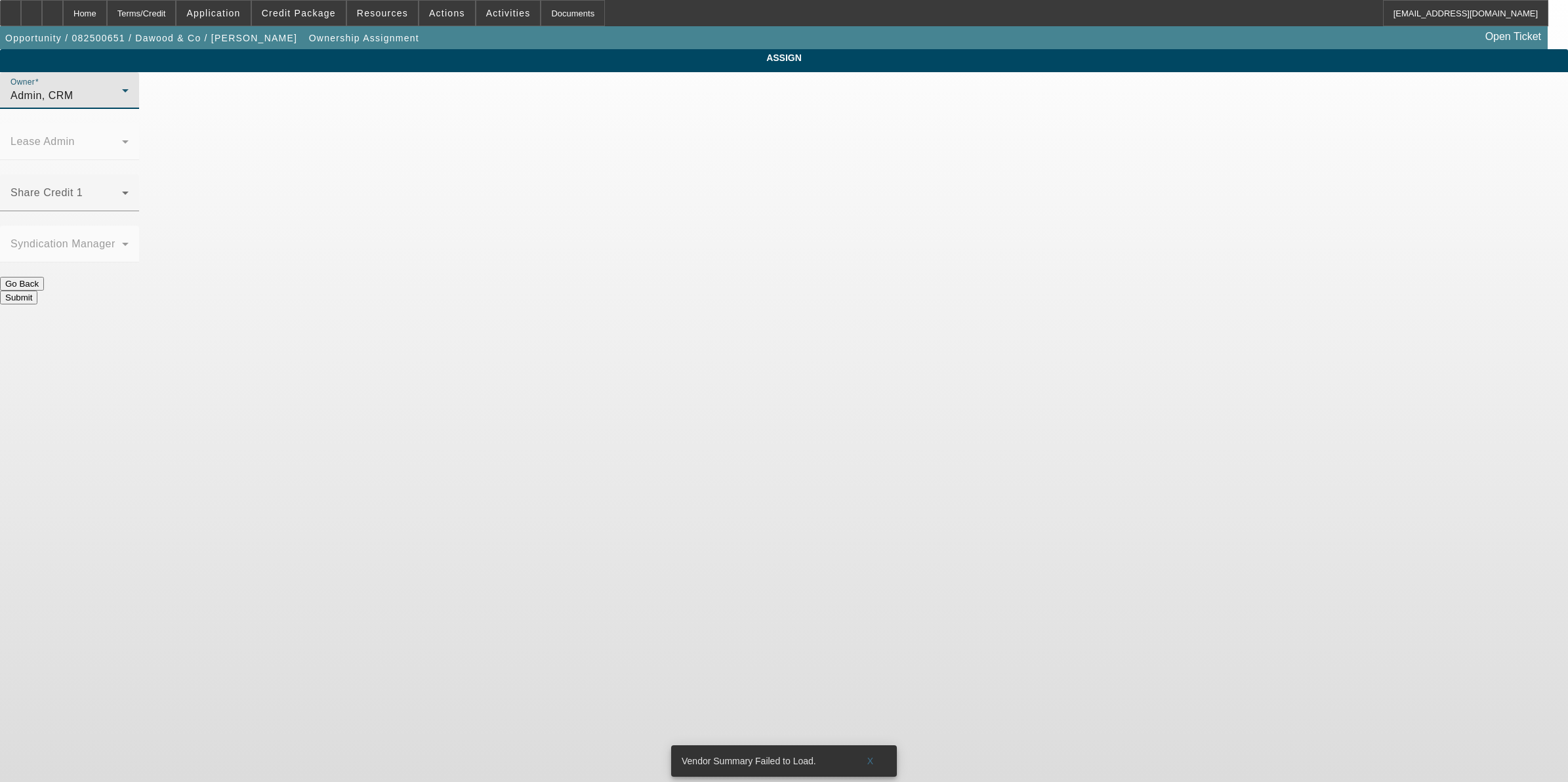
click at [122, 104] on div "Admin, CRM" at bounding box center [66, 95] width 112 height 16
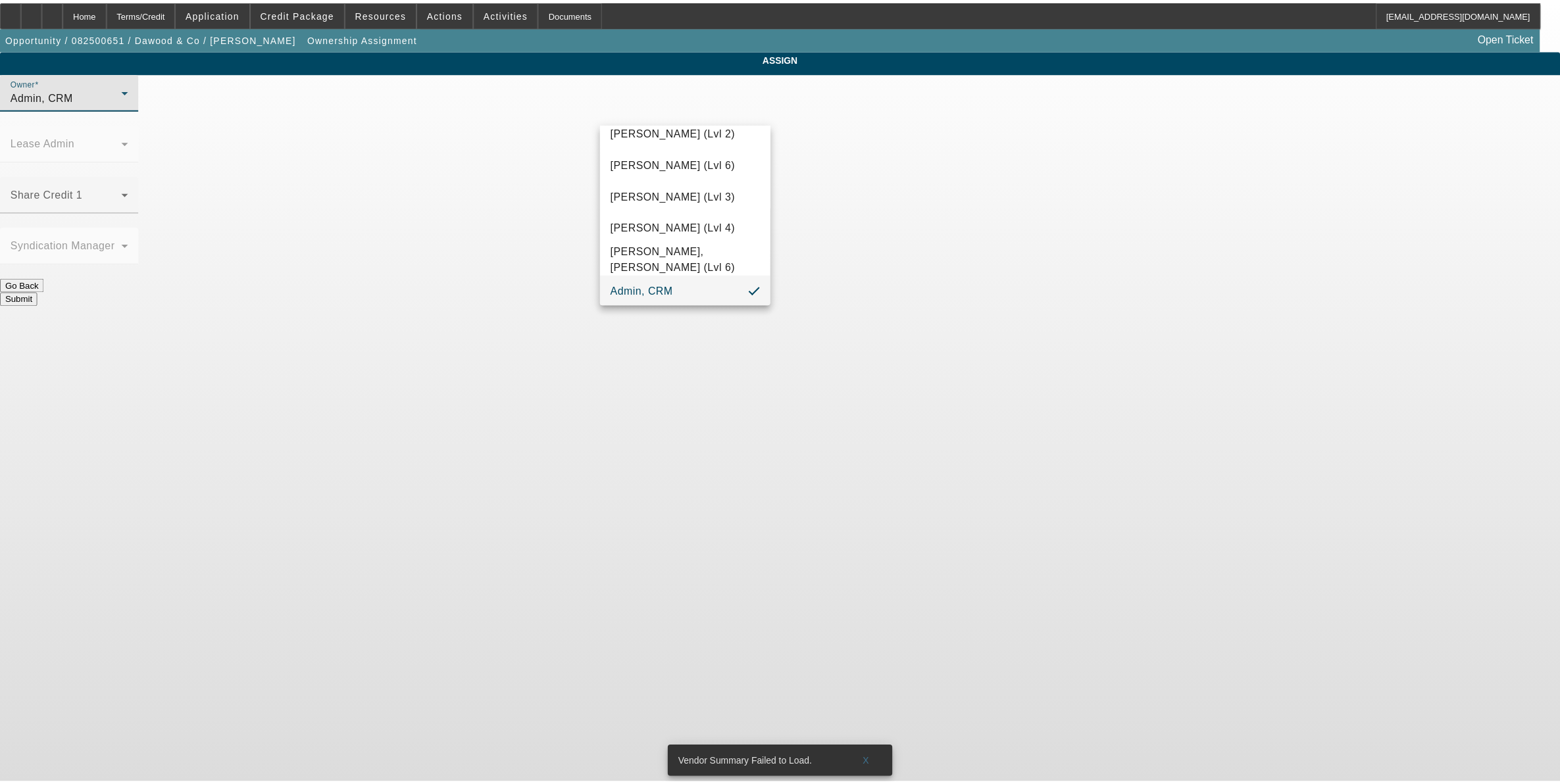
scroll to position [68, 0]
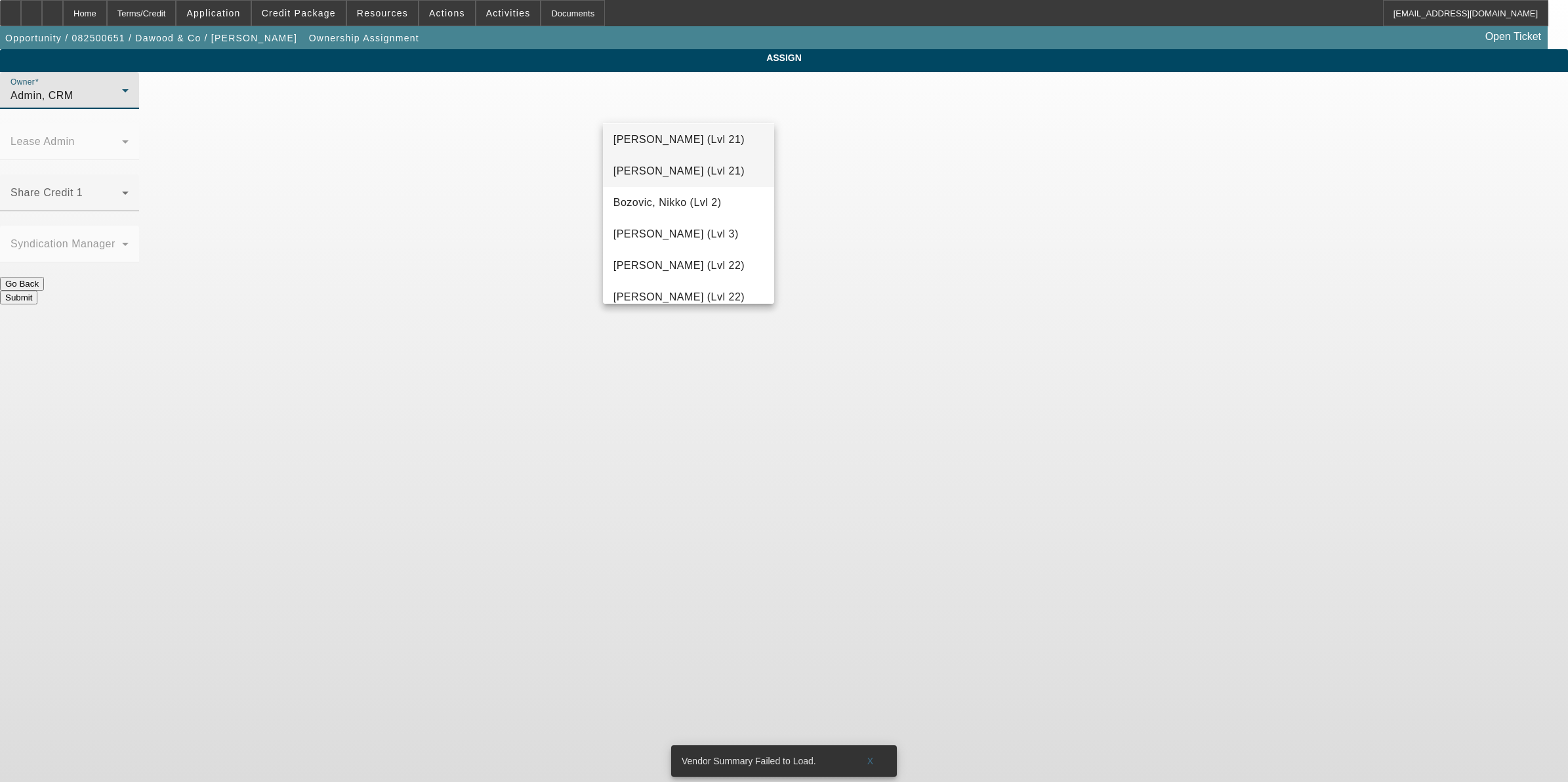
click at [674, 159] on mat-option "[PERSON_NAME] (Lvl 21)" at bounding box center [689, 171] width 172 height 31
click at [37, 291] on button "Submit" at bounding box center [18, 298] width 37 height 13
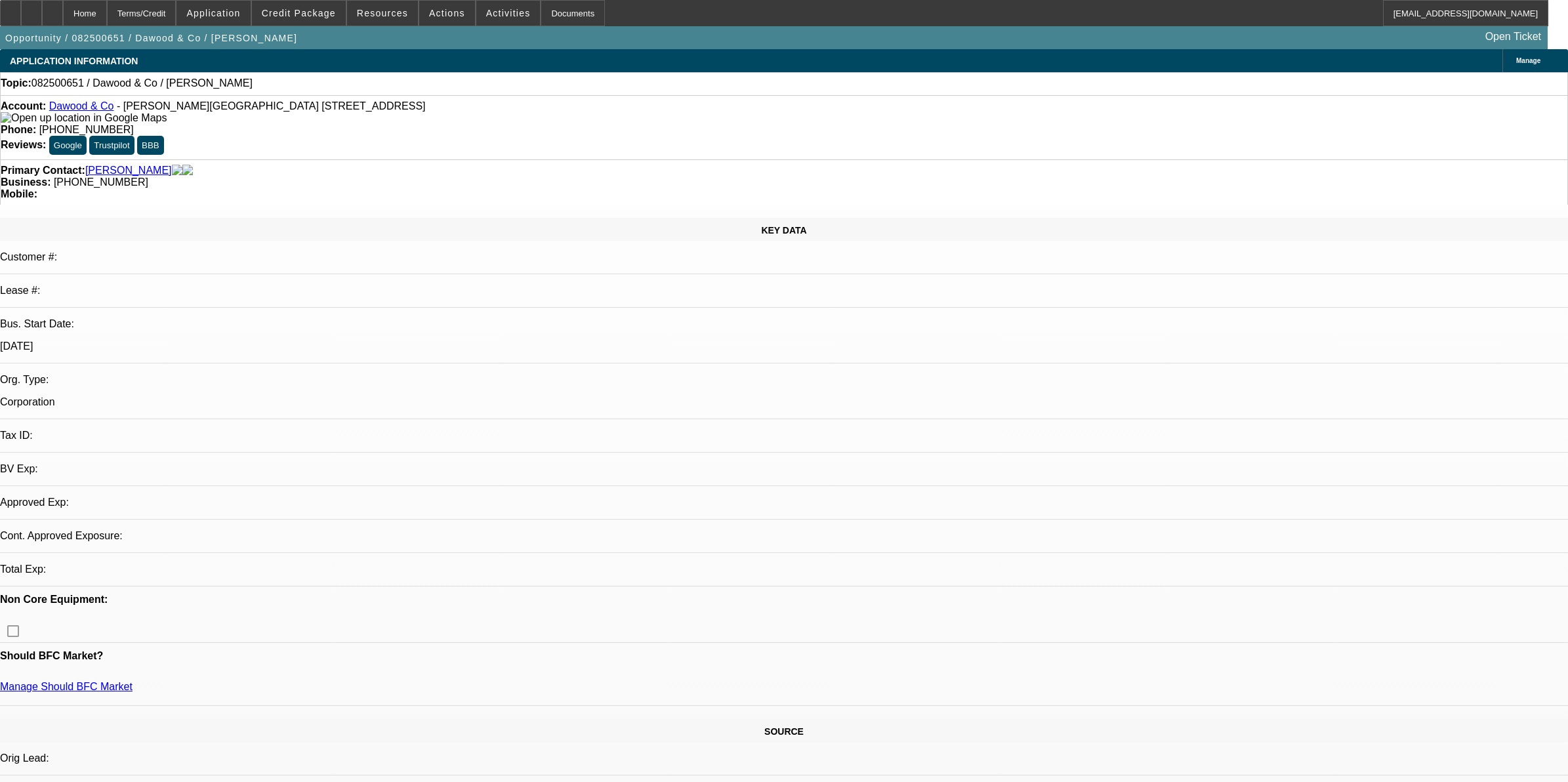
select select "0"
select select "2"
select select "0.1"
select select "4"
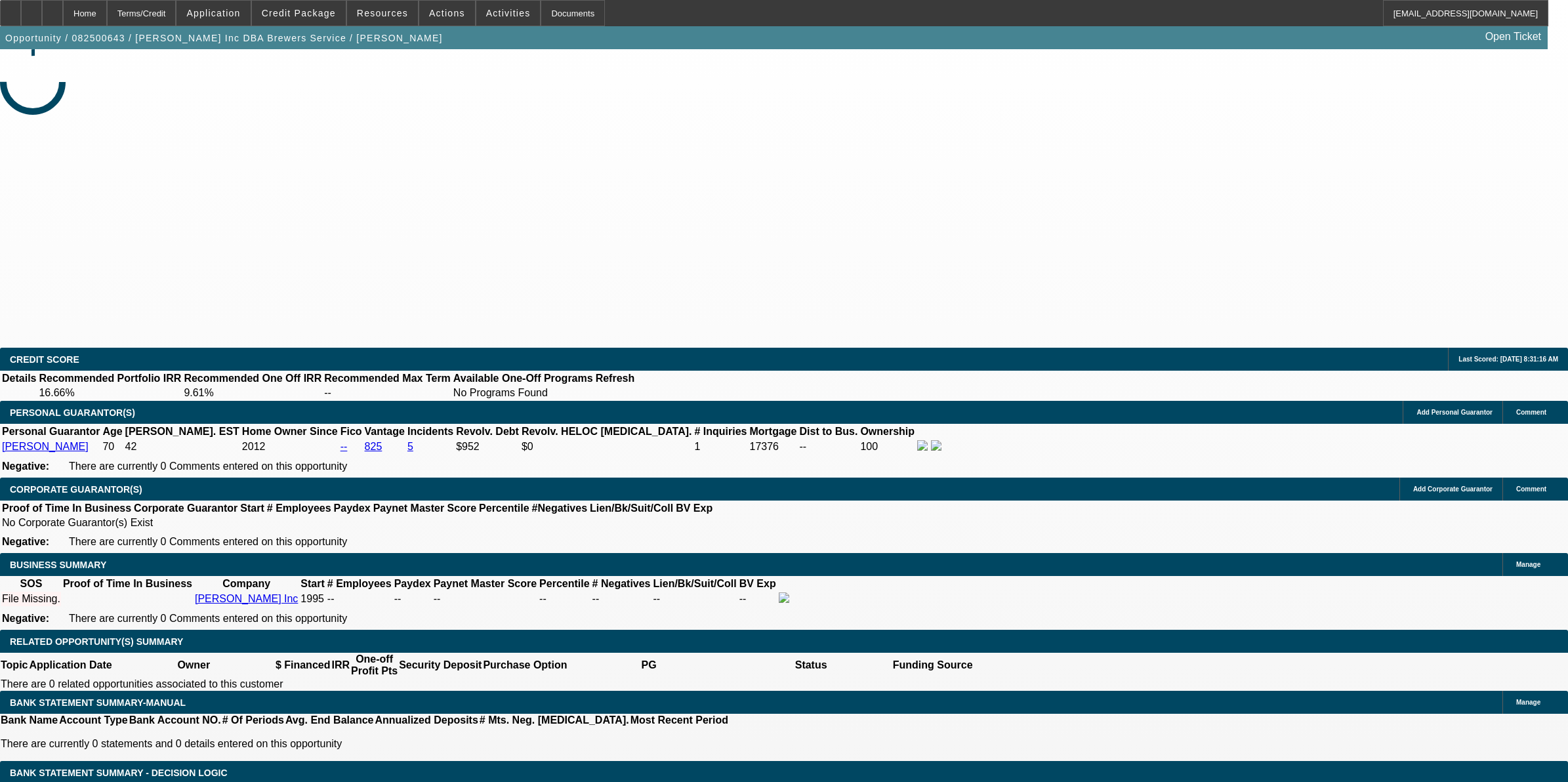
select select "0"
select select "2"
select select "0.1"
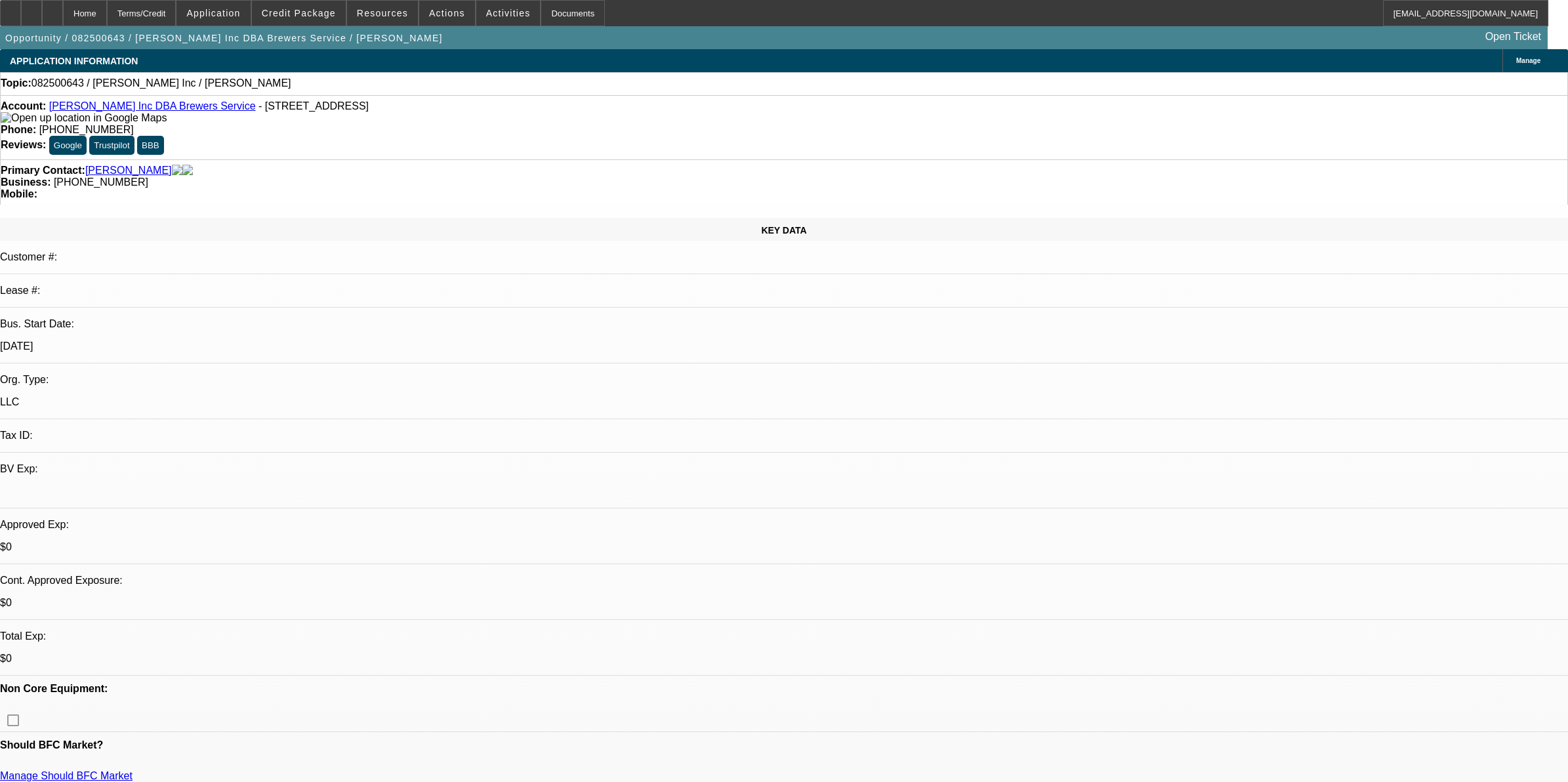
select select "1"
select select "2"
select select "4"
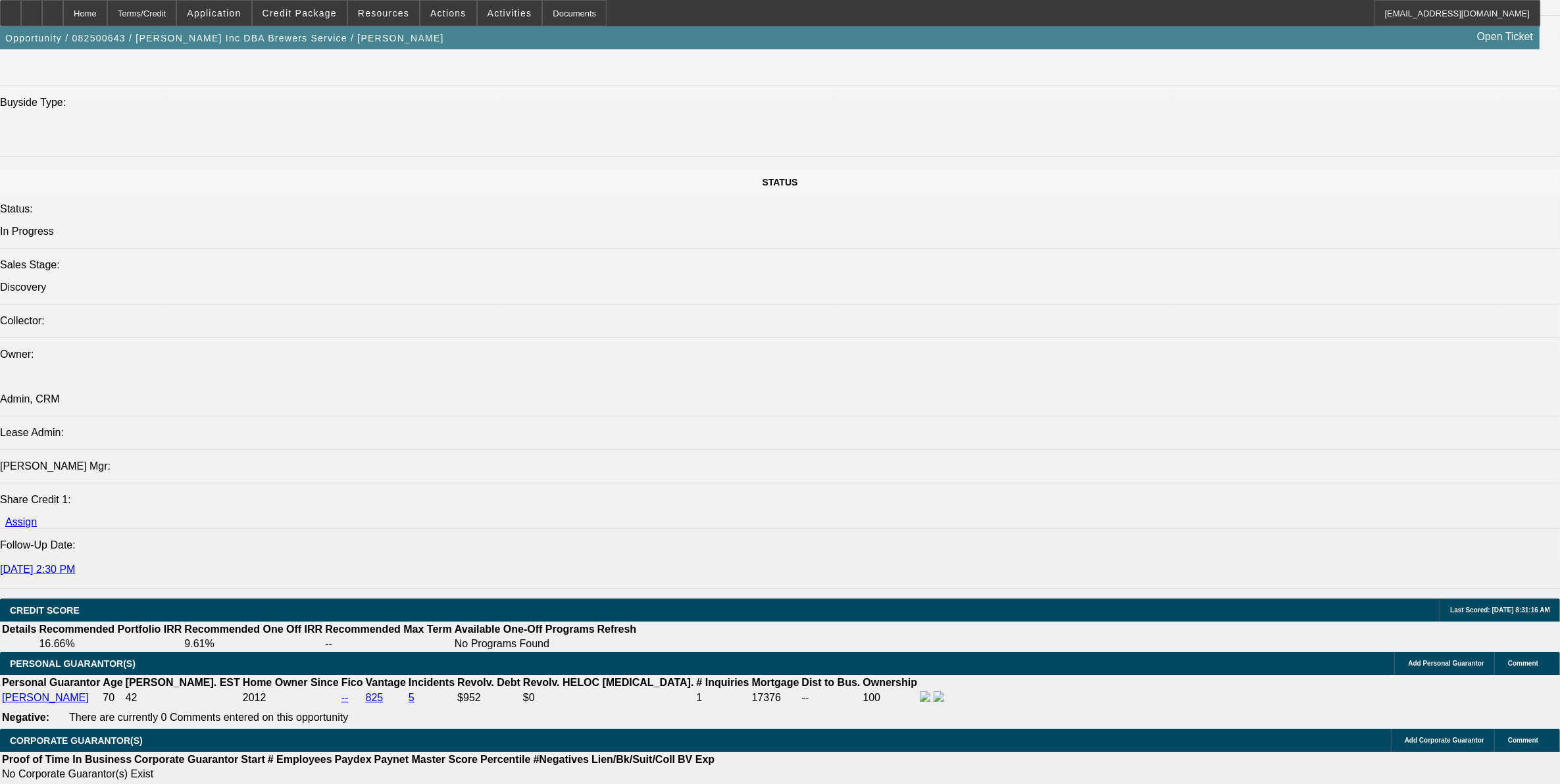
scroll to position [1316, 0]
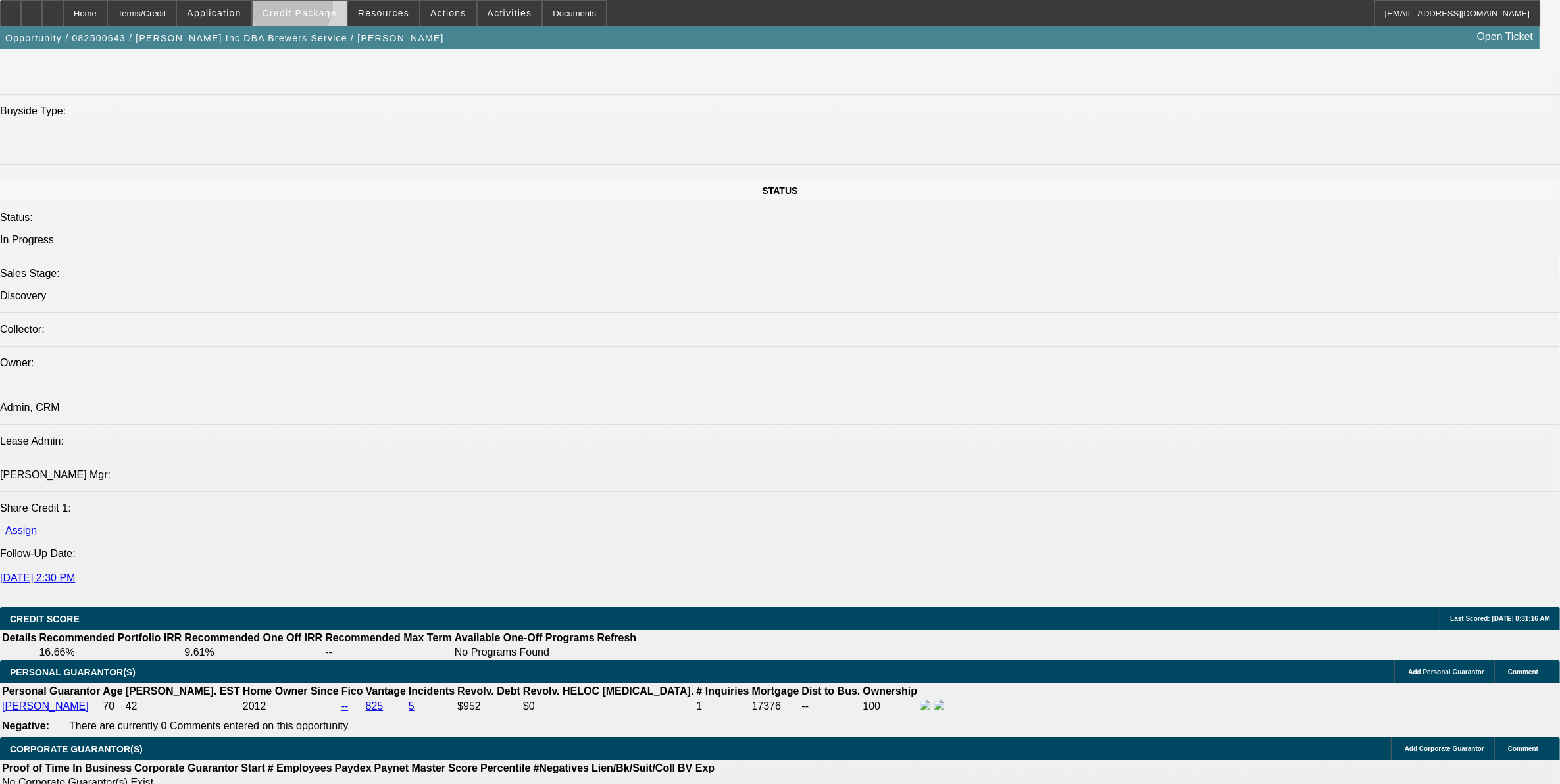
click at [315, 9] on span "Credit Package" at bounding box center [300, 12] width 75 height 11
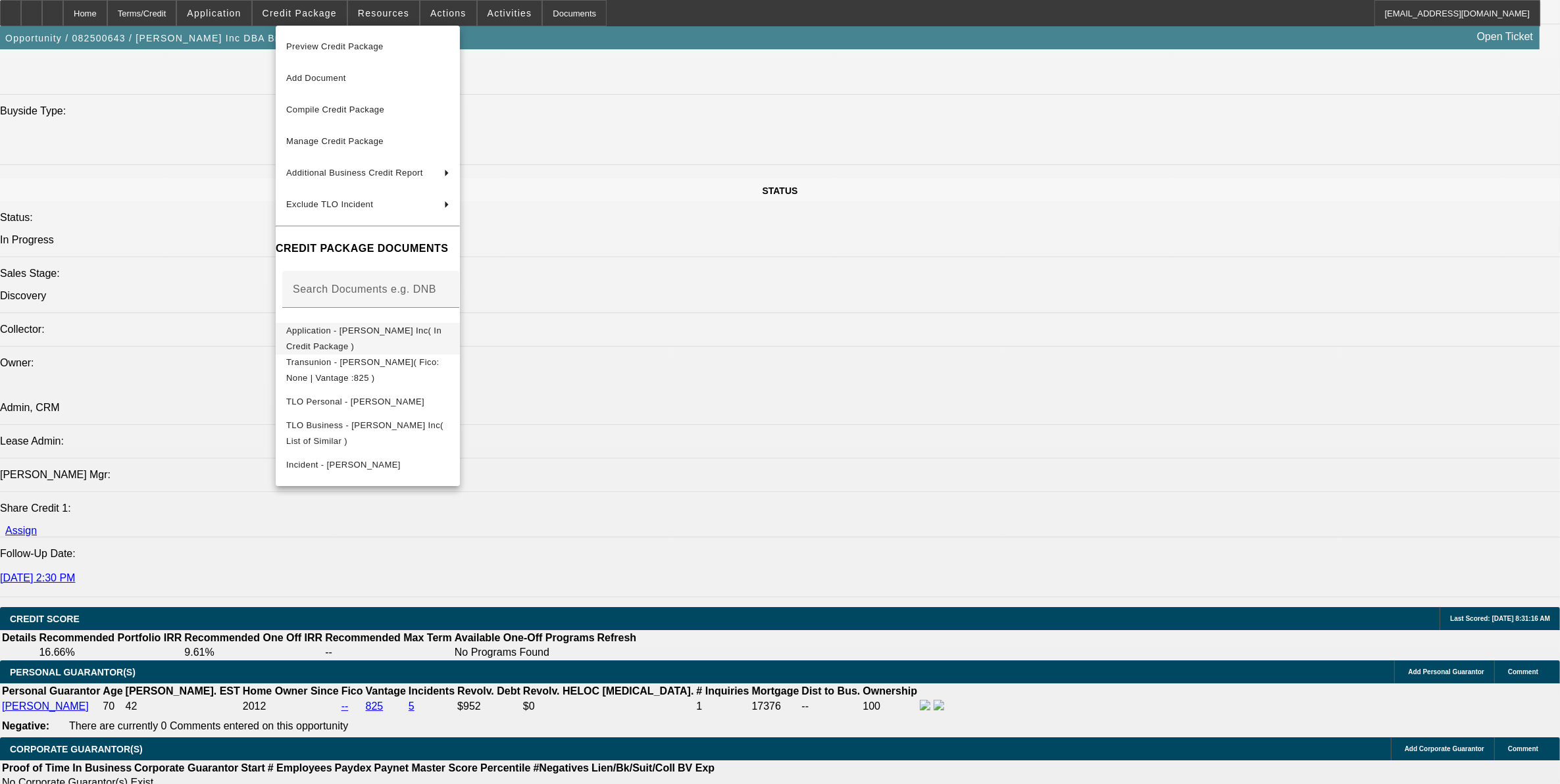
click at [350, 328] on span "Application - [PERSON_NAME] Inc( In Credit Package )" at bounding box center [367, 338] width 164 height 32
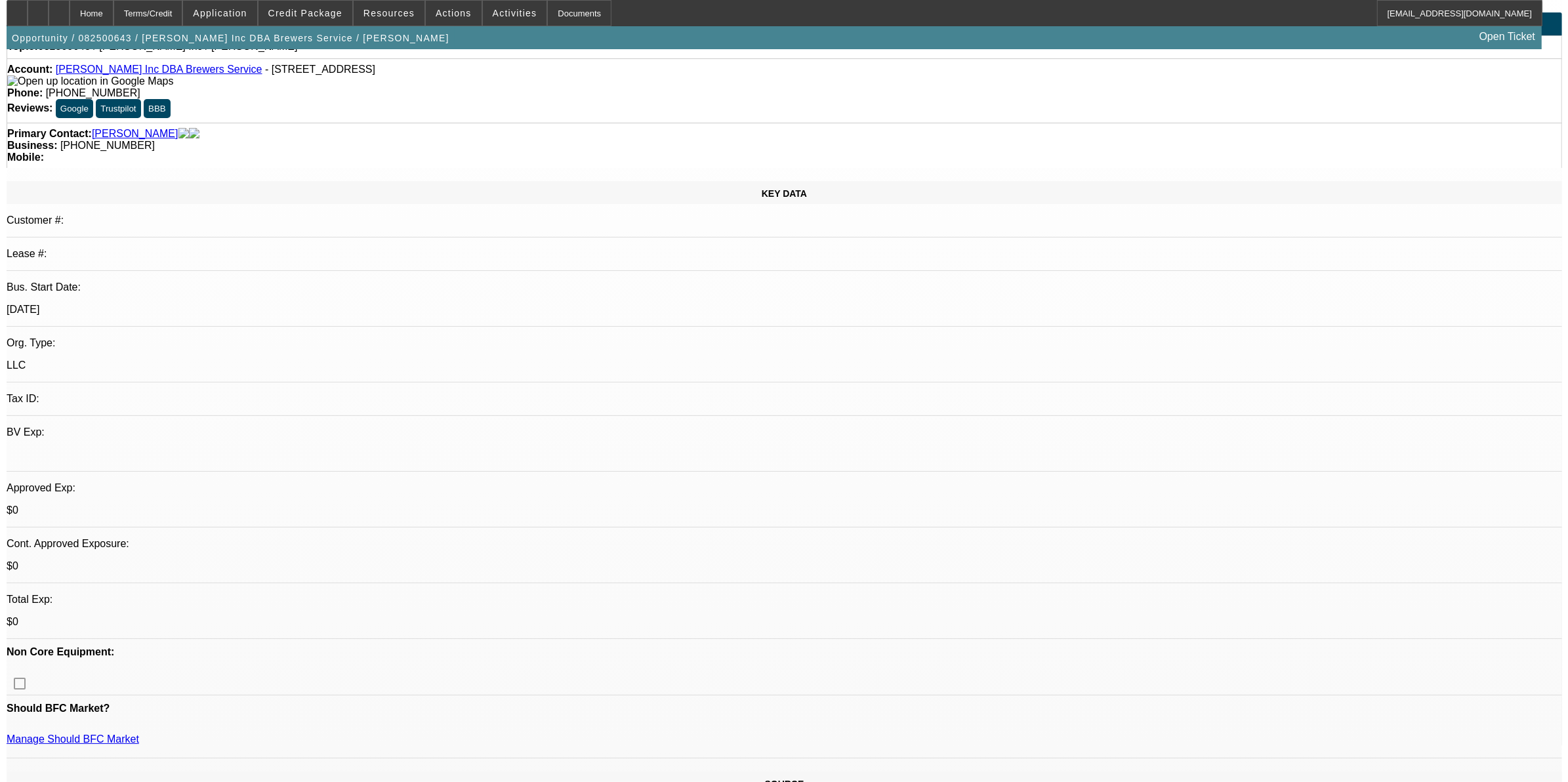
scroll to position [0, 0]
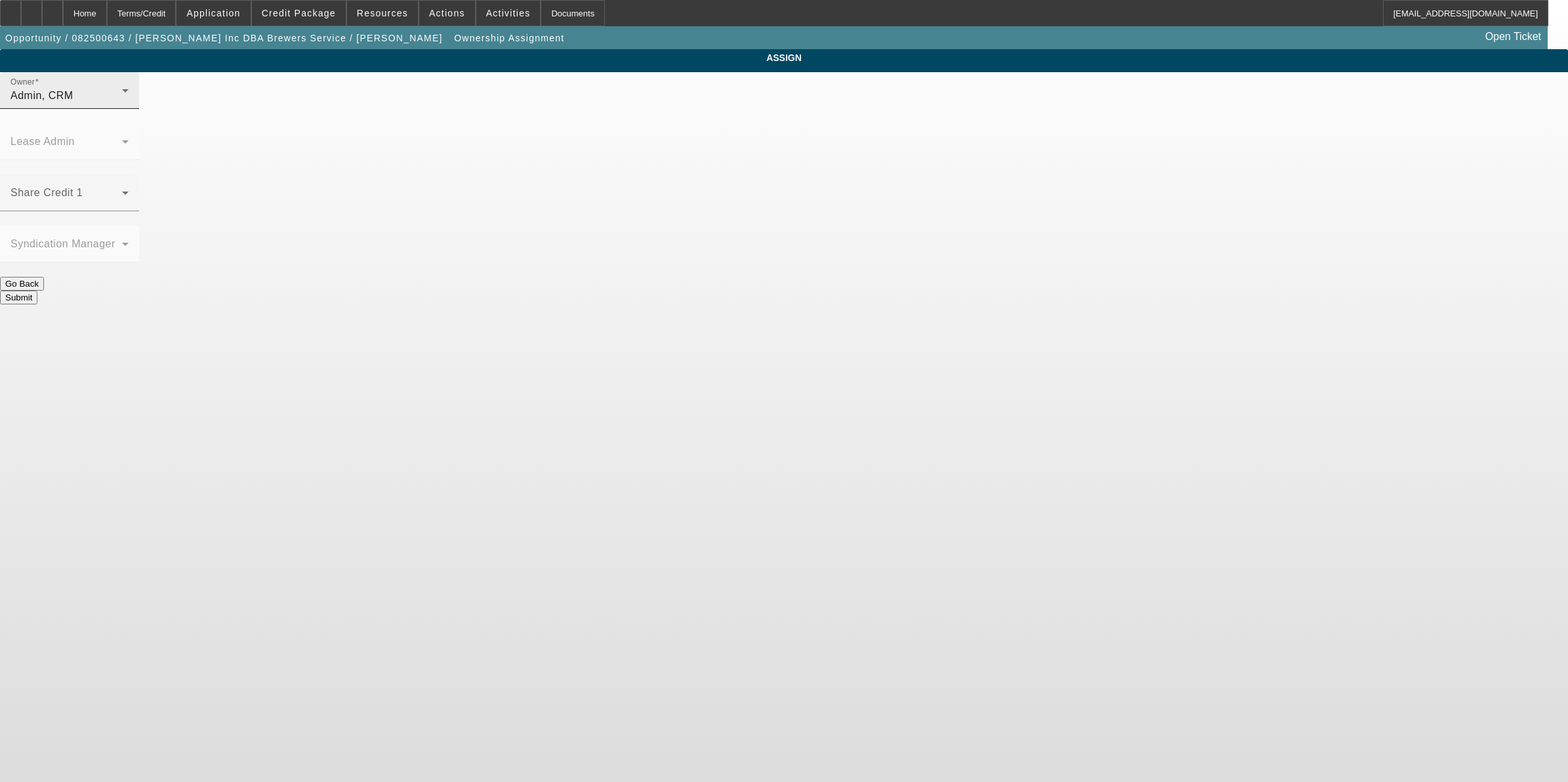
click at [122, 104] on div "Admin, CRM" at bounding box center [66, 95] width 112 height 16
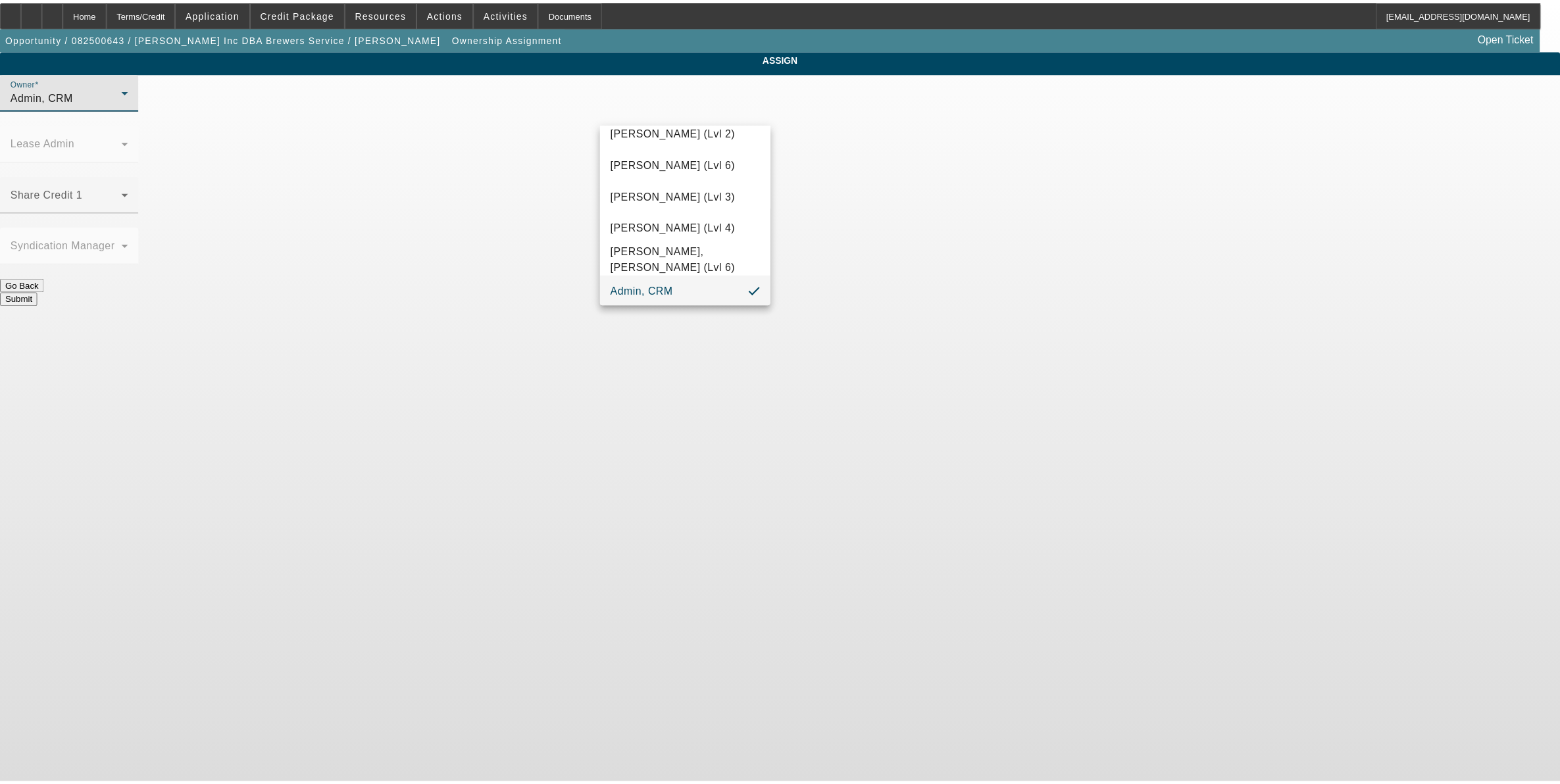
scroll to position [226, 0]
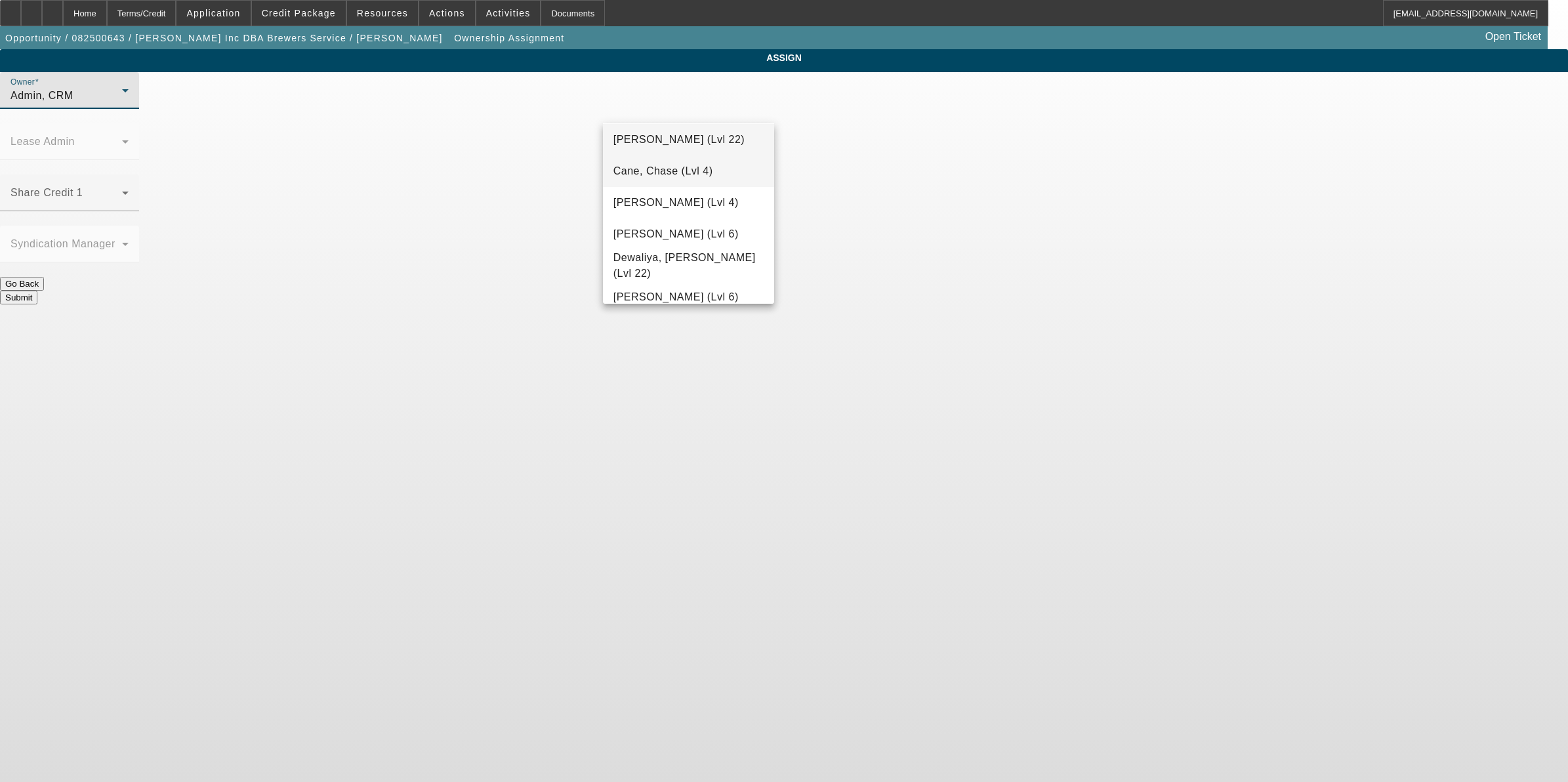
click at [685, 166] on span "Cane, Chase (Lvl 4)" at bounding box center [663, 171] width 100 height 16
click at [37, 291] on button "Submit" at bounding box center [18, 298] width 37 height 13
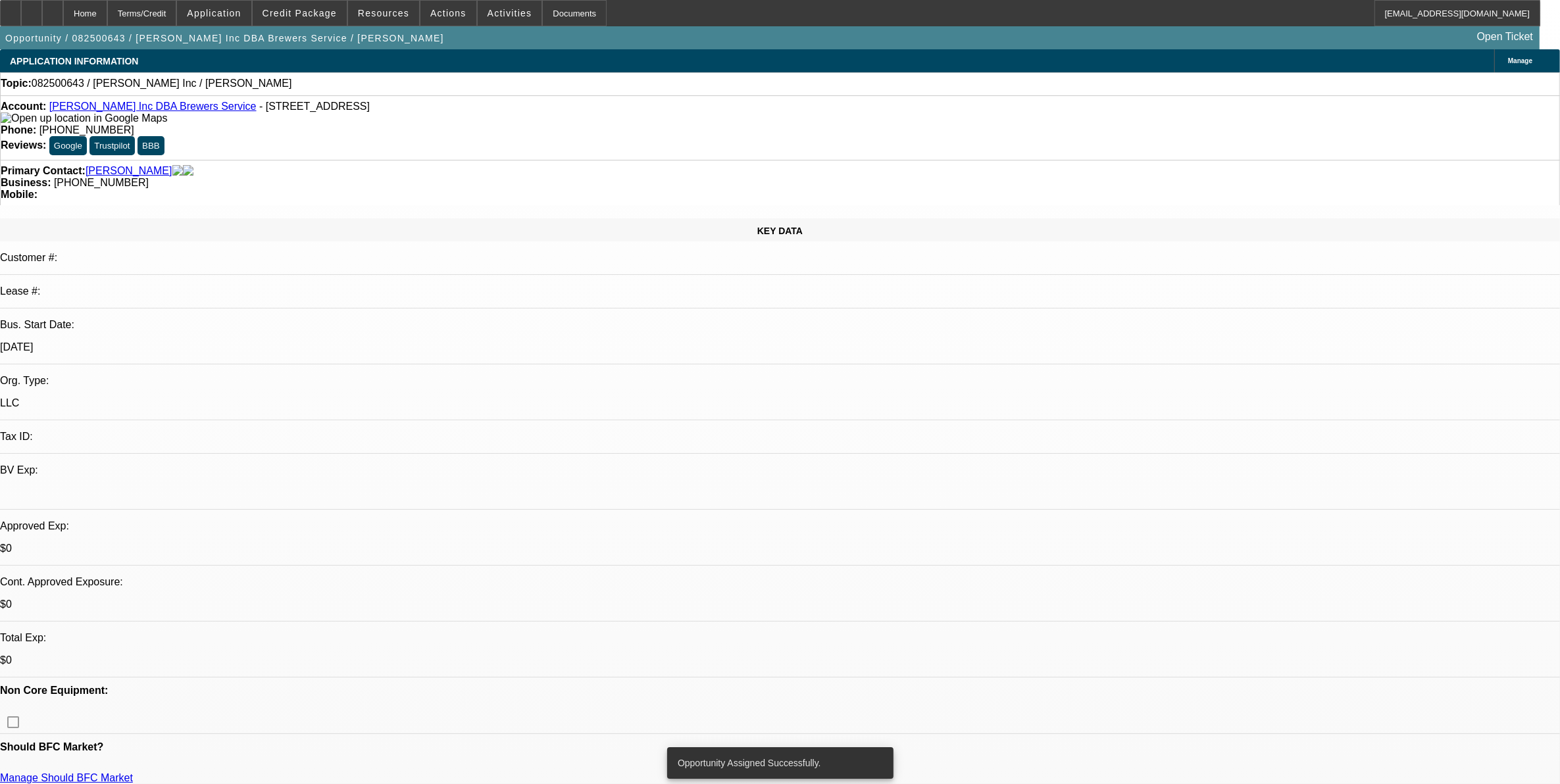
select select "0"
select select "2"
select select "0.1"
select select "4"
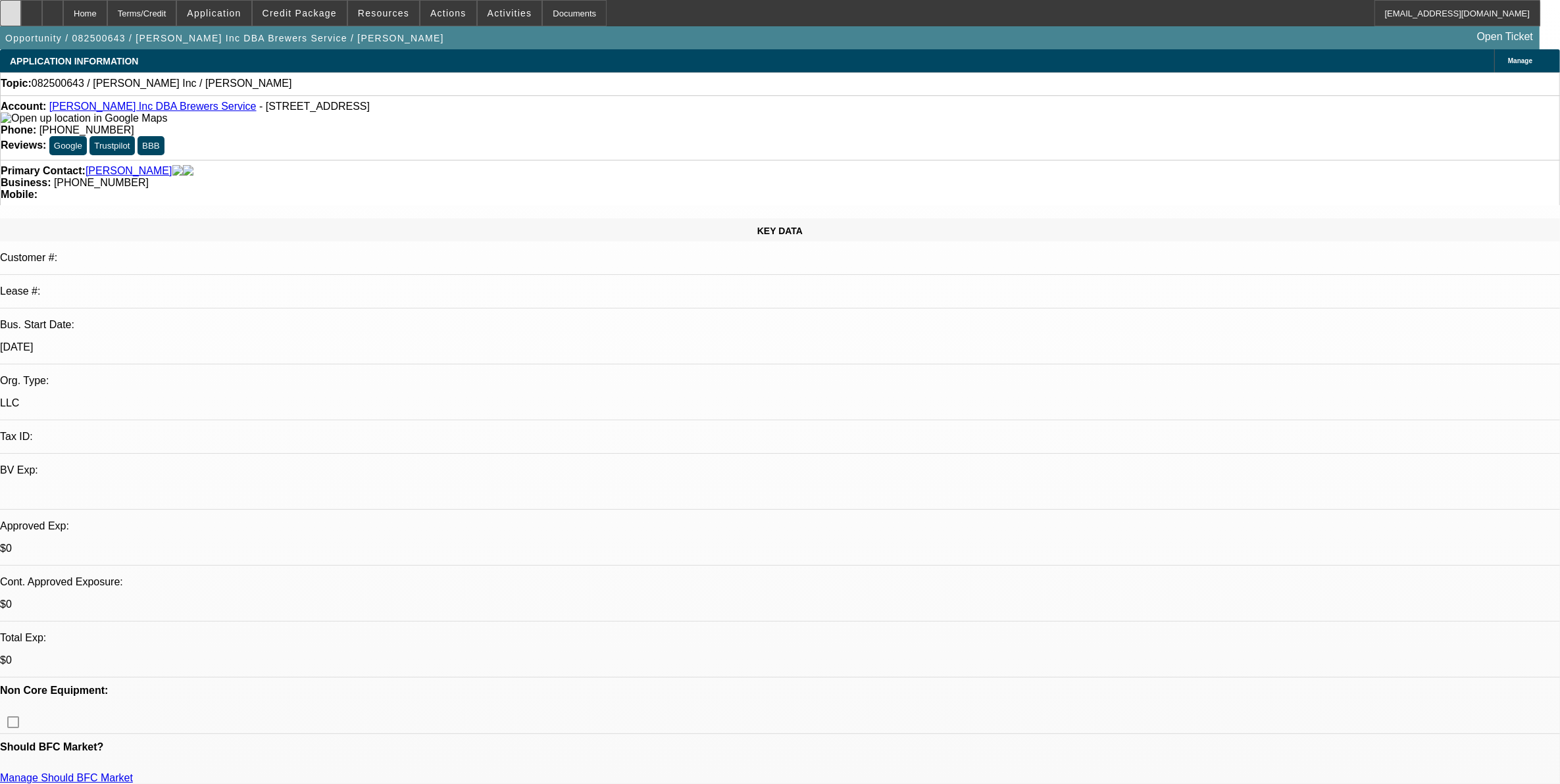
click at [17, 8] on div at bounding box center [11, 13] width 21 height 27
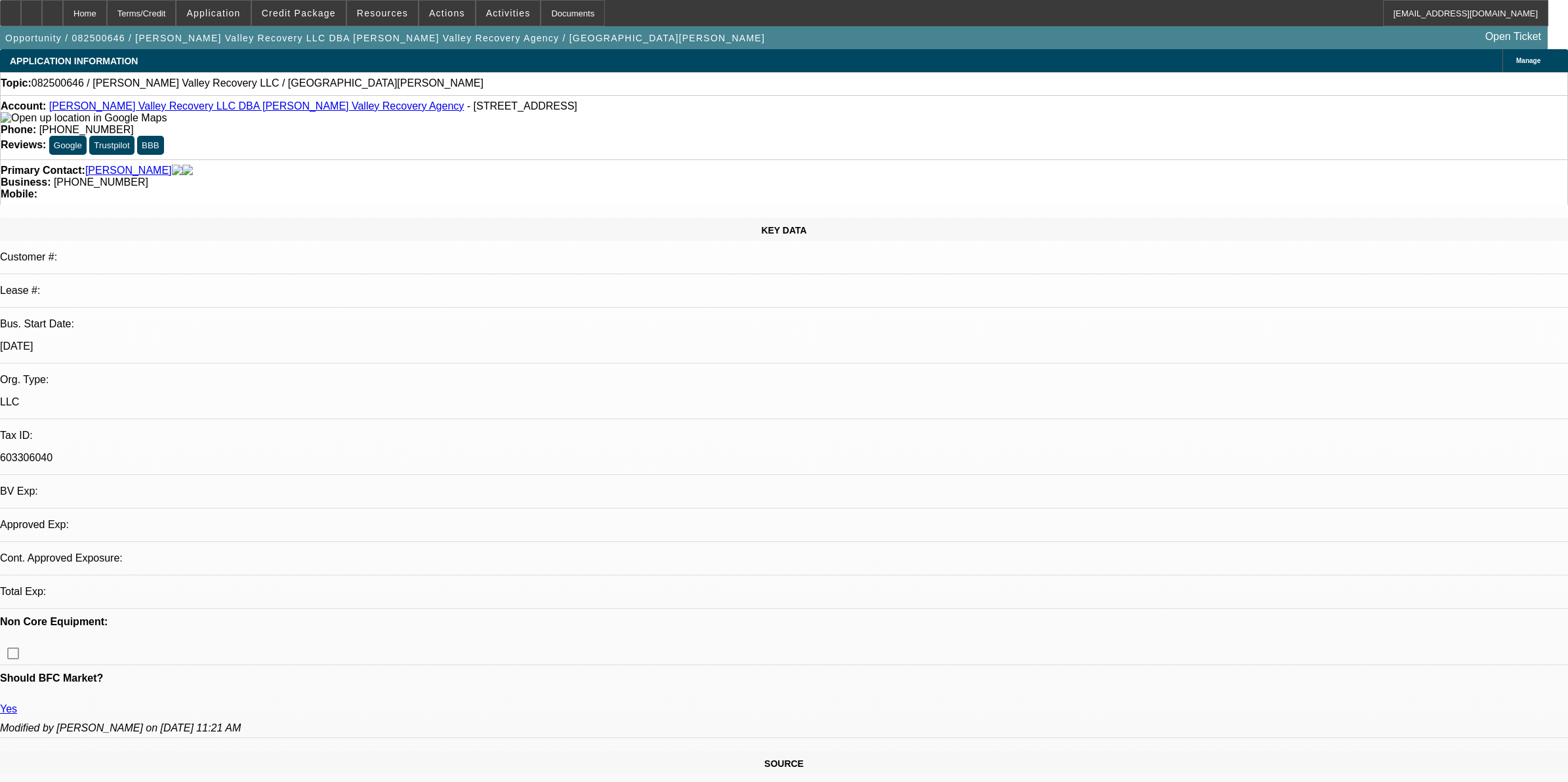
select select "0"
select select "2"
select select "0.1"
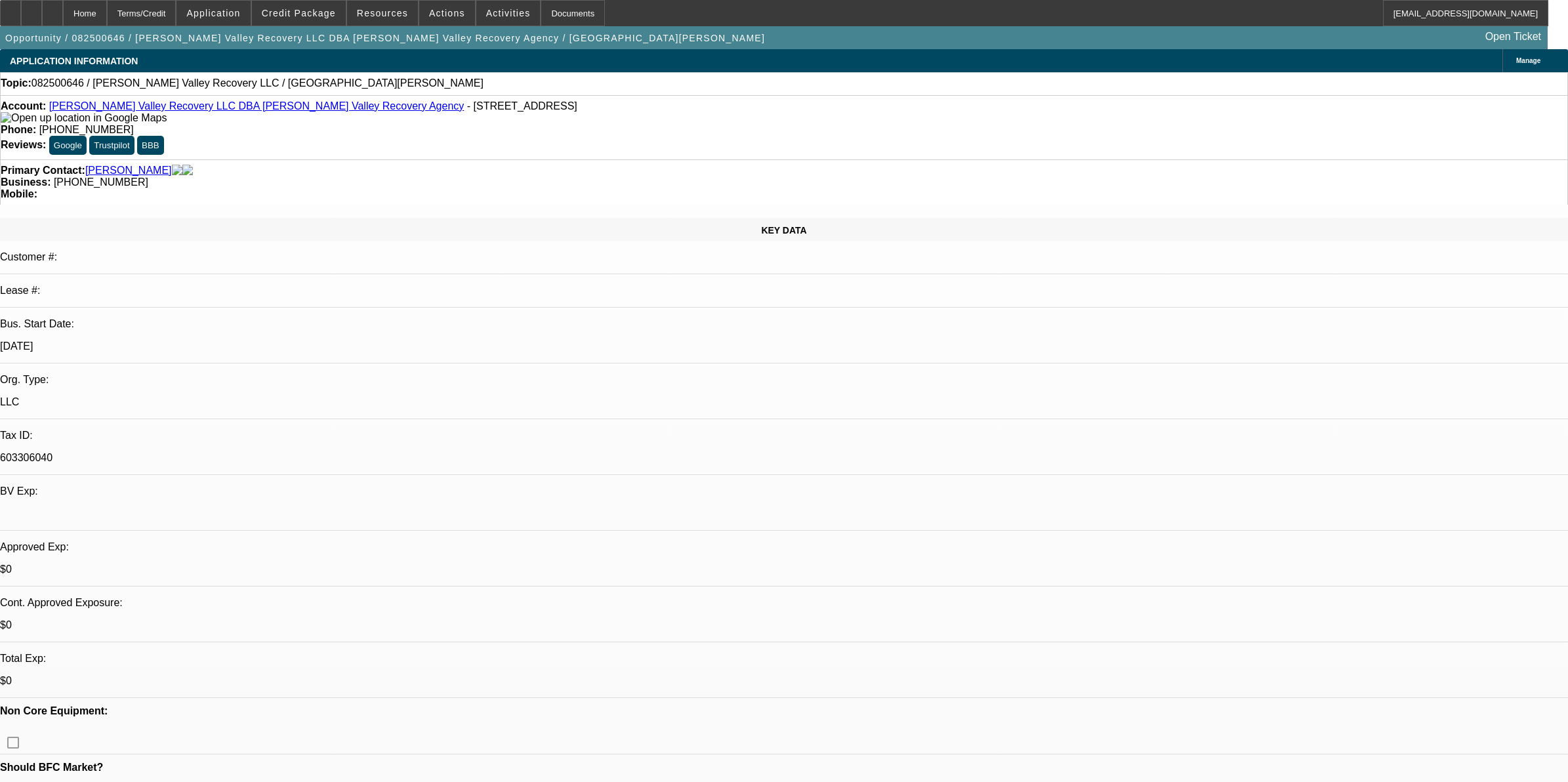
select select "1"
select select "2"
select select "4"
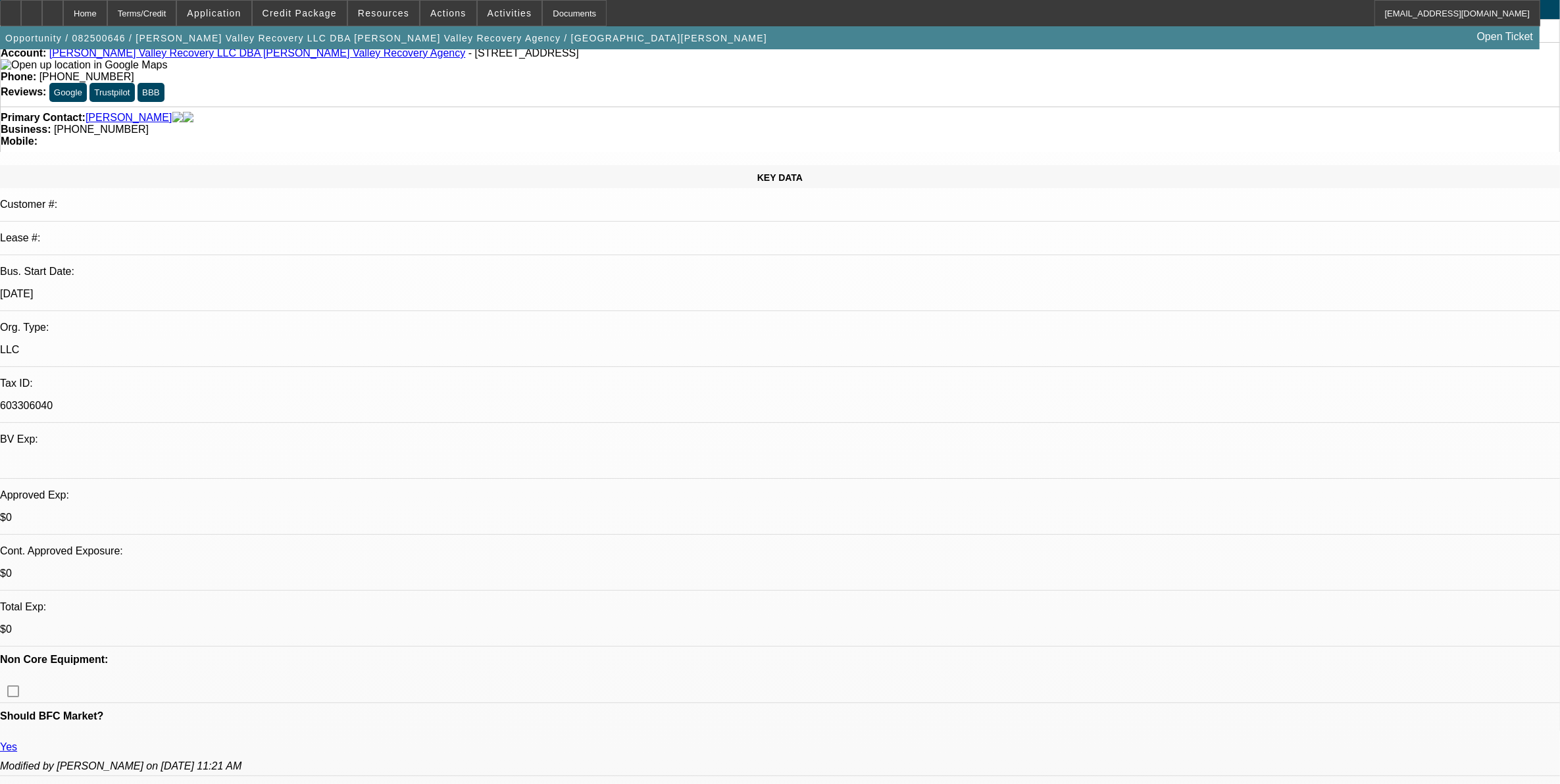
scroll to position [82, 0]
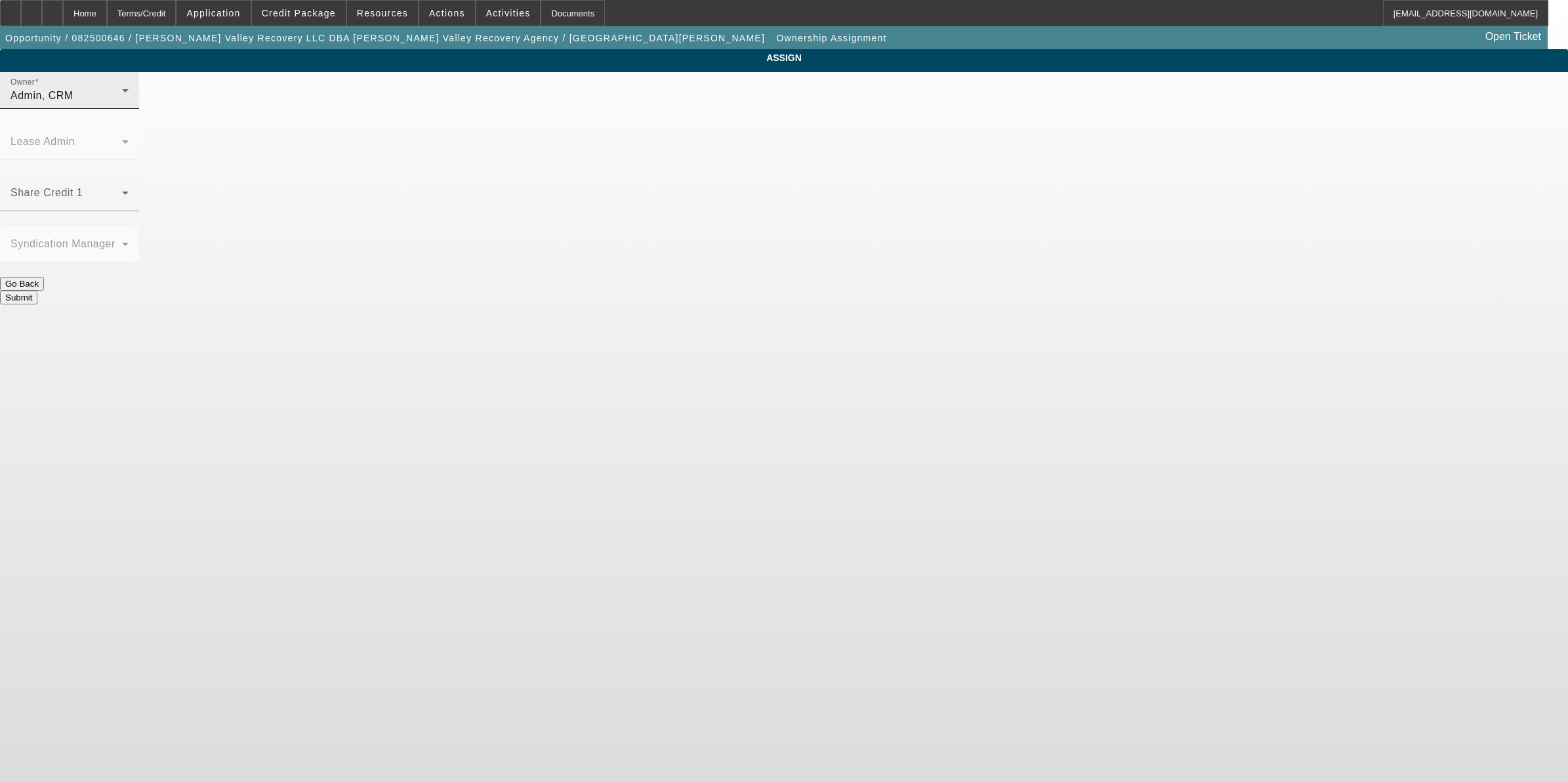
click at [122, 104] on div "Admin, CRM" at bounding box center [66, 95] width 112 height 16
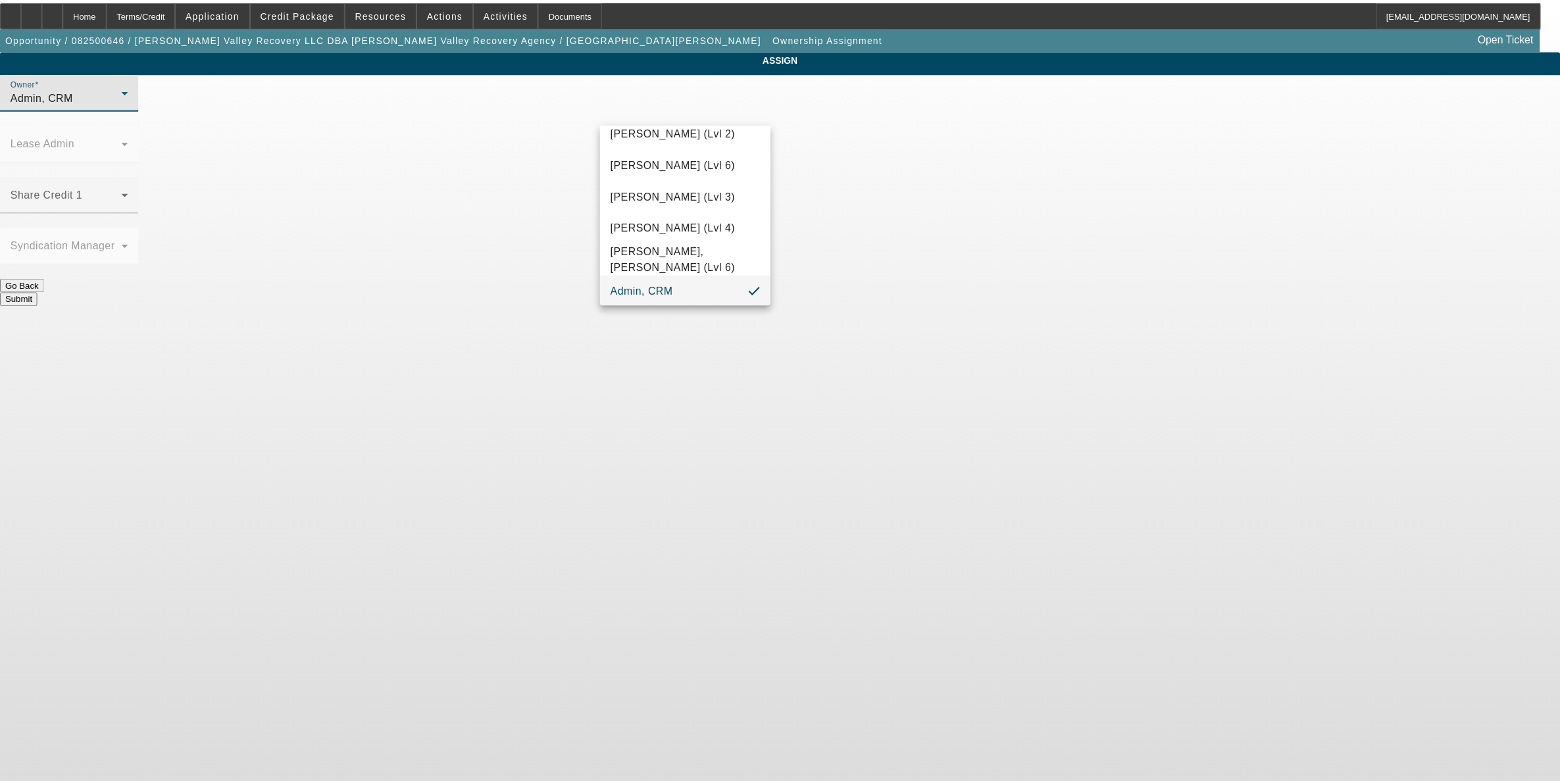
scroll to position [699, 0]
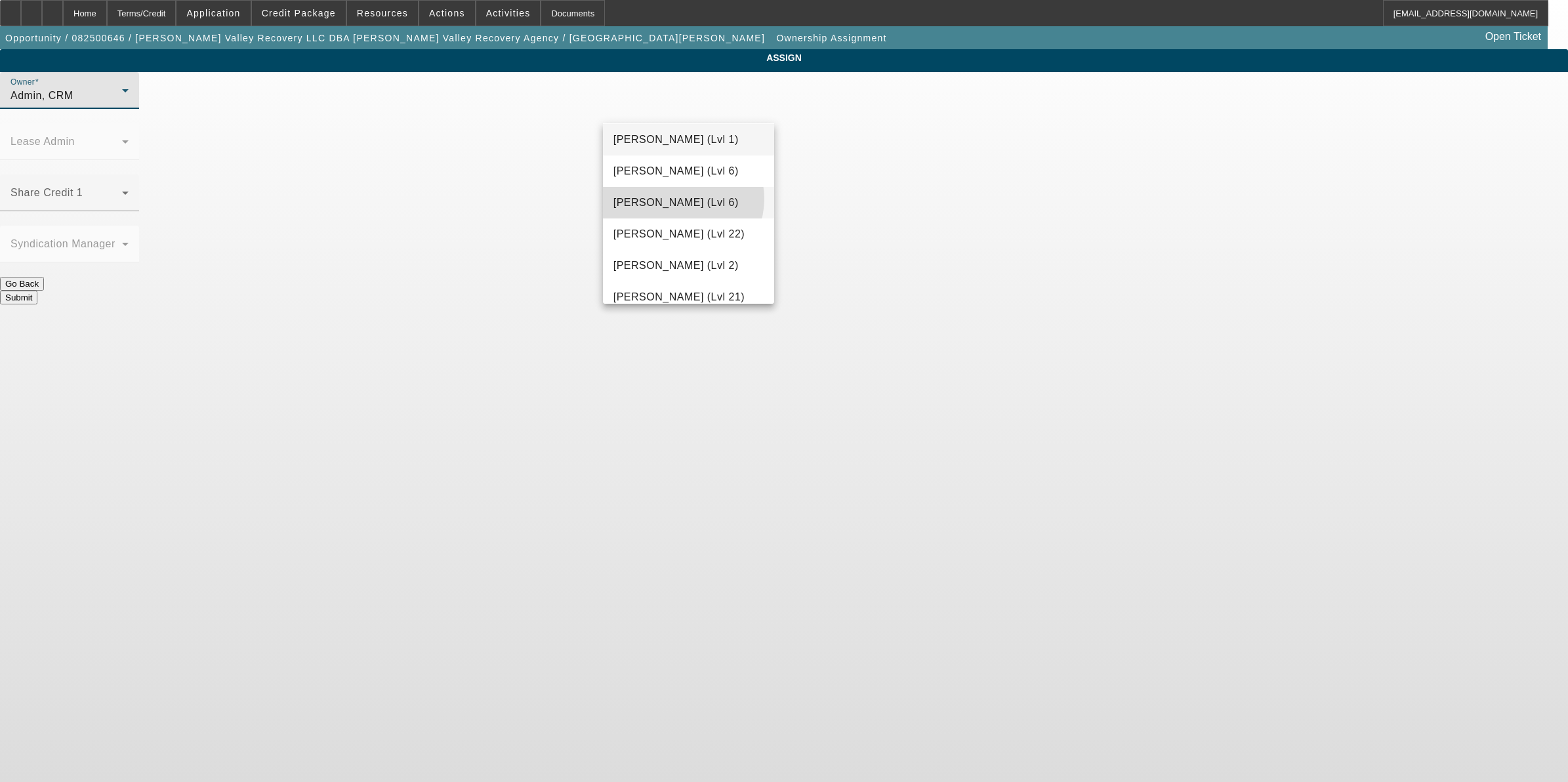
click at [683, 198] on span "[PERSON_NAME] (Lvl 6)" at bounding box center [675, 202] width 125 height 16
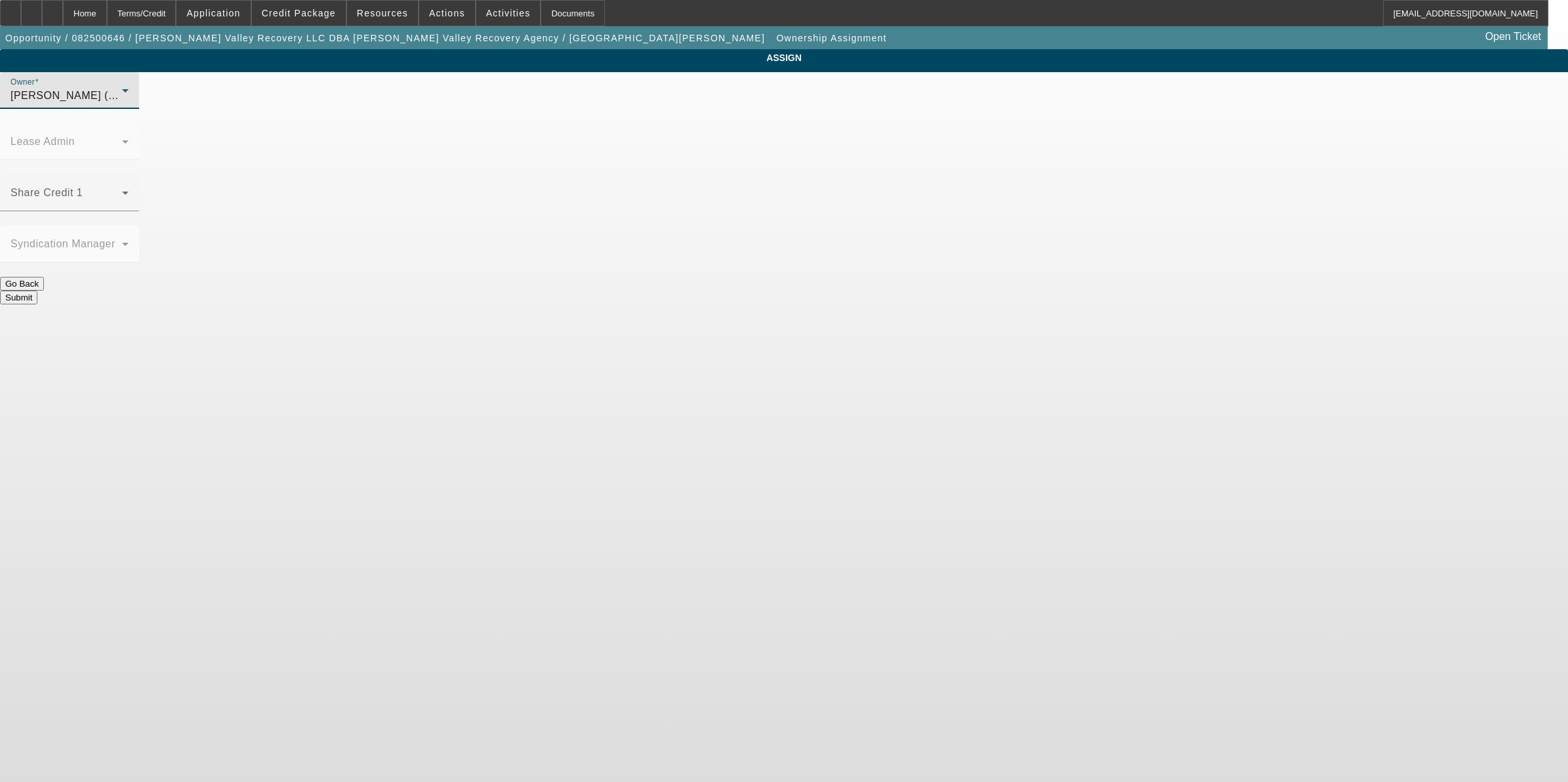
click at [37, 291] on button "Submit" at bounding box center [18, 298] width 37 height 13
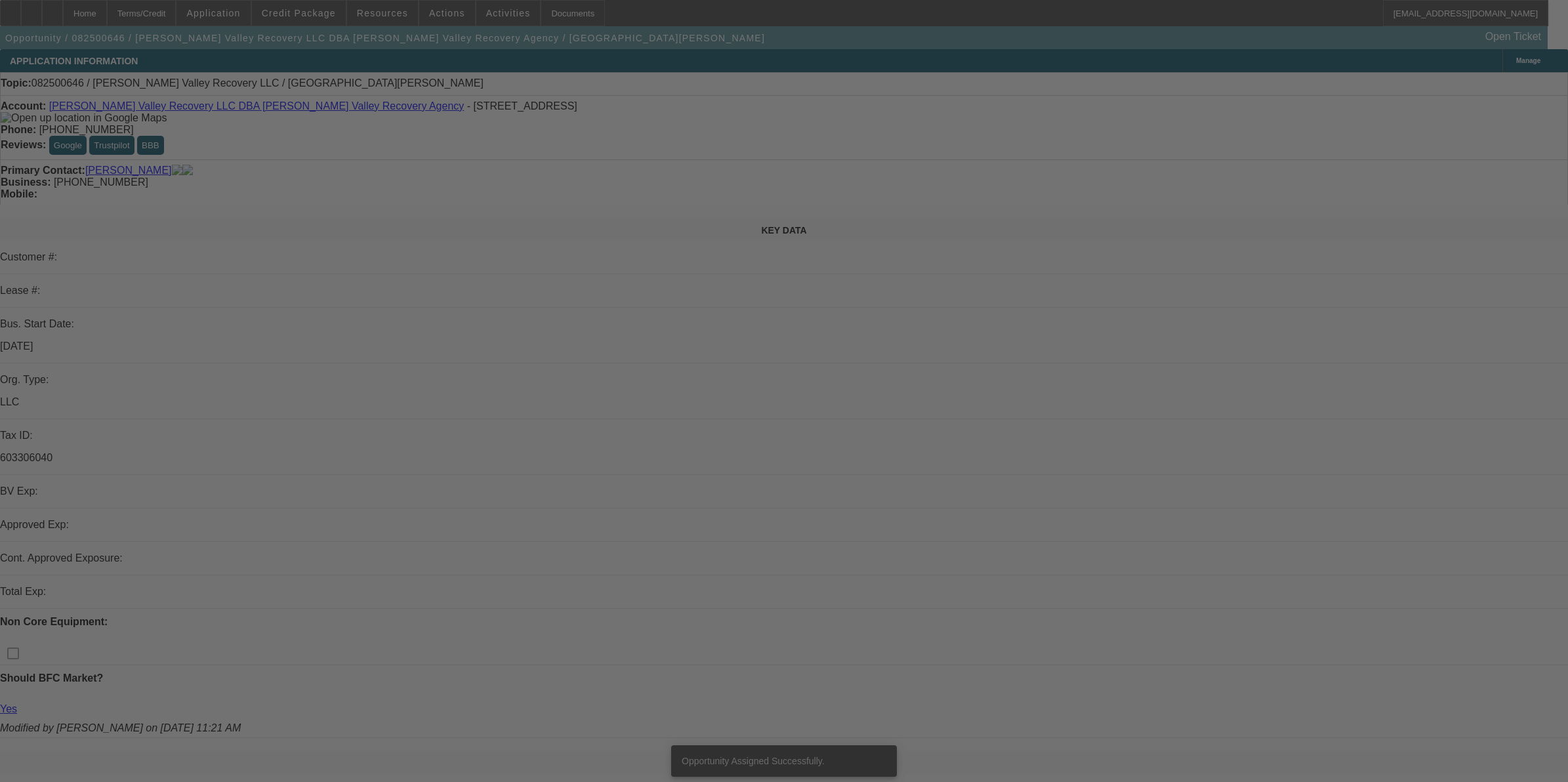
select select "0"
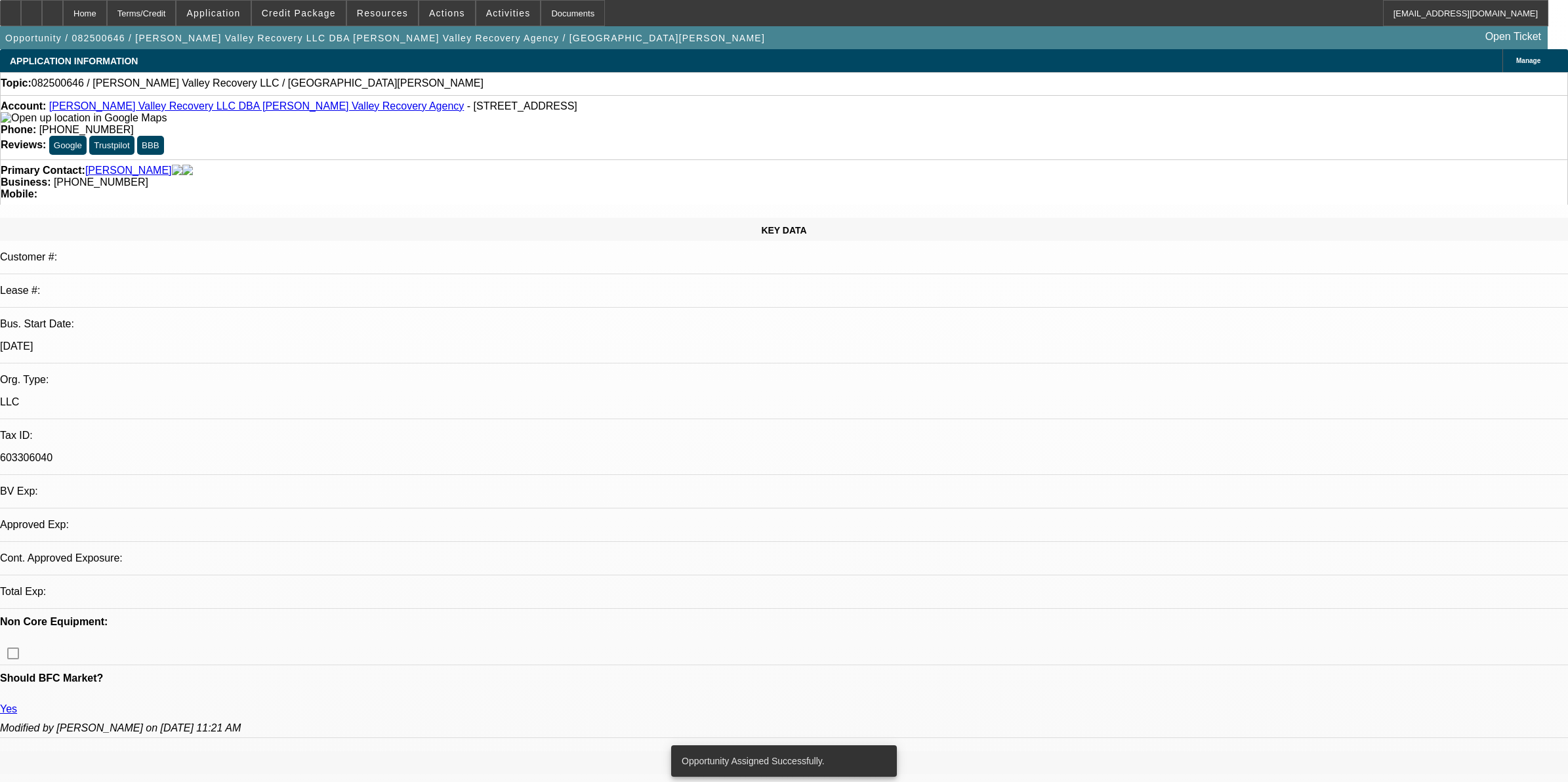
select select "2"
select select "0.1"
select select "4"
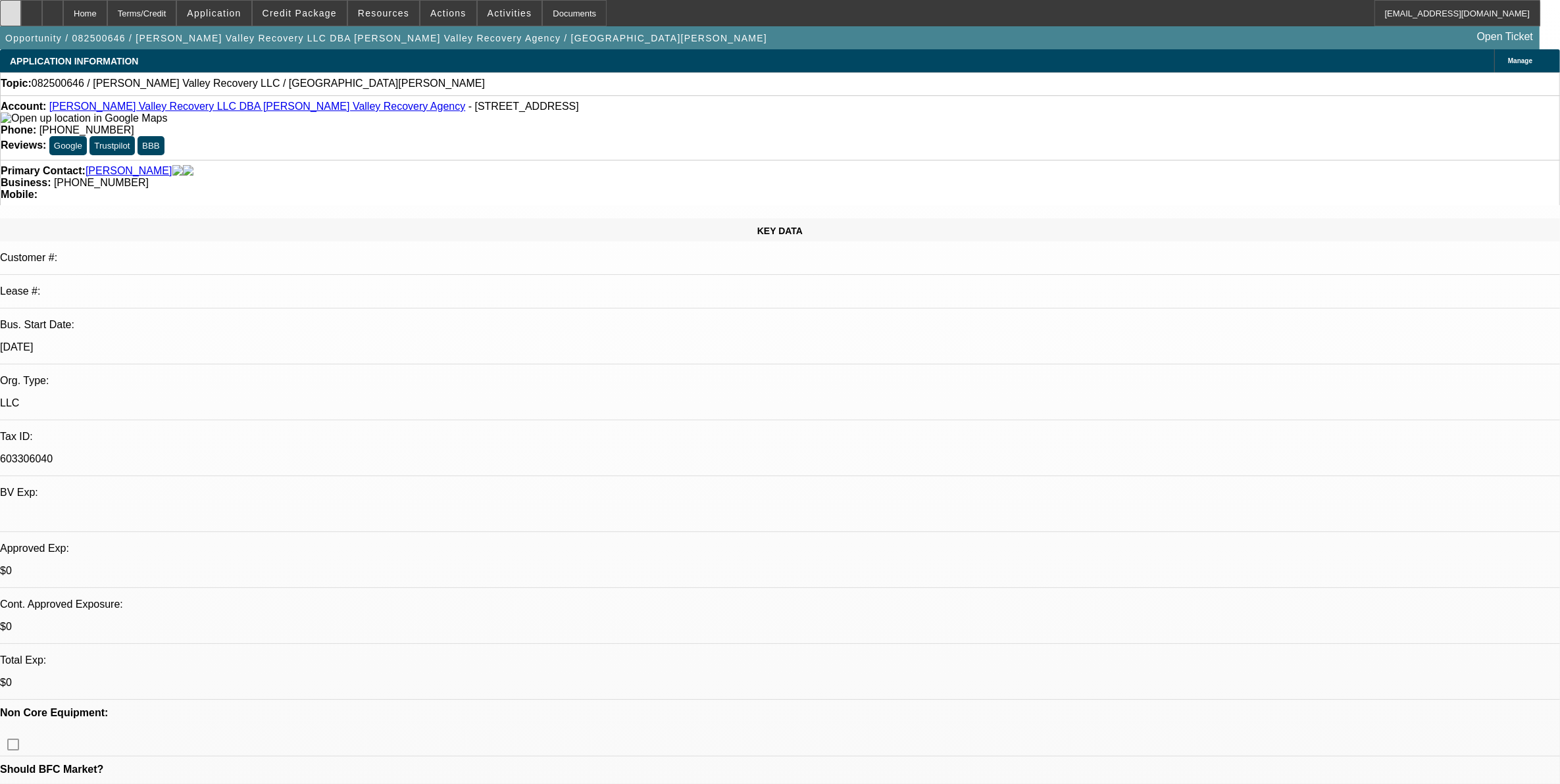
click at [11, 9] on icon at bounding box center [11, 9] width 0 height 0
drag, startPoint x: 662, startPoint y: 350, endPoint x: 638, endPoint y: 337, distance: 27.3
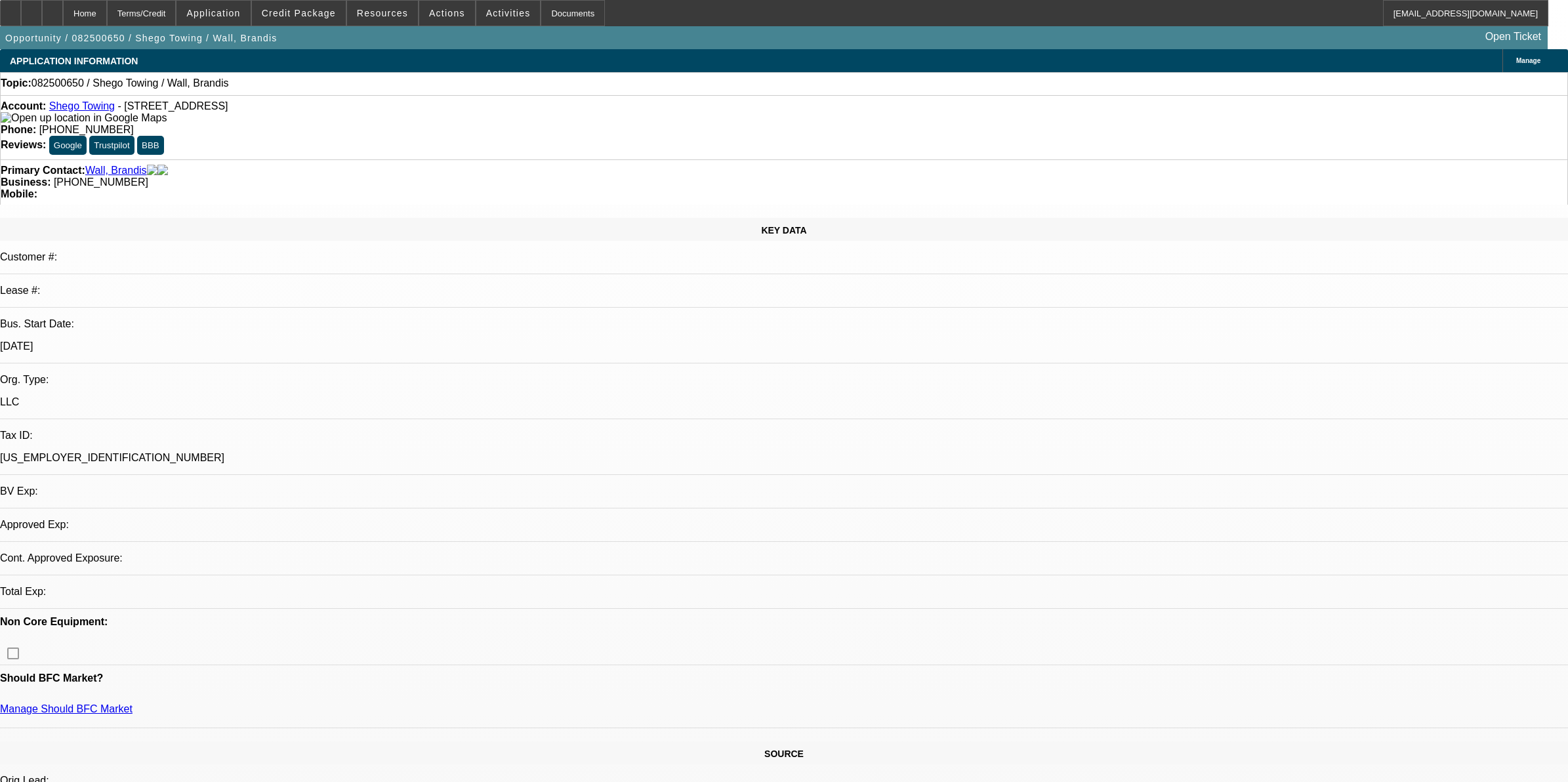
select select "0"
select select "2"
select select "0.1"
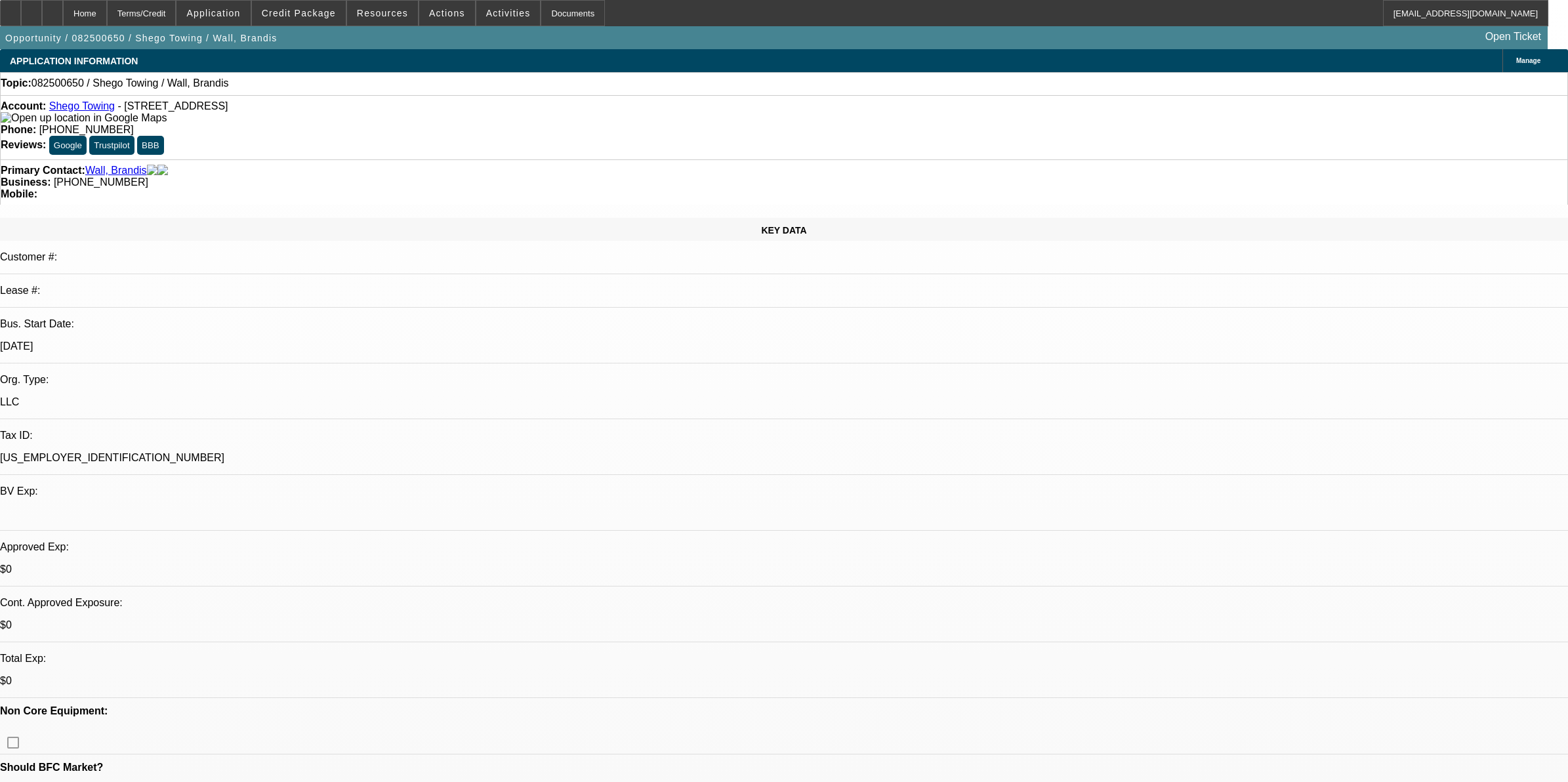
select select "1"
select select "2"
select select "4"
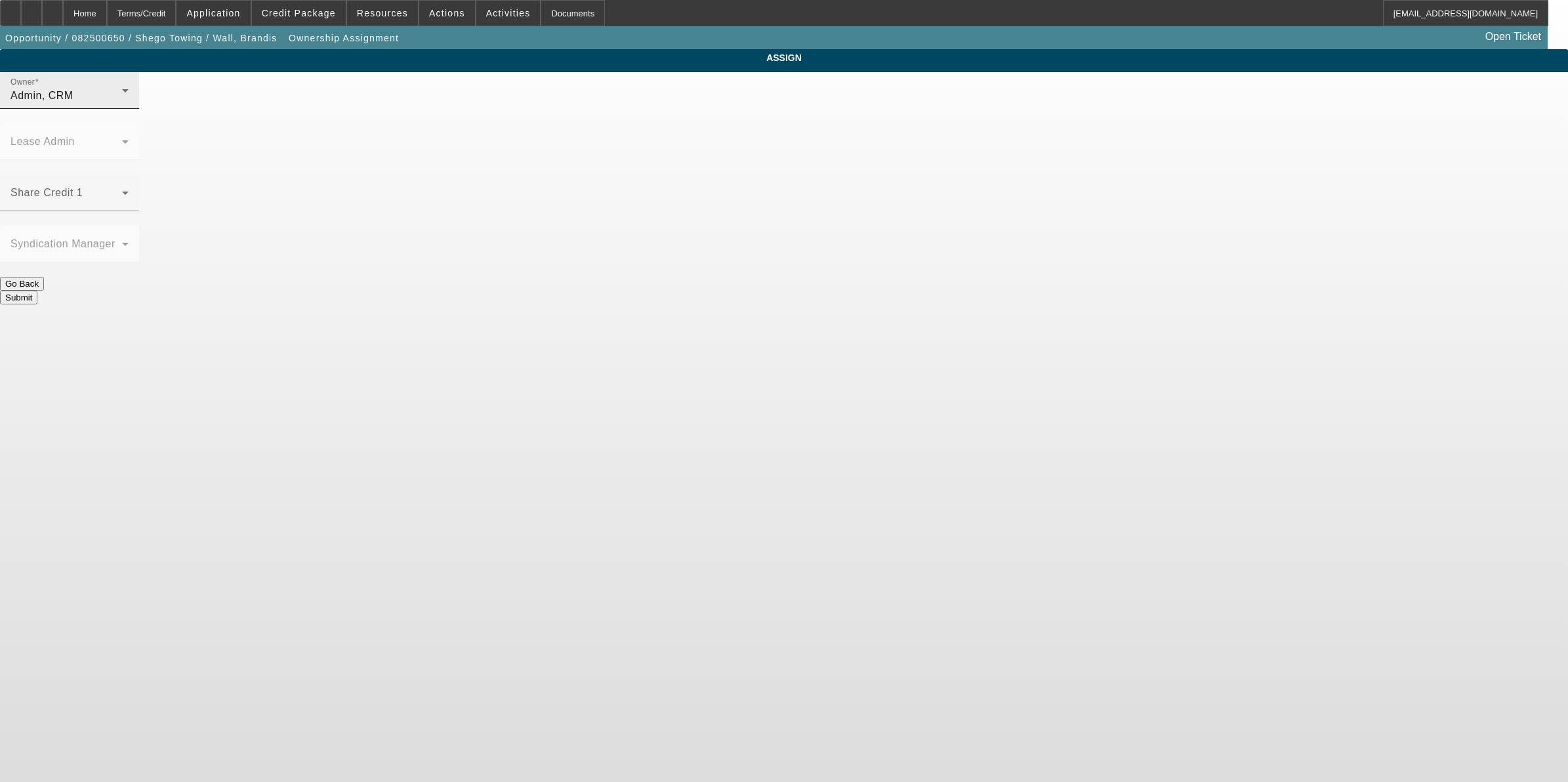
click at [122, 104] on div "Admin, CRM" at bounding box center [66, 95] width 112 height 16
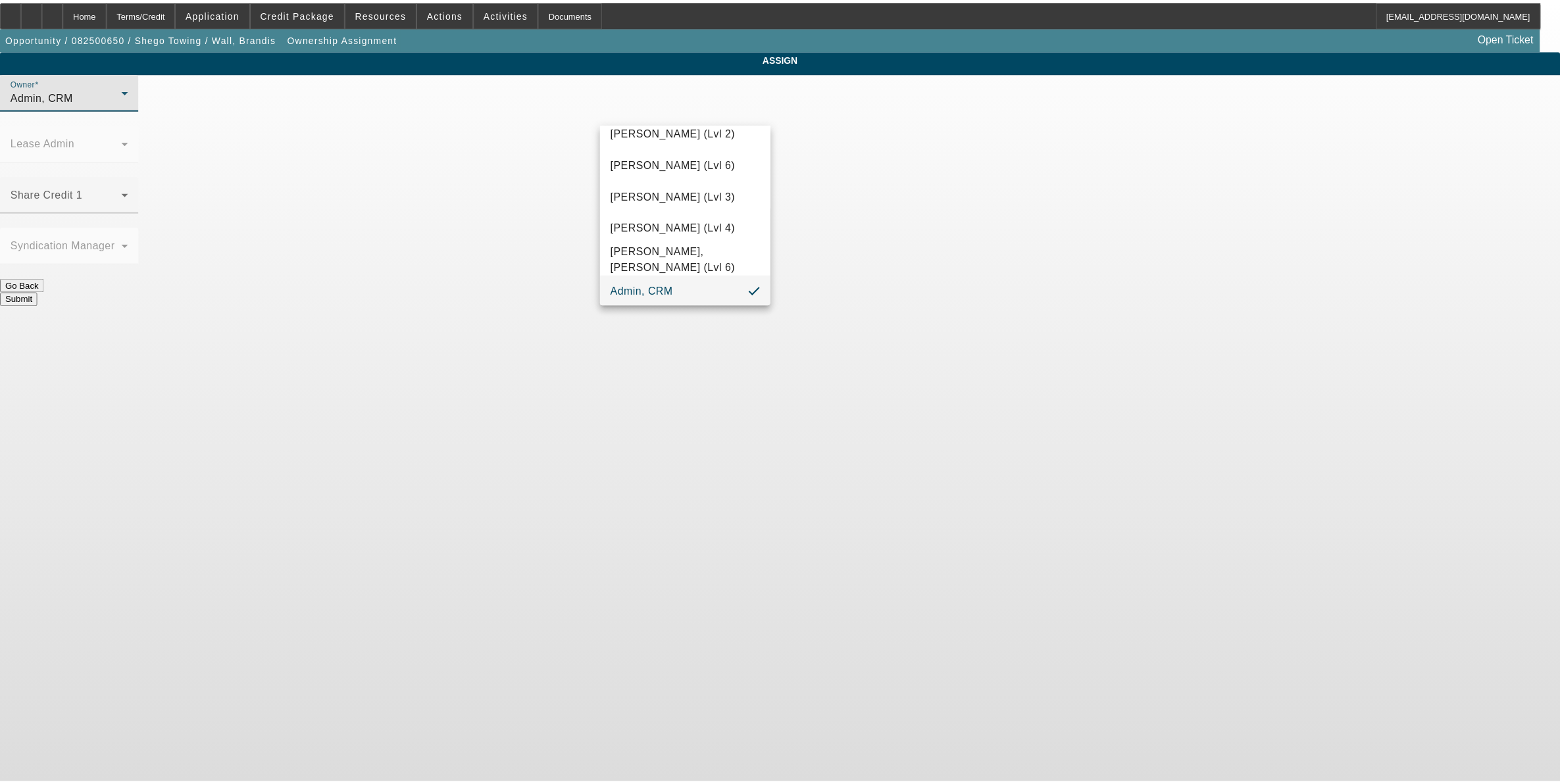
scroll to position [1268, 0]
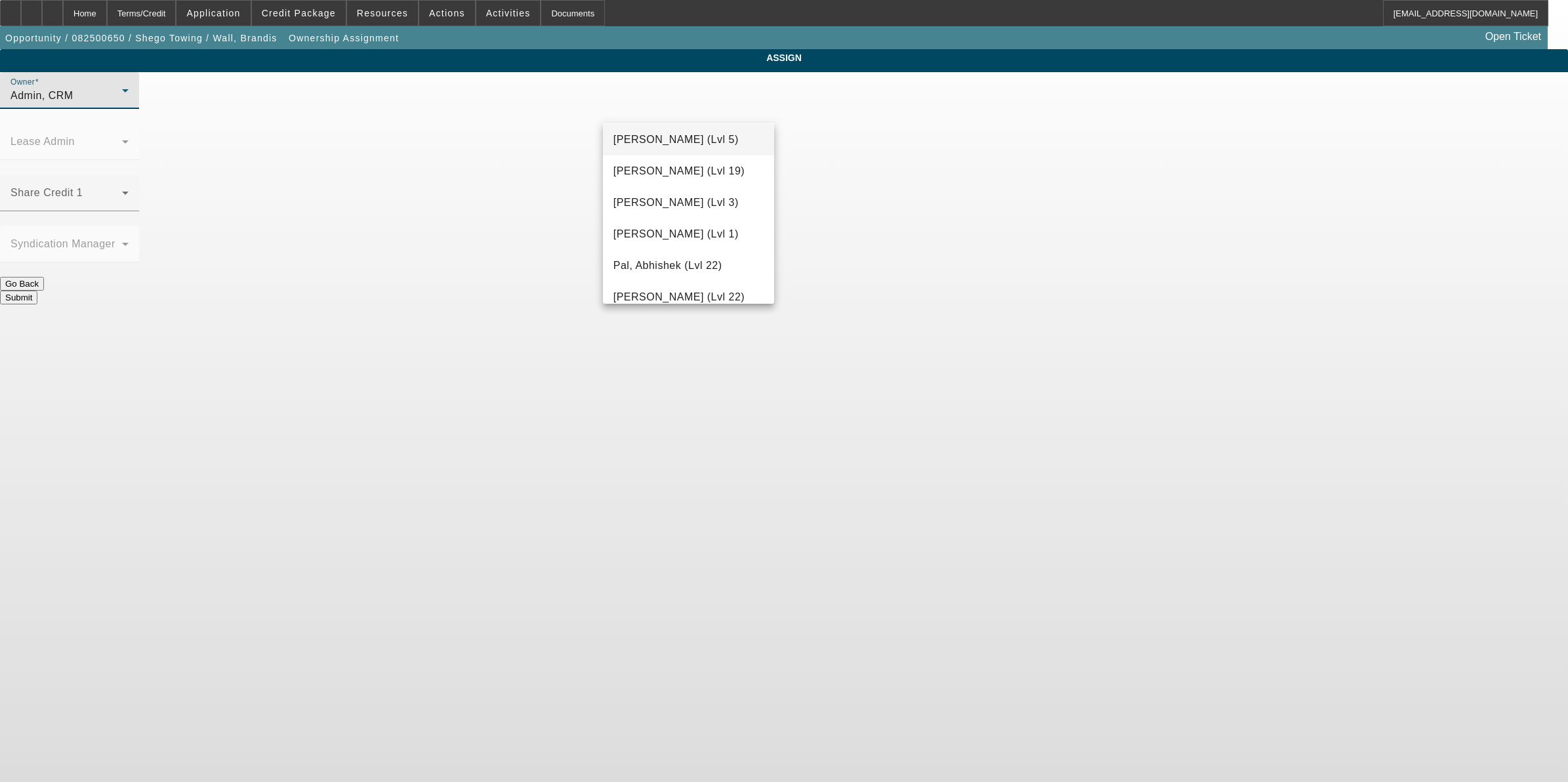
drag, startPoint x: 684, startPoint y: 135, endPoint x: 702, endPoint y: 144, distance: 20.1
click at [685, 135] on span "[PERSON_NAME] (Lvl 5)" at bounding box center [675, 139] width 125 height 16
click at [37, 291] on button "Submit" at bounding box center [18, 298] width 37 height 13
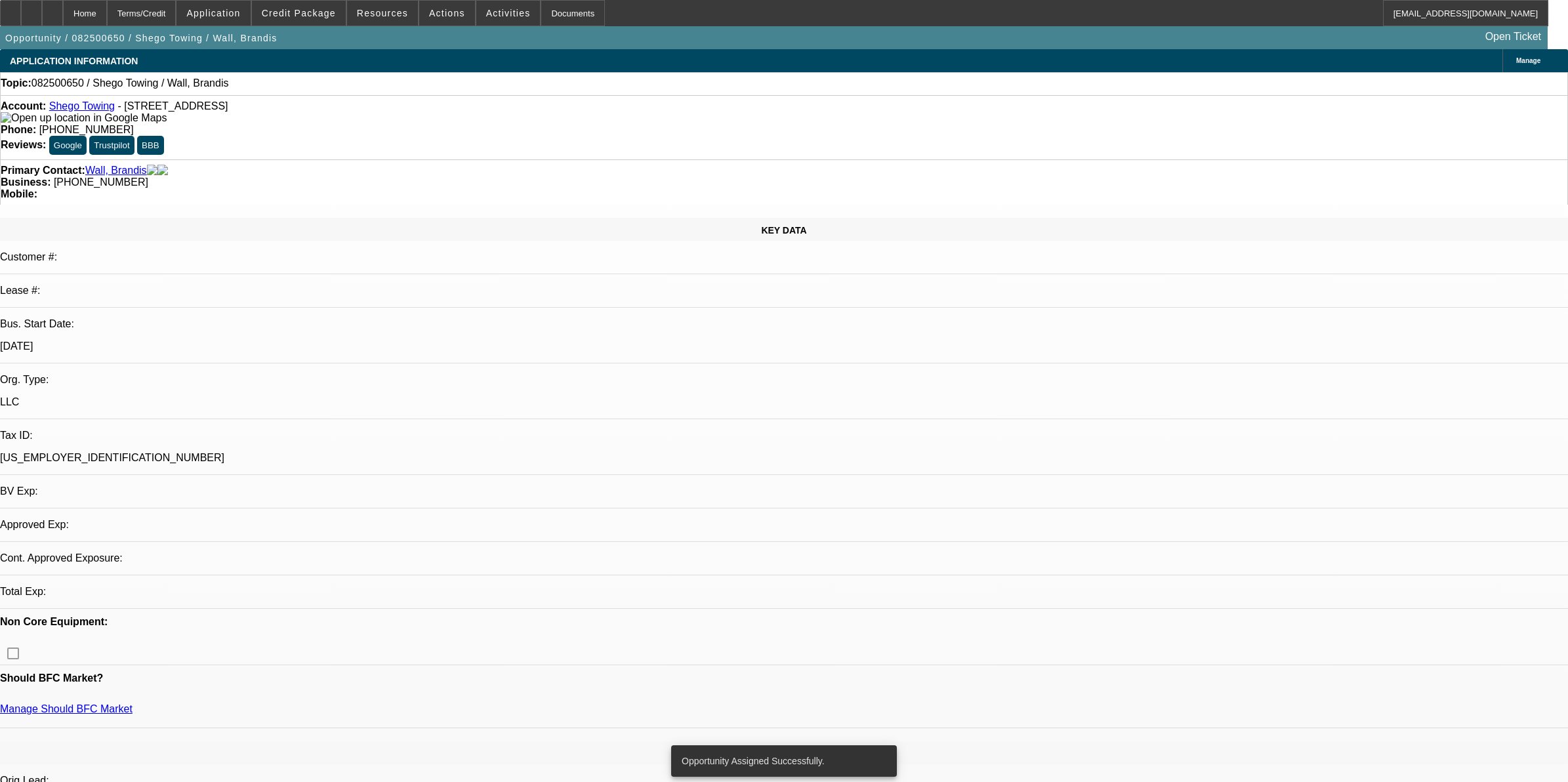
select select "0"
select select "2"
select select "0.1"
select select "4"
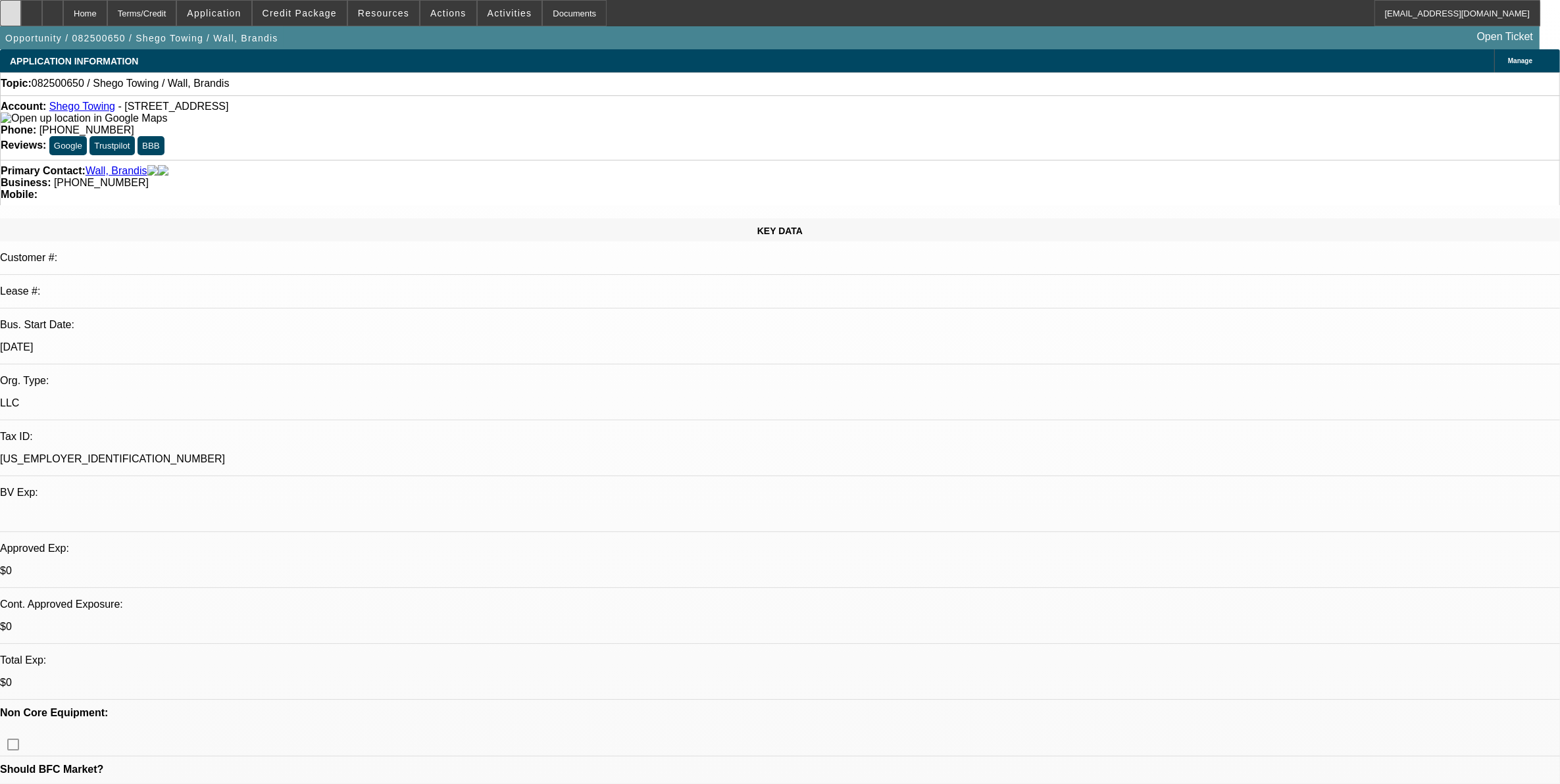
click at [21, 21] on div at bounding box center [11, 13] width 21 height 27
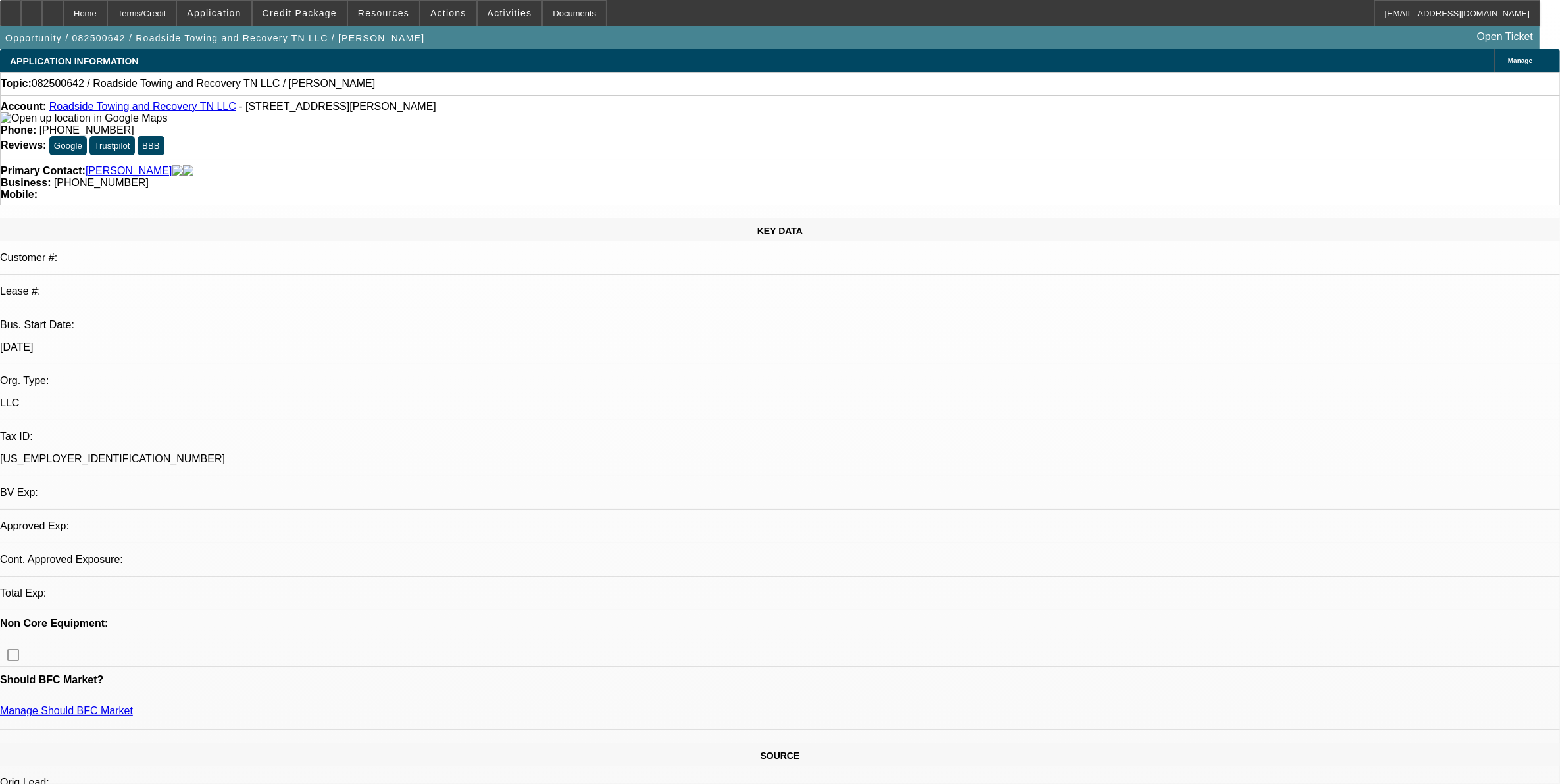
select select "0"
select select "2"
select select "0.1"
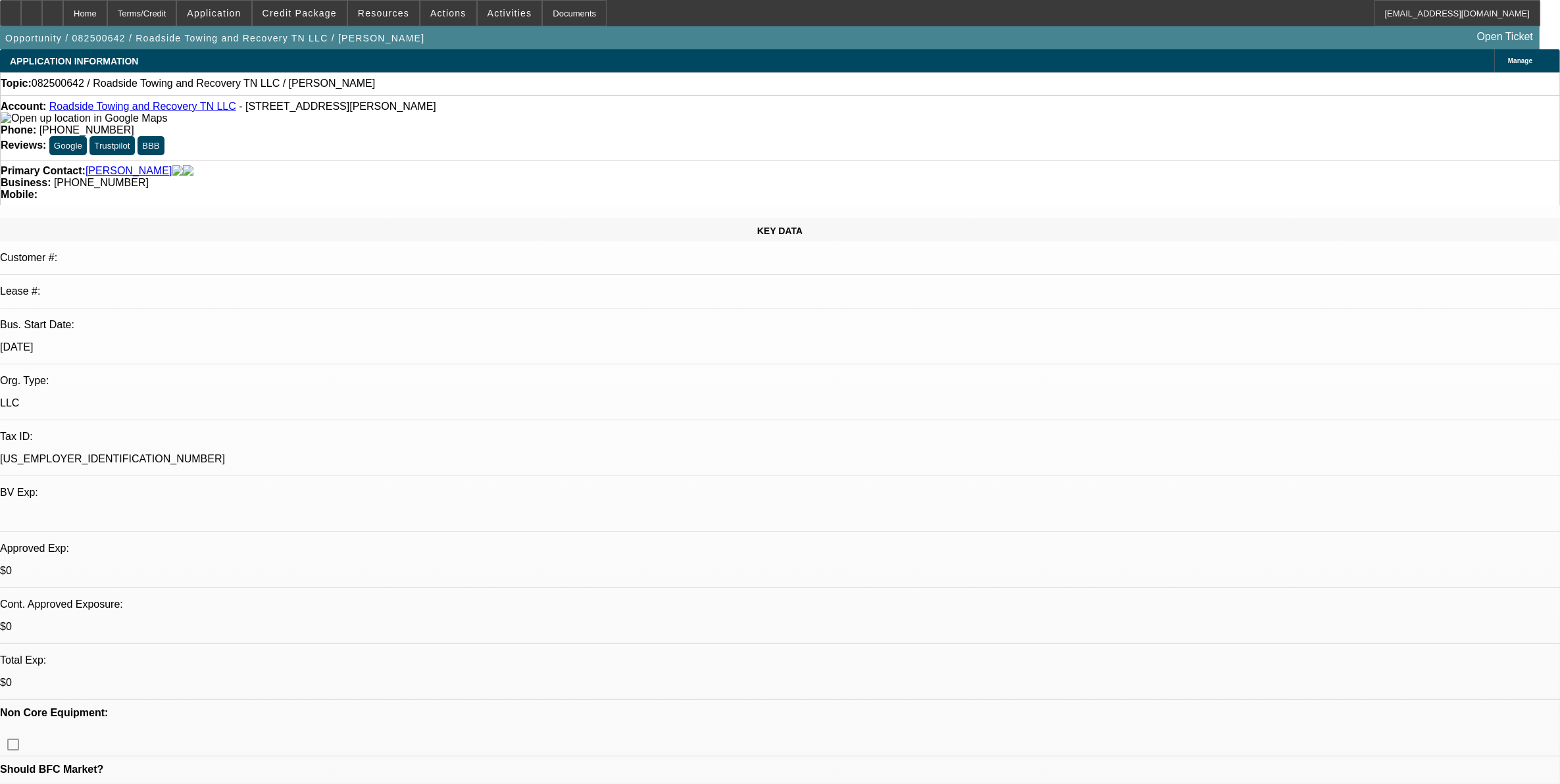
select select "1"
select select "2"
select select "4"
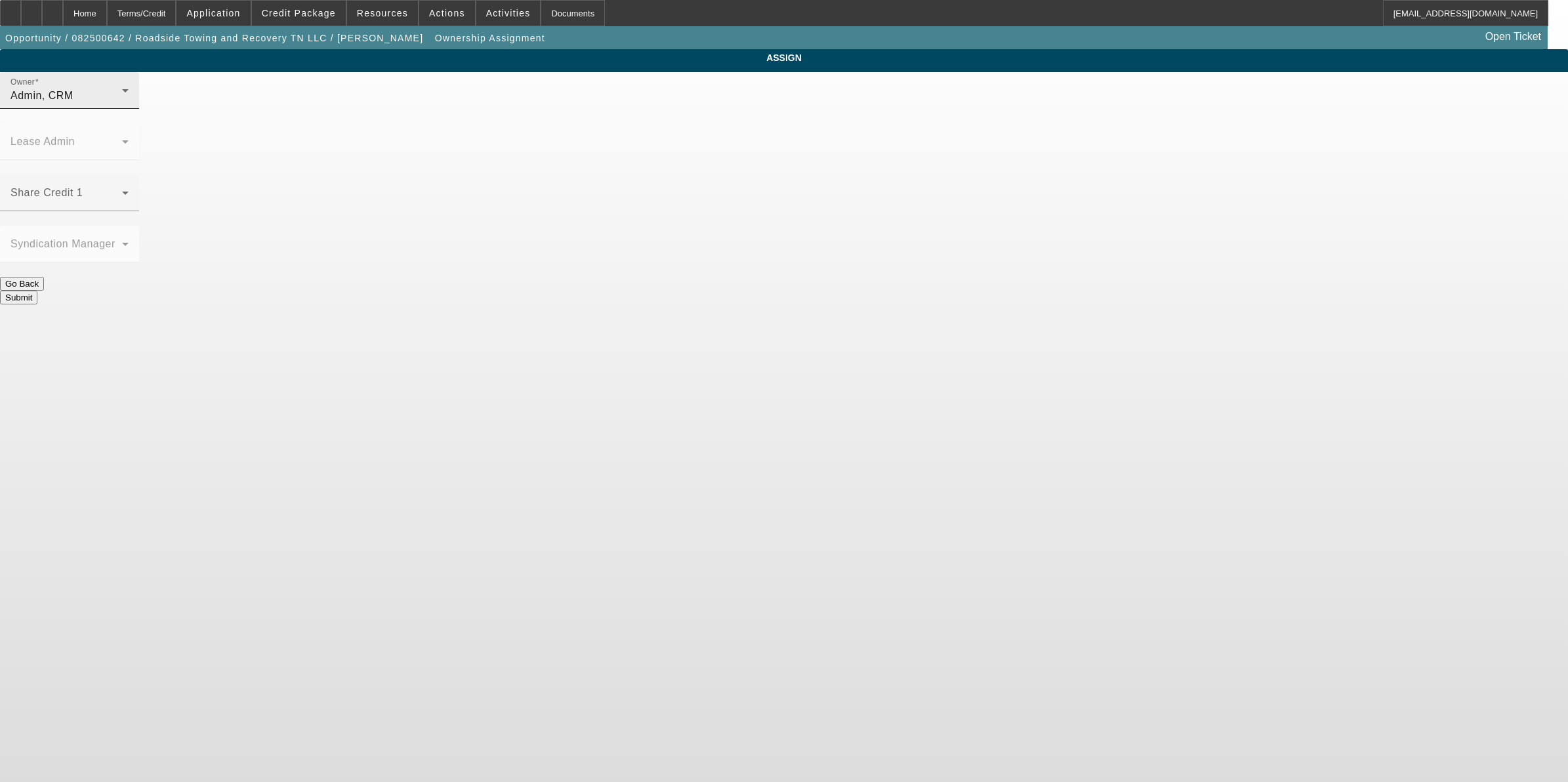
click at [122, 104] on div "Admin, CRM" at bounding box center [66, 95] width 112 height 16
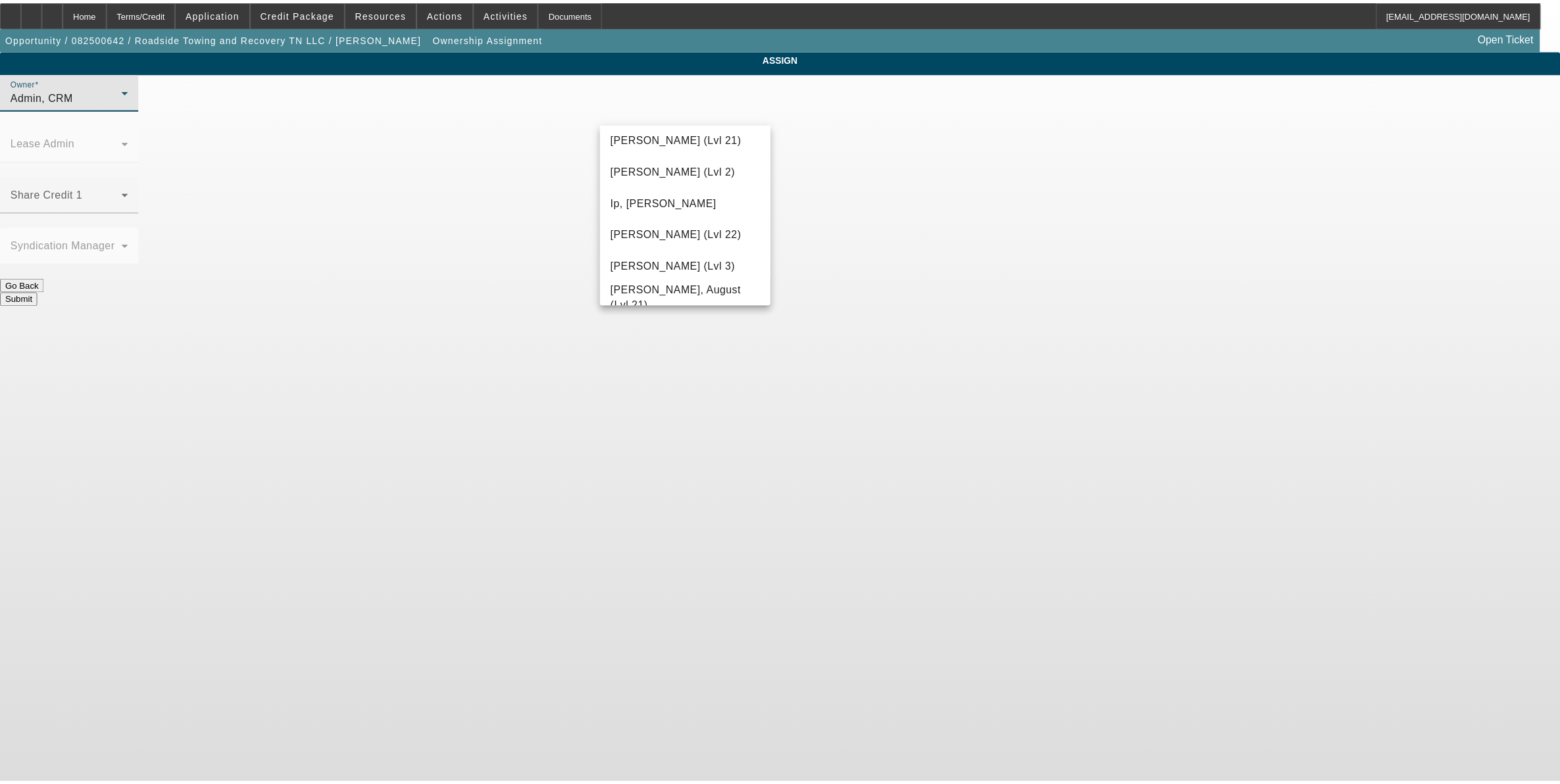
scroll to position [478, 0]
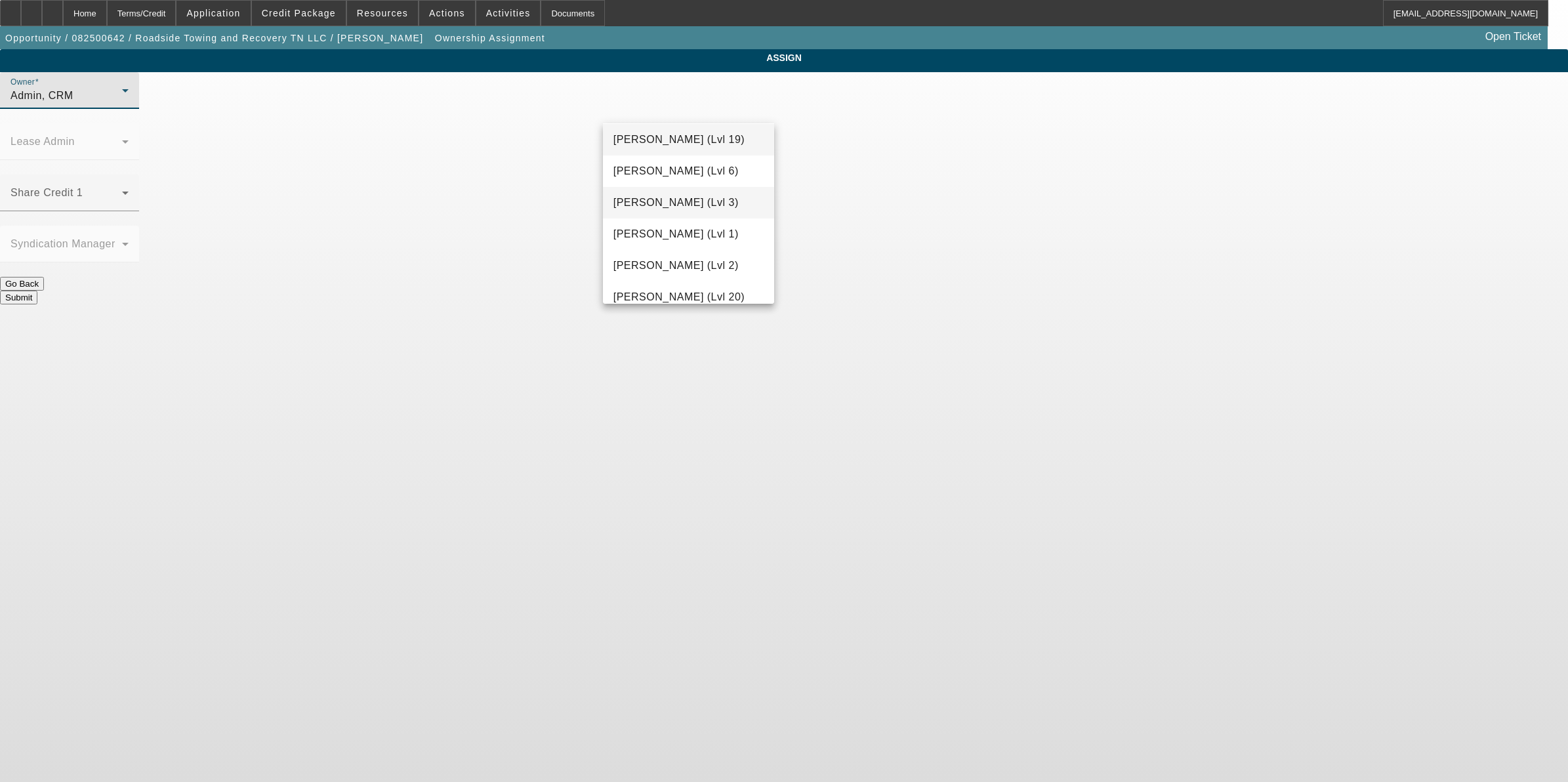
click at [678, 196] on span "Flores, Brian (Lvl 3)" at bounding box center [675, 202] width 125 height 16
click at [37, 291] on button "Submit" at bounding box center [18, 298] width 37 height 13
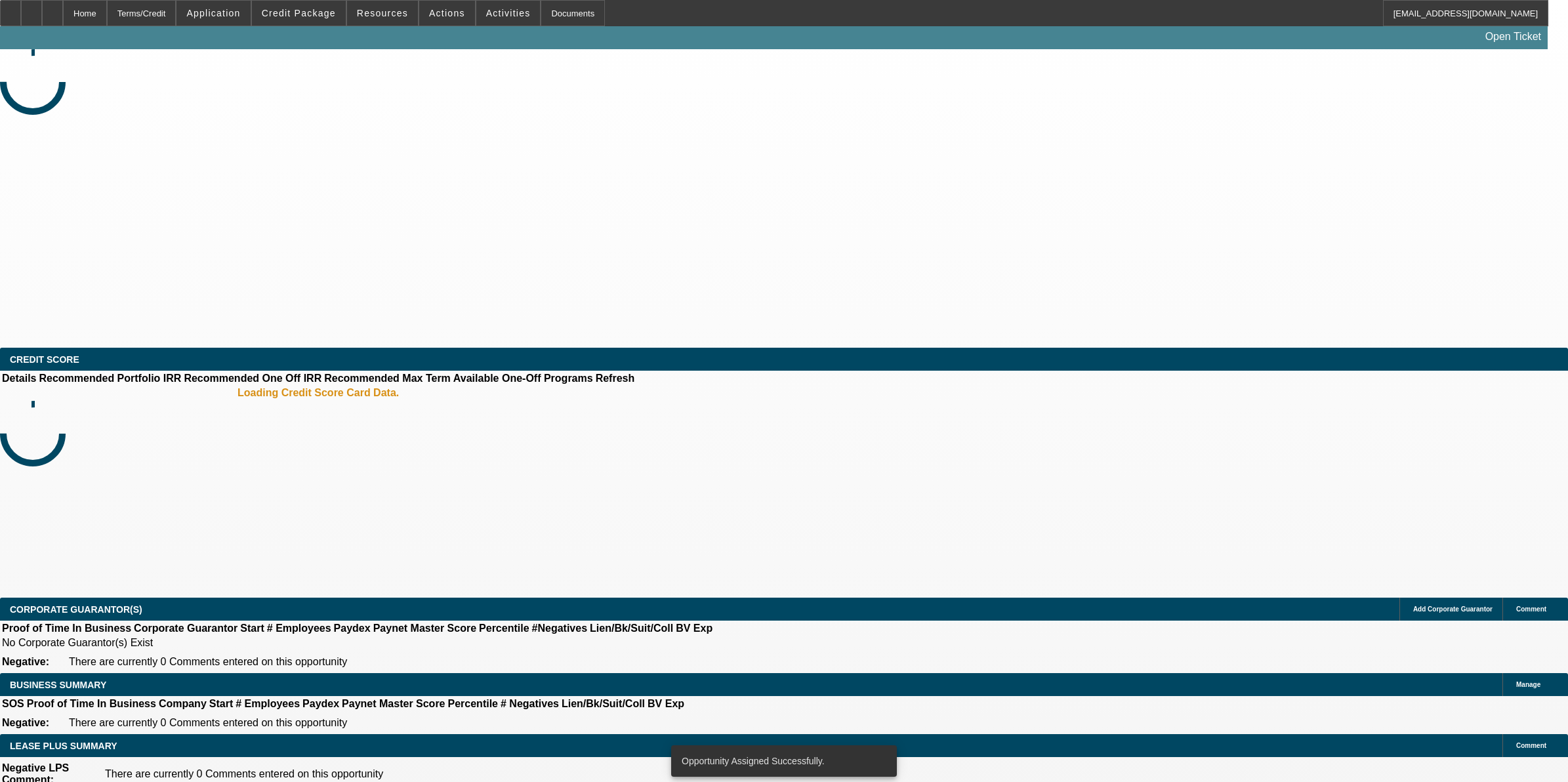
select select "0"
select select "2"
select select "0.1"
select select "4"
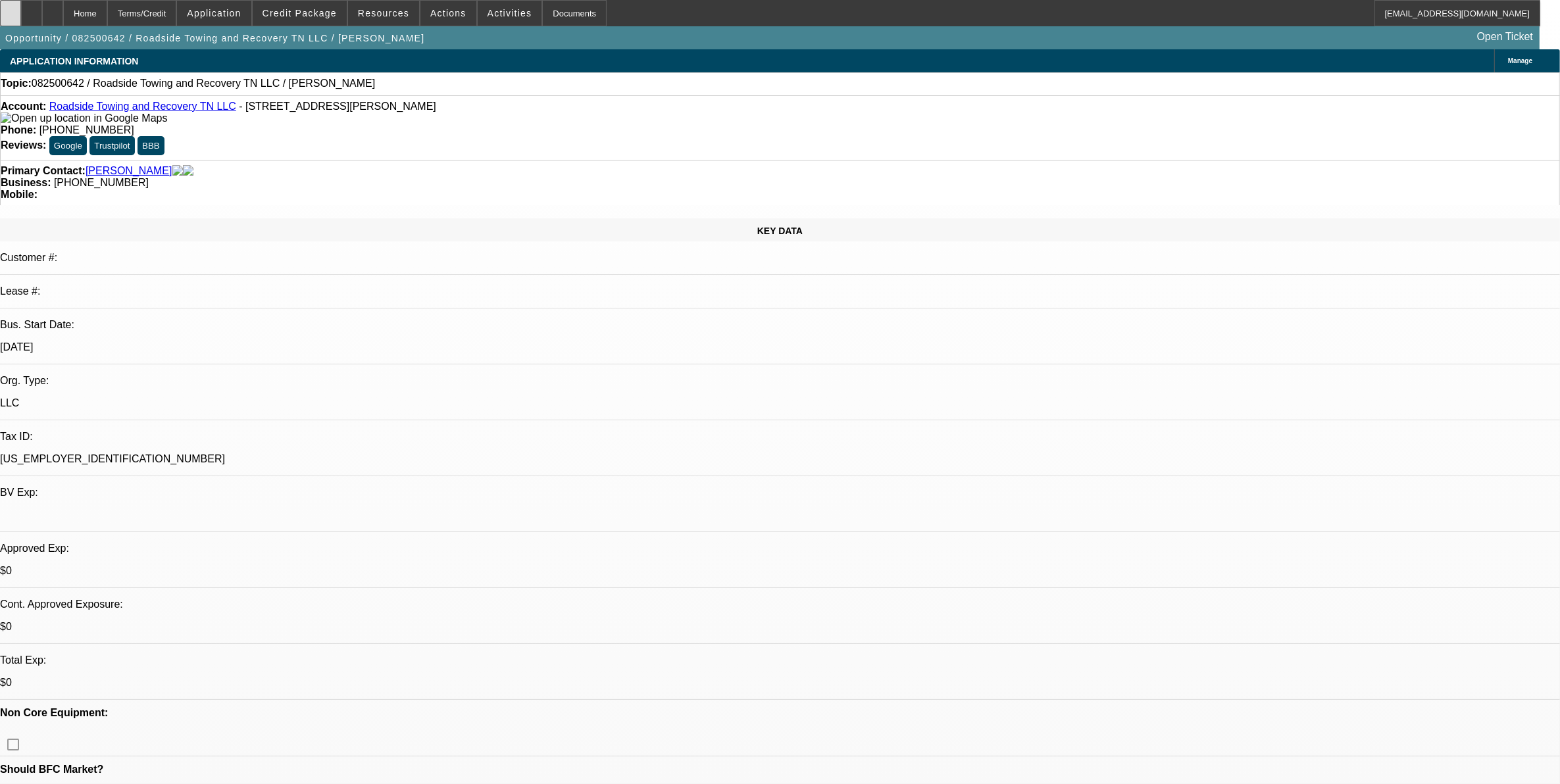
click at [21, 13] on div at bounding box center [11, 13] width 21 height 27
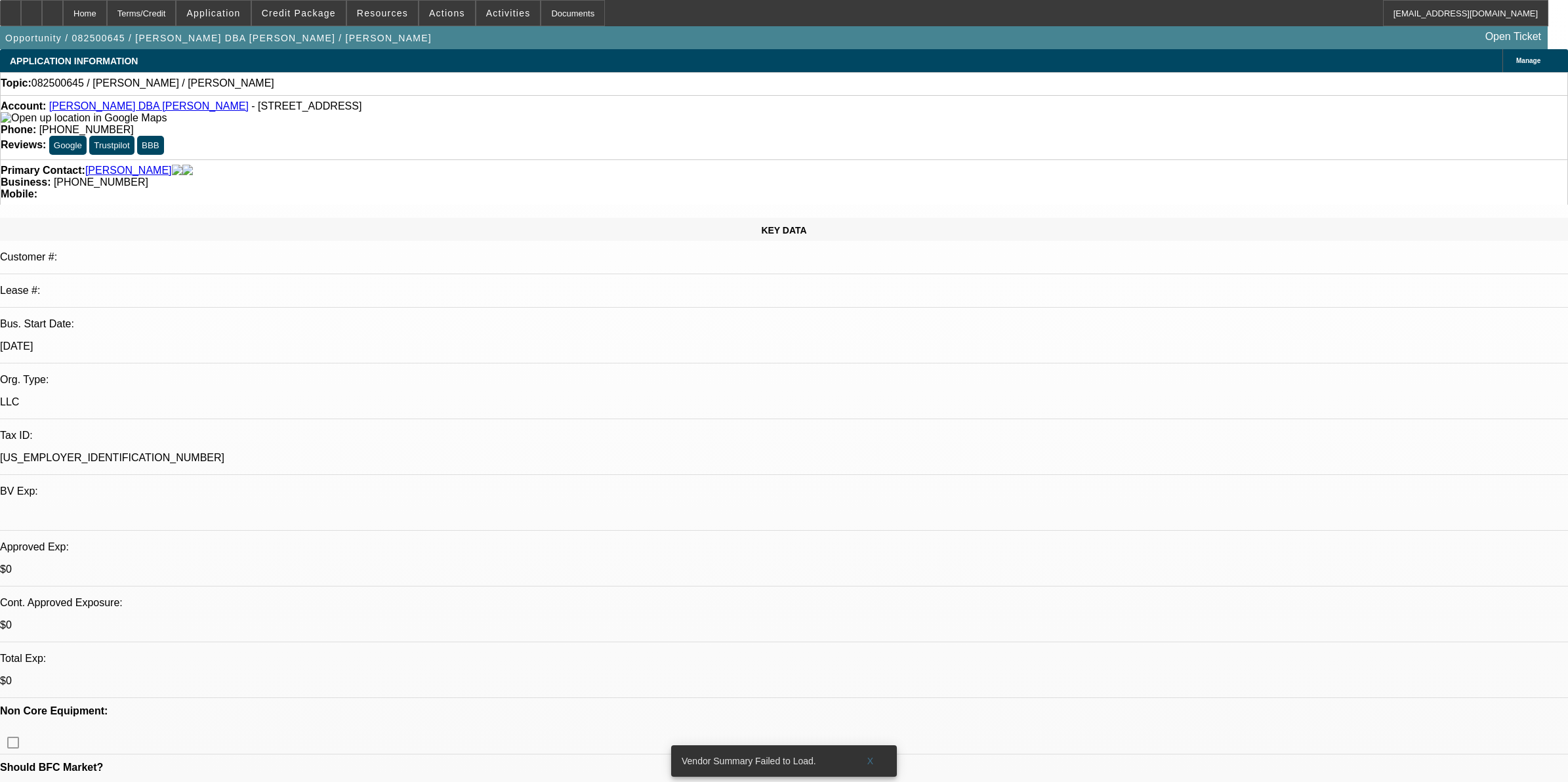
select select "0"
select select "2"
select select "0.1"
select select "4"
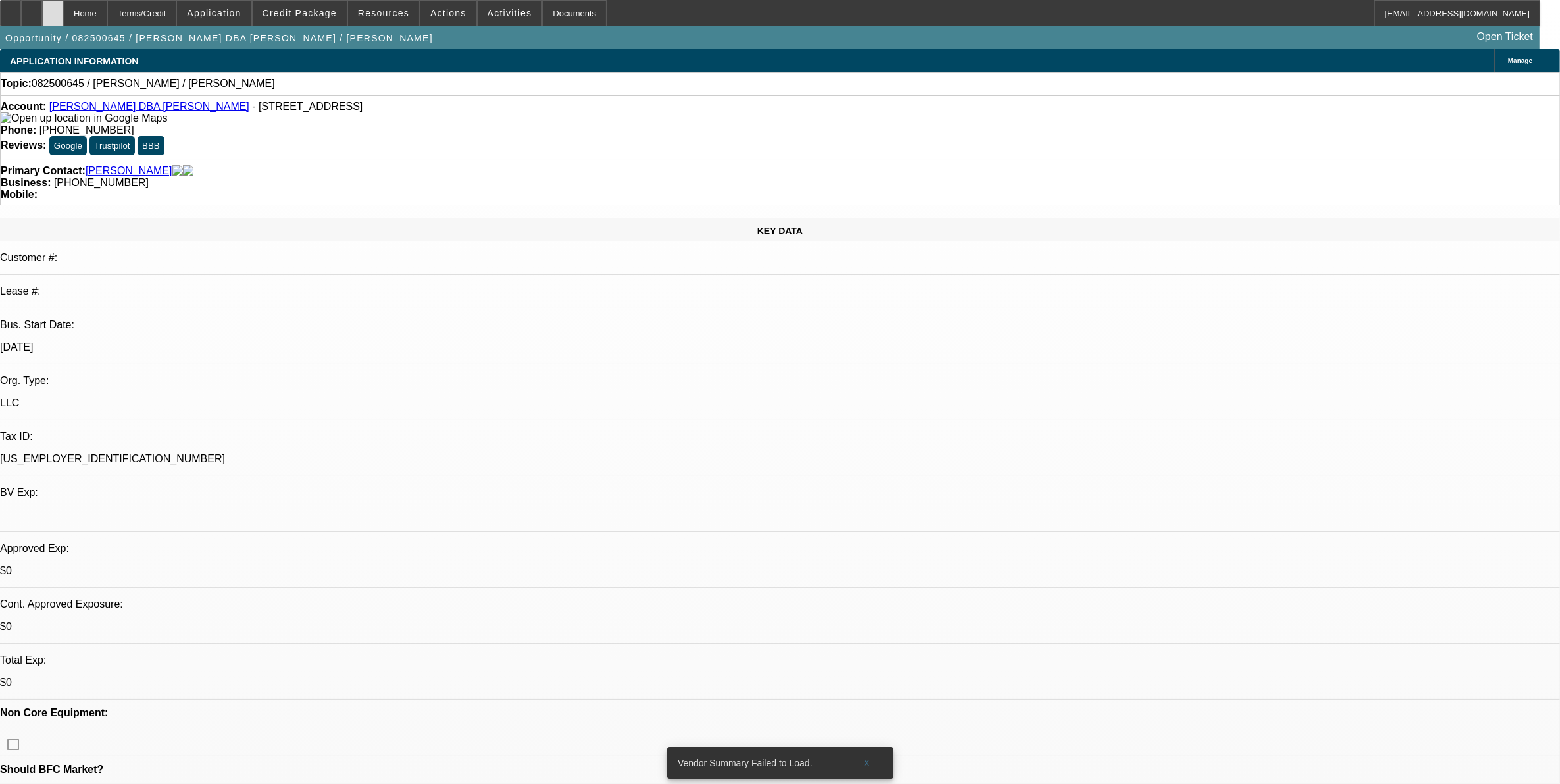
click at [63, 14] on div at bounding box center [53, 13] width 21 height 27
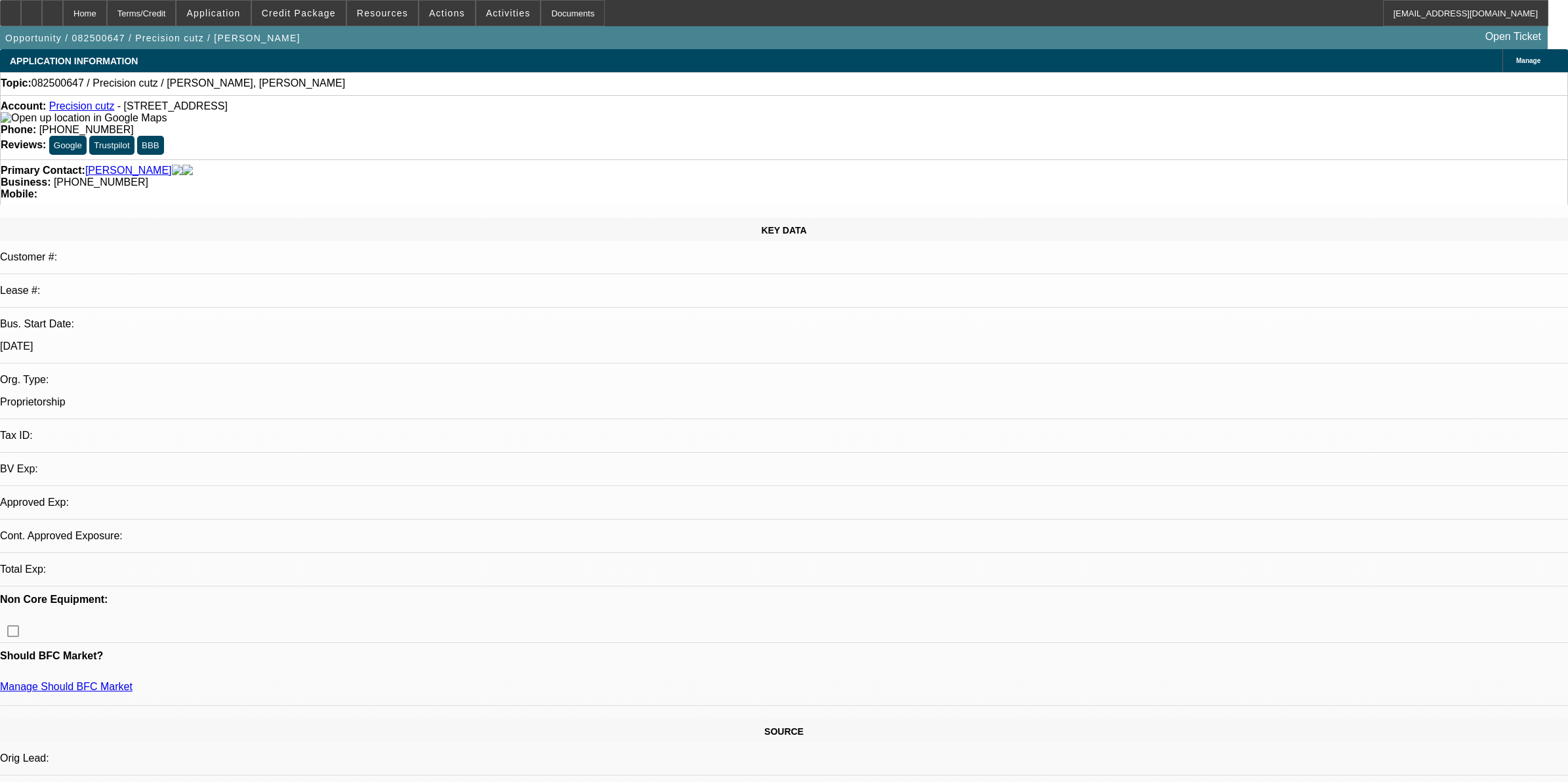
select select "0"
select select "2"
select select "0.1"
select select "4"
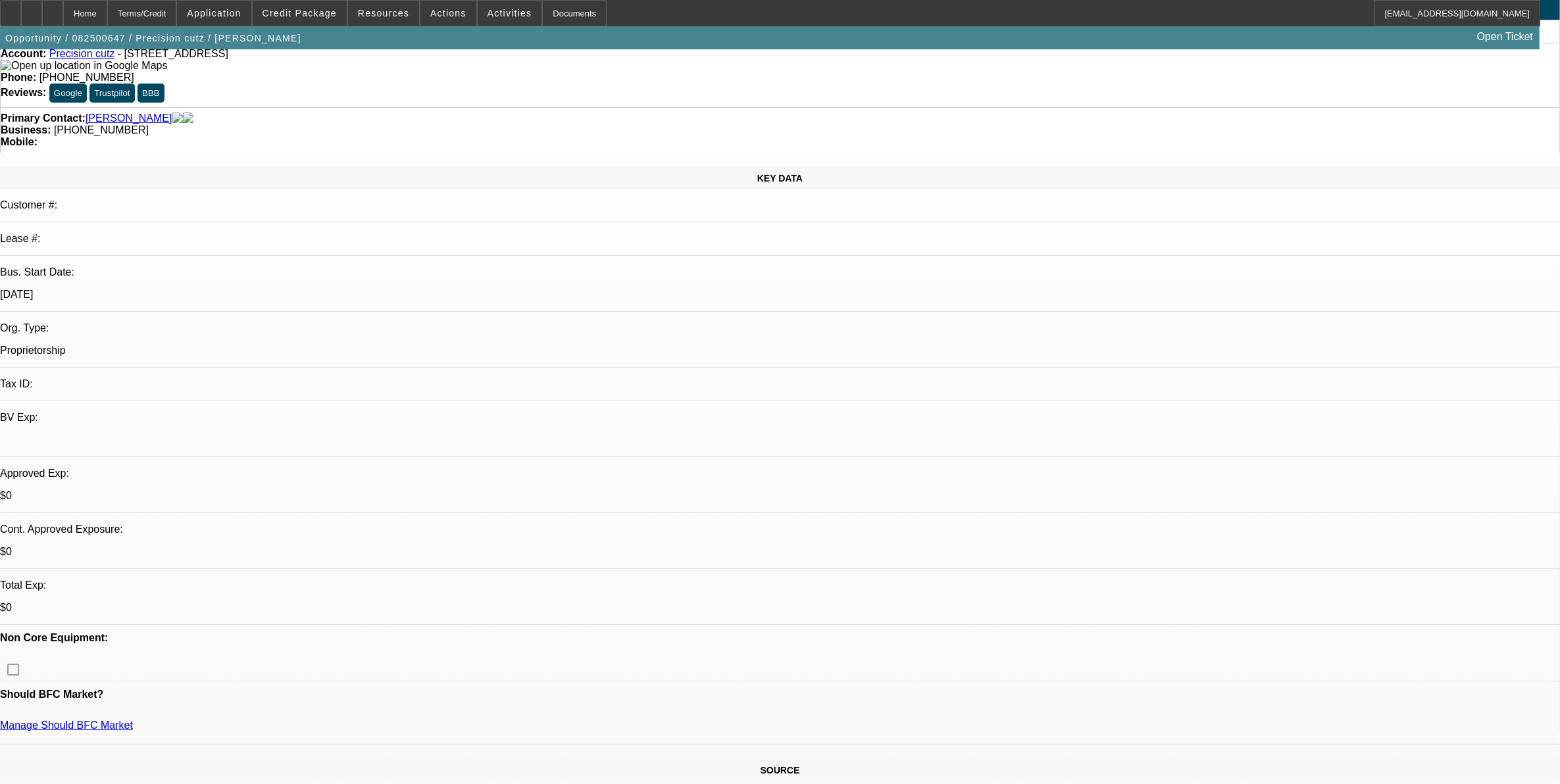
scroll to position [82, 0]
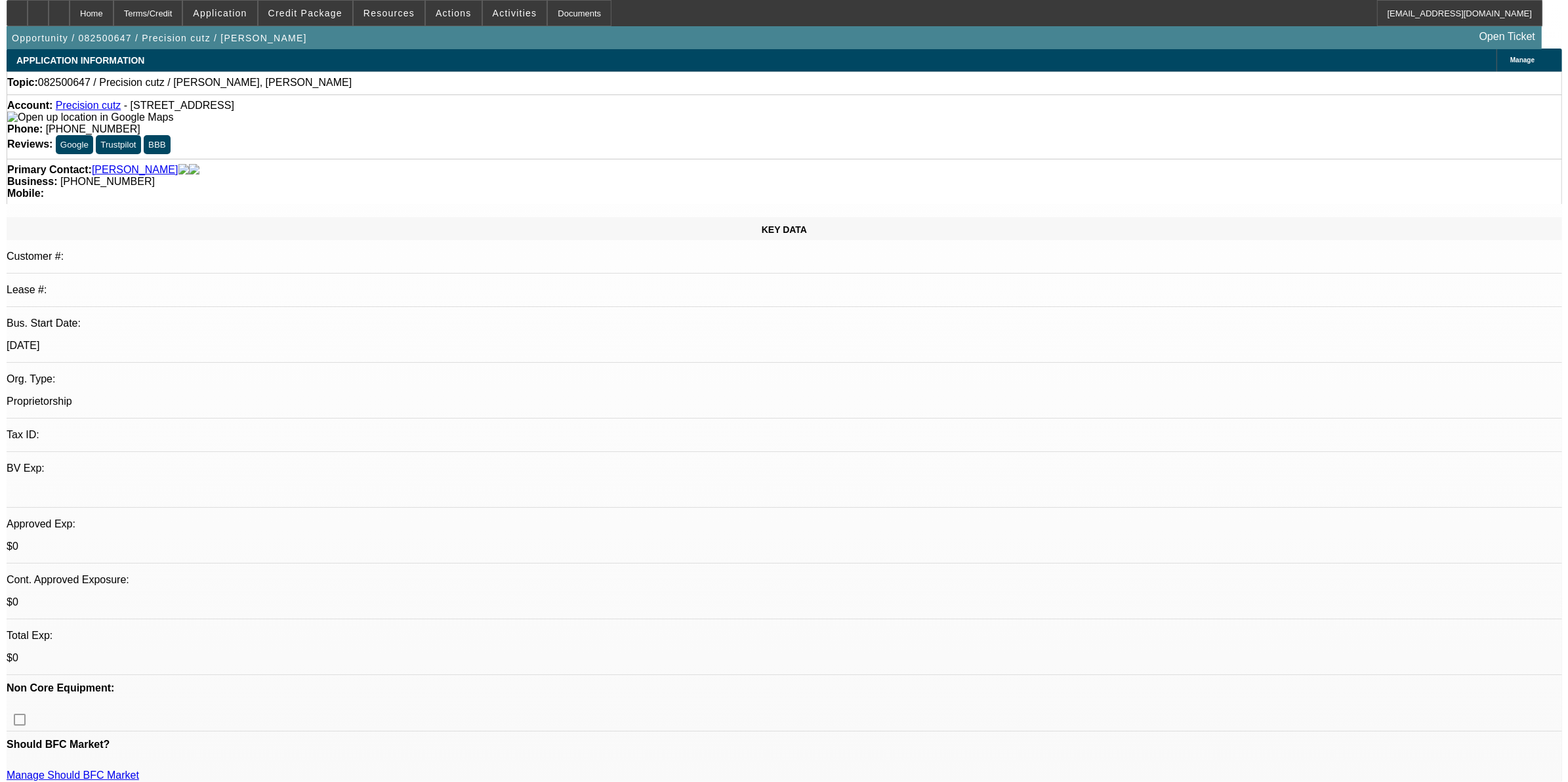
scroll to position [0, 0]
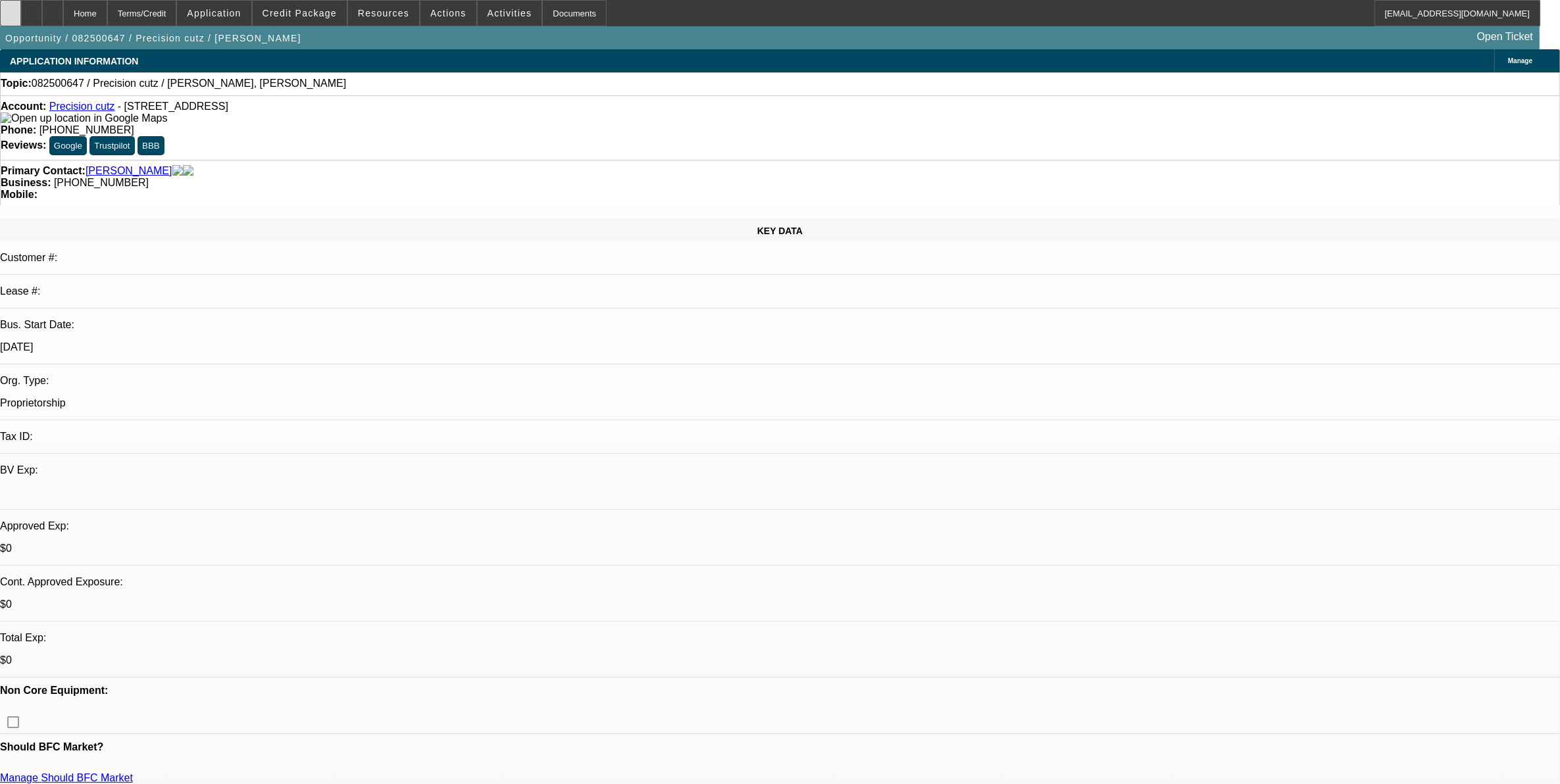
click at [21, 18] on div at bounding box center [11, 13] width 21 height 27
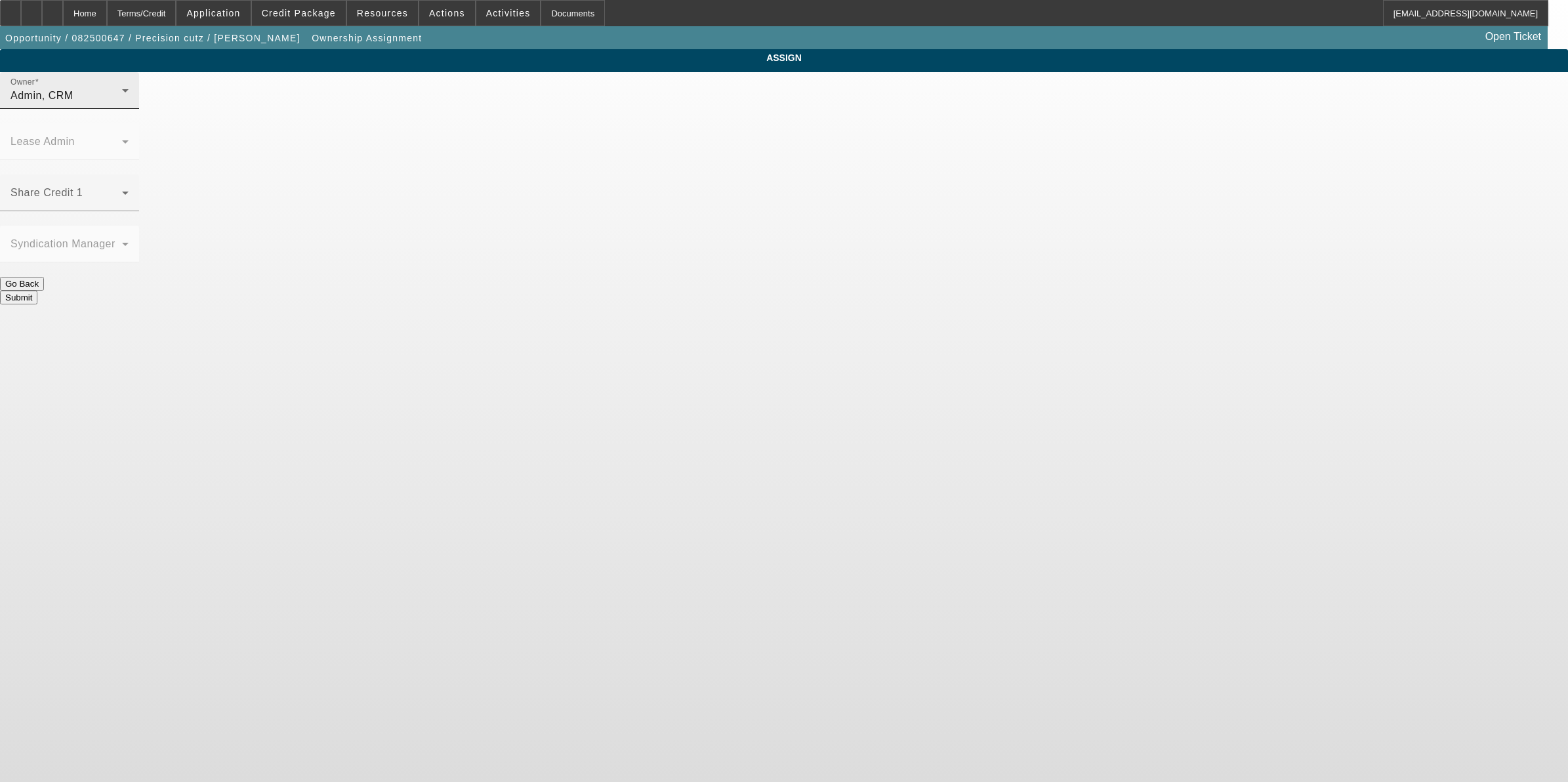
click at [122, 104] on div "Admin, CRM" at bounding box center [66, 95] width 112 height 16
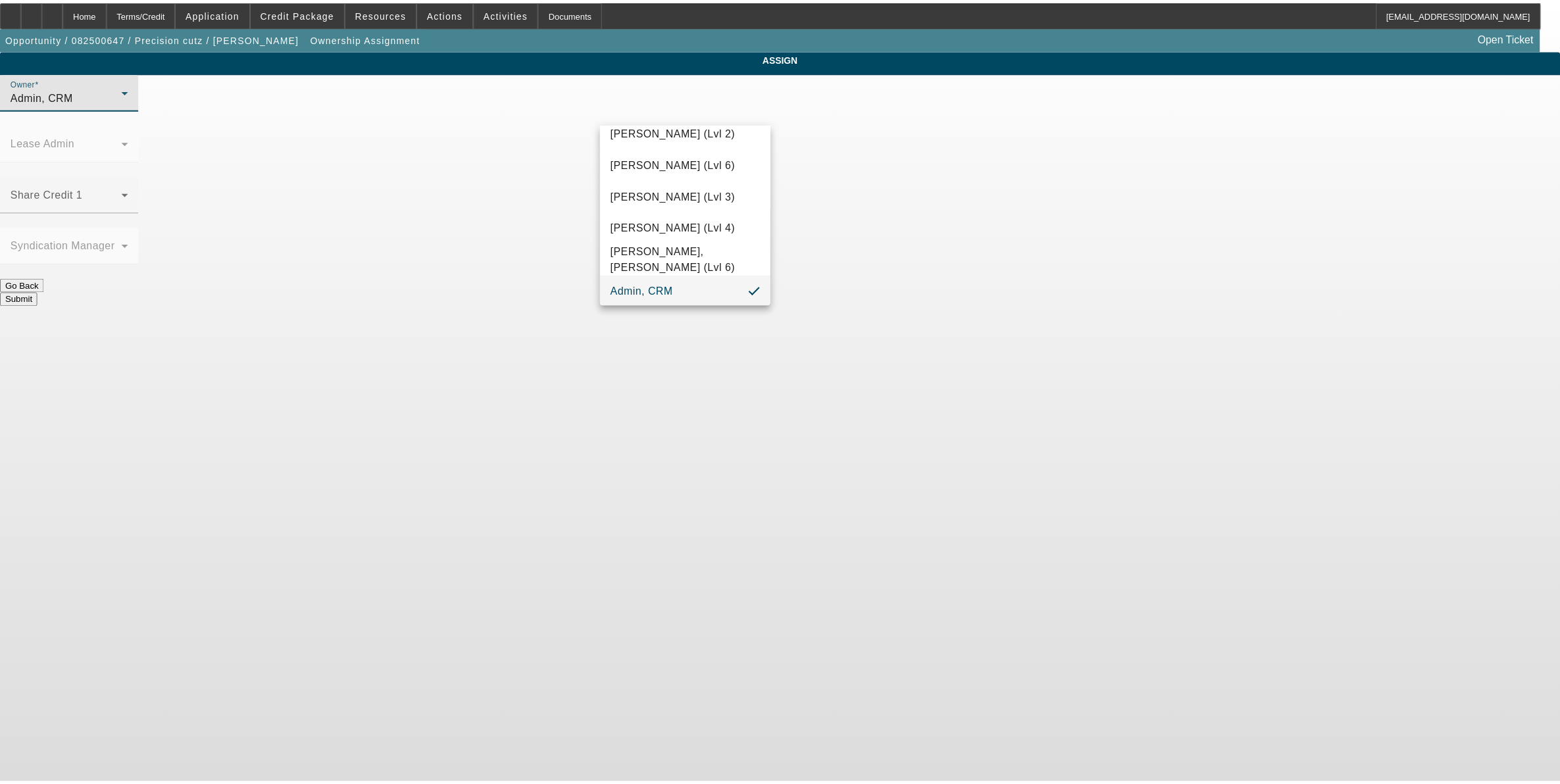
scroll to position [447, 0]
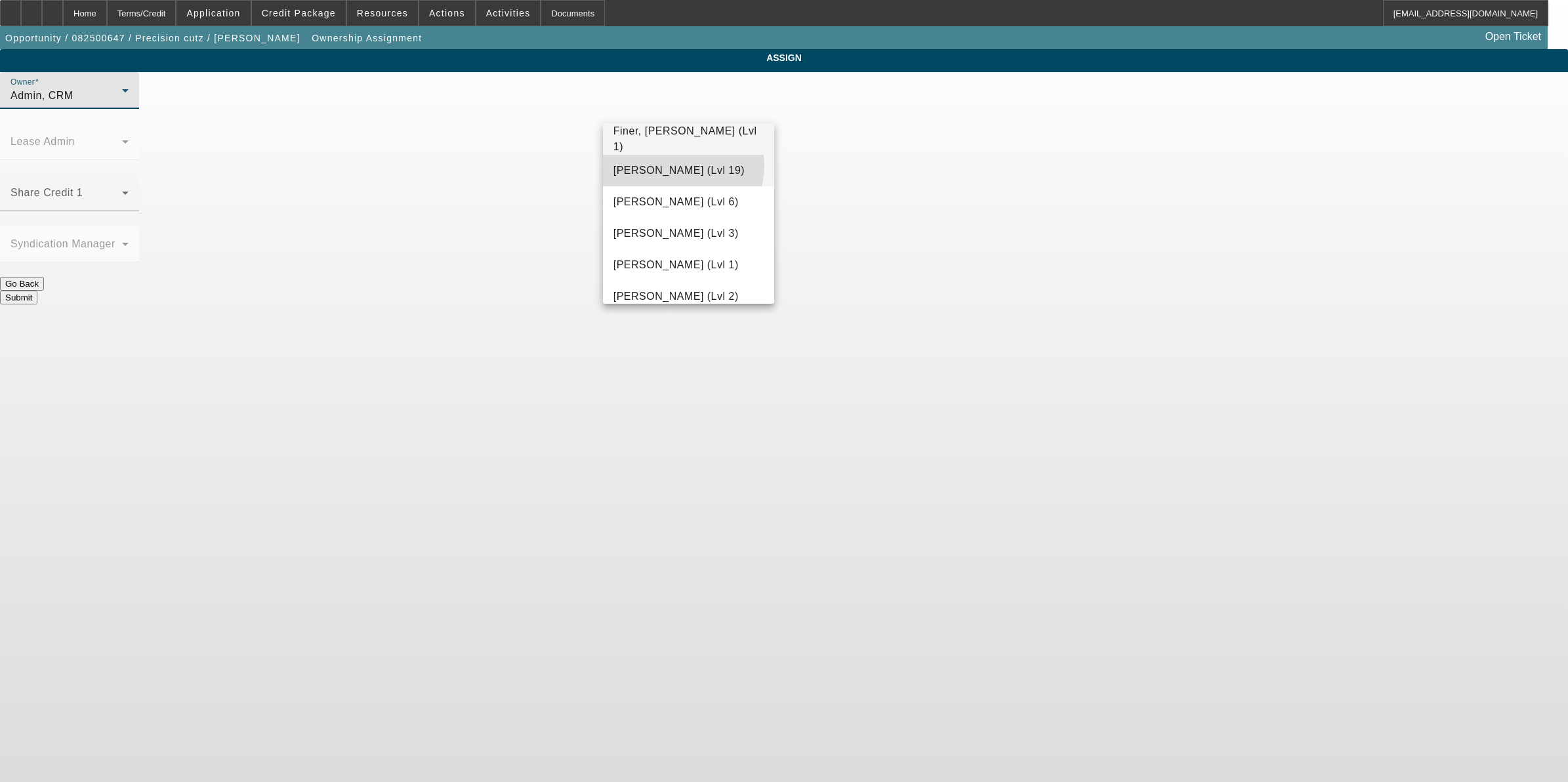
click at [681, 166] on span "Fiumetto, Daniel (Lvl 19)" at bounding box center [679, 171] width 132 height 16
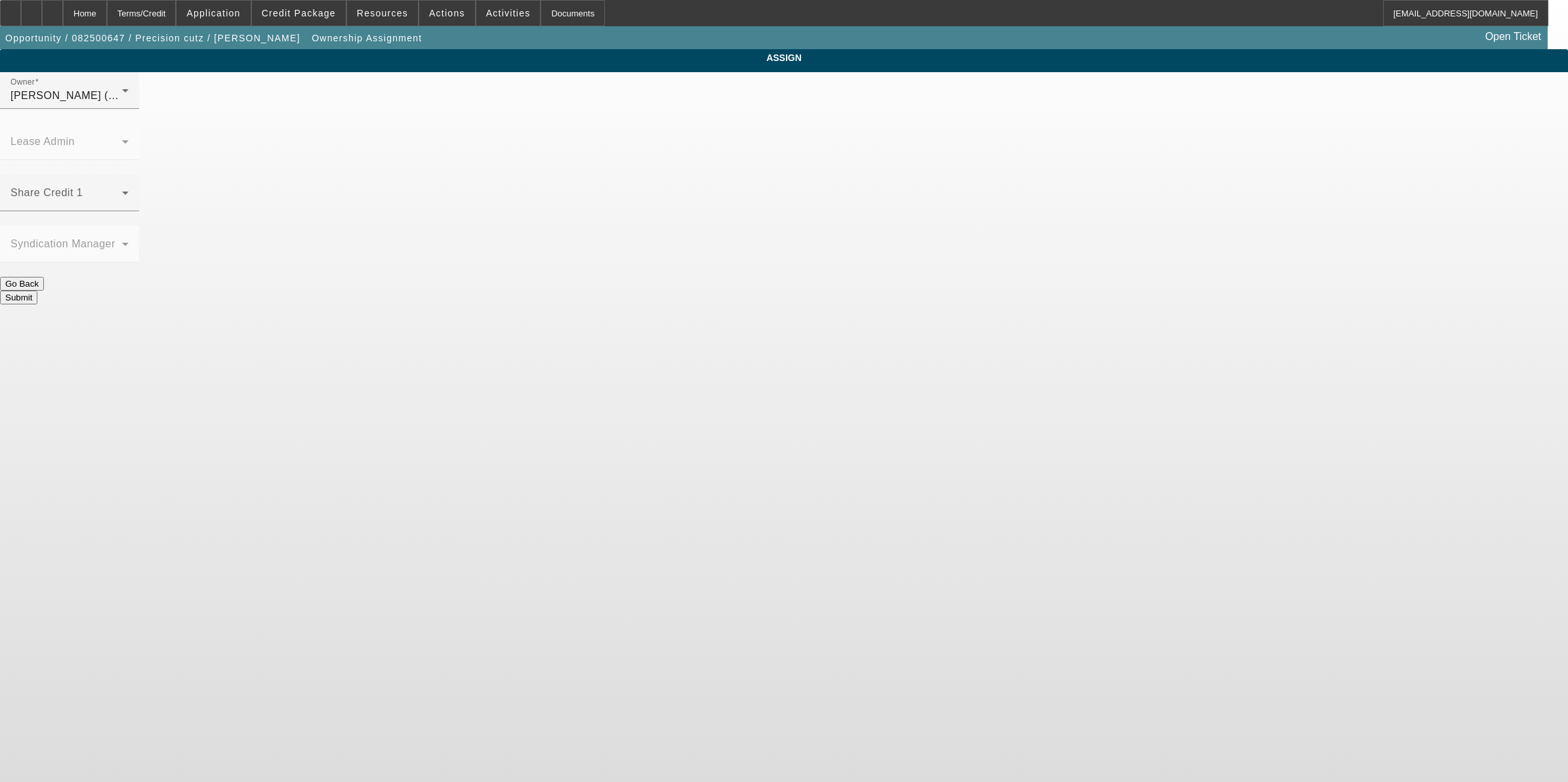
click at [37, 291] on button "Submit" at bounding box center [18, 298] width 37 height 13
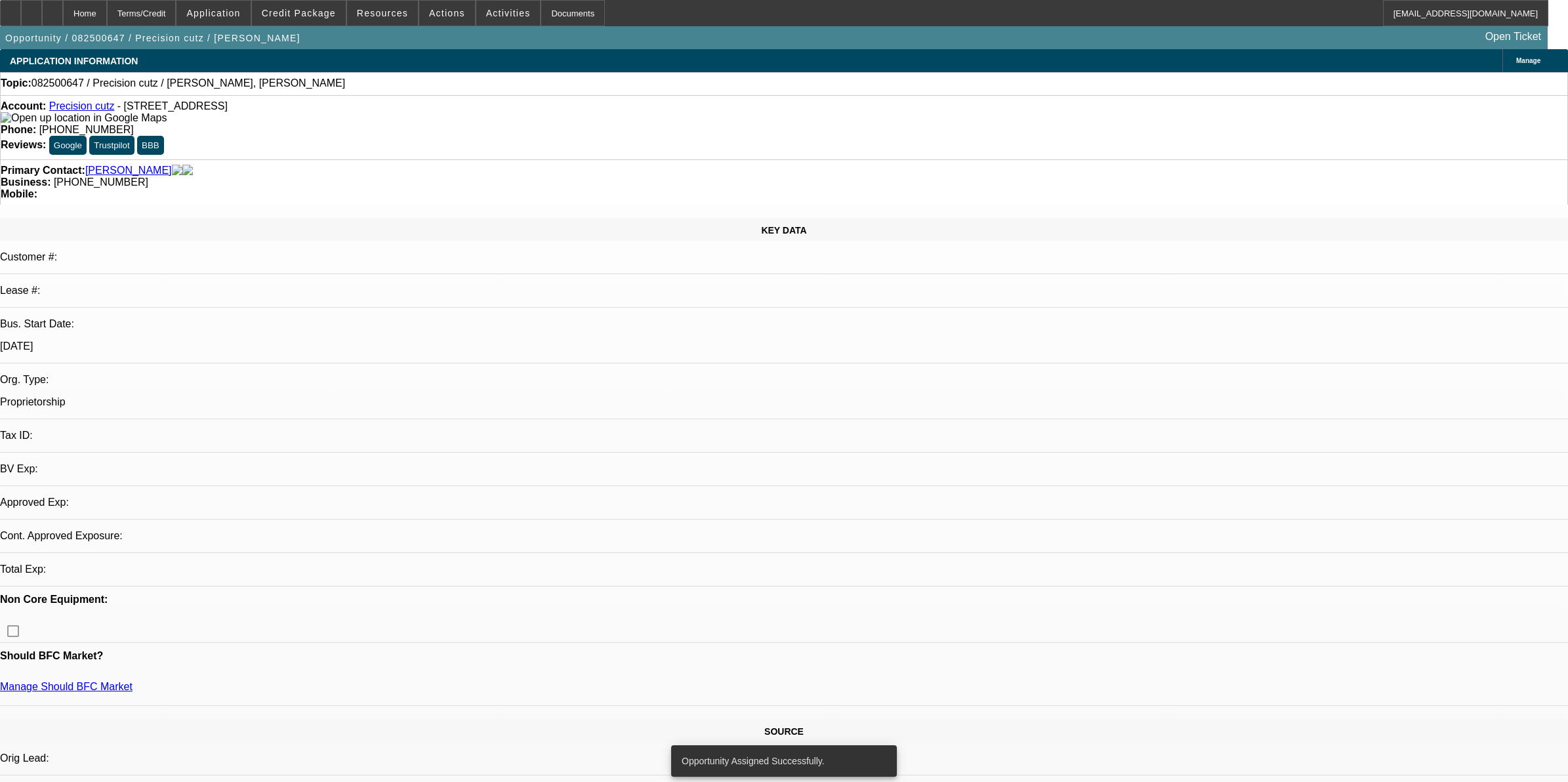
select select "0"
select select "2"
select select "0.1"
select select "4"
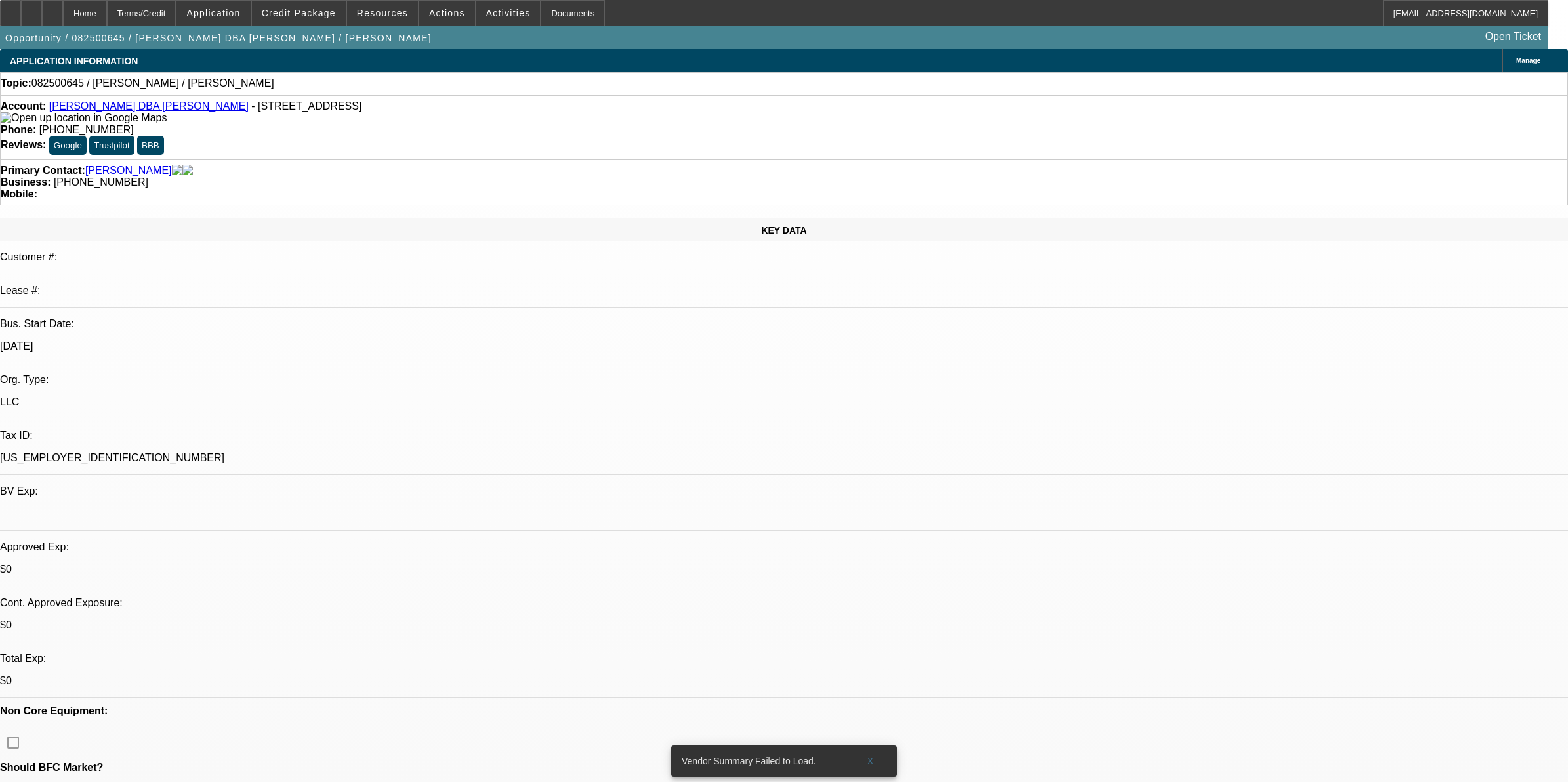
select select "0"
select select "2"
select select "0.1"
select select "4"
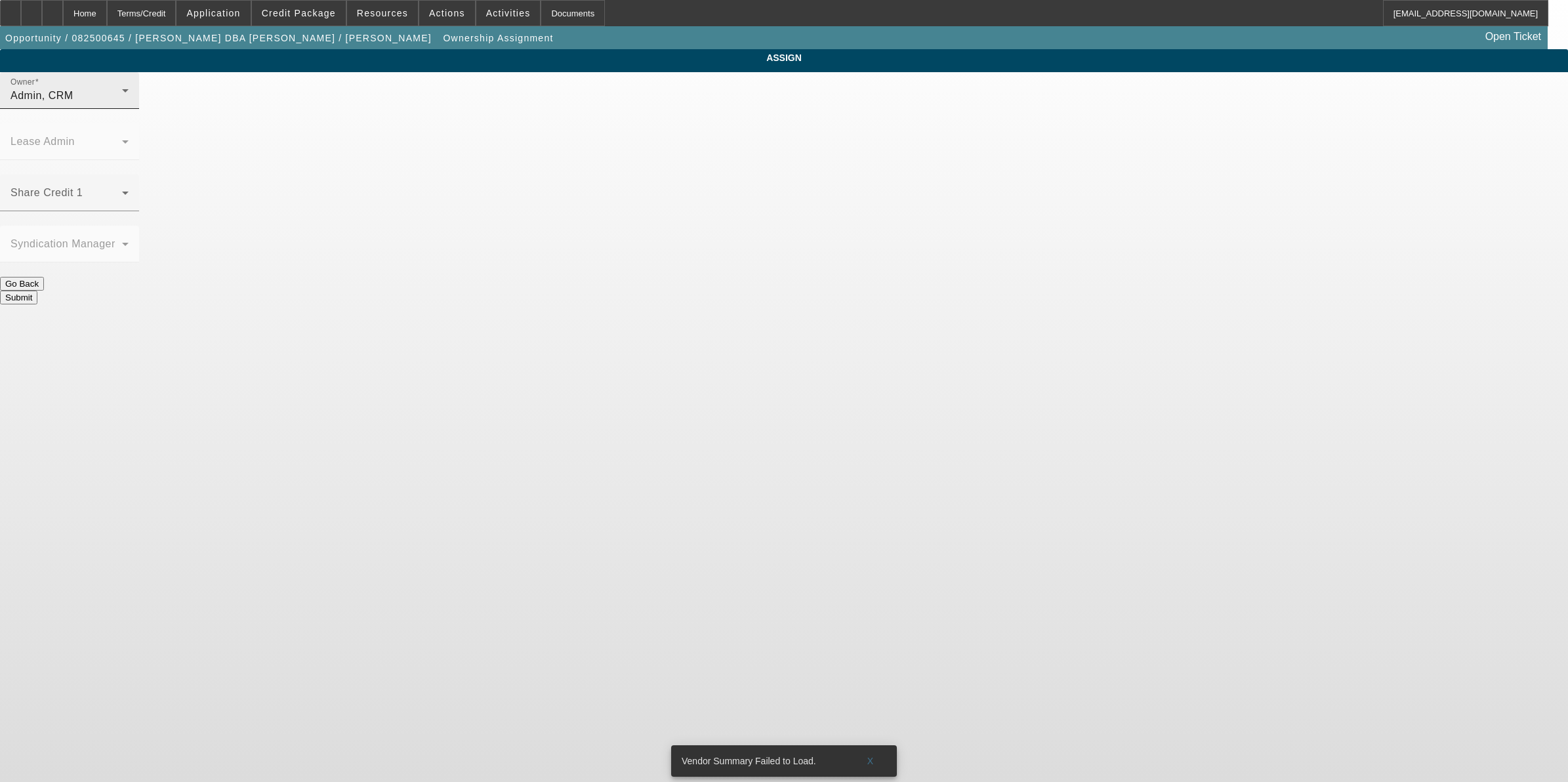
click at [122, 104] on div "Admin, CRM" at bounding box center [66, 95] width 112 height 16
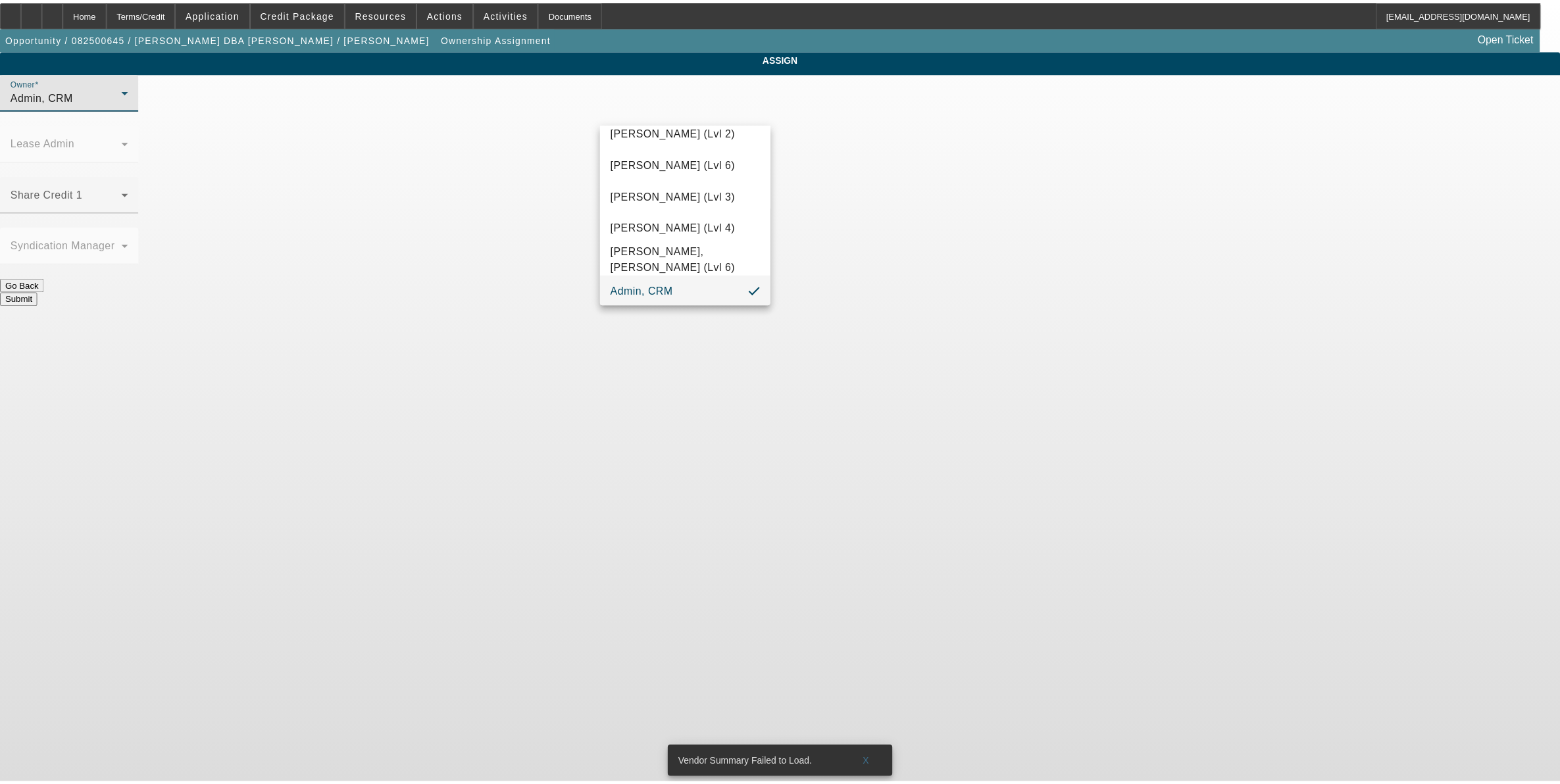
scroll to position [68, 0]
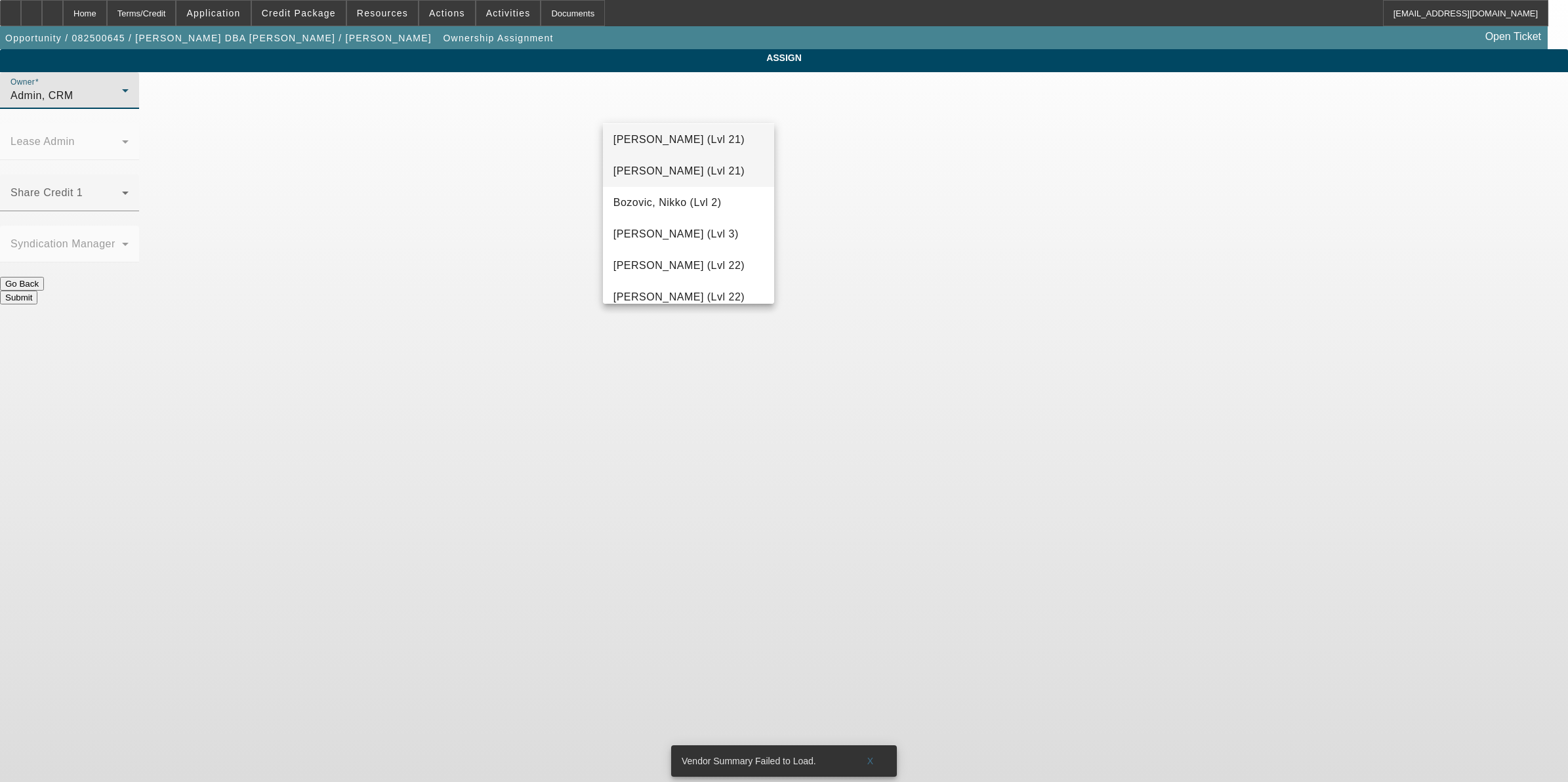
click at [679, 169] on span "Arida, Michael (Lvl 21)" at bounding box center [679, 171] width 132 height 16
click at [37, 291] on button "Submit" at bounding box center [18, 298] width 37 height 13
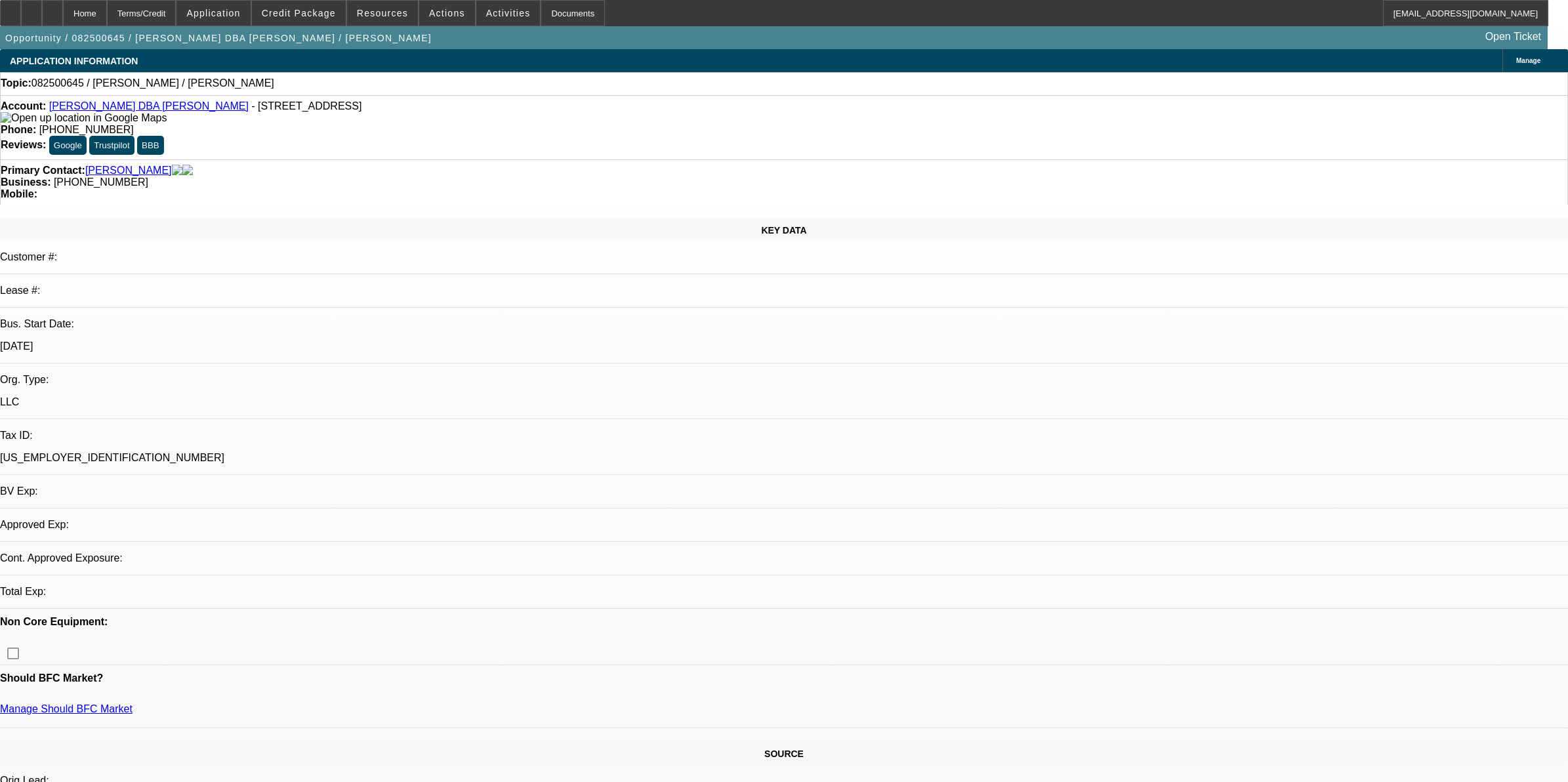
select select "0"
select select "2"
select select "0.1"
select select "4"
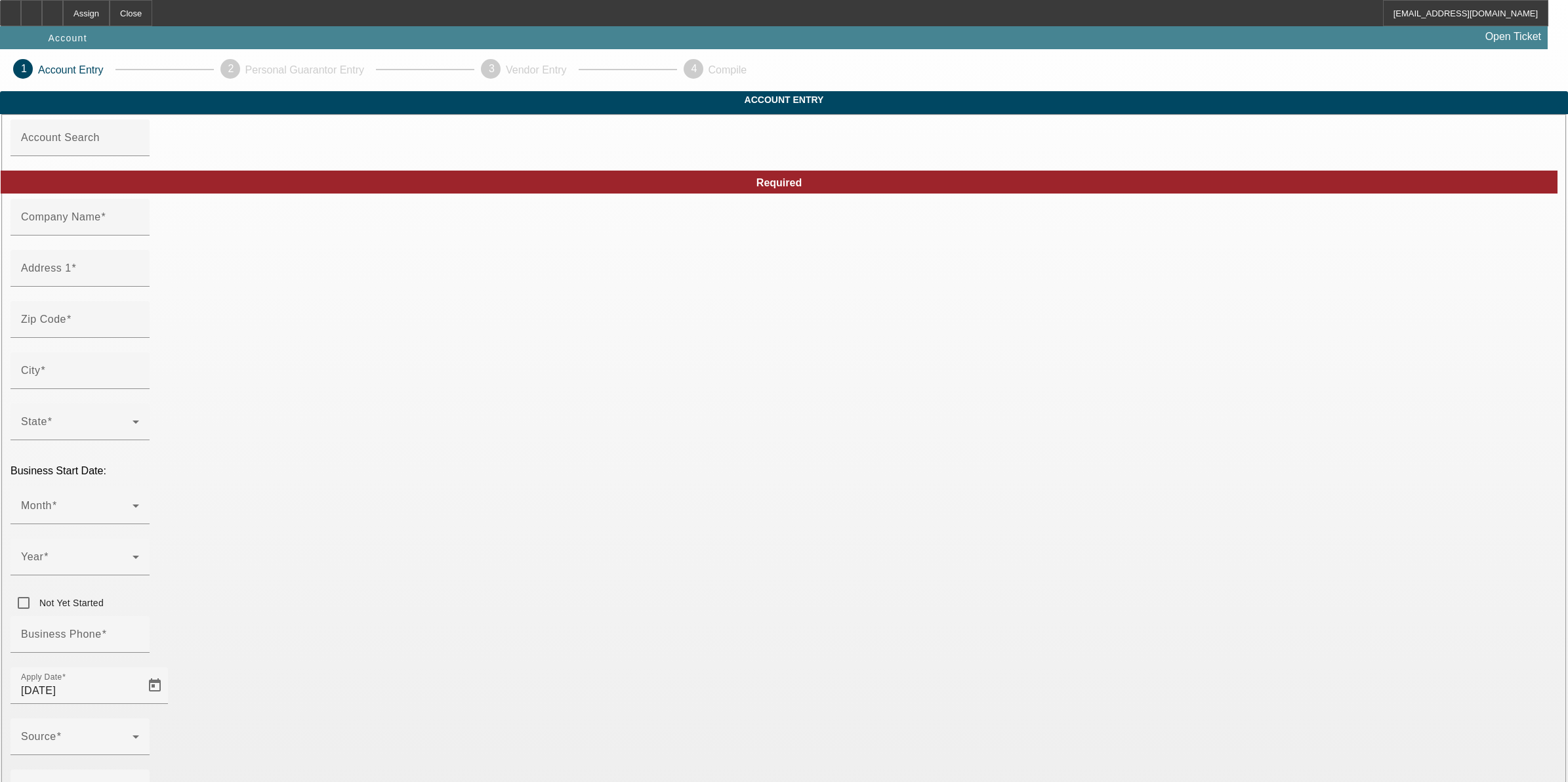
type input "[PERSON_NAME]"
type input "[STREET_ADDRESS]"
type input "92882"
type input "Corona"
type input "[PHONE_NUMBER]"
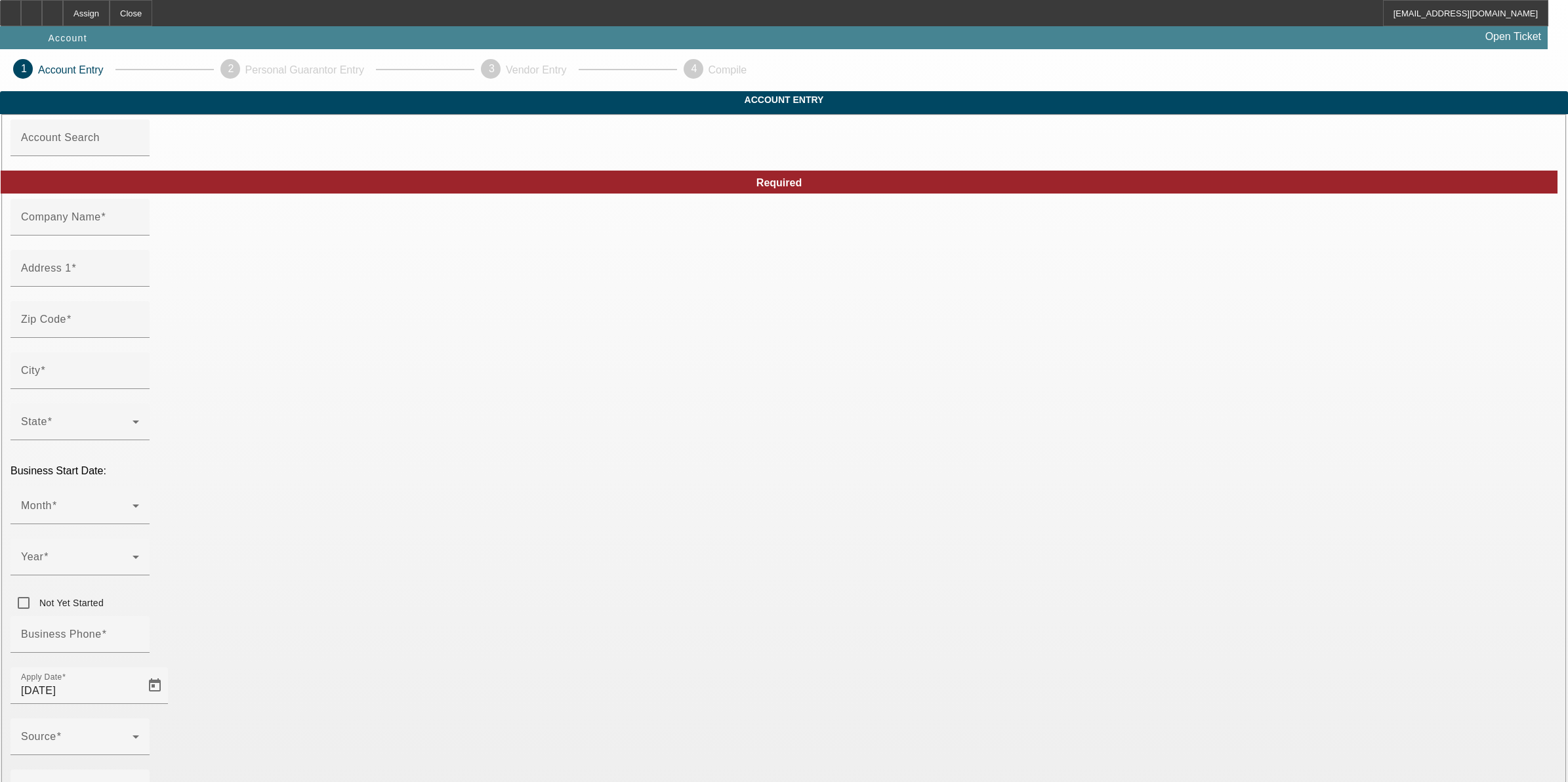
type input "[PERSON_NAME] Embroidery Equipment/Custom Crowns Embroidery"
type input "Ste 107"
type input "[EMAIL_ADDRESS][DOMAIN_NAME]"
type input "[US_EMPLOYER_IDENTIFICATION_NUMBER]"
type input "[DATE]"
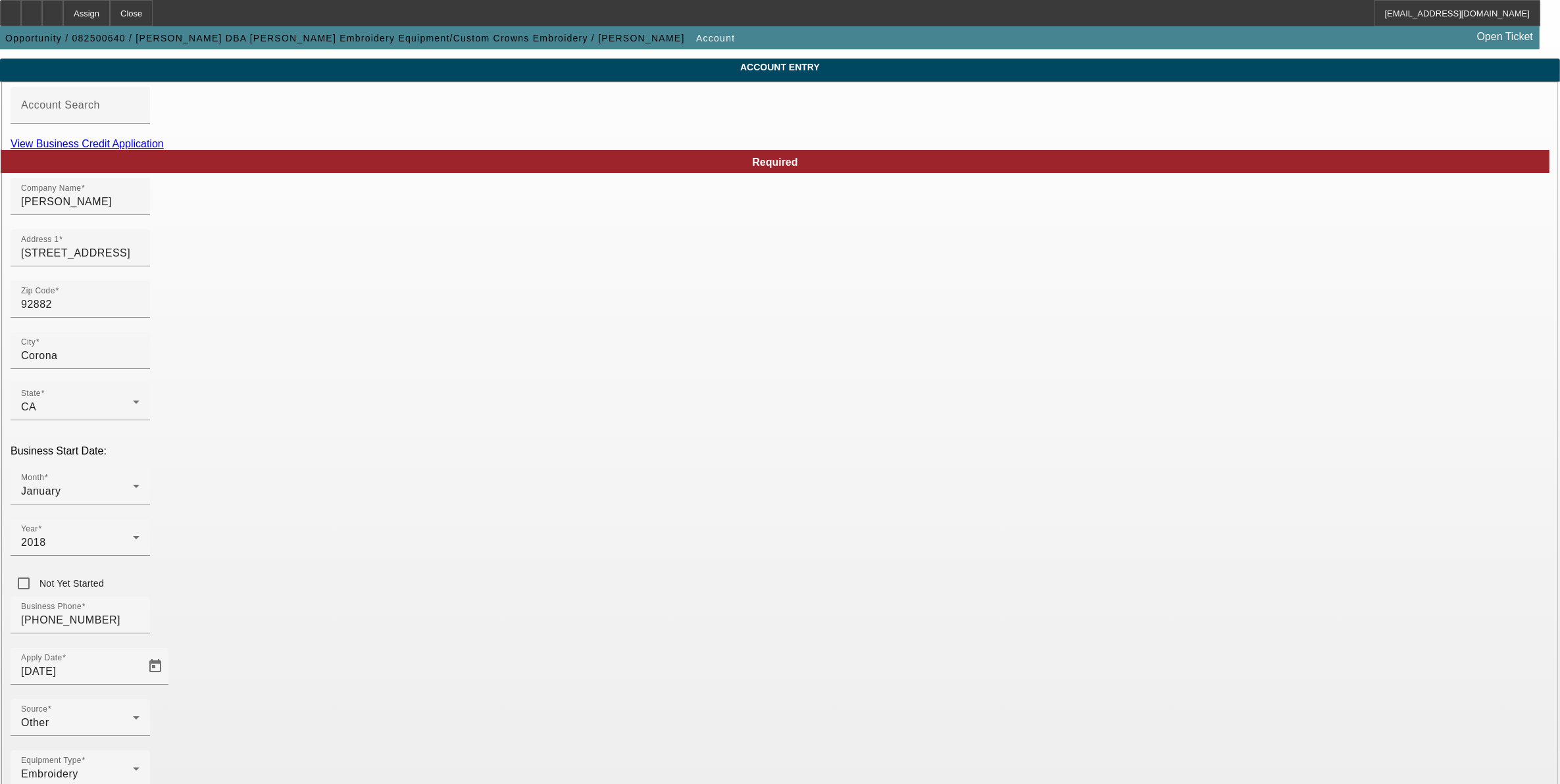
scroll to position [60, 0]
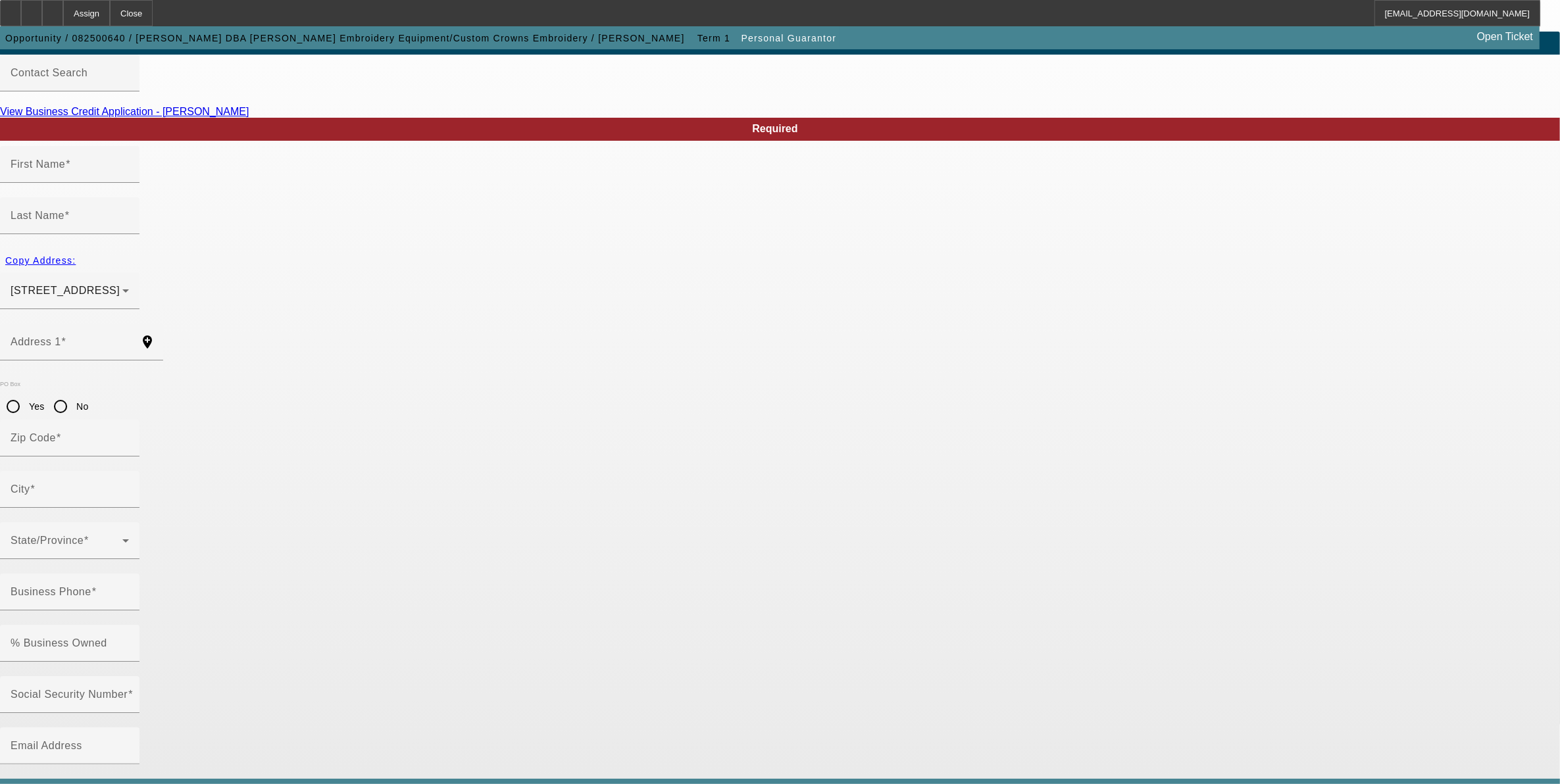
type input "Wael"
type input "[PERSON_NAME]"
type input "[STREET_ADDRESS]"
radio input "true"
type input "92562"
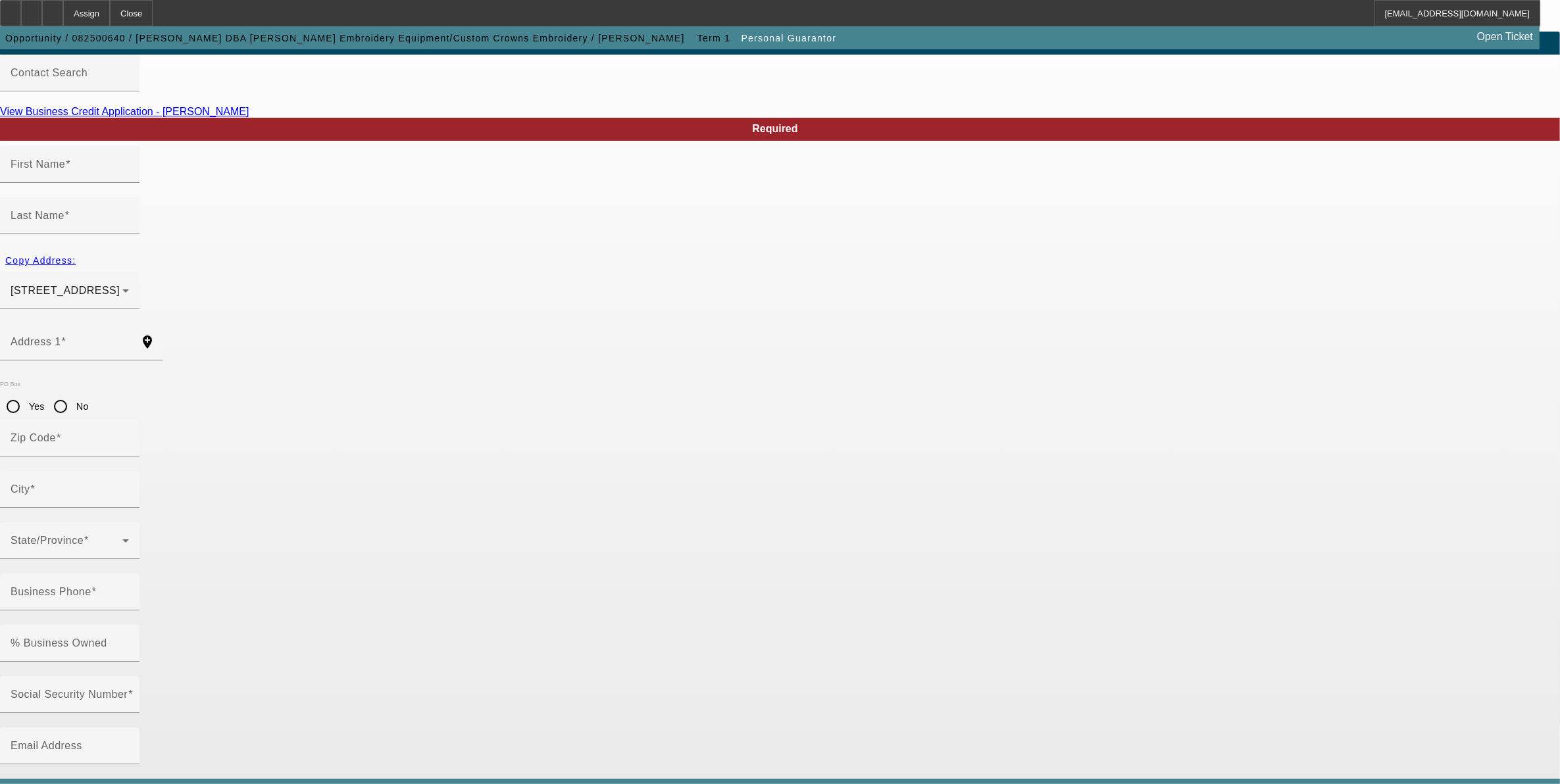
type input "Murrieta"
type input "[PHONE_NUMBER]"
type input "100"
type input "616-11-3916"
type input "[EMAIL_ADDRESS][DOMAIN_NAME]"
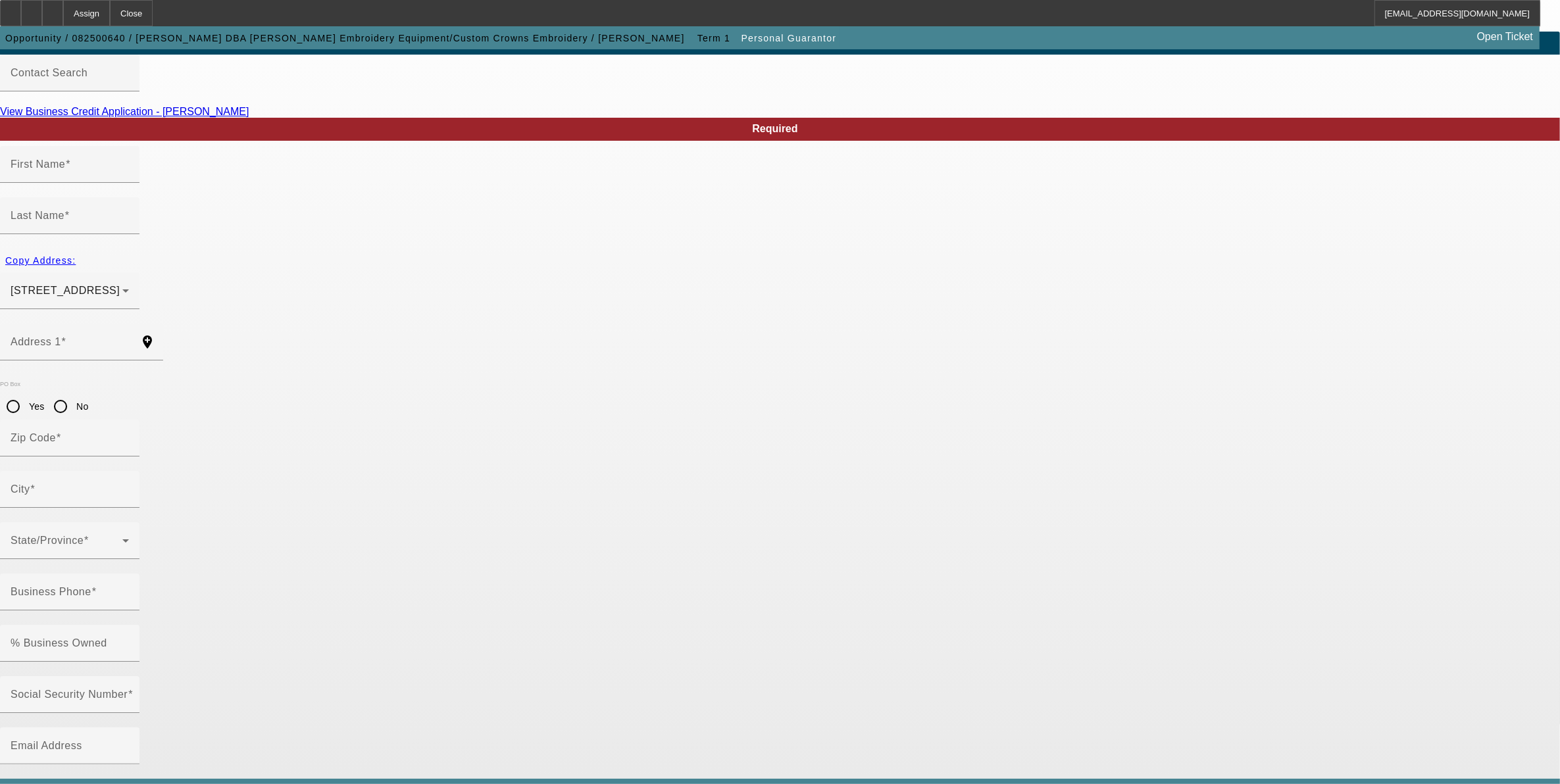
type input "[PHONE_NUMBER]"
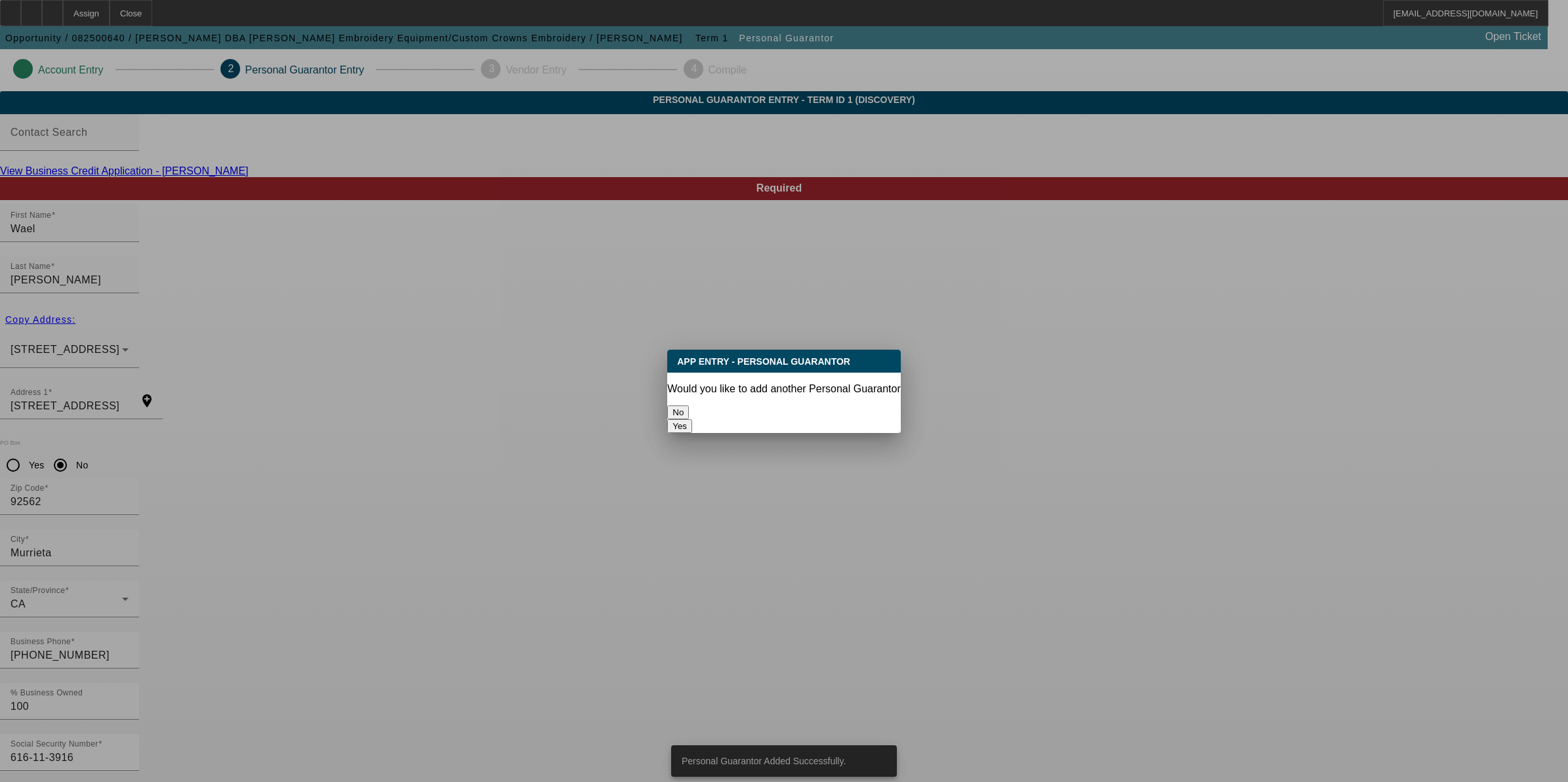
click at [689, 407] on button "No" at bounding box center [678, 412] width 22 height 13
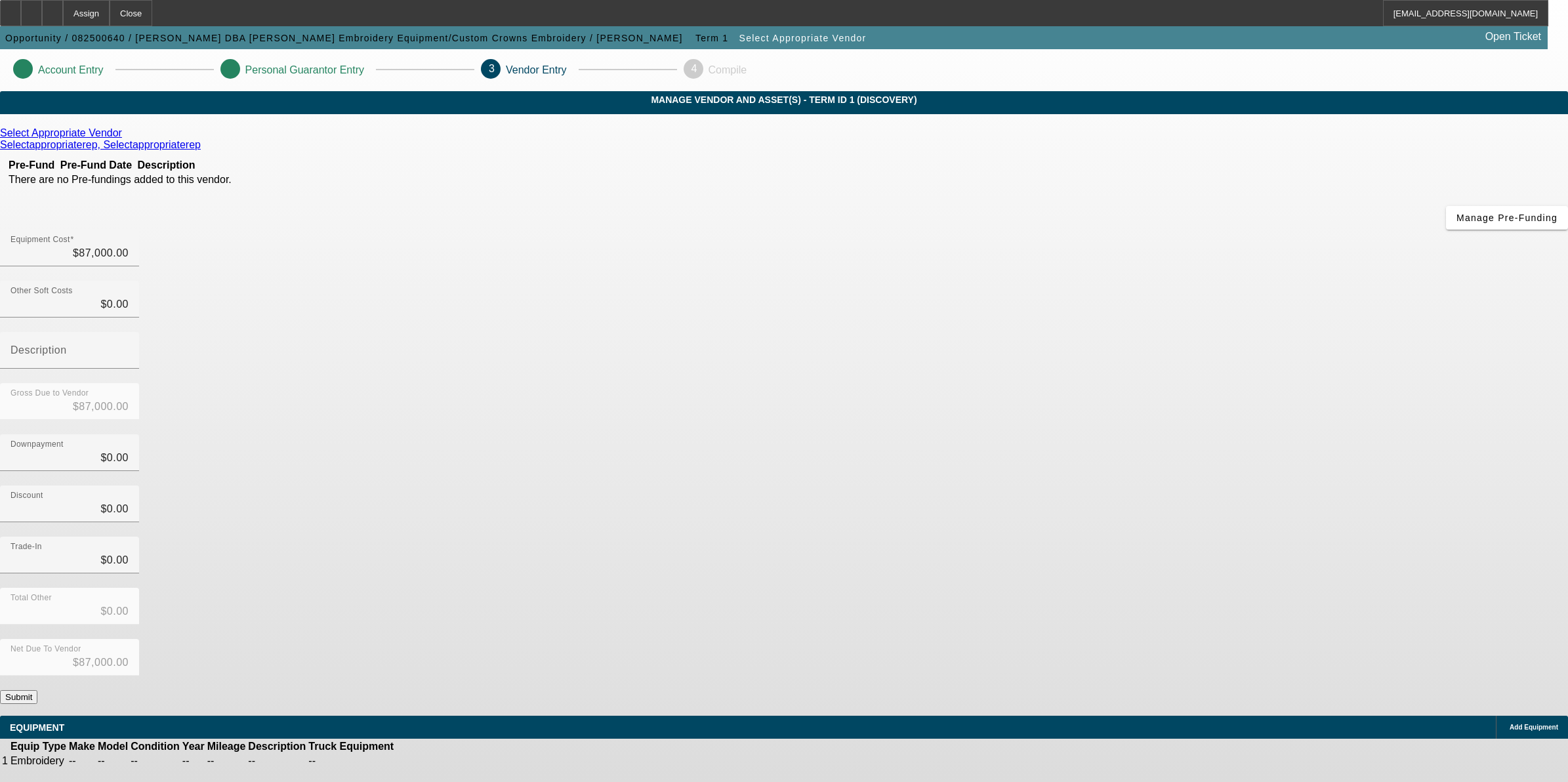
click at [37, 690] on button "Submit" at bounding box center [18, 697] width 37 height 13
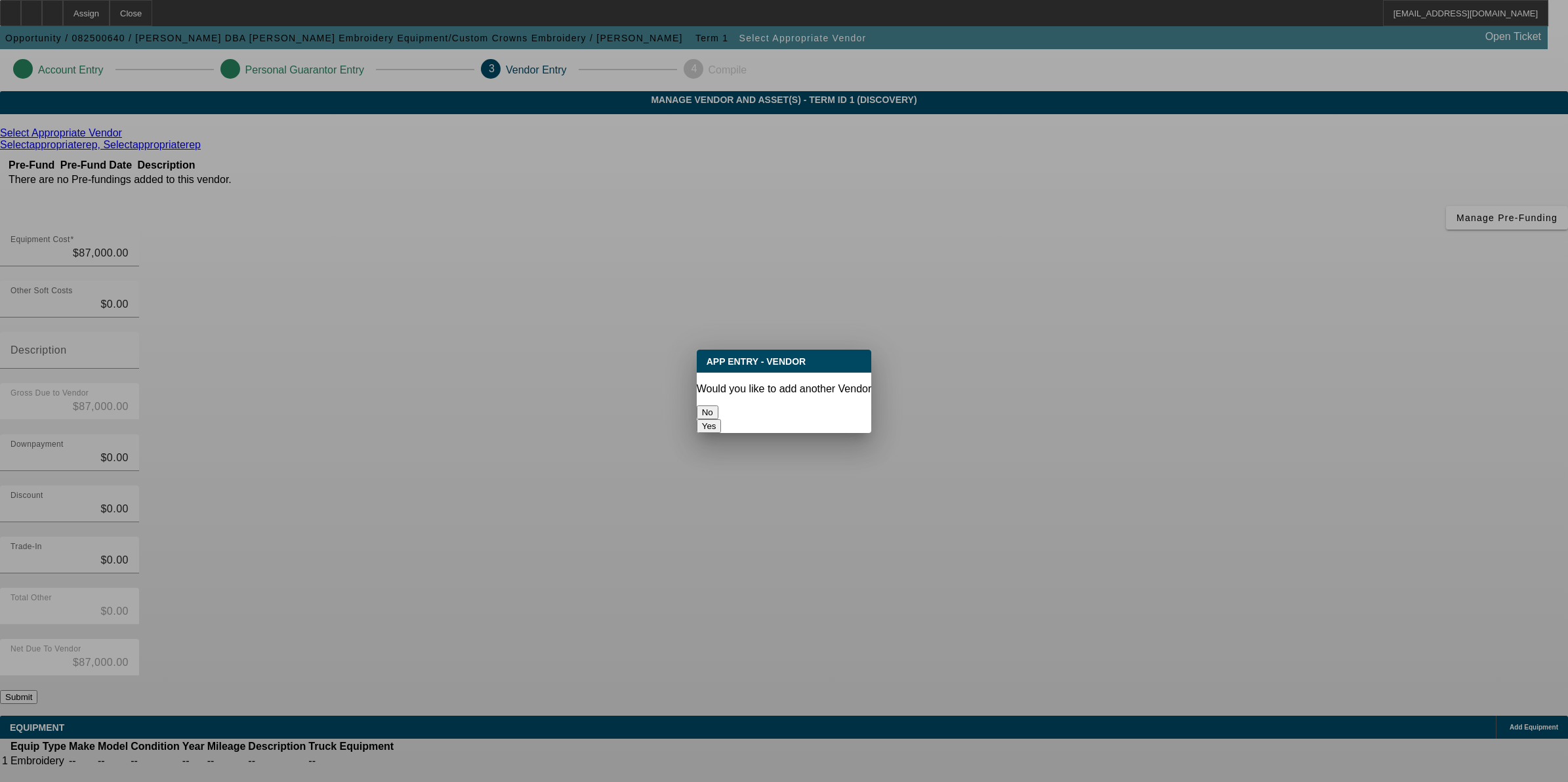
click at [718, 407] on button "No" at bounding box center [708, 412] width 22 height 13
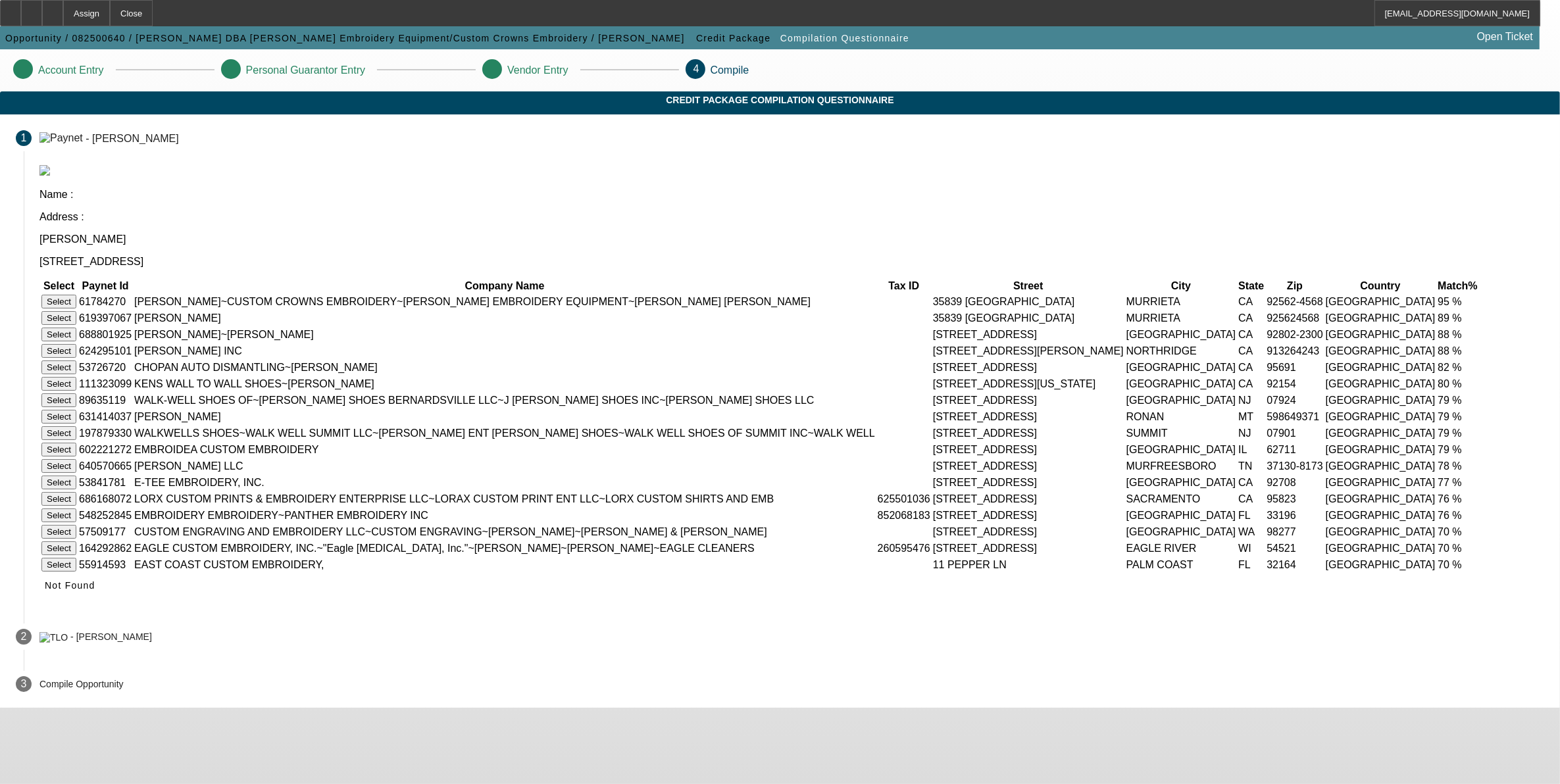
click at [77, 294] on button "Select" at bounding box center [58, 301] width 34 height 13
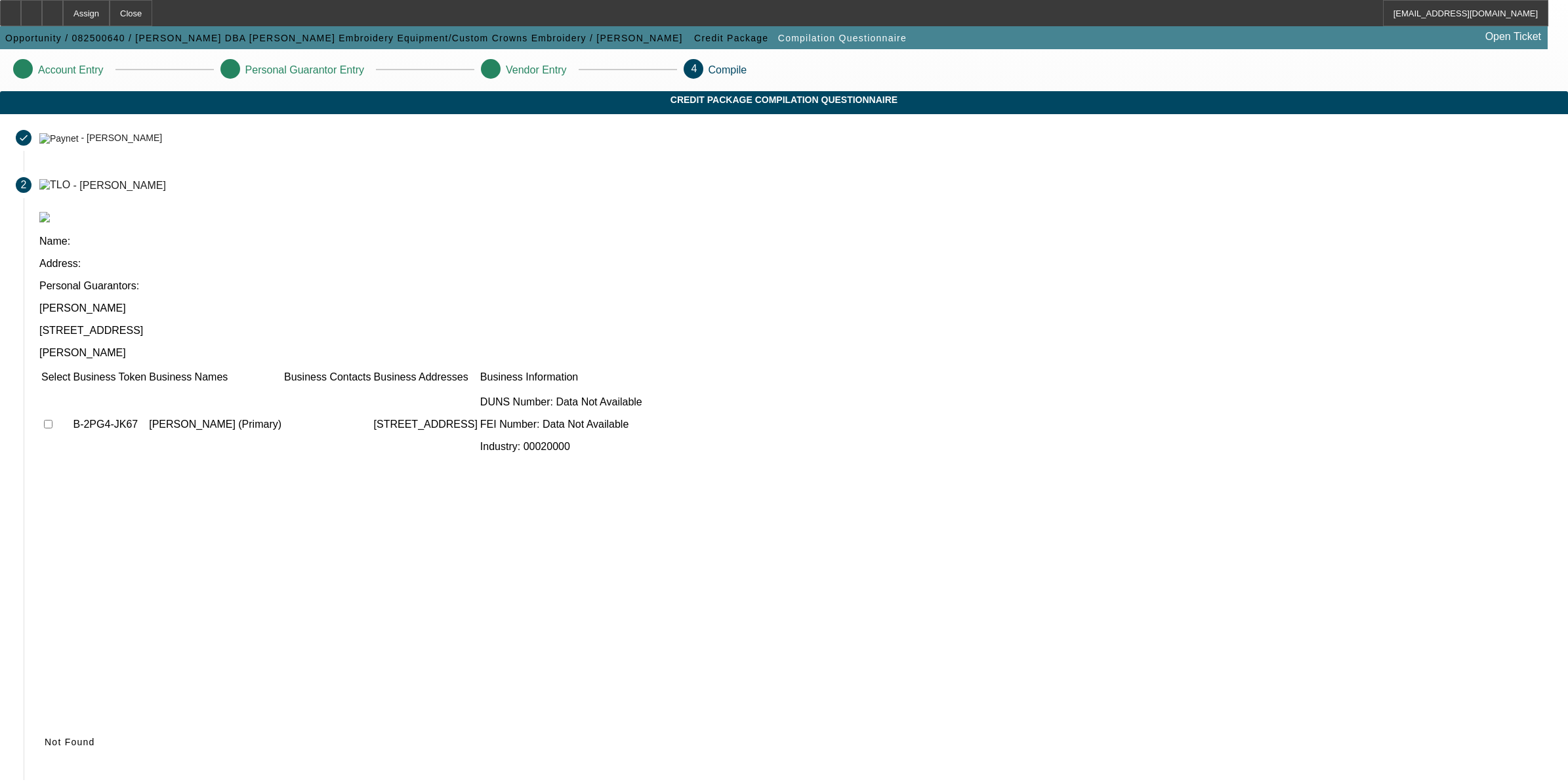
click at [52, 420] on input "checkbox" at bounding box center [48, 423] width 9 height 9
checkbox input "true"
click at [45, 737] on icon at bounding box center [45, 742] width 0 height 10
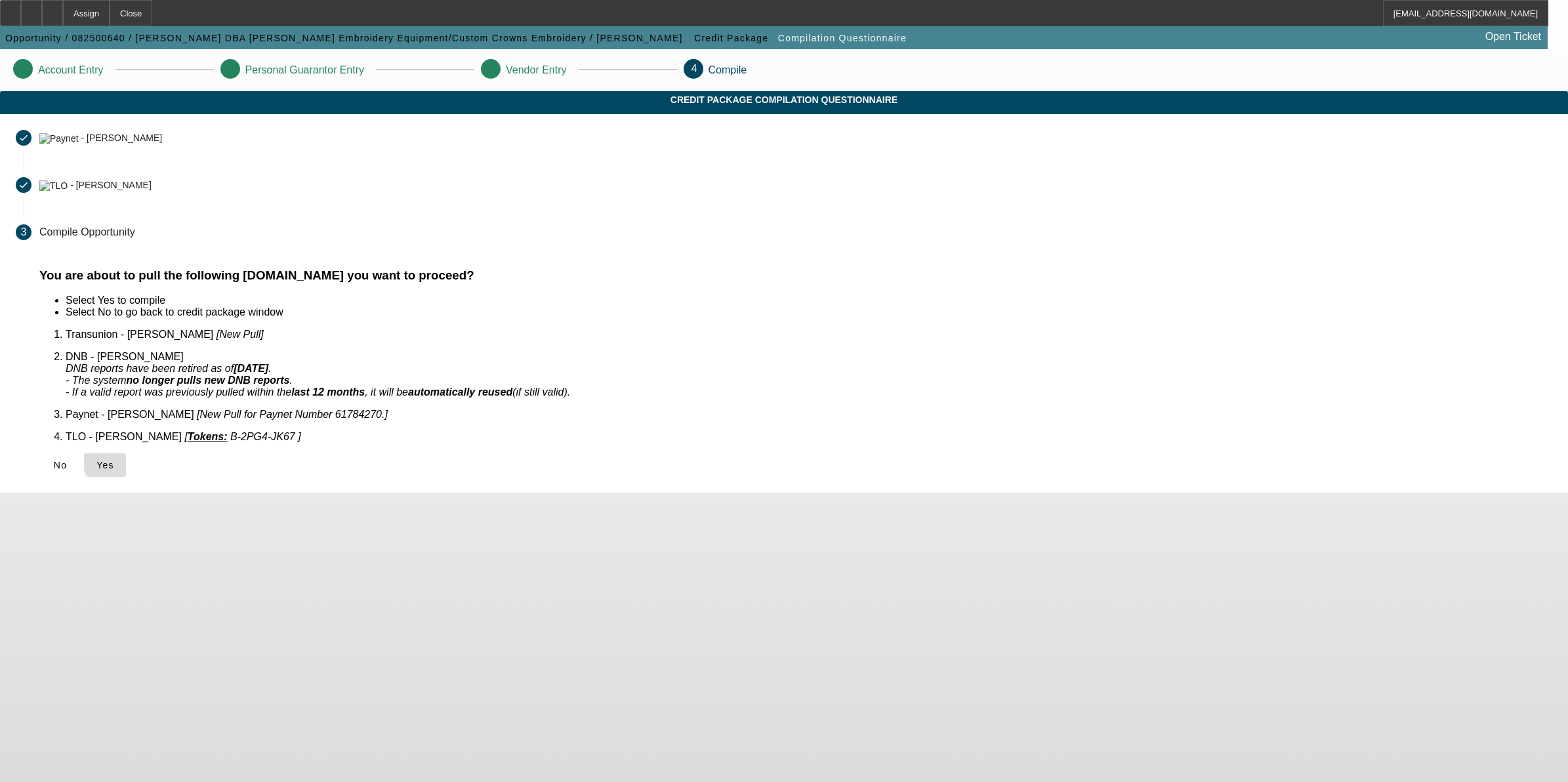
click at [114, 460] on span "Yes" at bounding box center [105, 464] width 18 height 10
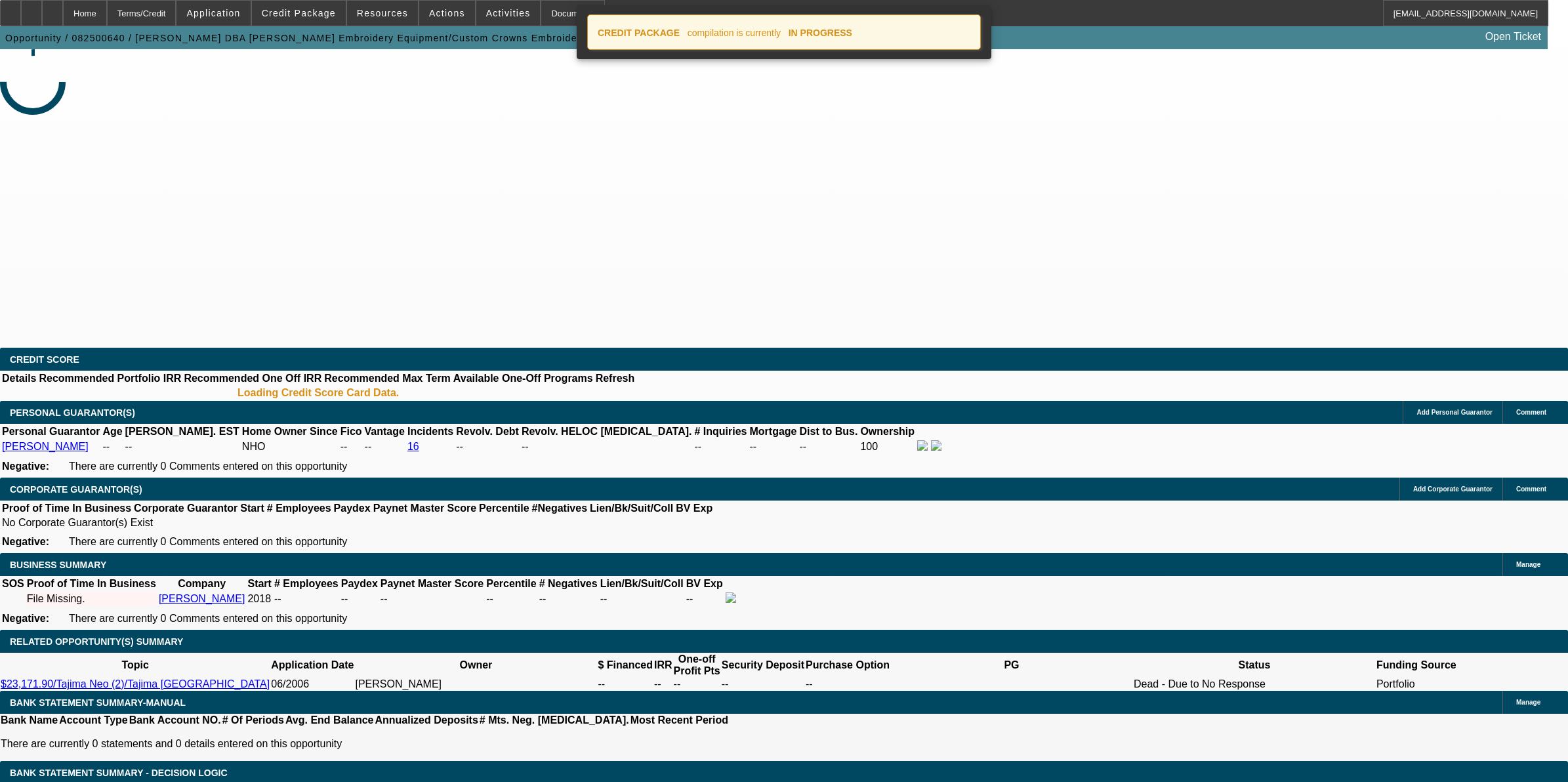
select select "0"
select select "2"
select select "0.1"
select select "4"
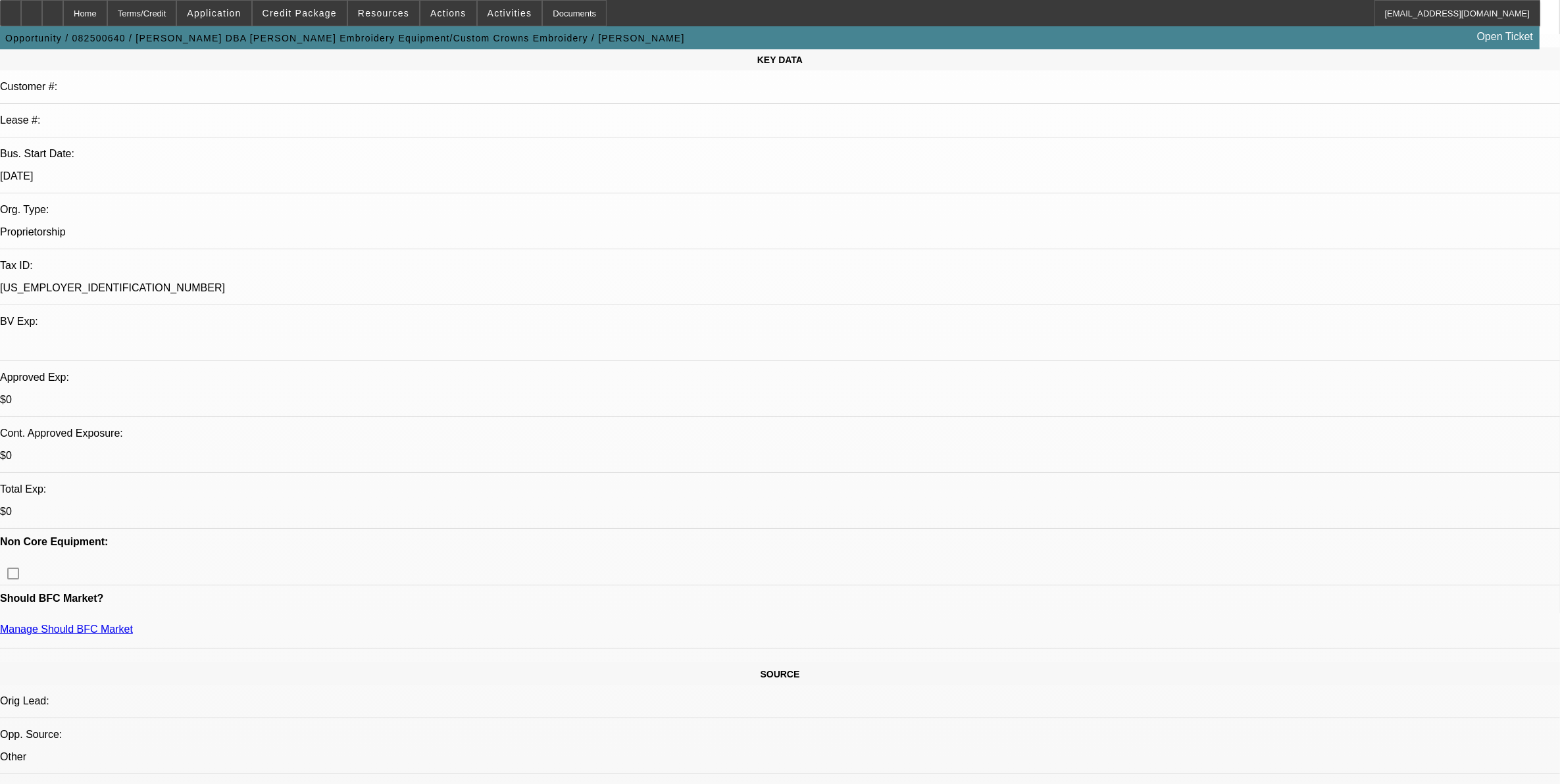
scroll to position [164, 0]
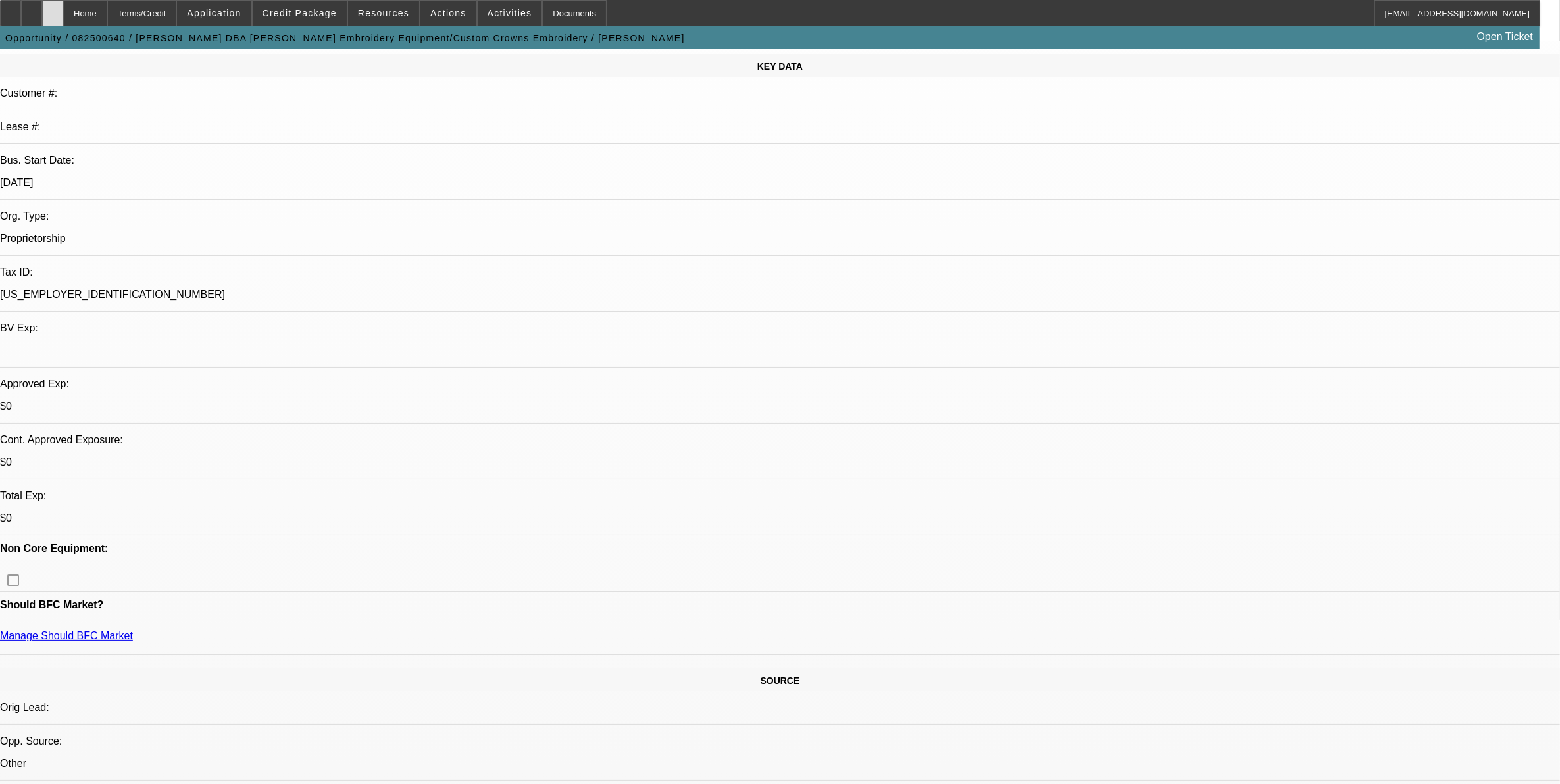
click at [63, 20] on div at bounding box center [53, 13] width 21 height 27
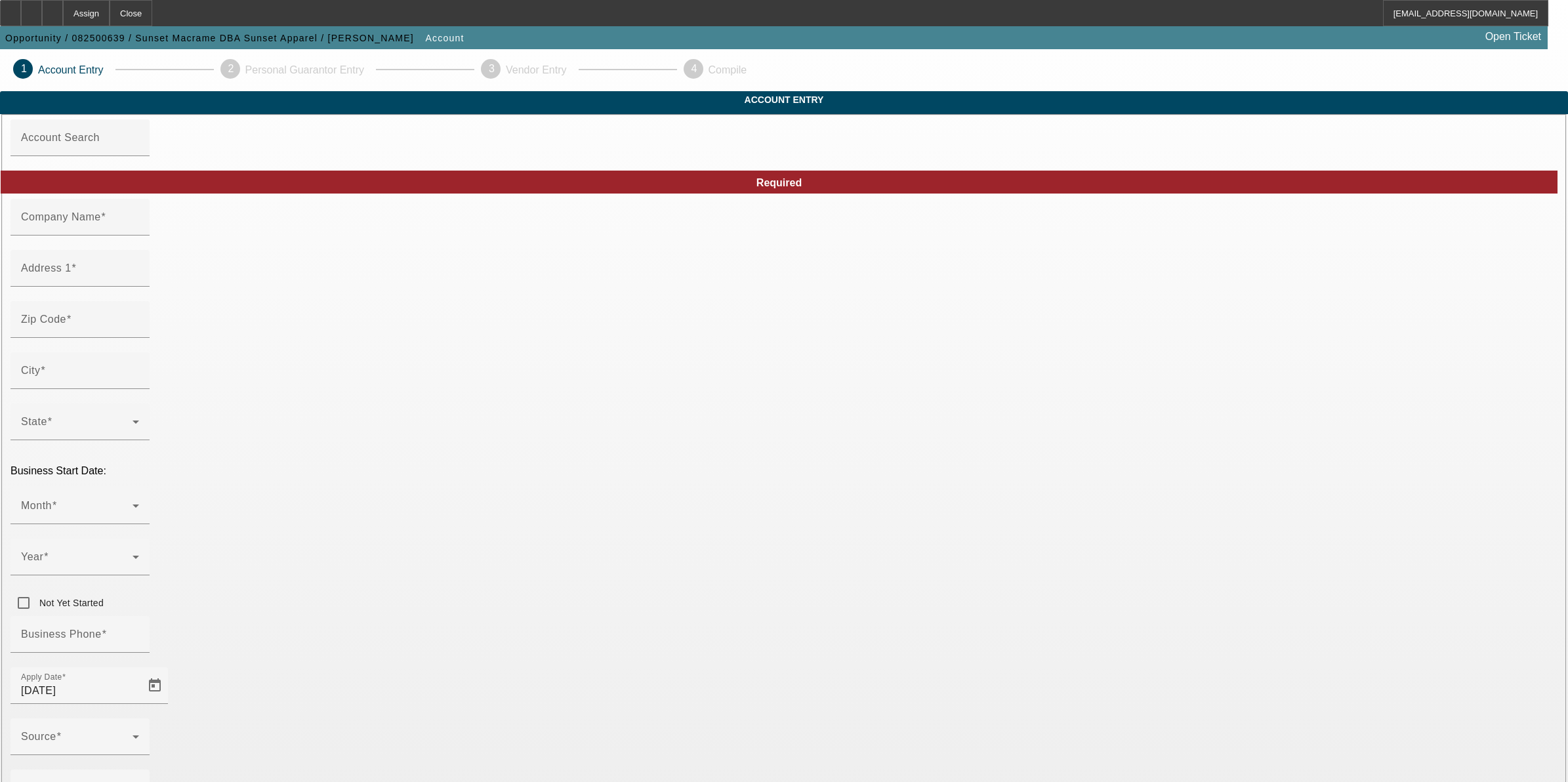
type input "[DATE]"
type input "Sunset Macrame"
type input "[GEOGRAPHIC_DATA]"
type input "45653"
type input "Minford"
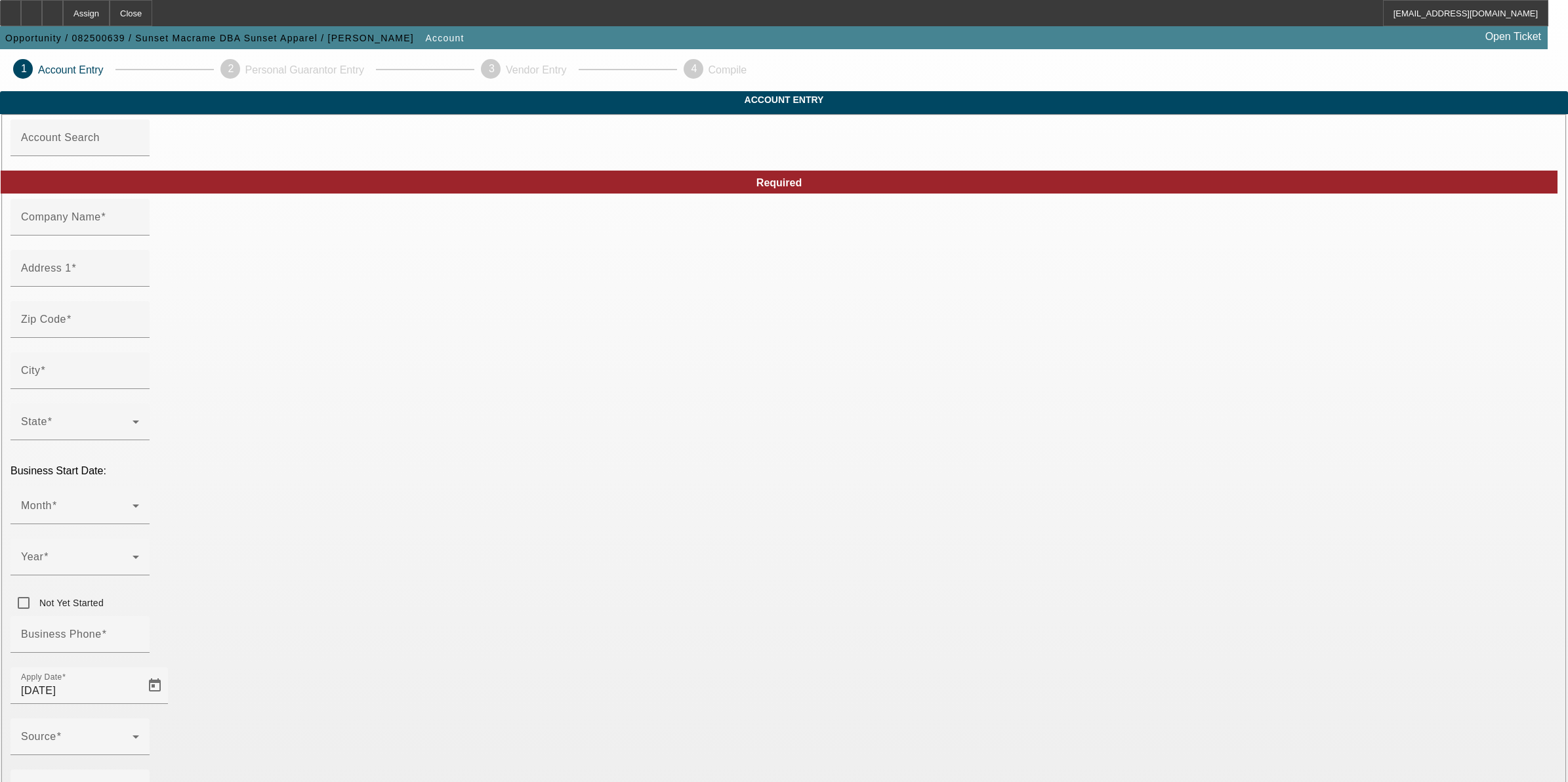
type input "[PHONE_NUMBER]"
type input "Sunset Apparel"
type input "[EMAIL_ADDRESS][DOMAIN_NAME]"
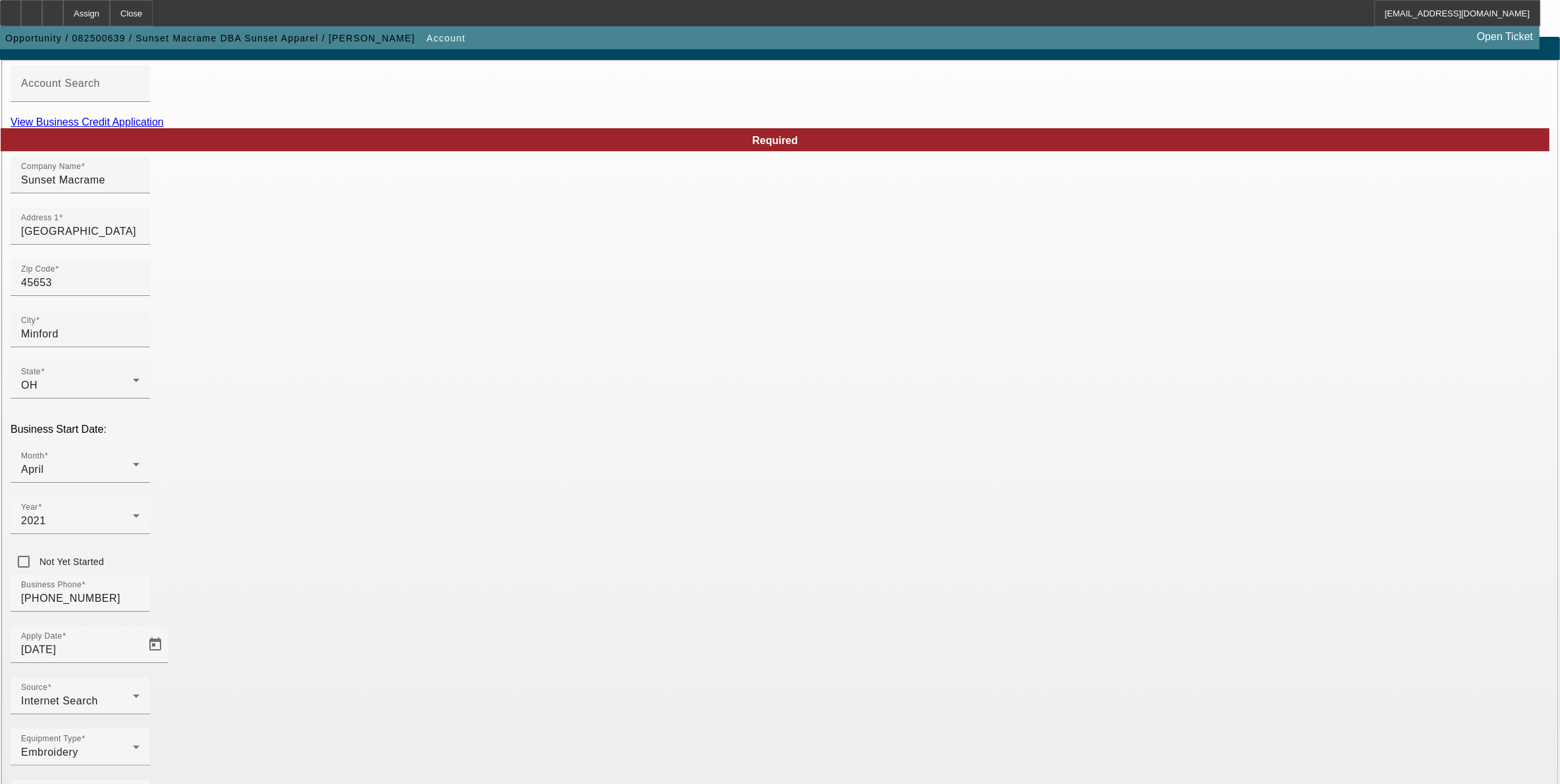
scroll to position [60, 0]
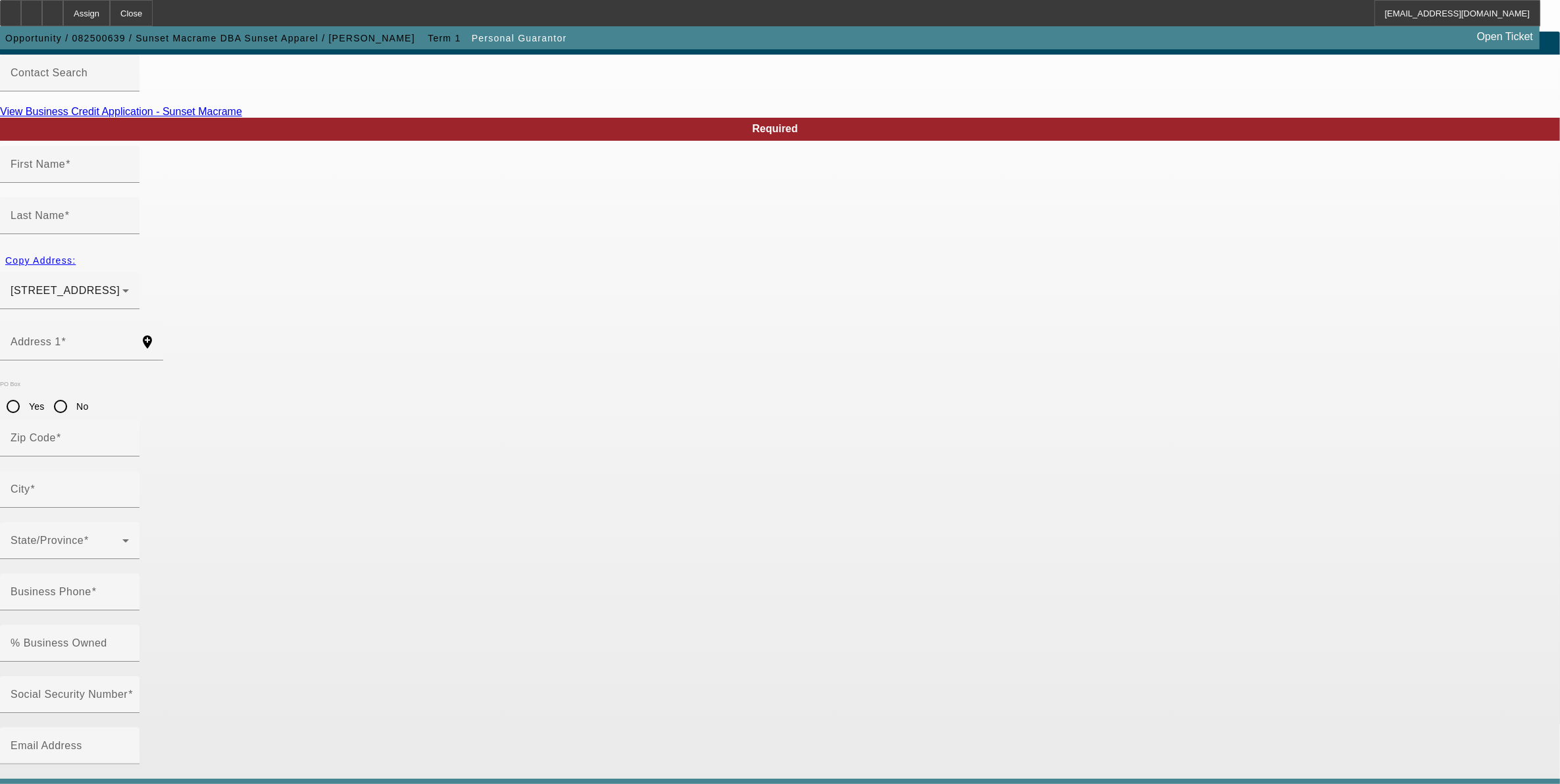
type input "Keri"
type input "[PERSON_NAME]"
type input "[STREET_ADDRESS]"
radio input "true"
type input "45653"
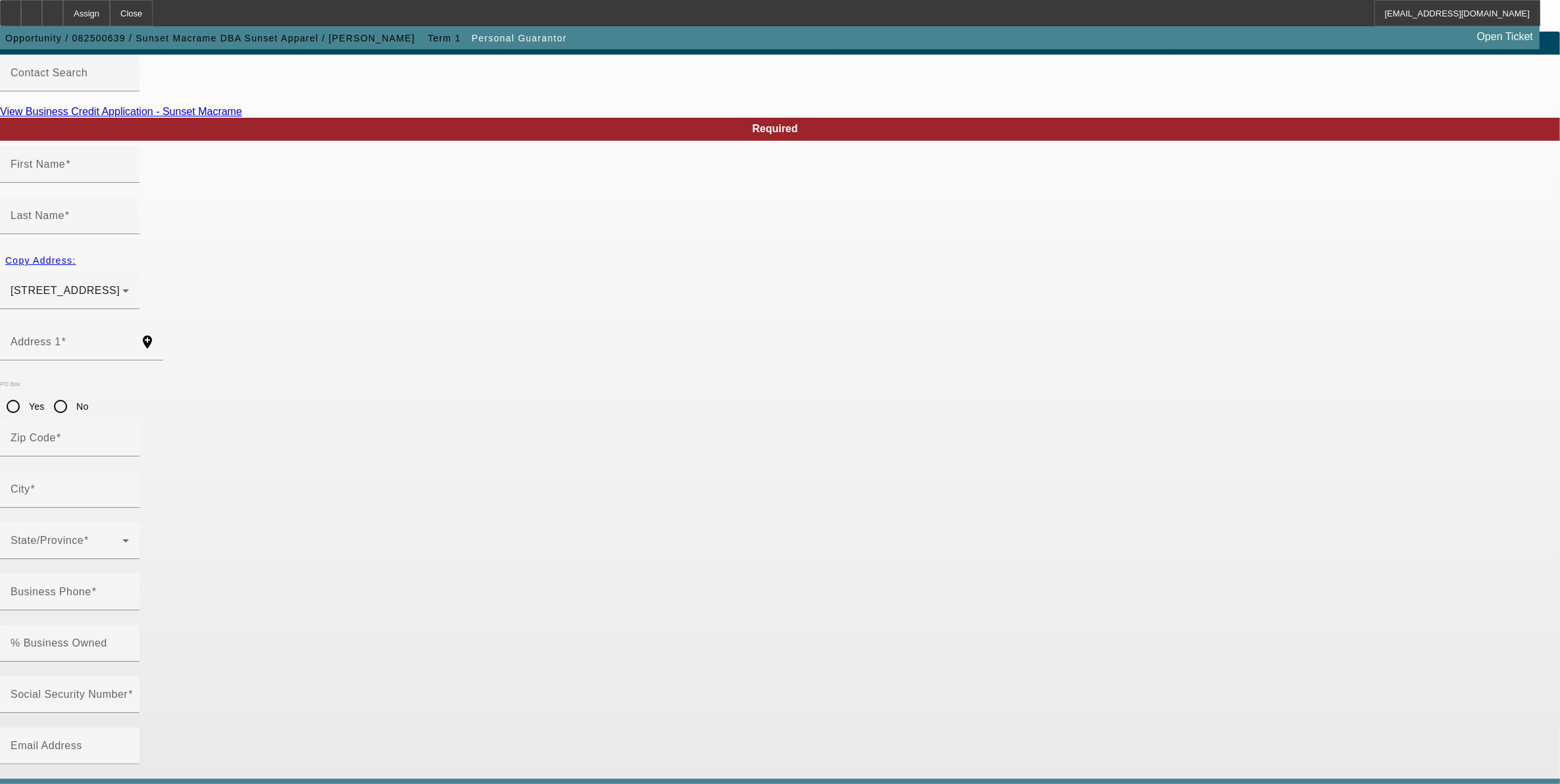
type input "Minford"
type input "[PHONE_NUMBER]"
type input "100"
type input "268-04-5546"
type input "[EMAIL_ADDRESS][DOMAIN_NAME]"
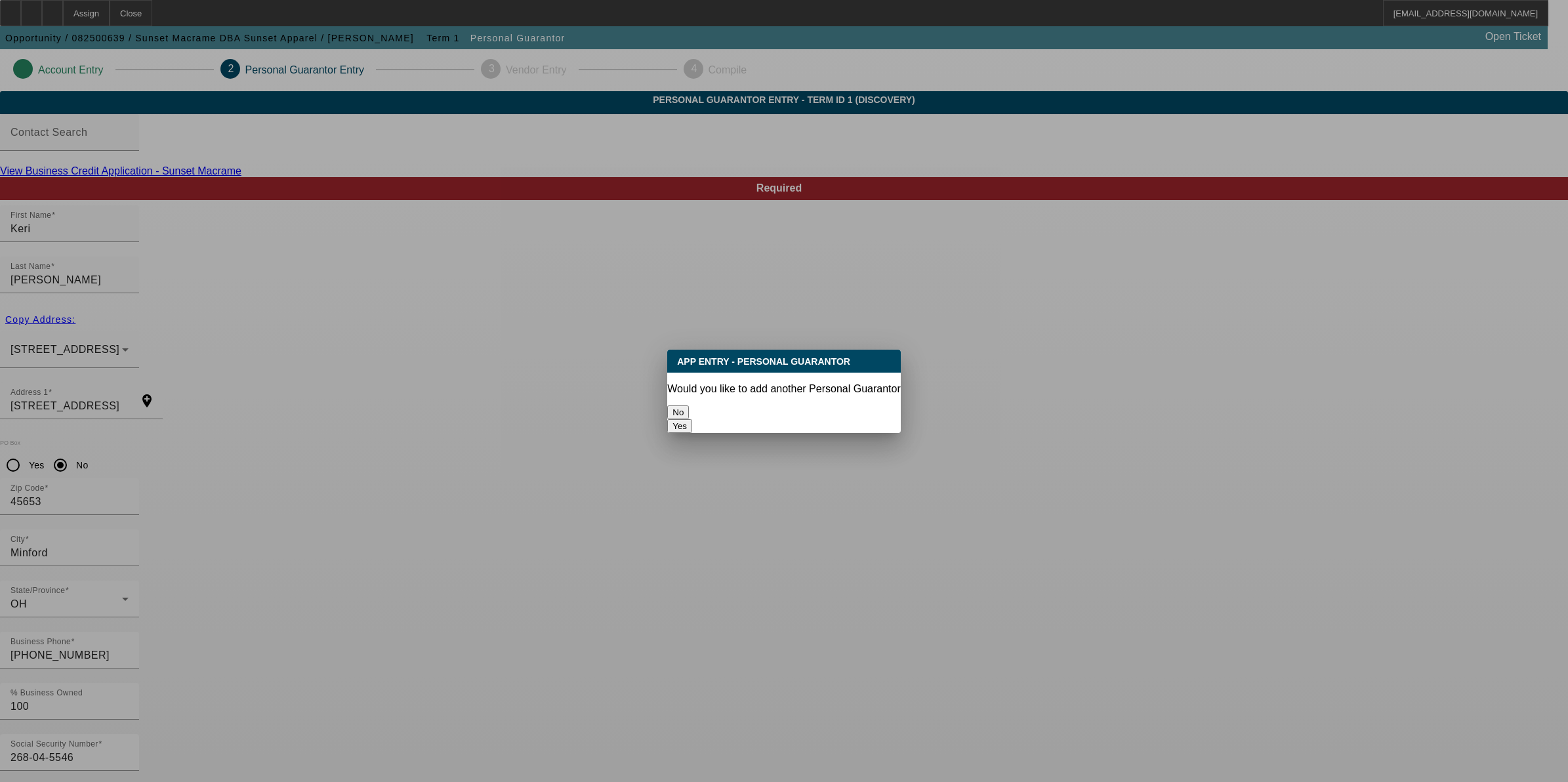
click at [689, 410] on button "No" at bounding box center [678, 412] width 22 height 13
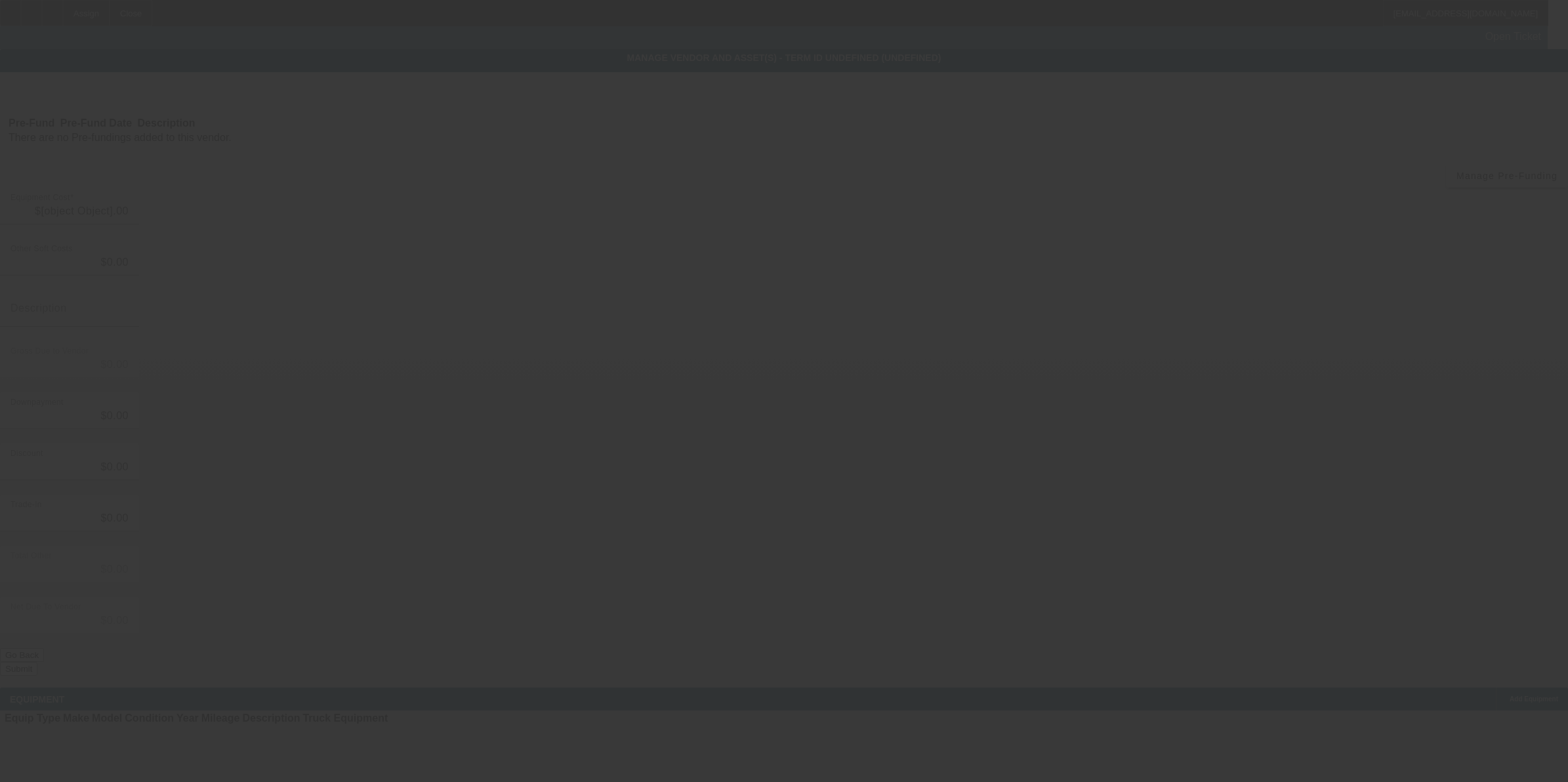
type input "$30,000.00"
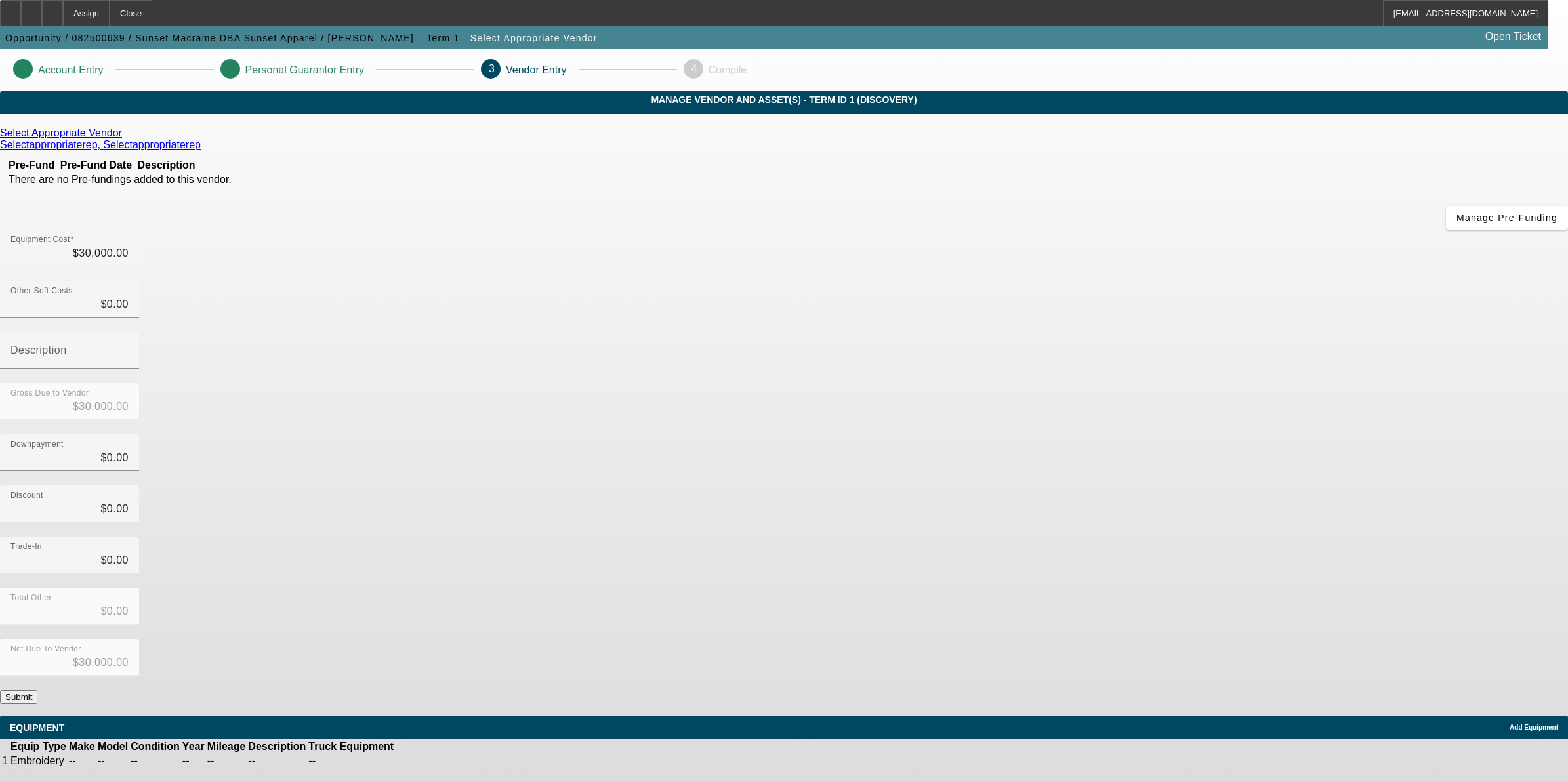
click at [1011, 639] on div "Net Due To Vendor $30,000.00" at bounding box center [784, 665] width 1568 height 51
click at [37, 690] on button "Submit" at bounding box center [18, 697] width 37 height 13
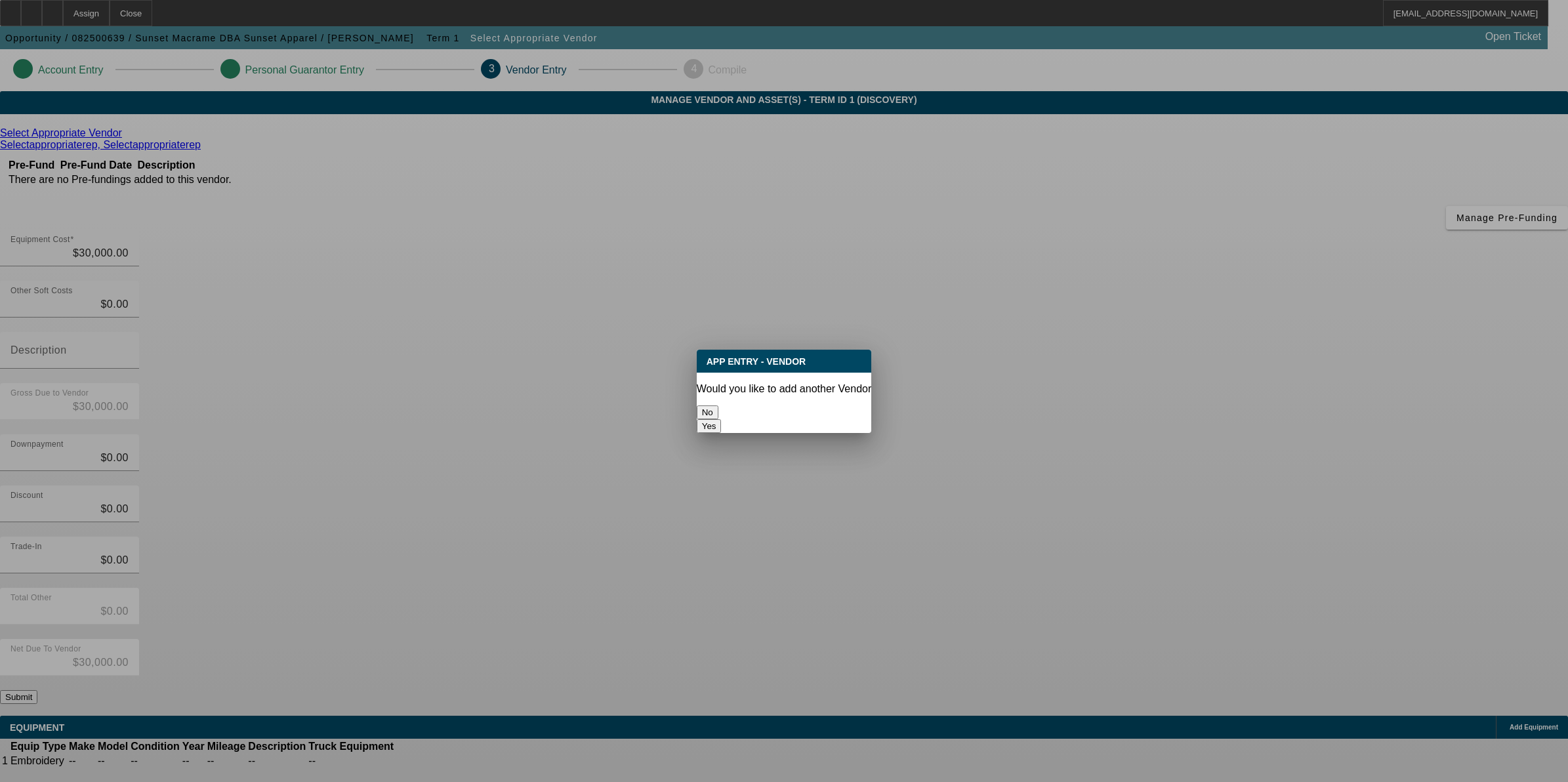
click at [718, 405] on button "No" at bounding box center [708, 412] width 22 height 13
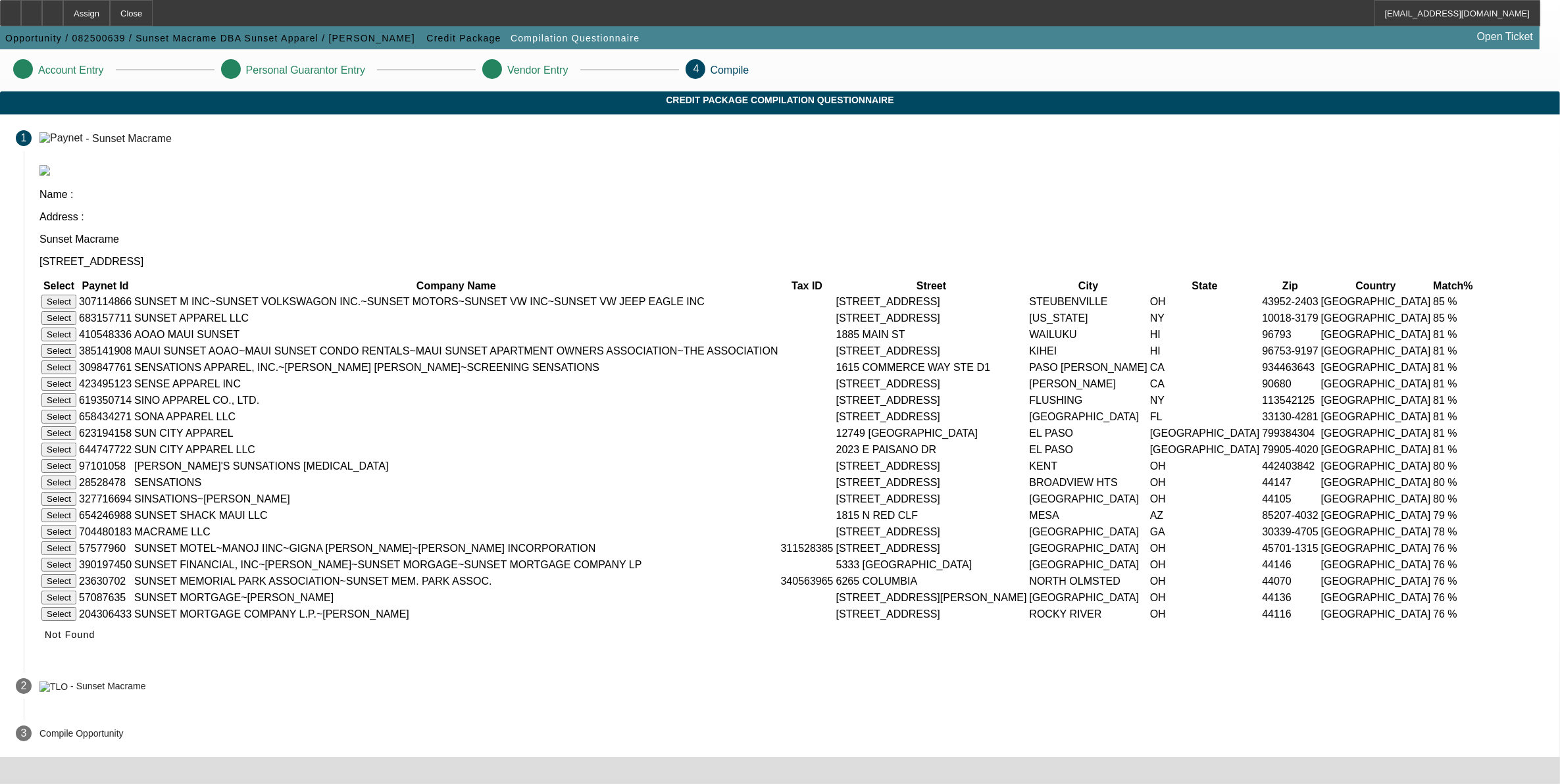
scroll to position [180, 0]
click at [96, 640] on span "Not Found" at bounding box center [70, 634] width 51 height 11
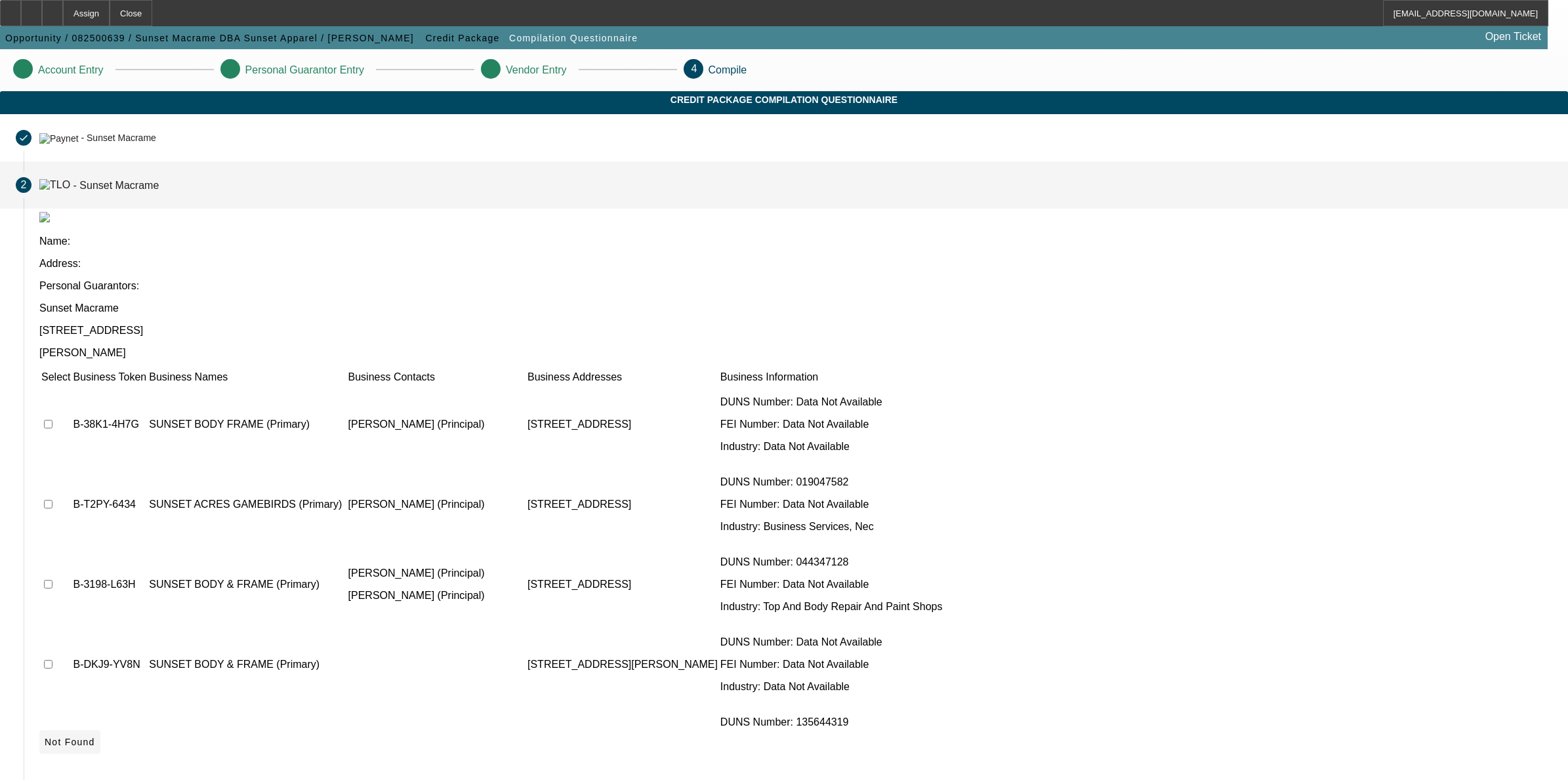
click at [45, 737] on icon at bounding box center [45, 742] width 0 height 10
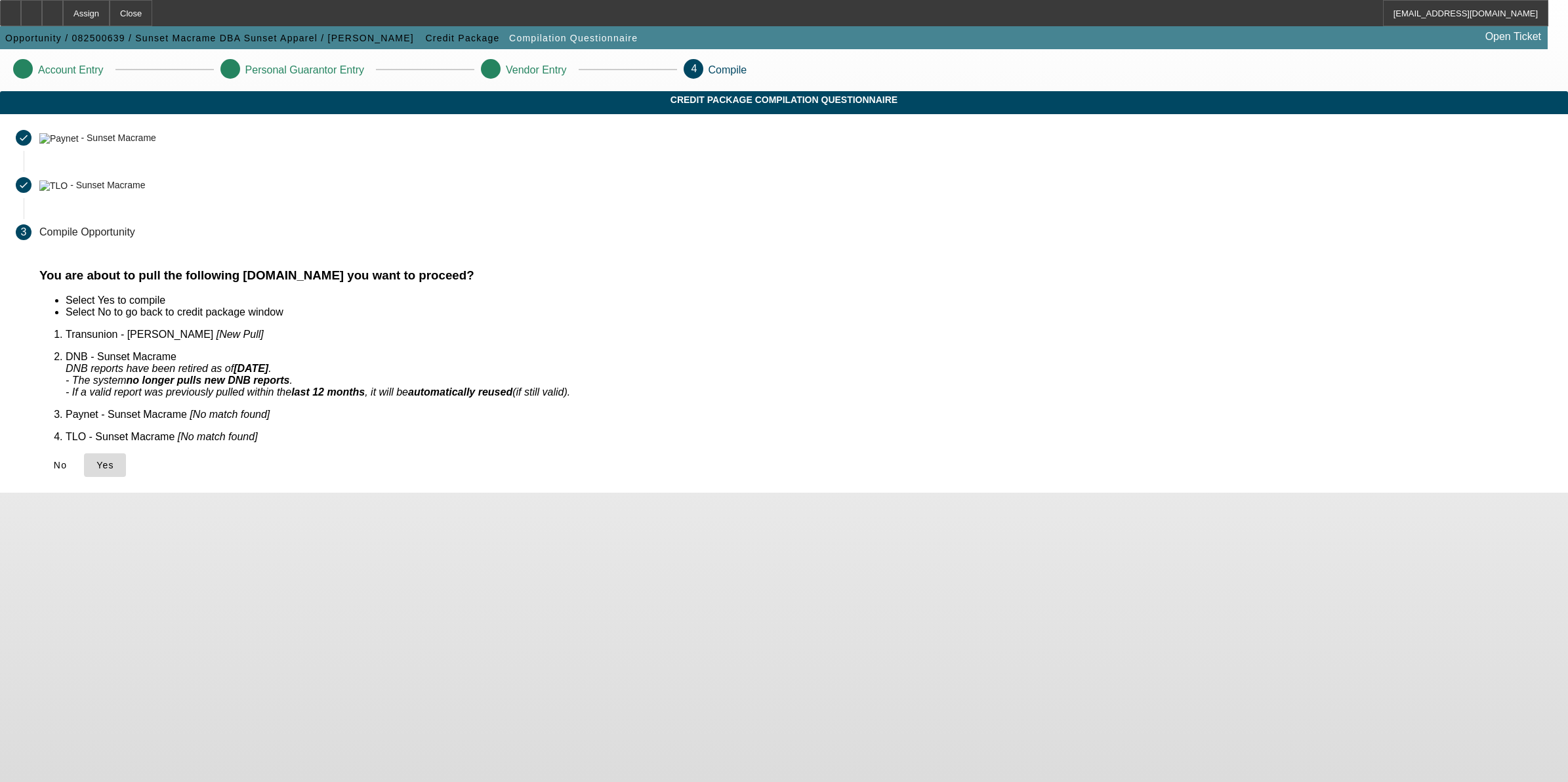
click at [114, 460] on span "Yes" at bounding box center [105, 464] width 18 height 10
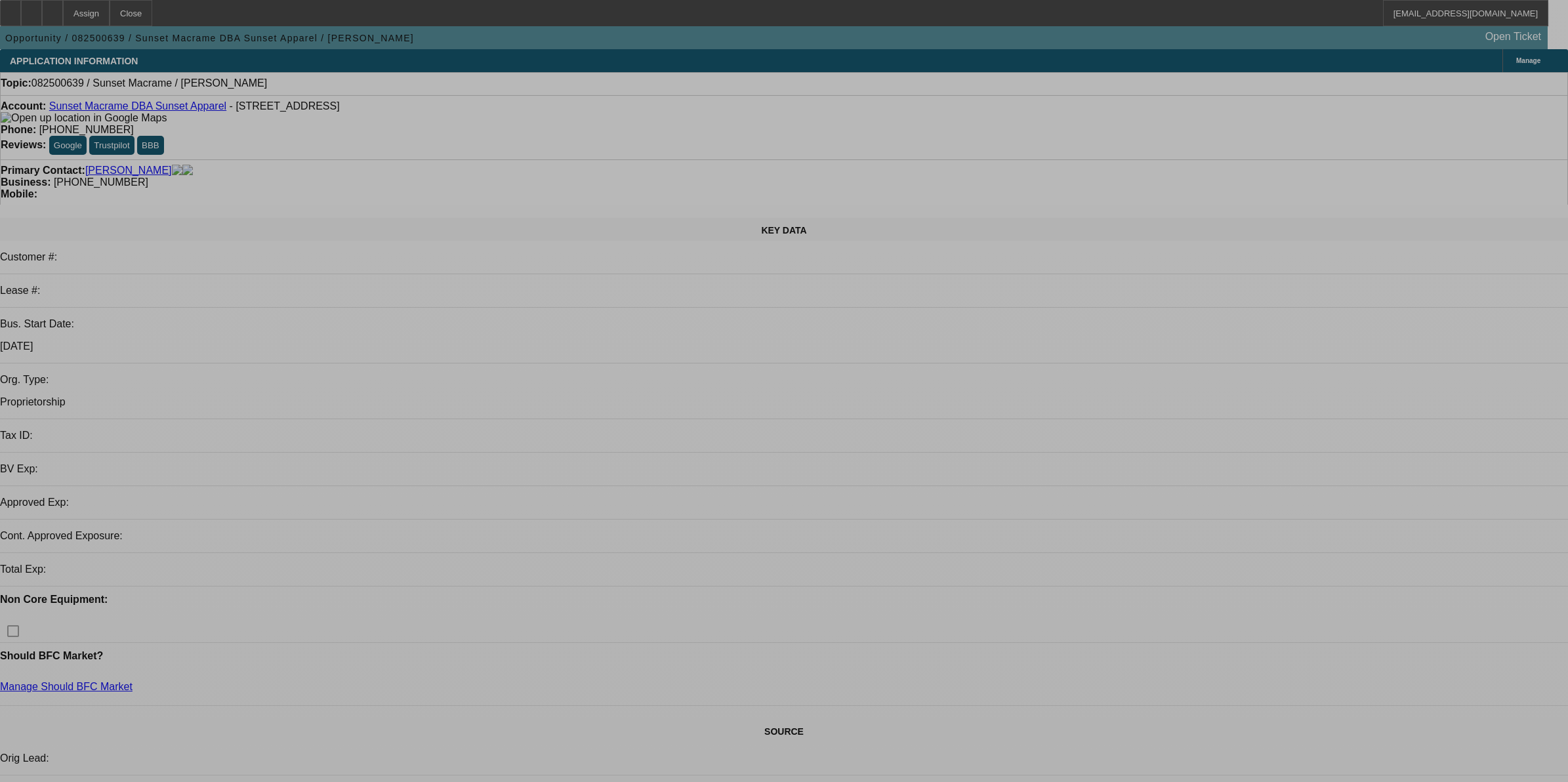
select select "0"
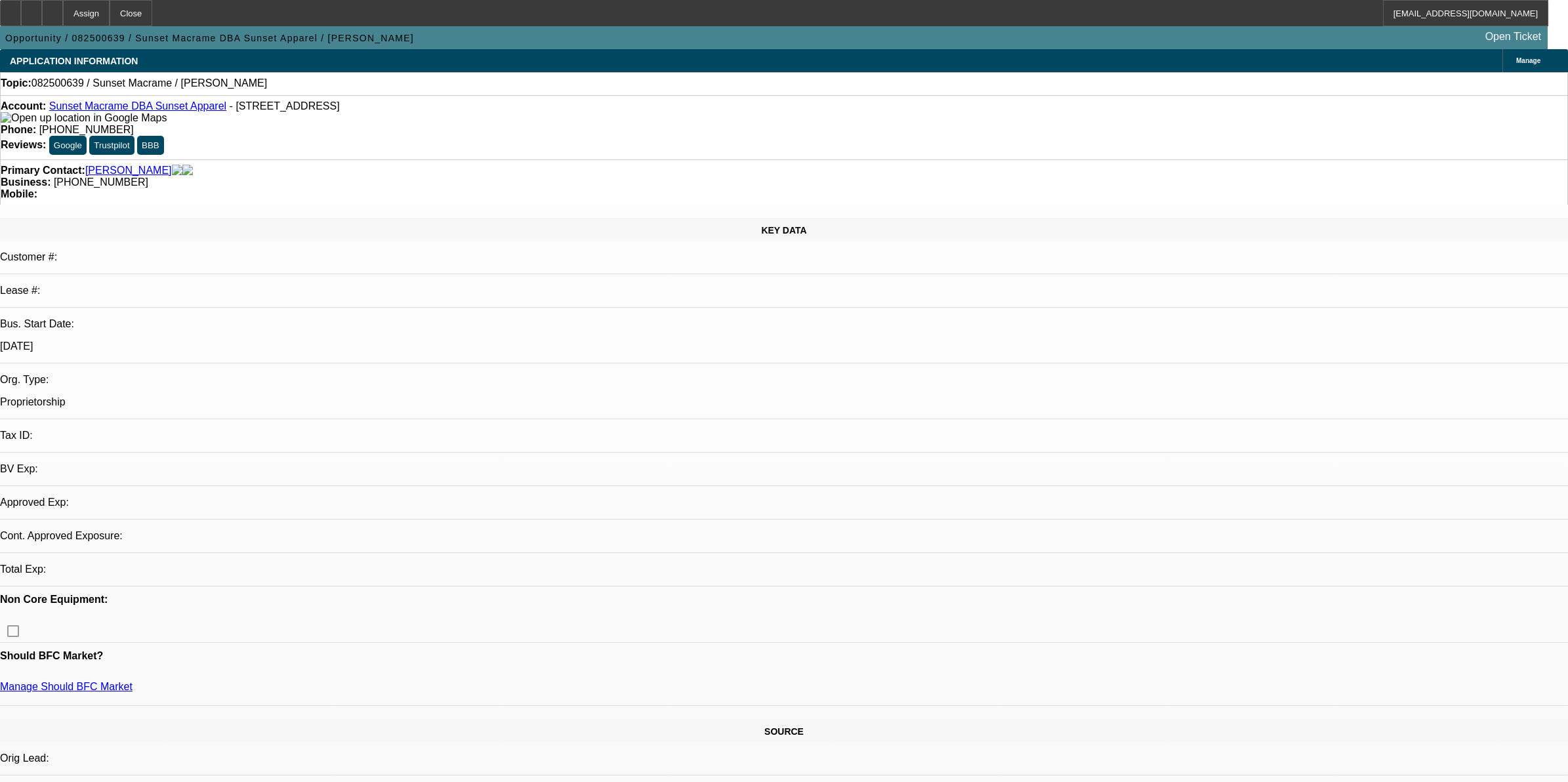
select select "2"
select select "0.1"
select select "4"
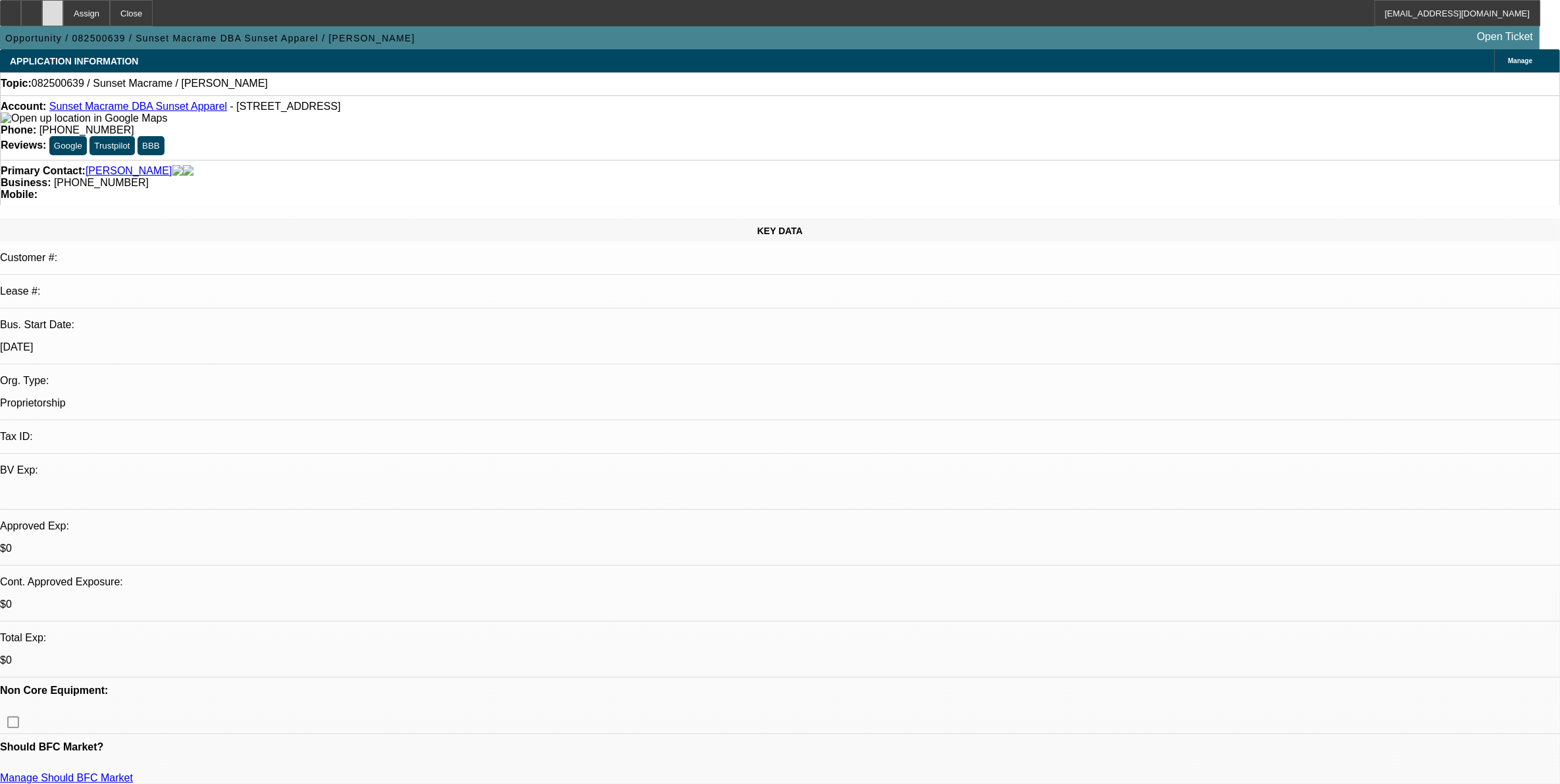
click at [63, 18] on div at bounding box center [53, 13] width 21 height 27
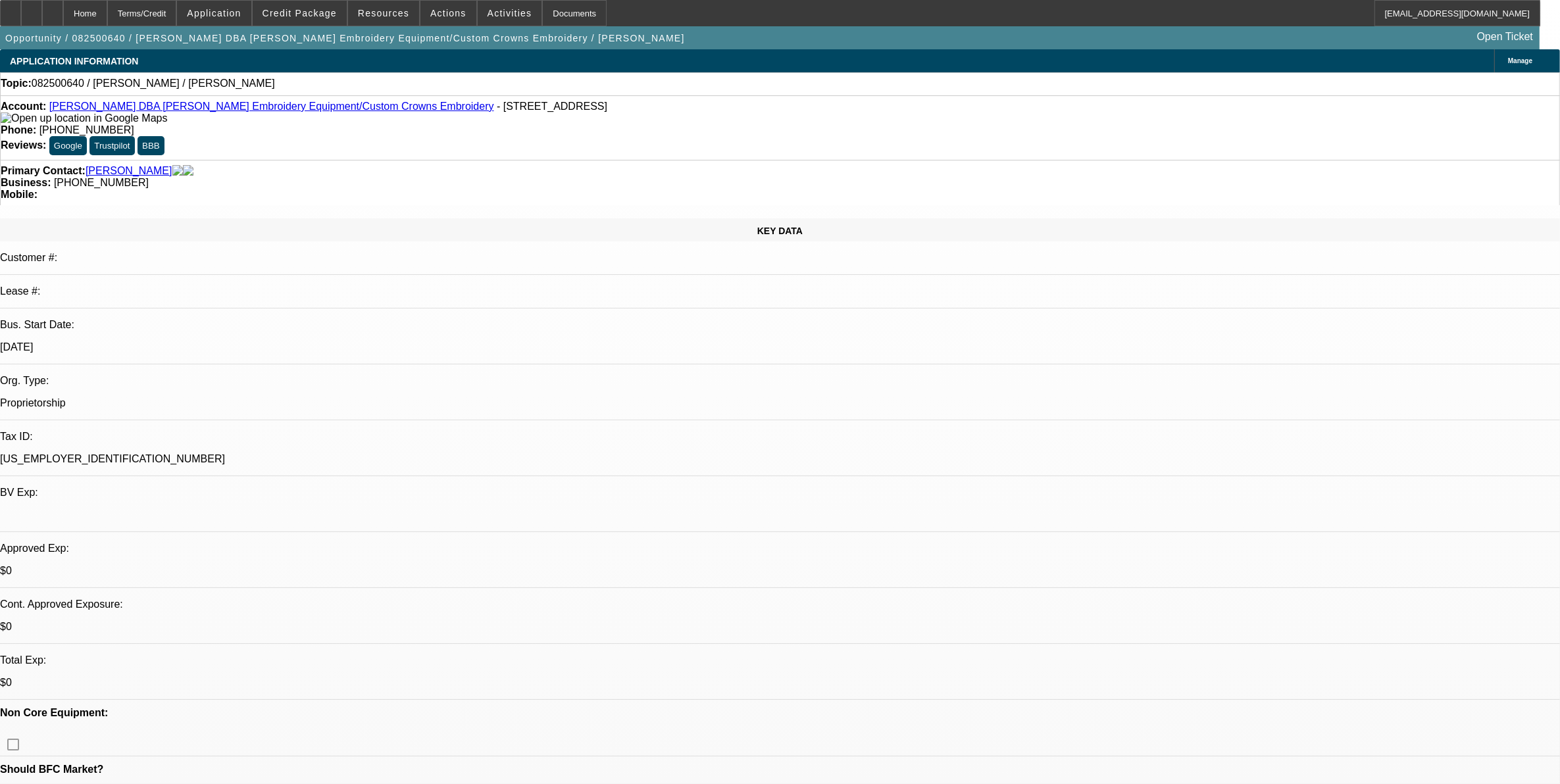
select select "0"
select select "2"
select select "0.1"
select select "1"
select select "2"
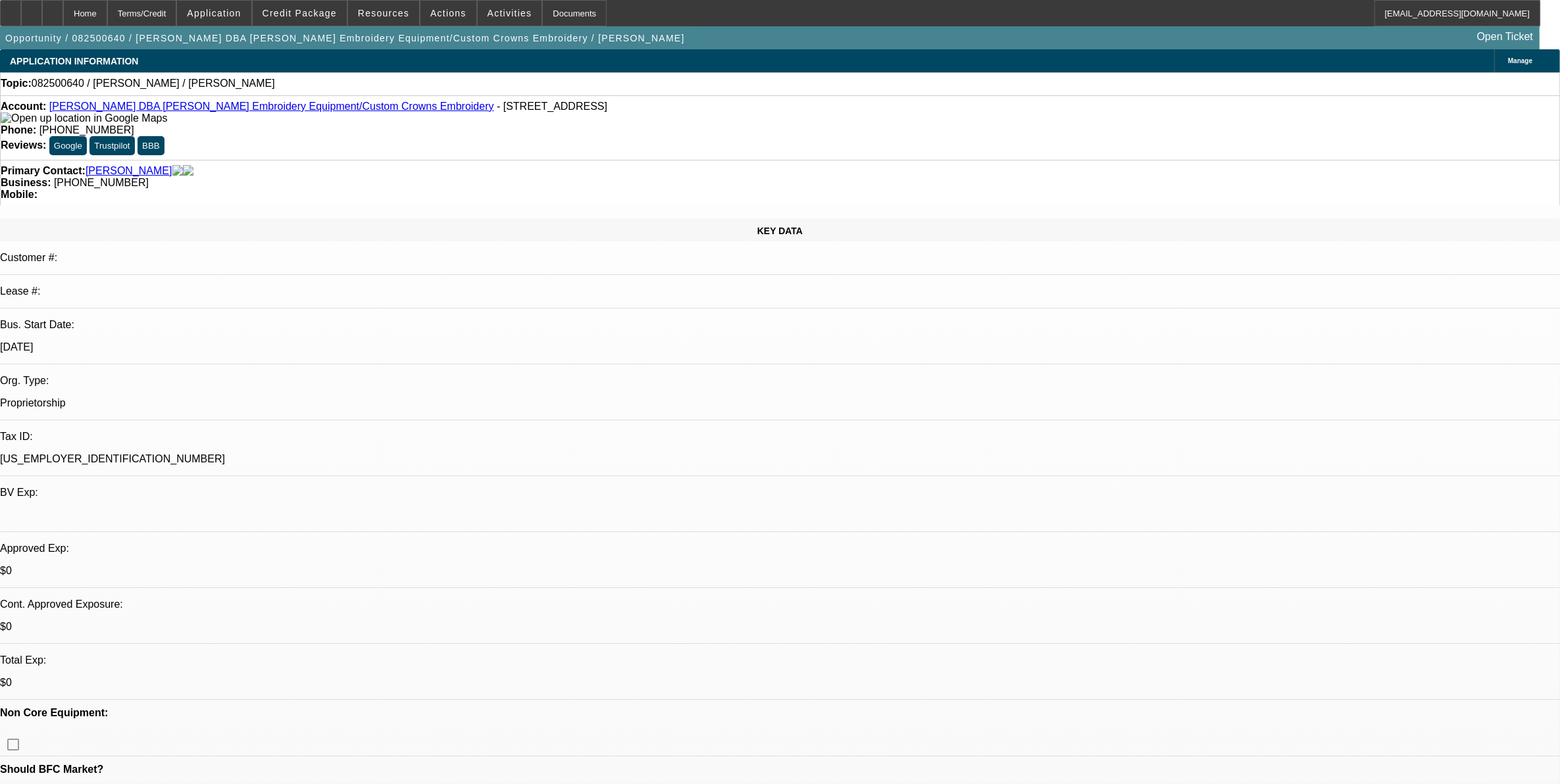
select select "4"
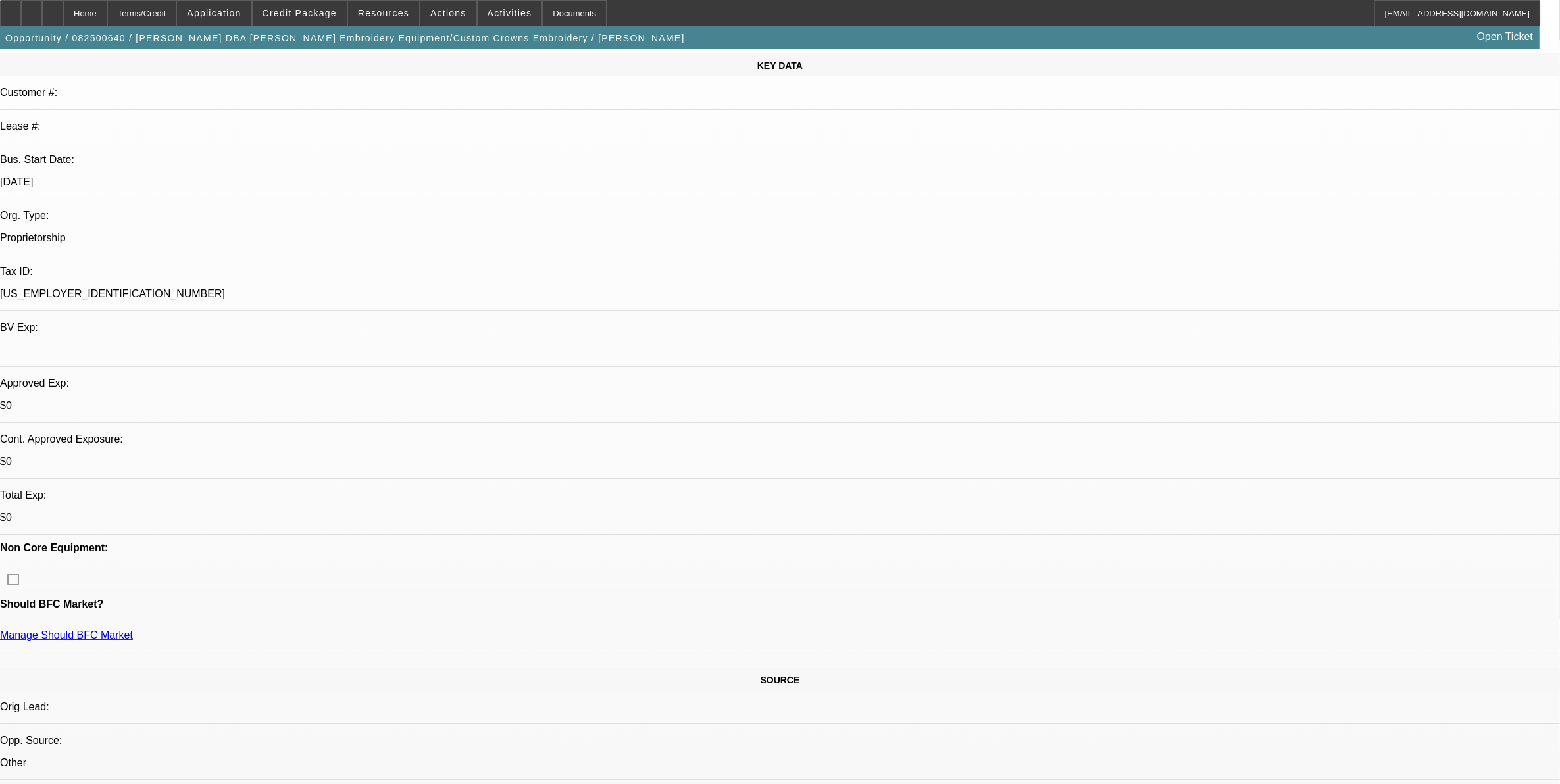
scroll to position [164, 0]
click at [317, 11] on span "Credit Package" at bounding box center [300, 12] width 75 height 11
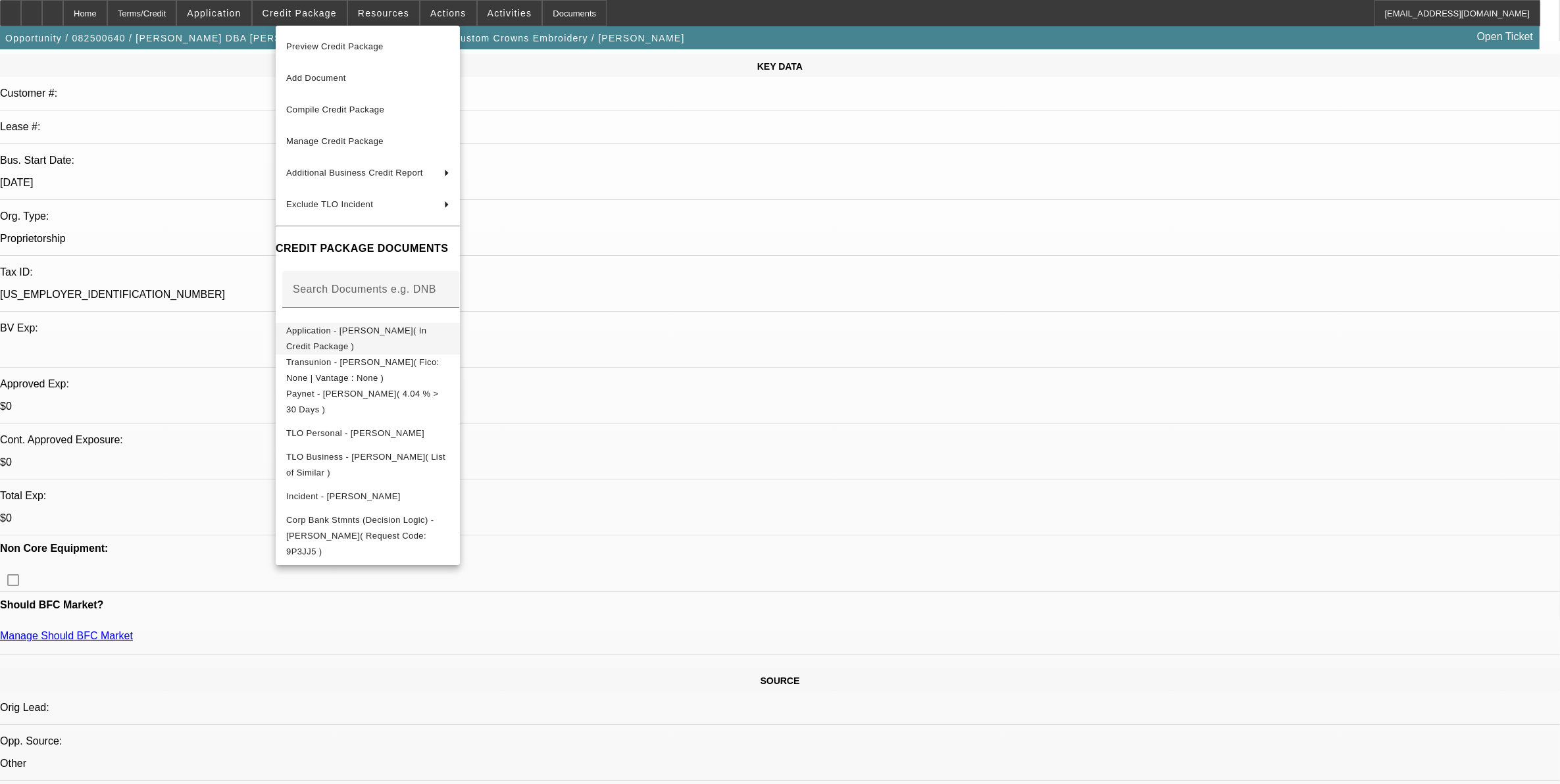
click at [404, 340] on span "Application - Wael Shehata( In Credit Package )" at bounding box center [367, 338] width 164 height 32
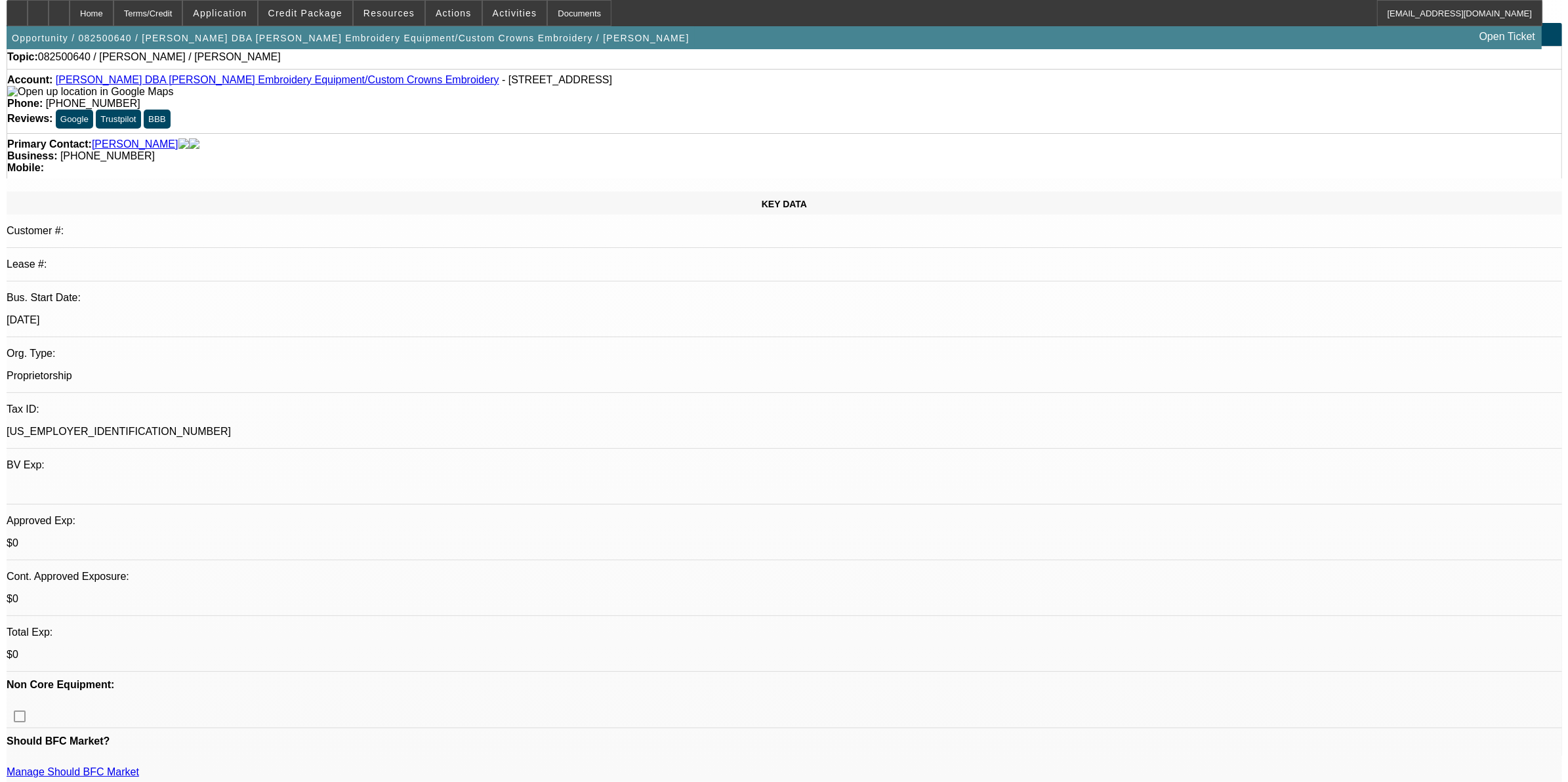
scroll to position [0, 0]
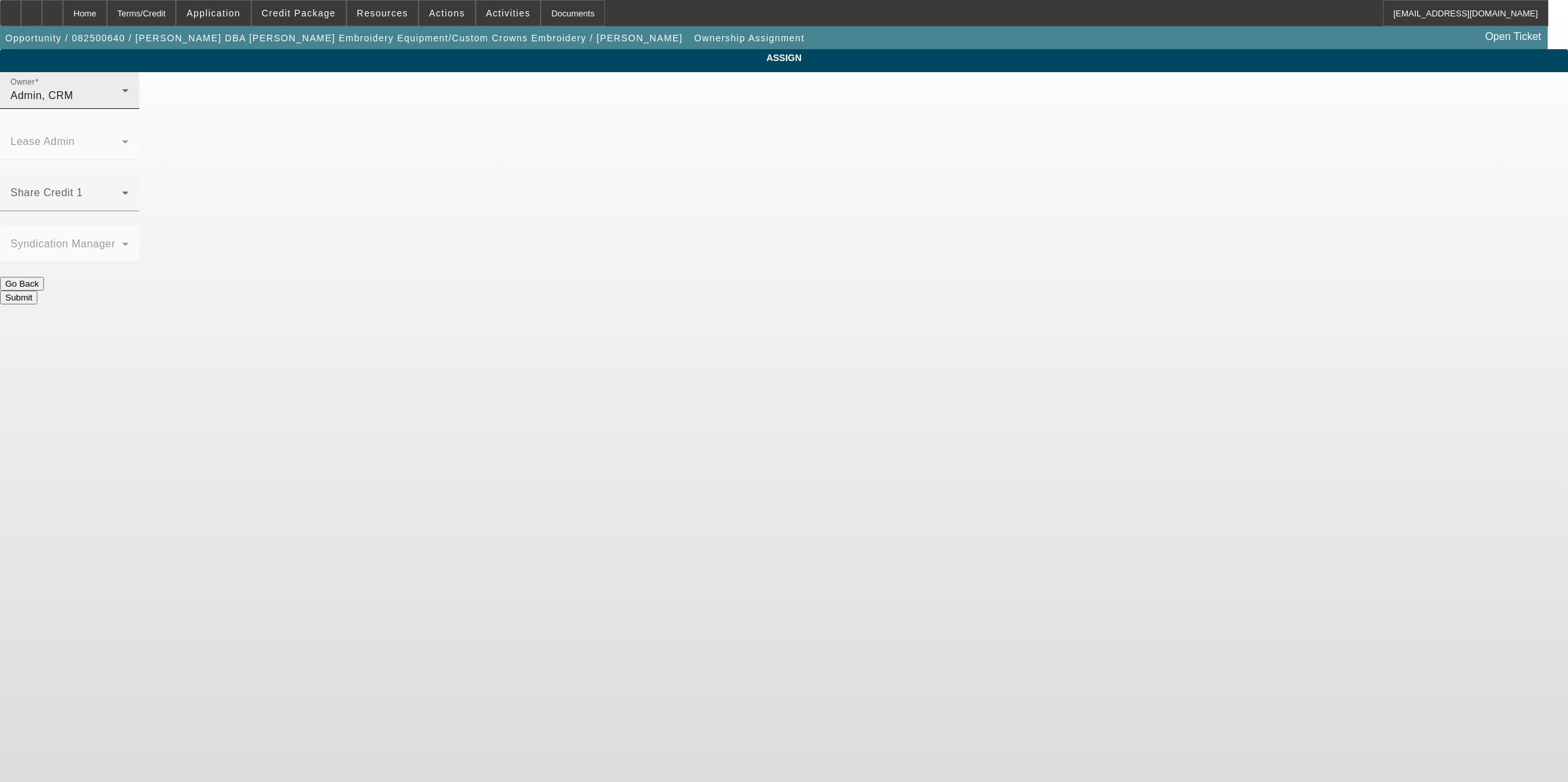
click at [129, 109] on div "Owner Admin, CRM" at bounding box center [70, 91] width 118 height 37
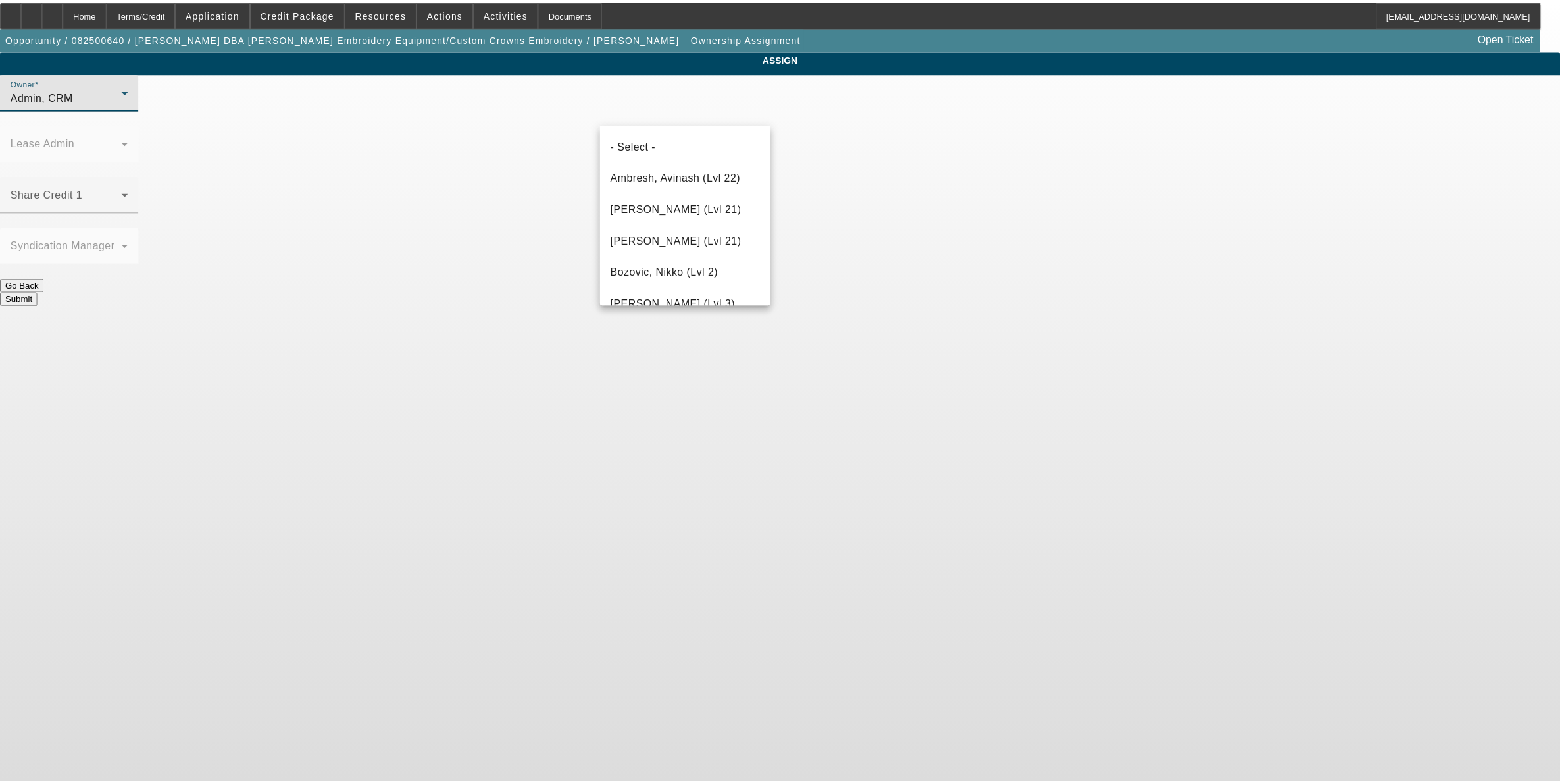
scroll to position [1939, 0]
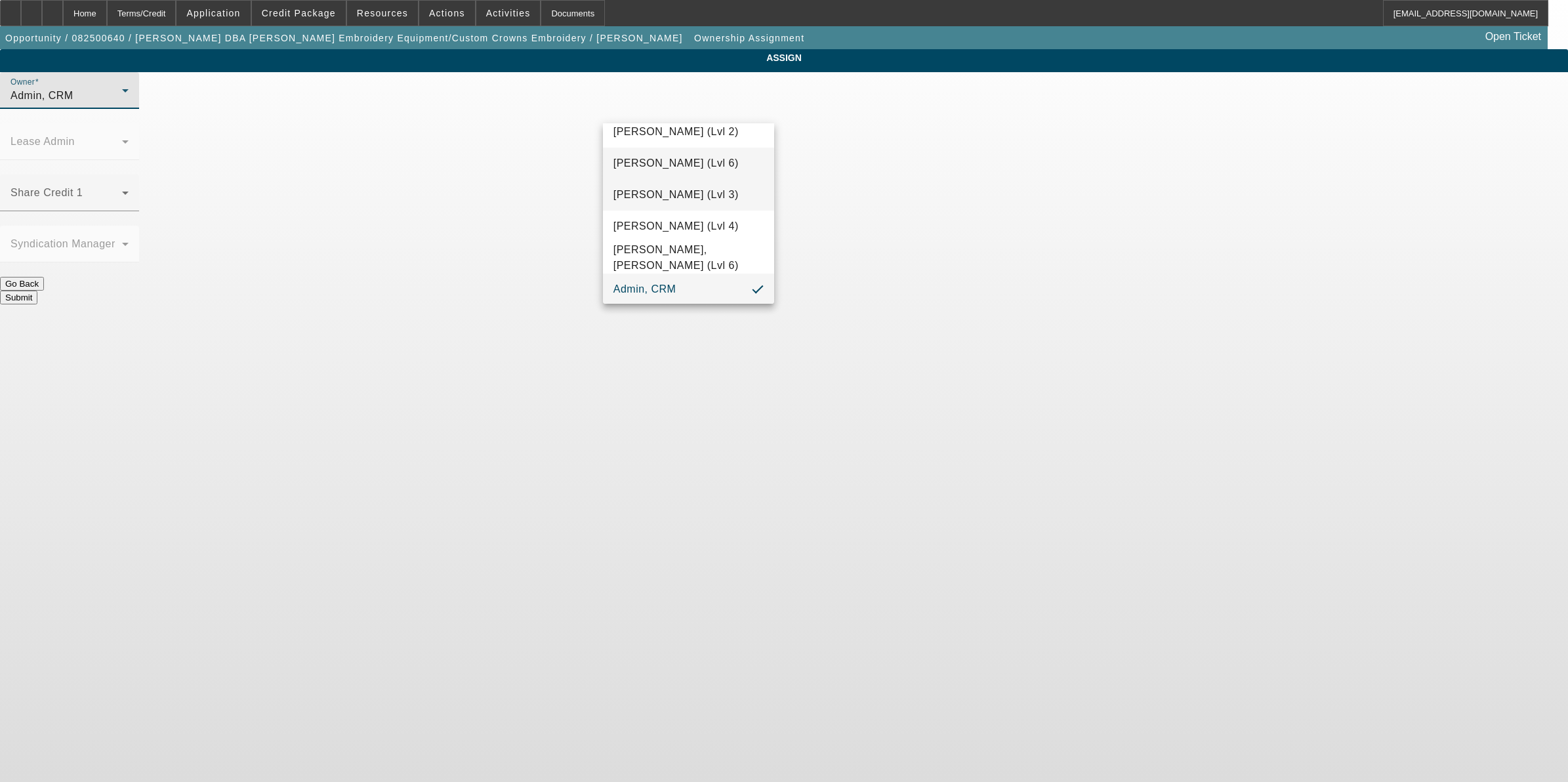
click at [690, 191] on span "[PERSON_NAME] (Lvl 3)" at bounding box center [675, 195] width 125 height 16
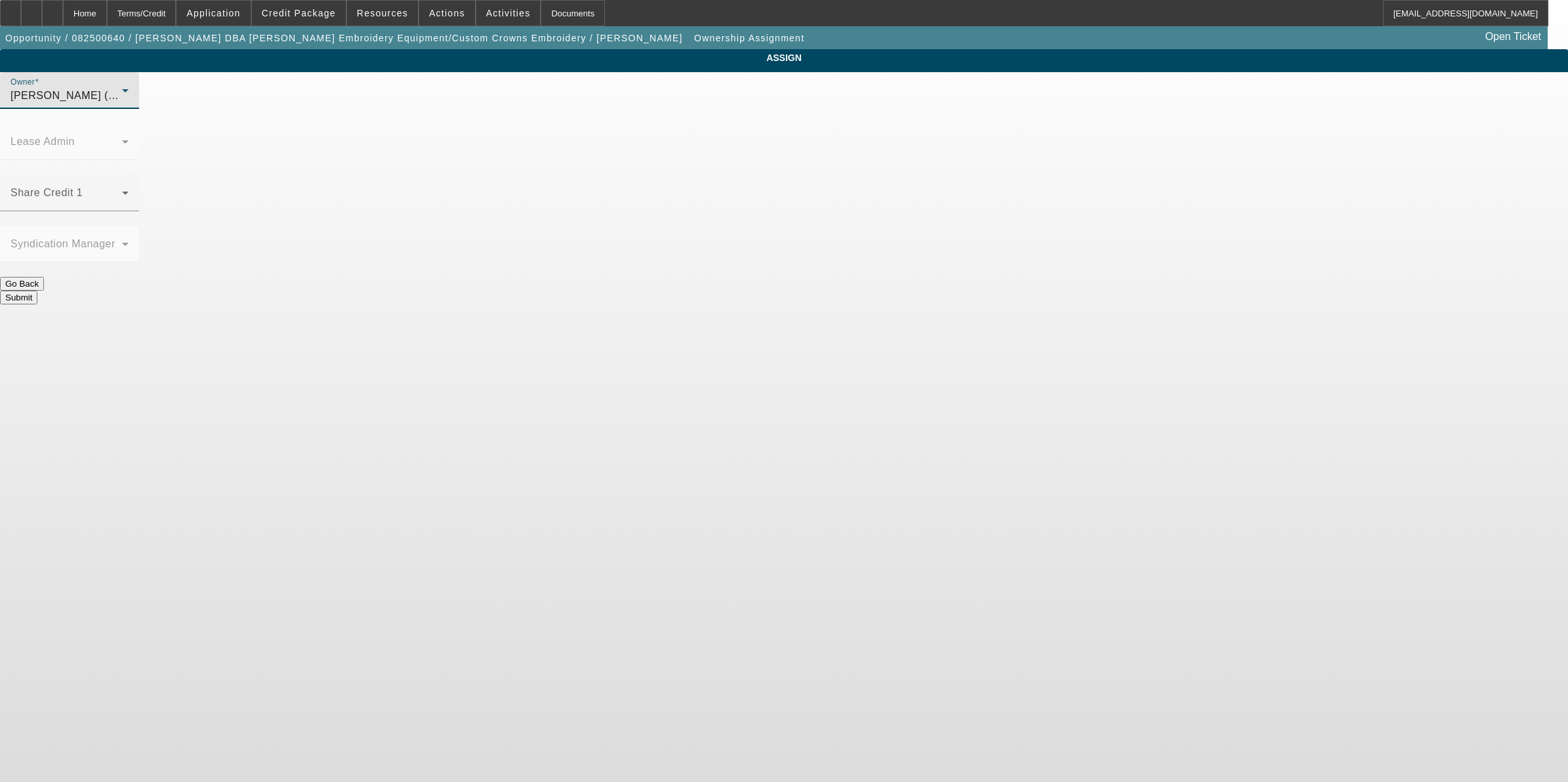
click at [37, 291] on button "Submit" at bounding box center [18, 298] width 37 height 13
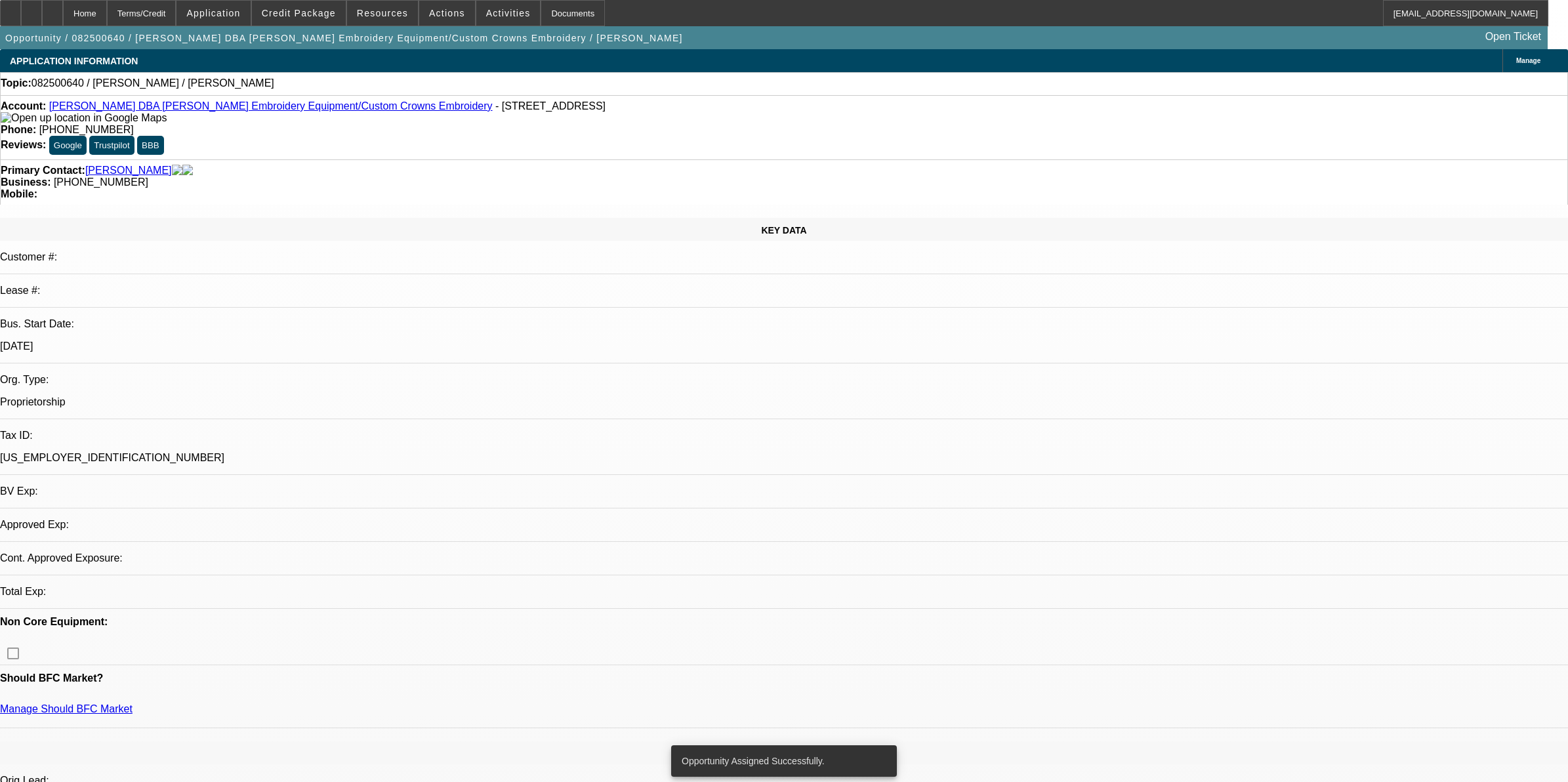
select select "0"
select select "2"
select select "0.1"
select select "4"
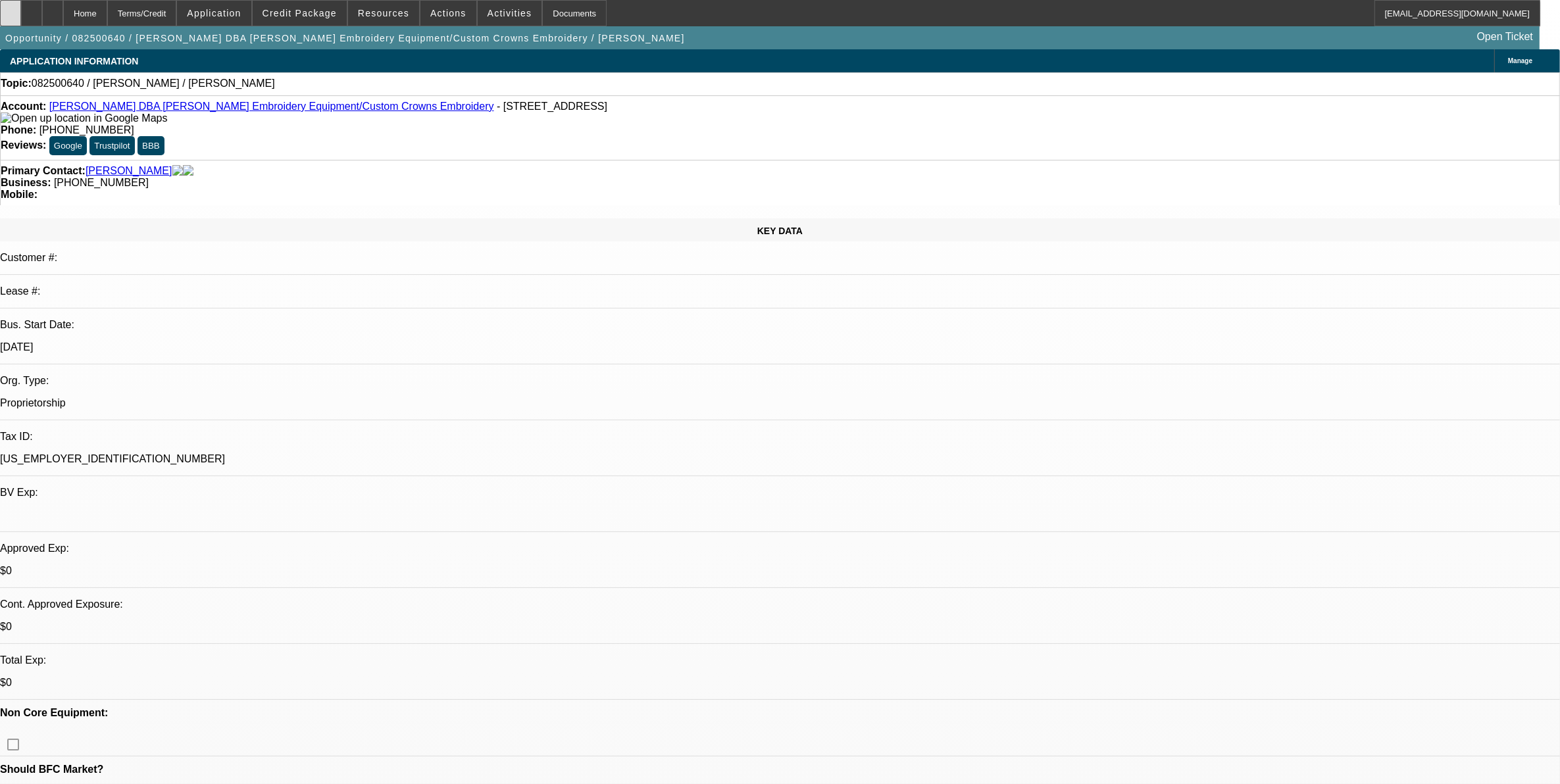
click at [21, 18] on div at bounding box center [11, 13] width 21 height 27
drag, startPoint x: 491, startPoint y: 139, endPoint x: 231, endPoint y: 77, distance: 267.3
click at [491, 124] on div "Account: Wael Shehata DBA Shehata Embroidery Equipment/Custom Crowns Embroidery…" at bounding box center [780, 112] width 1559 height 24
click at [53, 9] on icon at bounding box center [53, 9] width 0 height 0
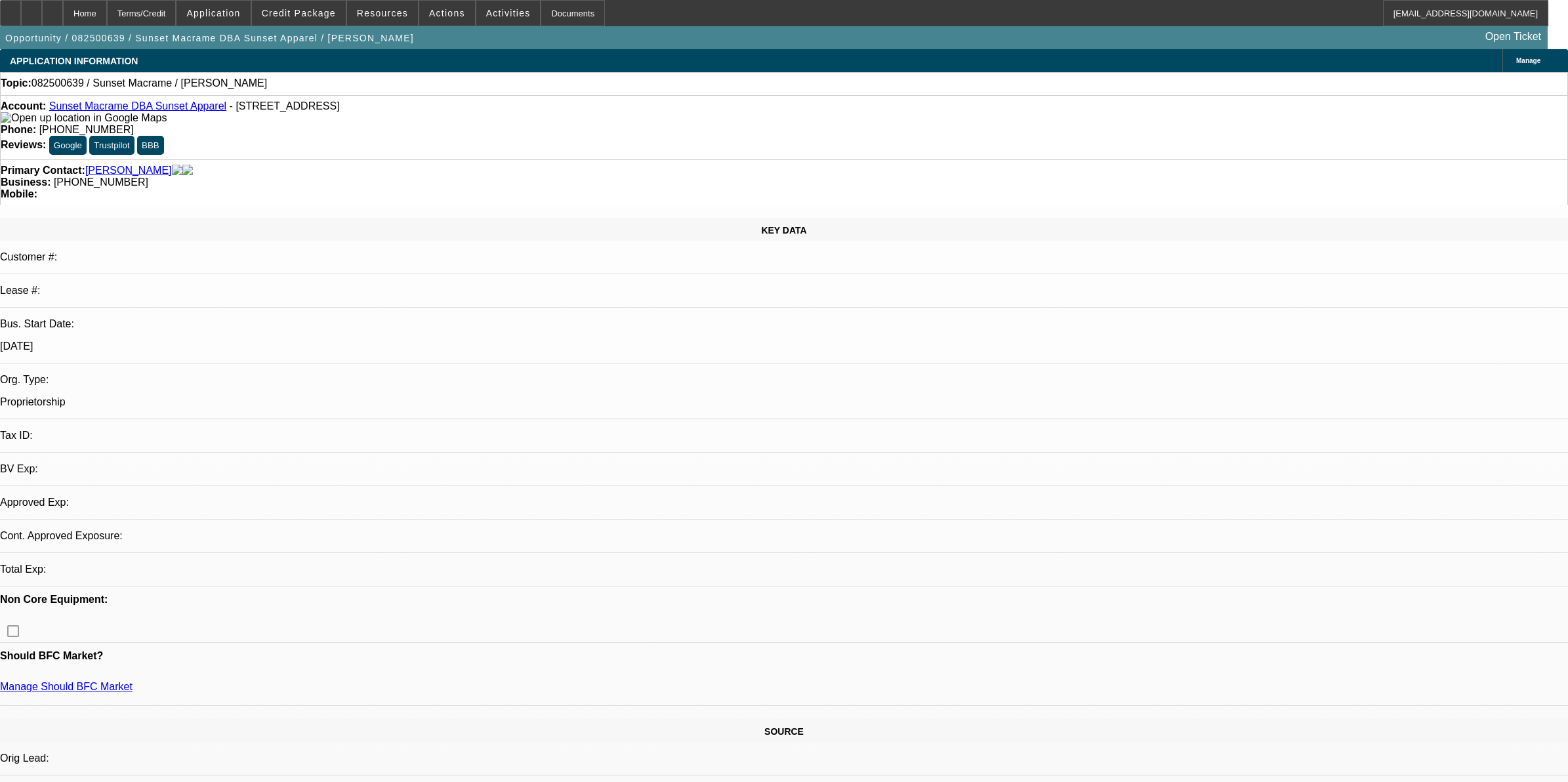
select select "0"
select select "2"
select select "0.1"
select select "4"
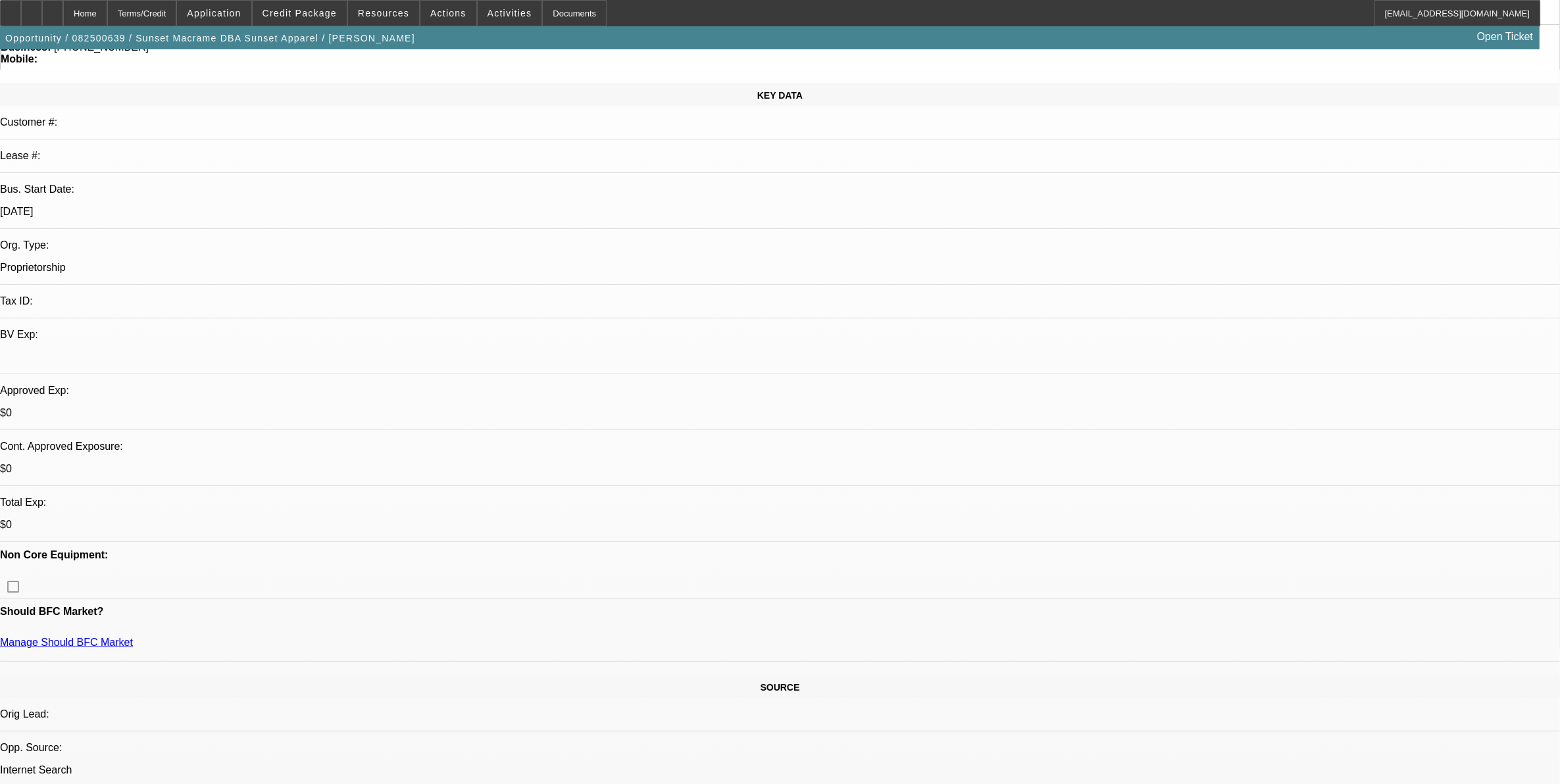
scroll to position [164, 0]
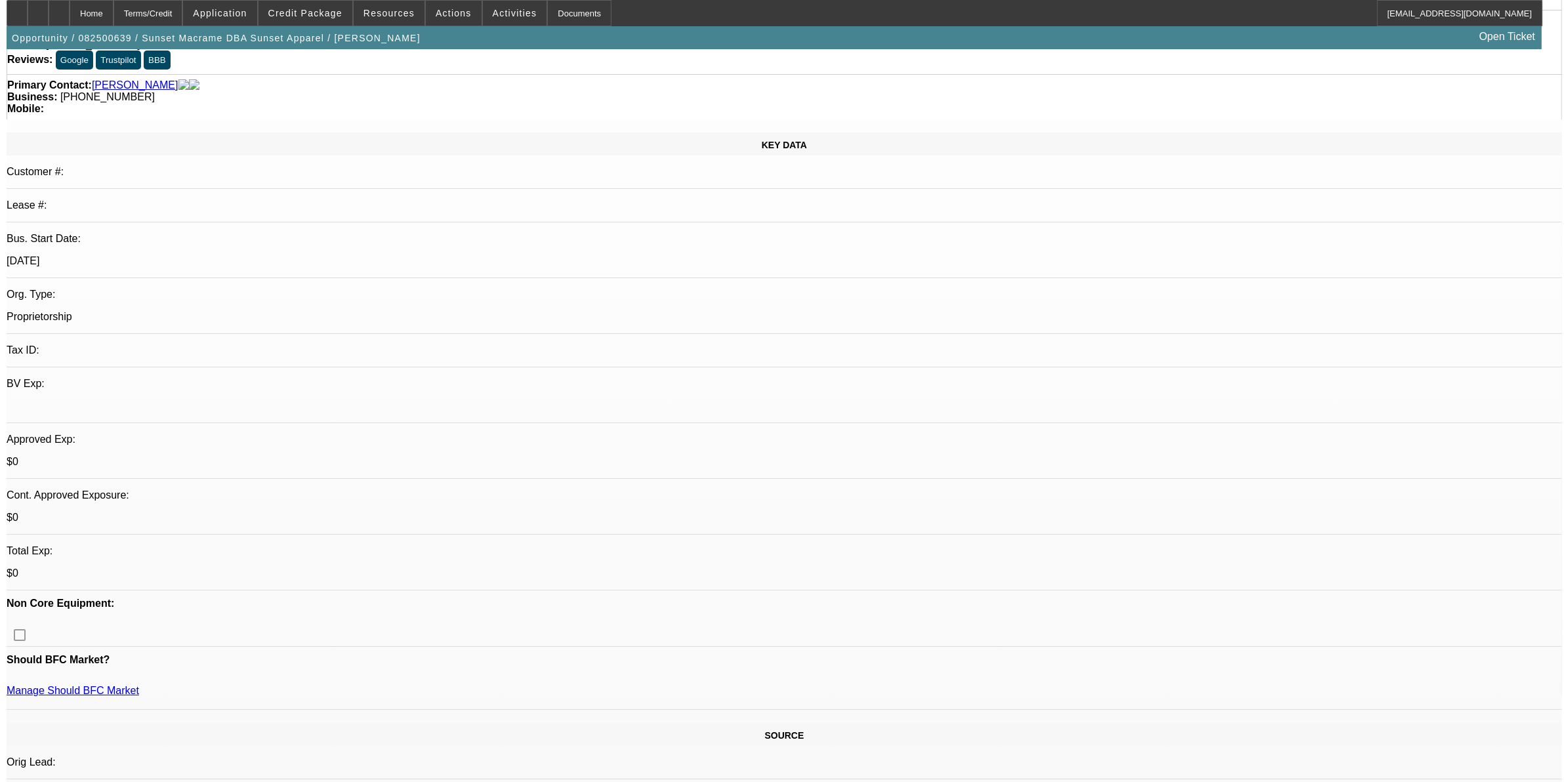
scroll to position [0, 0]
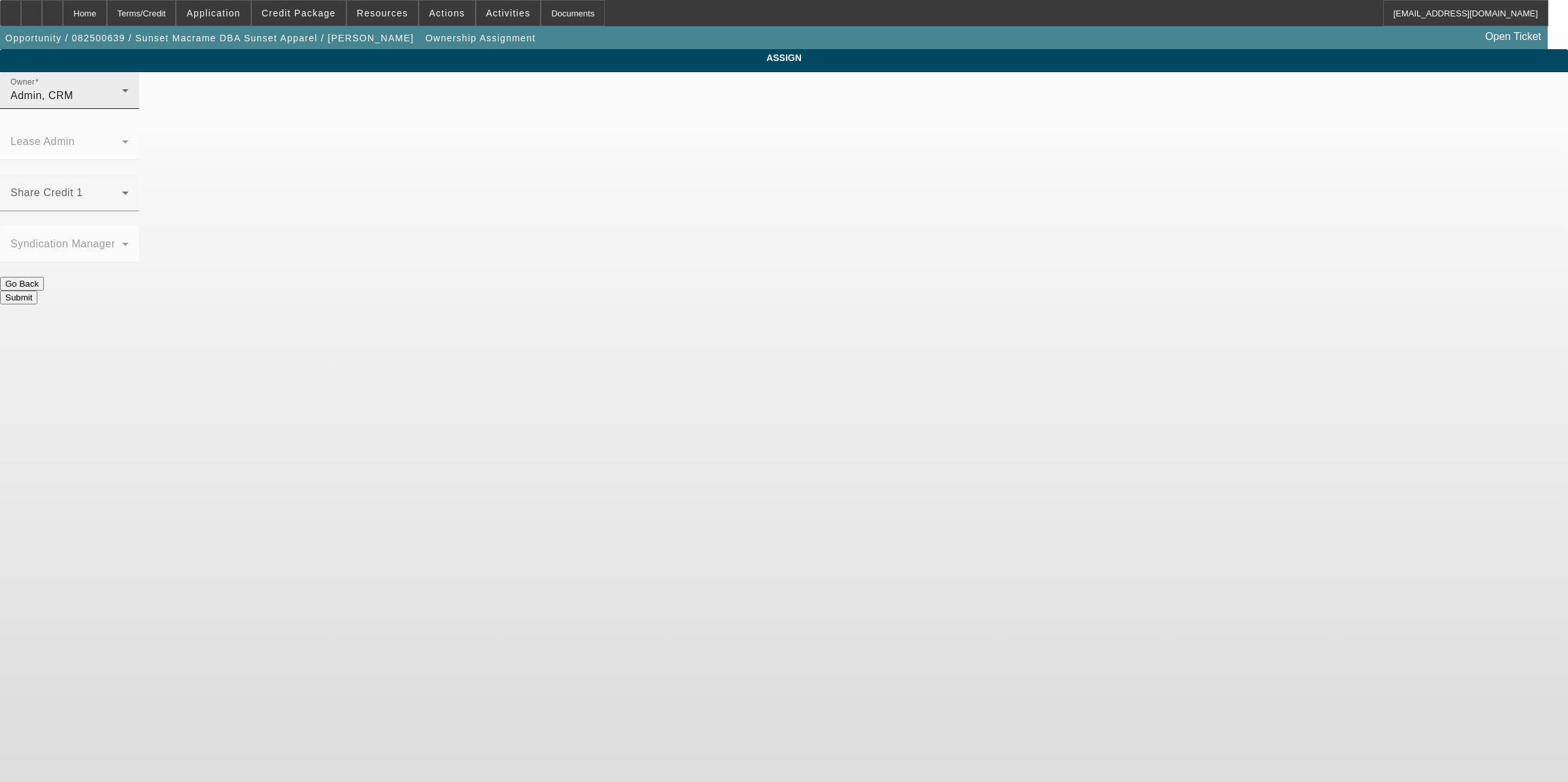
click at [73, 101] on span "Admin, CRM" at bounding box center [42, 95] width 63 height 11
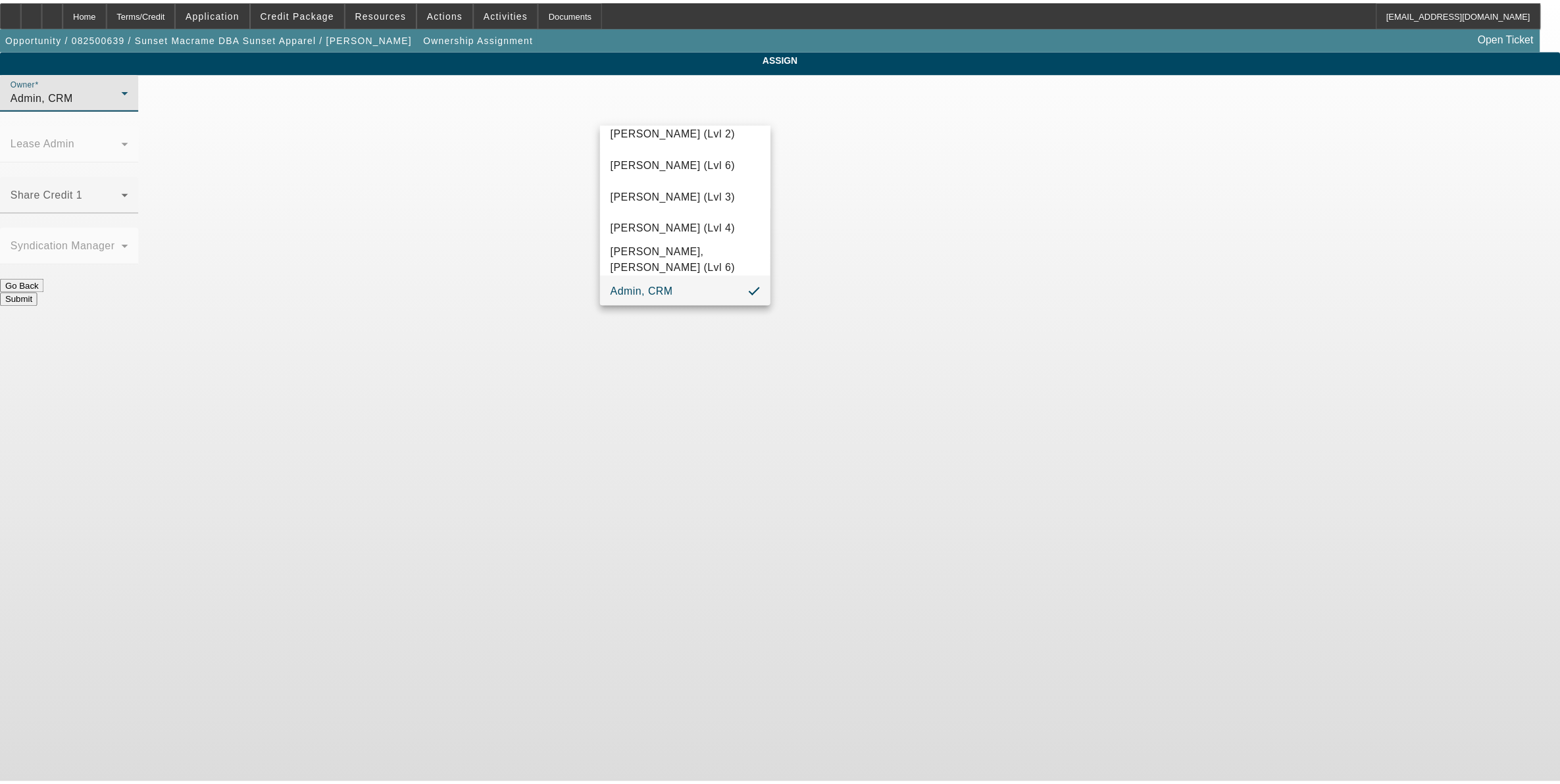
scroll to position [984, 0]
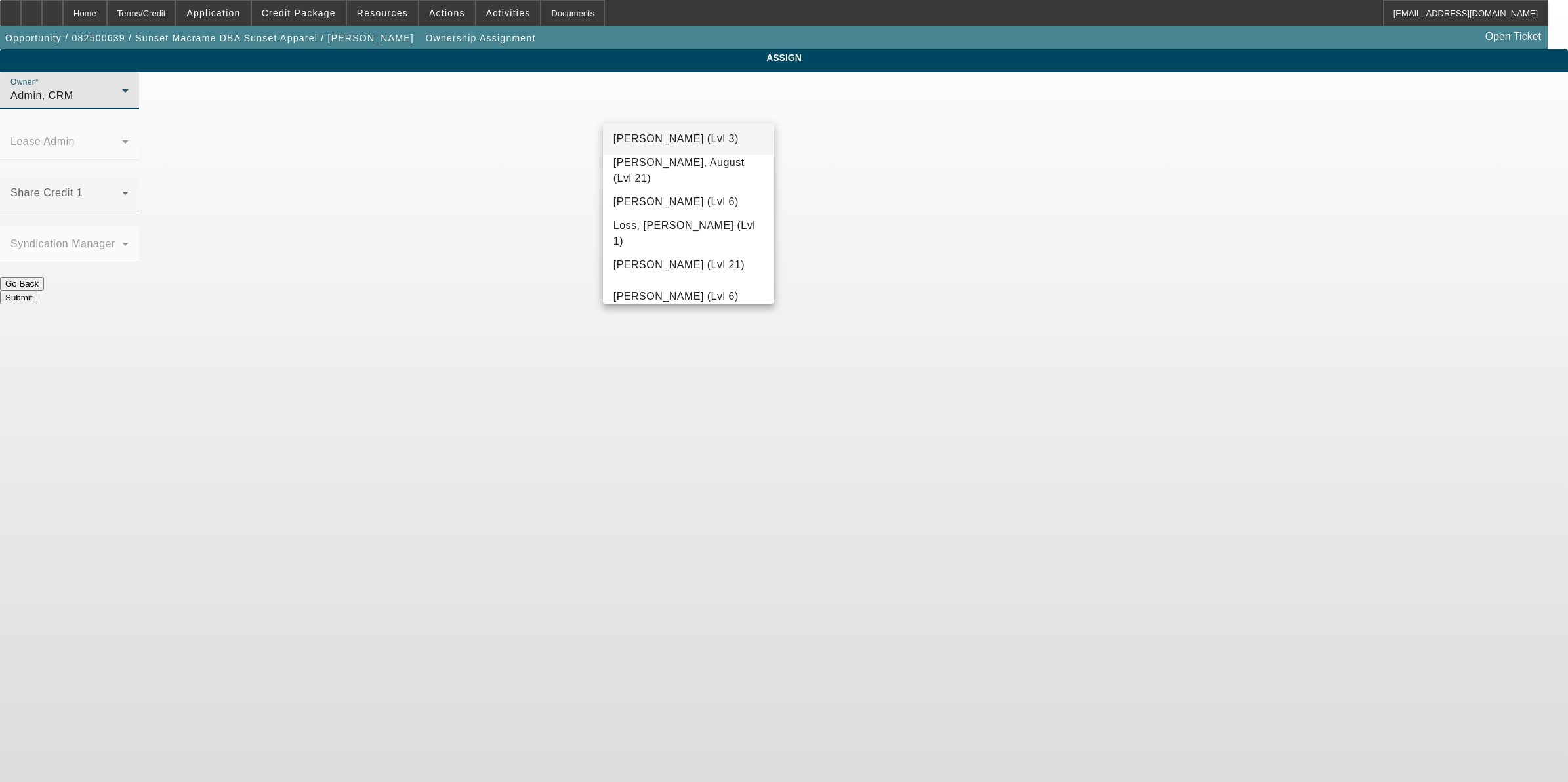
click at [720, 135] on mat-option "[PERSON_NAME] (Lvl 3)" at bounding box center [689, 138] width 172 height 31
click at [37, 291] on button "Submit" at bounding box center [18, 298] width 37 height 13
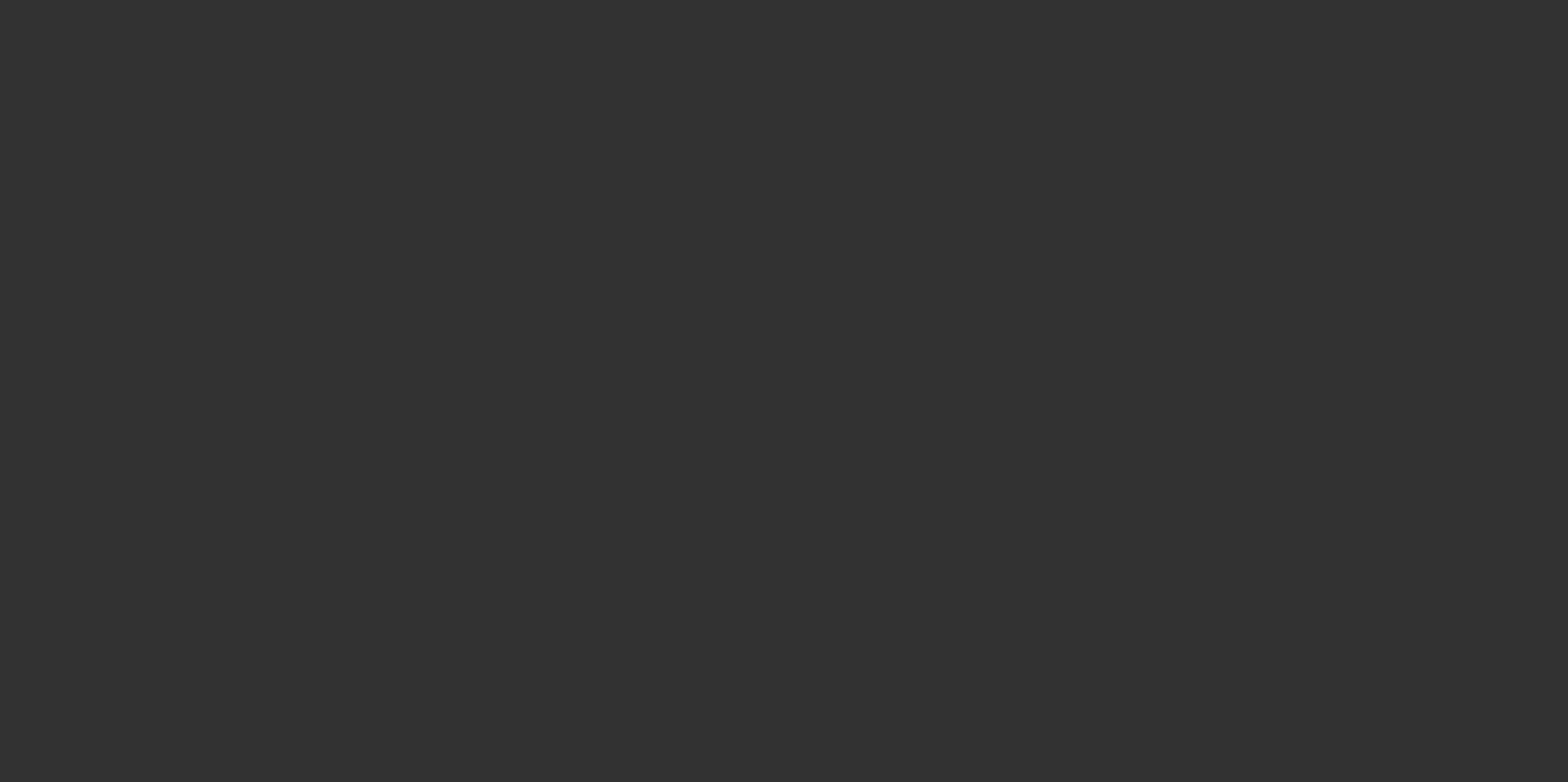
select select "0"
select select "2"
select select "0.1"
select select "4"
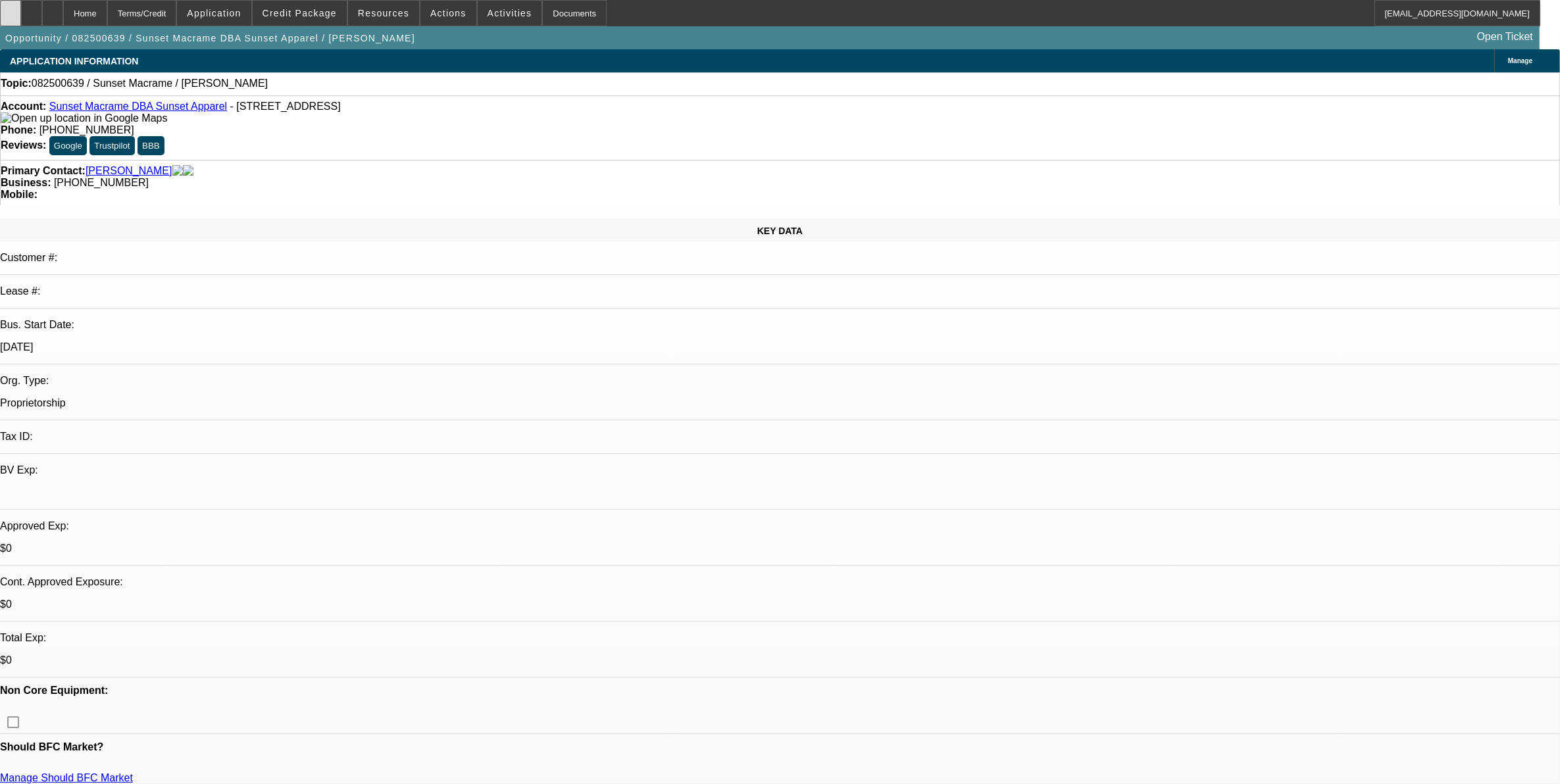
click at [21, 11] on div at bounding box center [11, 13] width 21 height 27
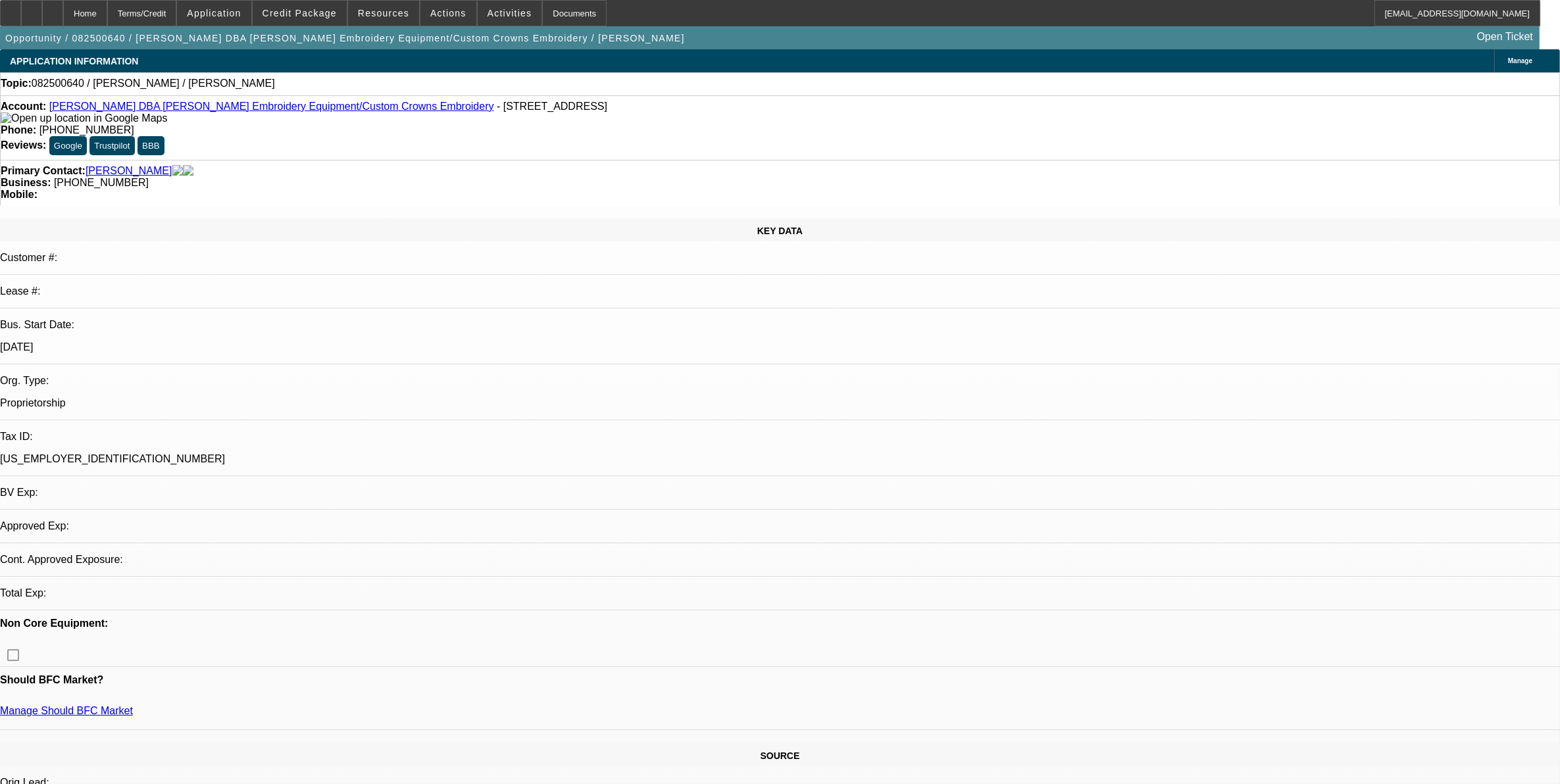
select select "0"
select select "2"
select select "0.1"
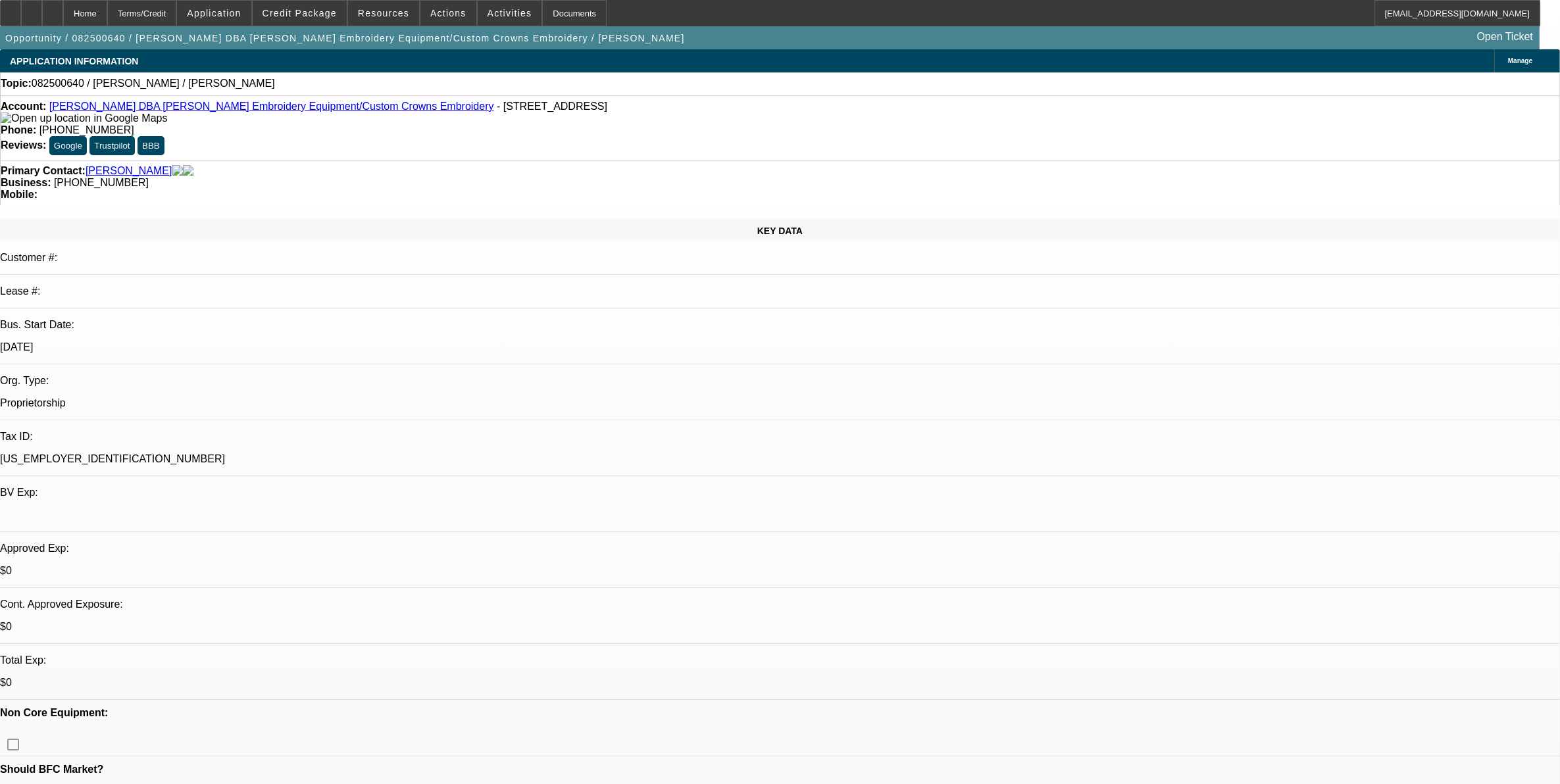
select select "1"
select select "2"
select select "4"
